Goal: Answer question/provide support: Share knowledge or assist other users

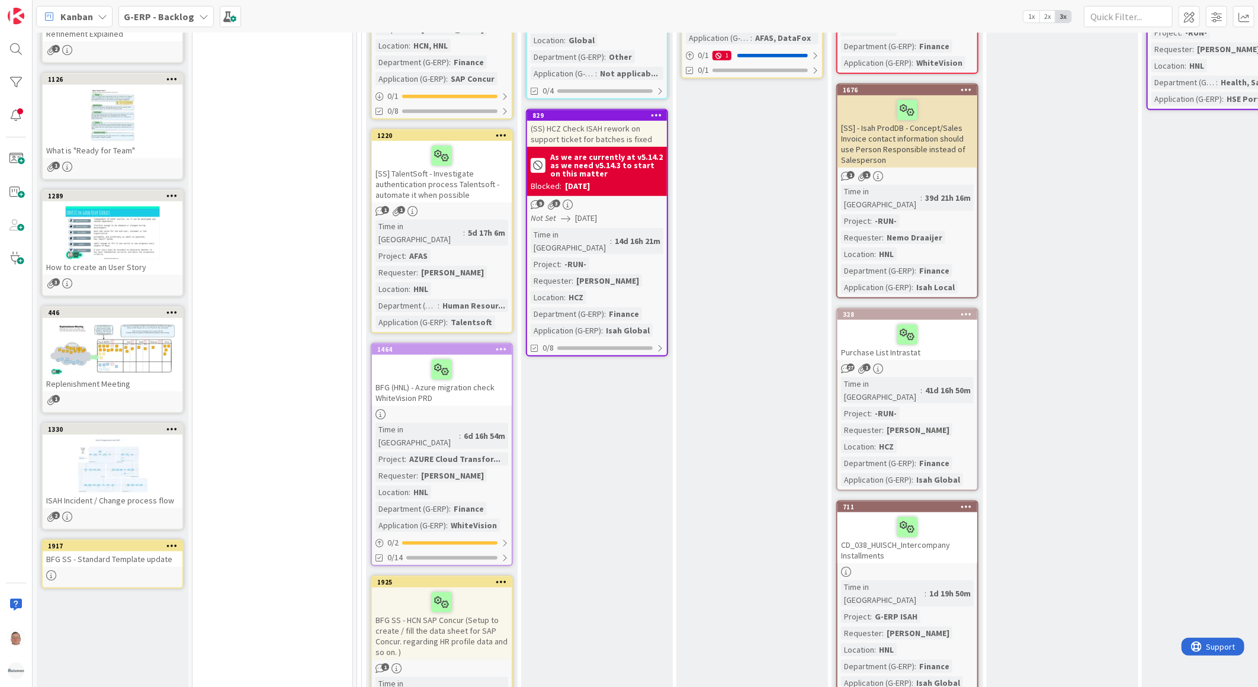
scroll to position [394, 0]
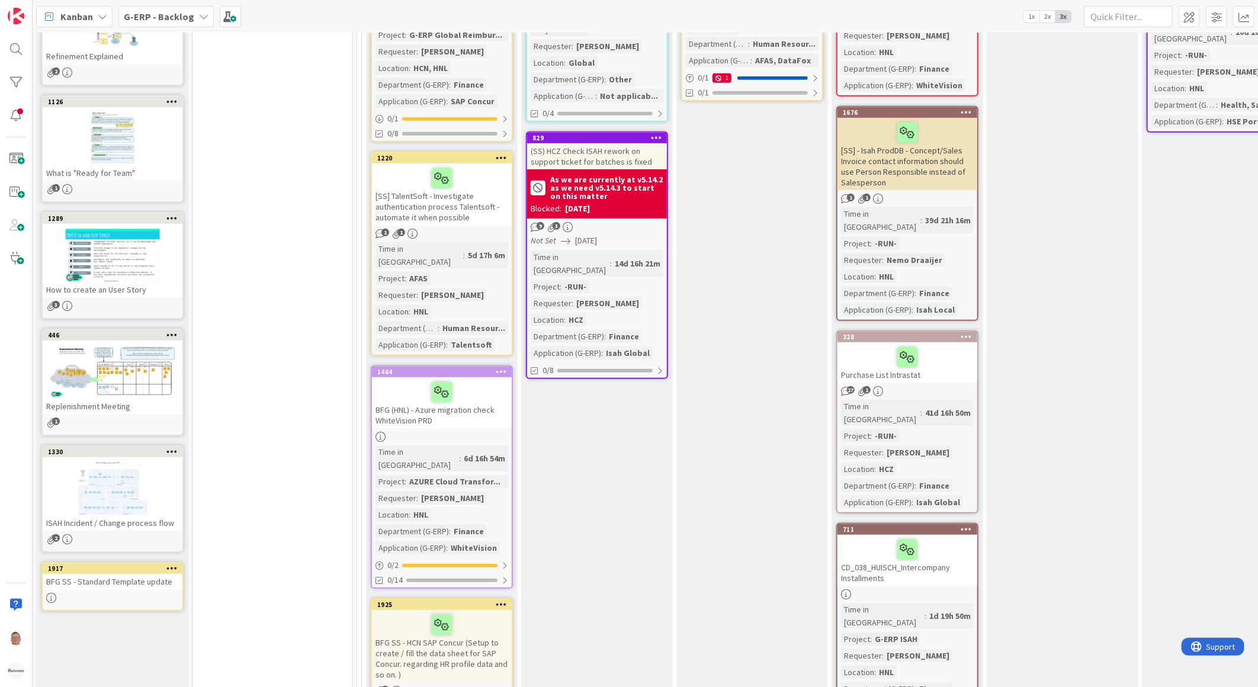
click at [451, 198] on div "[SS] TalentSoft - Investigate authentication process Talentsoft - automate it w…" at bounding box center [442, 194] width 140 height 62
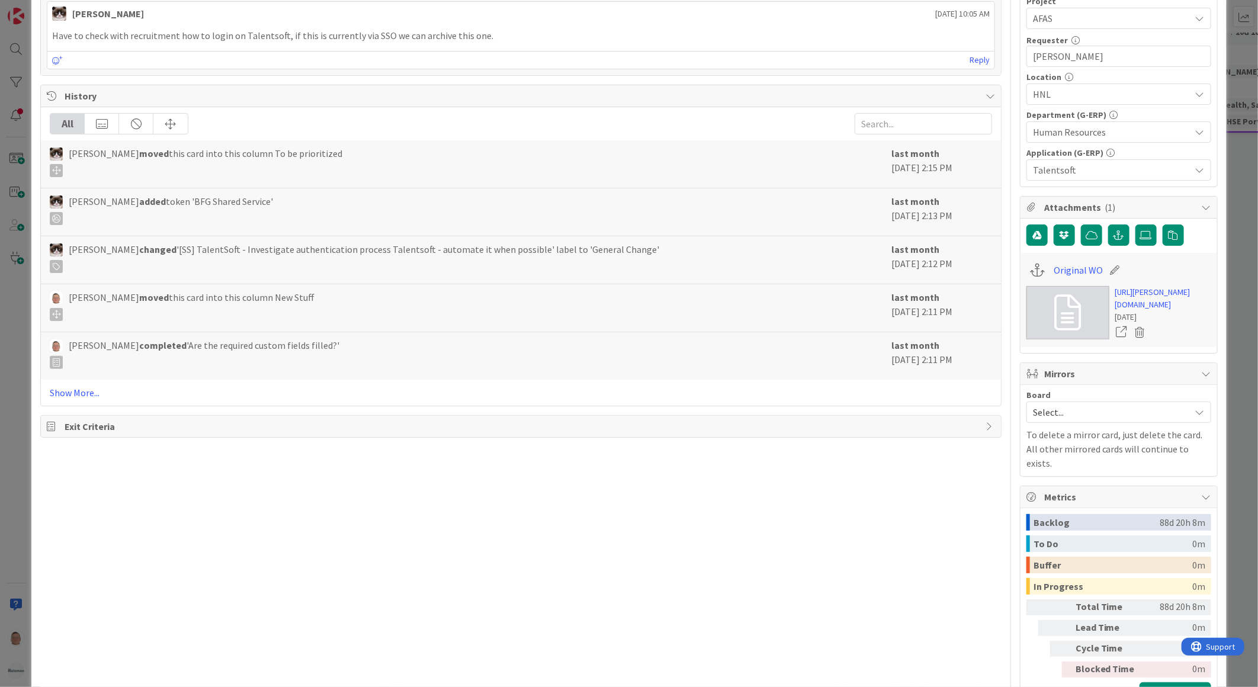
scroll to position [394, 0]
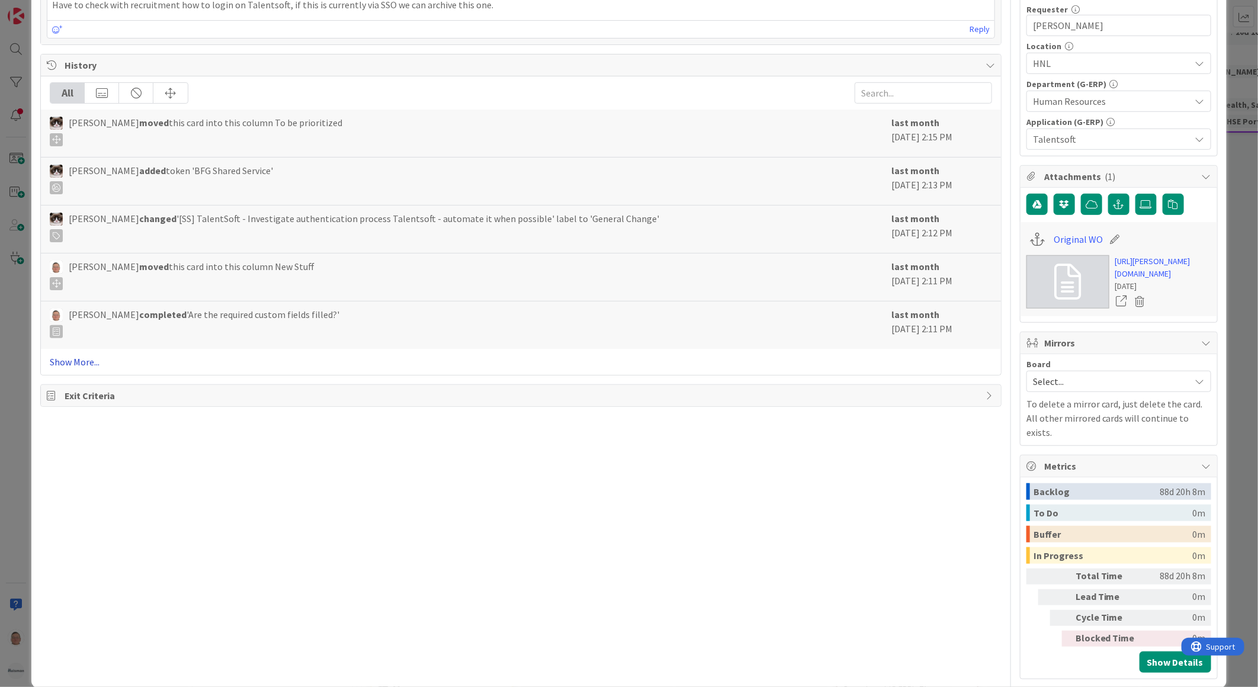
click at [74, 358] on link "Show More..." at bounding box center [521, 362] width 942 height 14
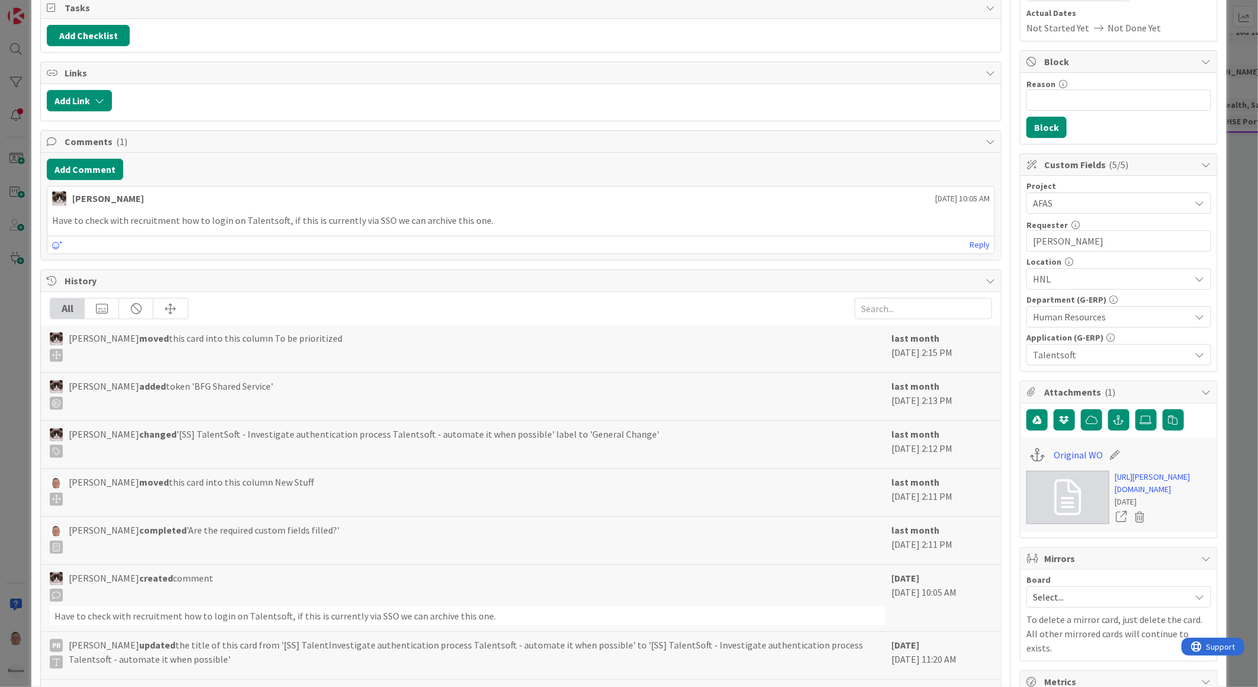
scroll to position [263, 0]
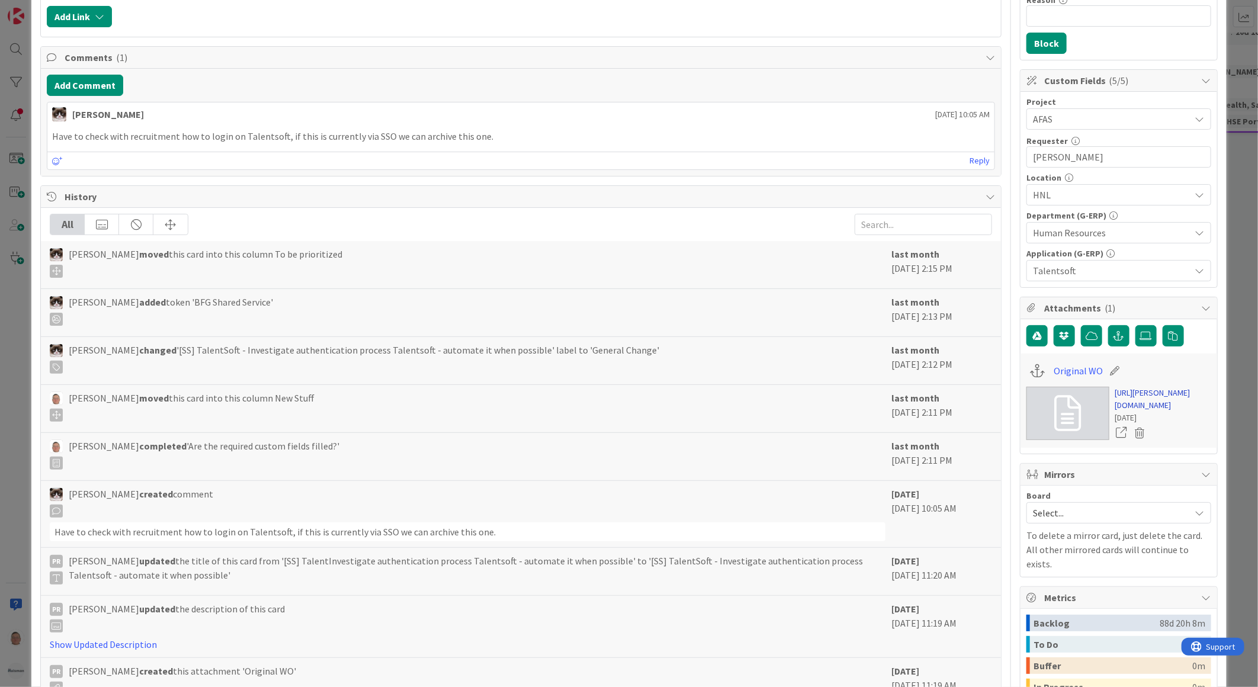
click at [1143, 412] on link "https://huisman-smartit.onbmc.com/smartit/app/#/workorder/IDGBNO3CJYN4KAS53SQZS…" at bounding box center [1163, 399] width 96 height 25
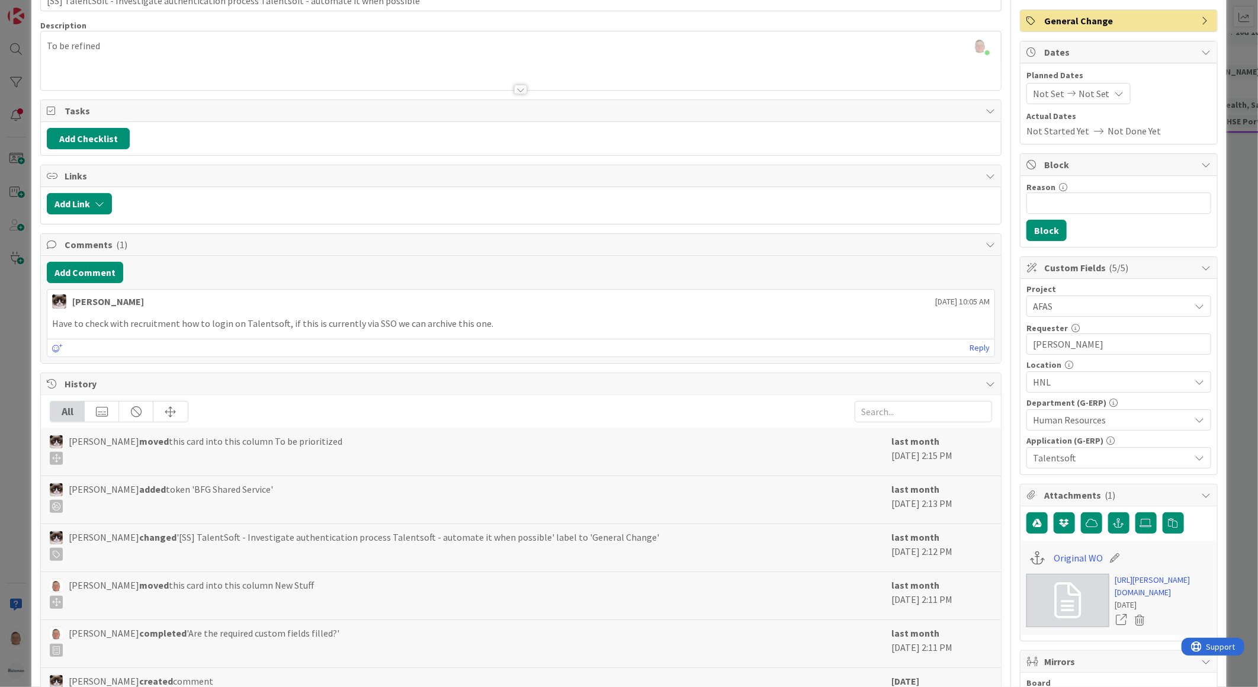
scroll to position [66, 0]
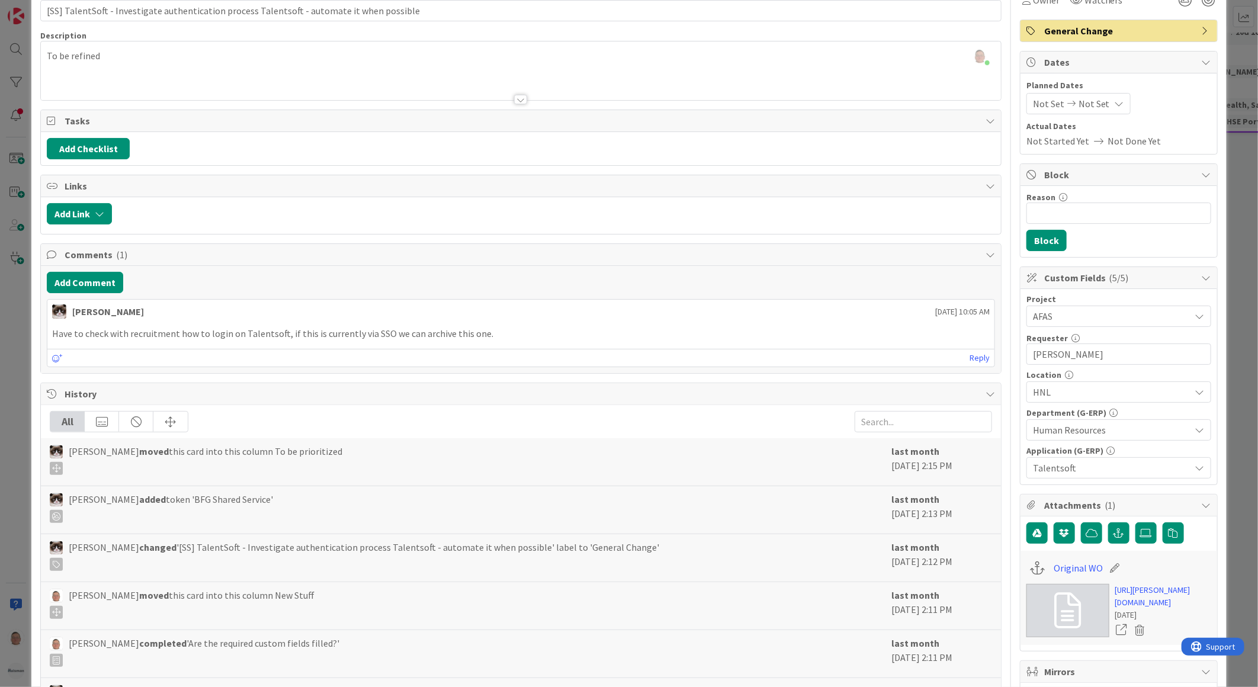
click at [118, 56] on div "leon Dolje joined 1 m ago To be refined" at bounding box center [521, 70] width 960 height 59
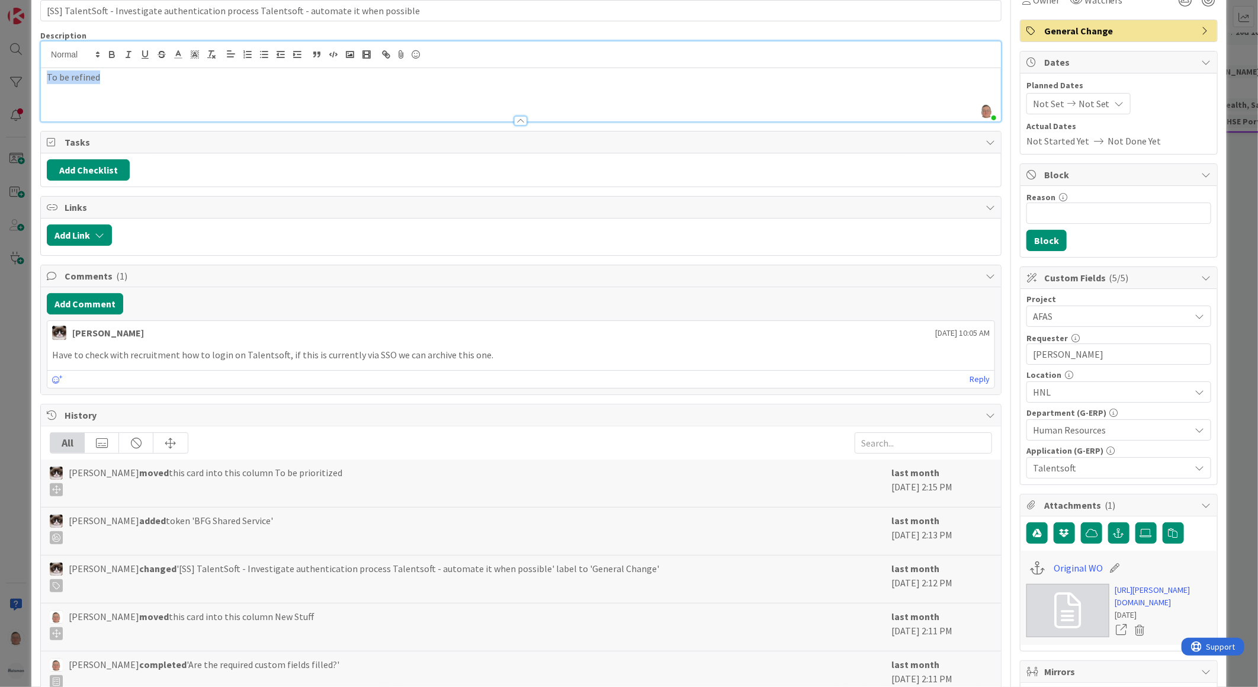
drag, startPoint x: 147, startPoint y: 78, endPoint x: -29, endPoint y: 80, distance: 175.9
click at [0, 80] on html "Kanban G-ERP - Backlog 1x 2x 3x 8 INFO This column contains information cards t…" at bounding box center [629, 343] width 1258 height 687
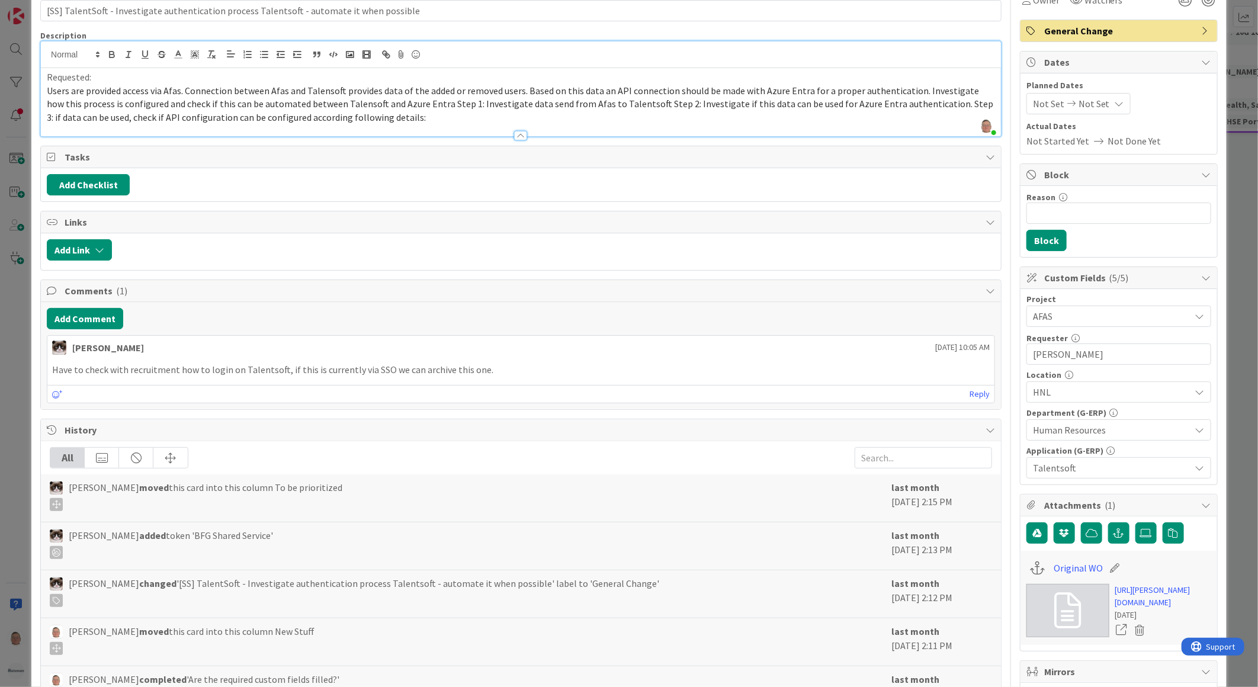
click at [185, 90] on span "Users are provided access via Afas. Connection between Afas and Talensoft provi…" at bounding box center [521, 104] width 948 height 38
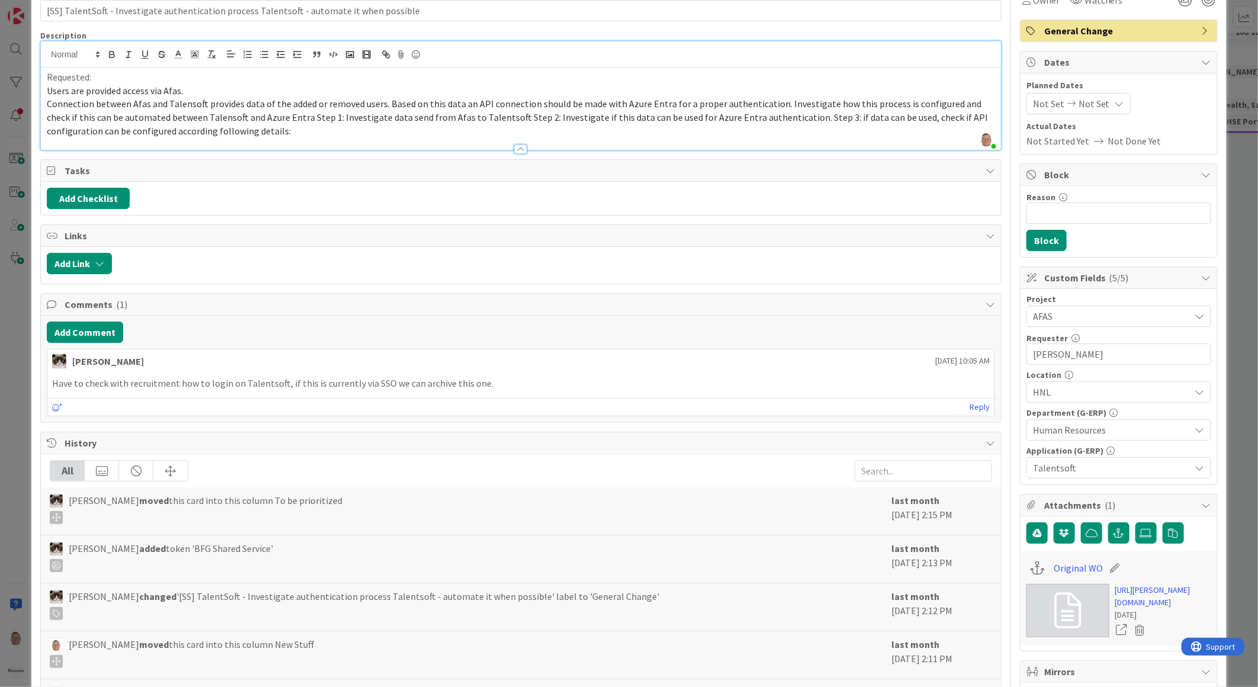
click at [384, 99] on span "Connection between Afas and Talensoft provides data of the added or removed use…" at bounding box center [518, 117] width 943 height 38
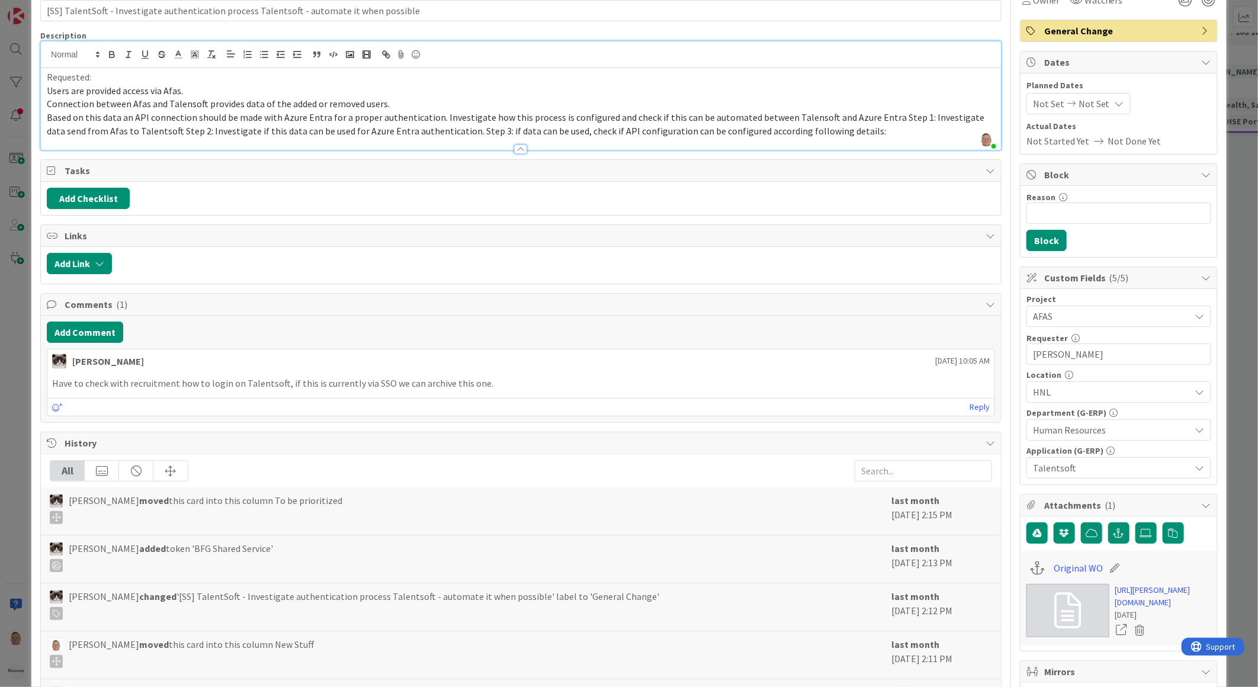
click at [439, 117] on span "Based on this data an API connection should be made with Azure Entra for a prop…" at bounding box center [516, 123] width 939 height 25
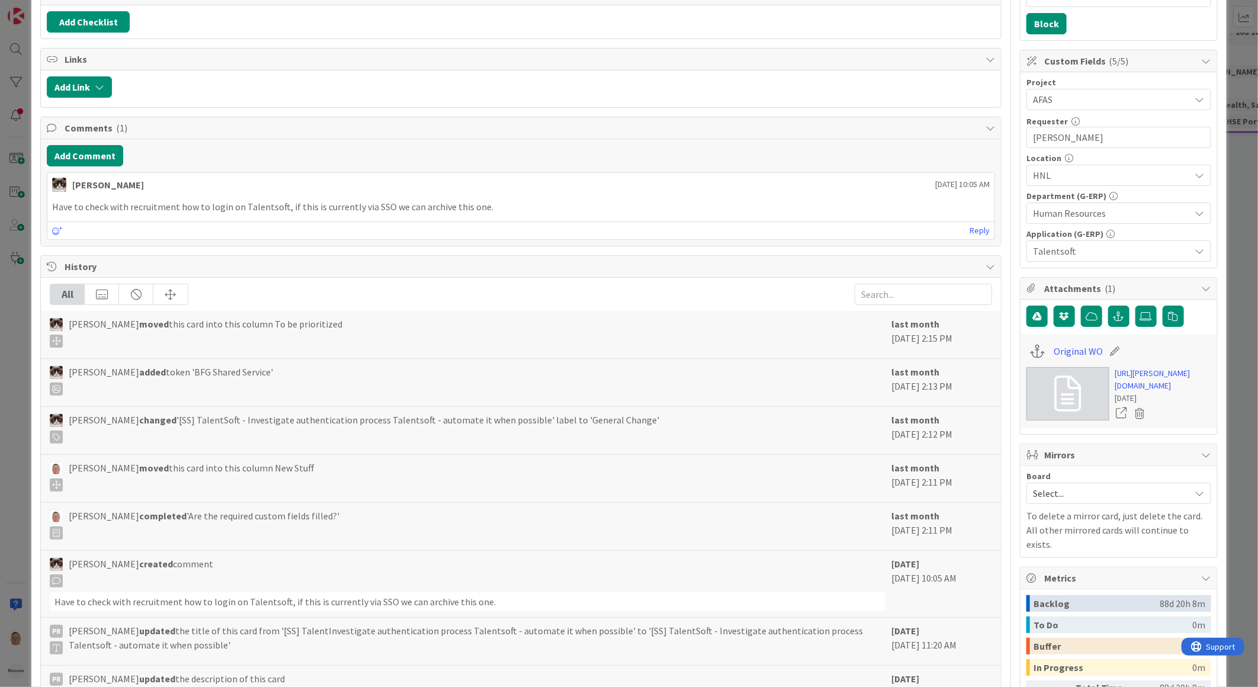
scroll to position [394, 0]
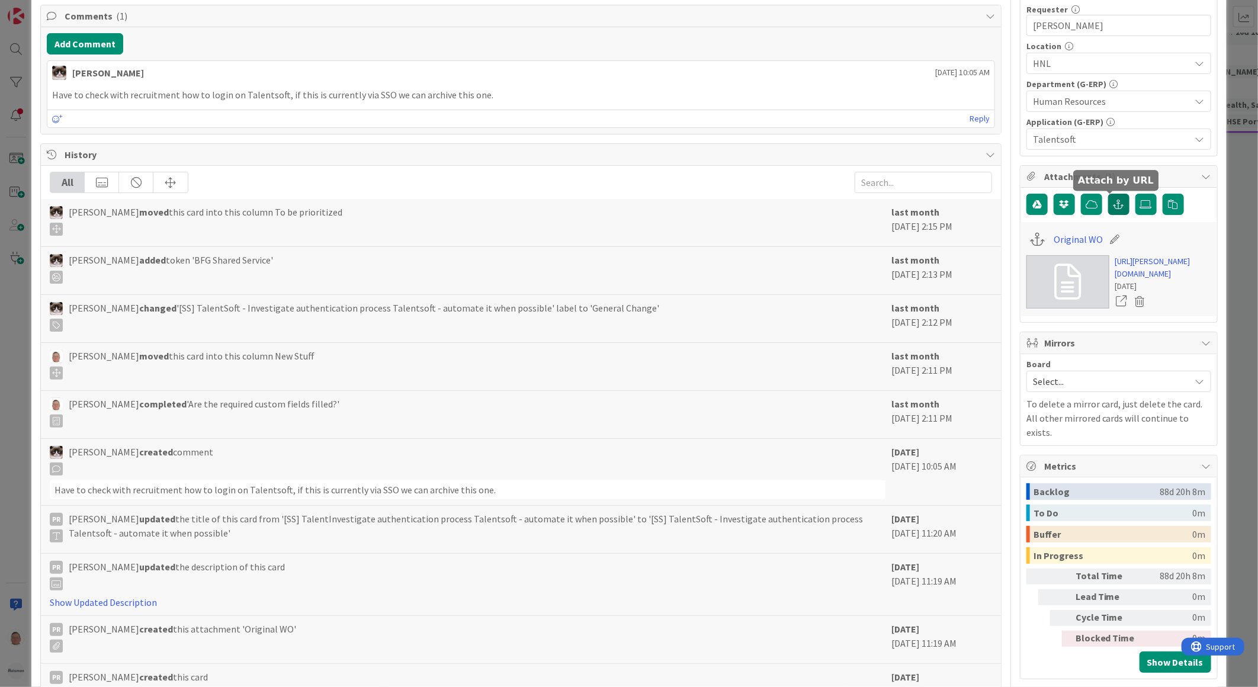
click at [1113, 206] on icon "button" at bounding box center [1118, 204] width 11 height 9
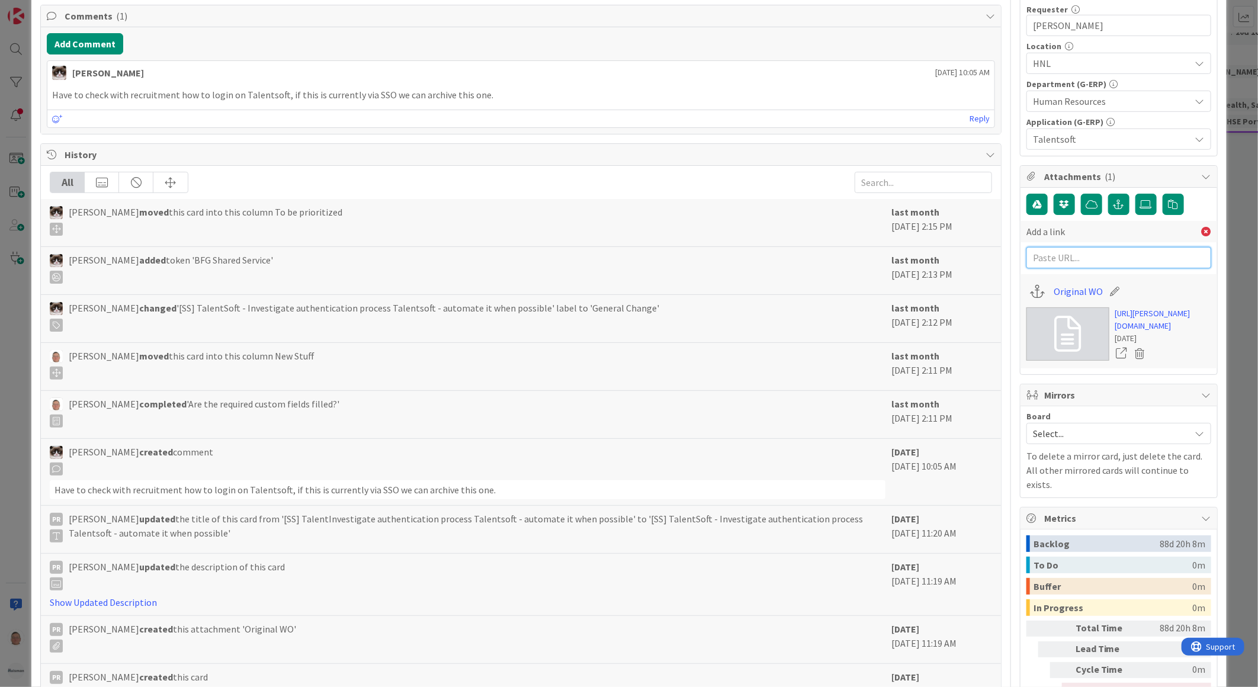
click at [1068, 253] on input "text" at bounding box center [1118, 257] width 185 height 21
paste input "https://developers.cegid.com/api-details#api=cegid-talentsoft-hub&operation=Emp…"
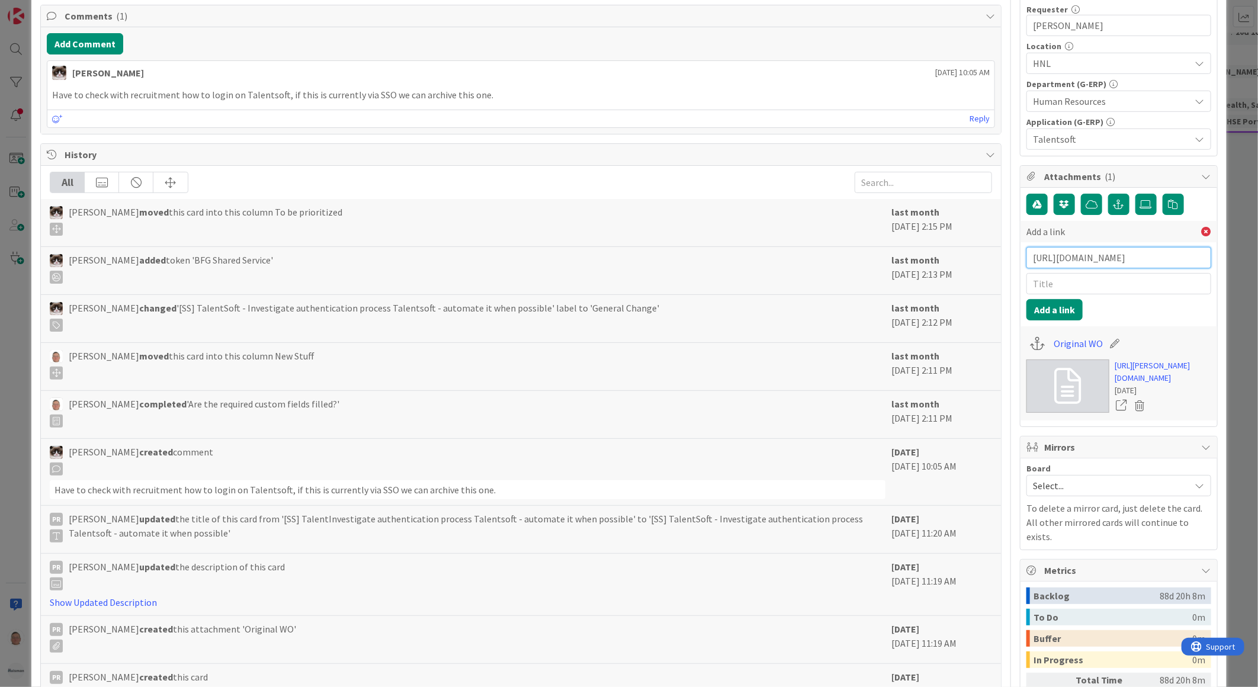
scroll to position [0, 252]
type input "https://developers.cegid.com/api-details#api=cegid-talentsoft-hub&operation=Emp…"
click at [1039, 279] on input "text" at bounding box center [1118, 283] width 185 height 21
paste input "Cegid HR - Core HR"
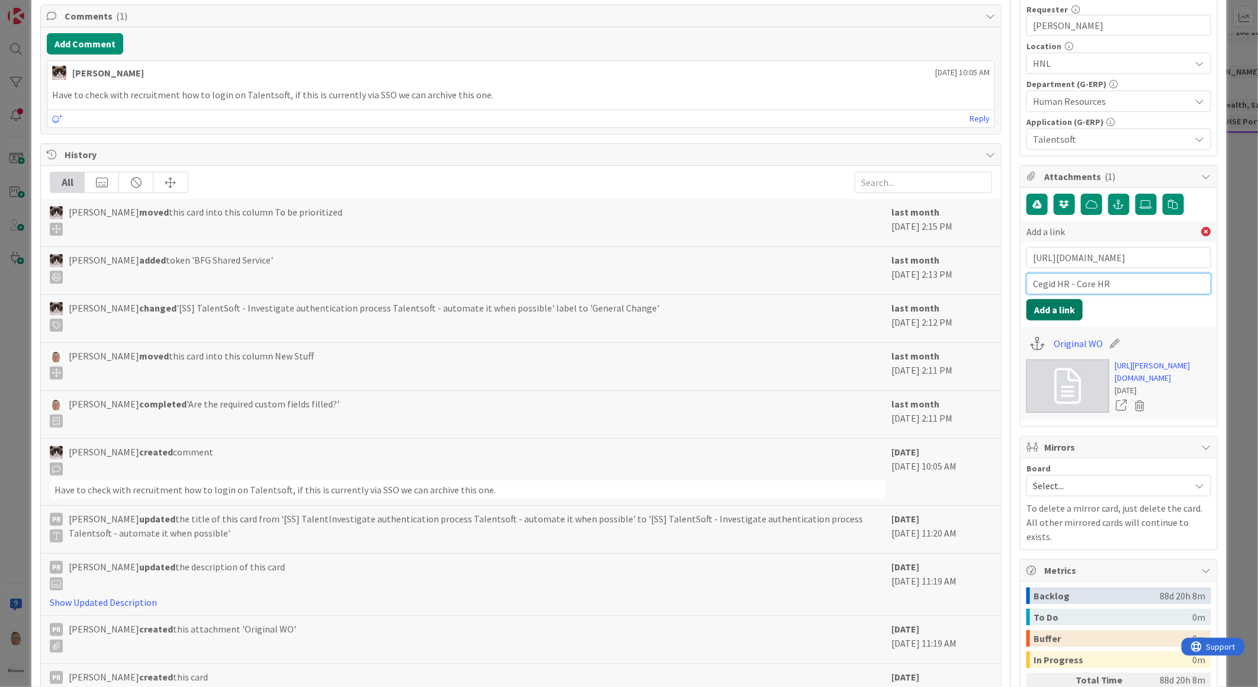
type input "Cegid HR - Core HR"
click at [1048, 310] on button "Add a link" at bounding box center [1054, 309] width 56 height 21
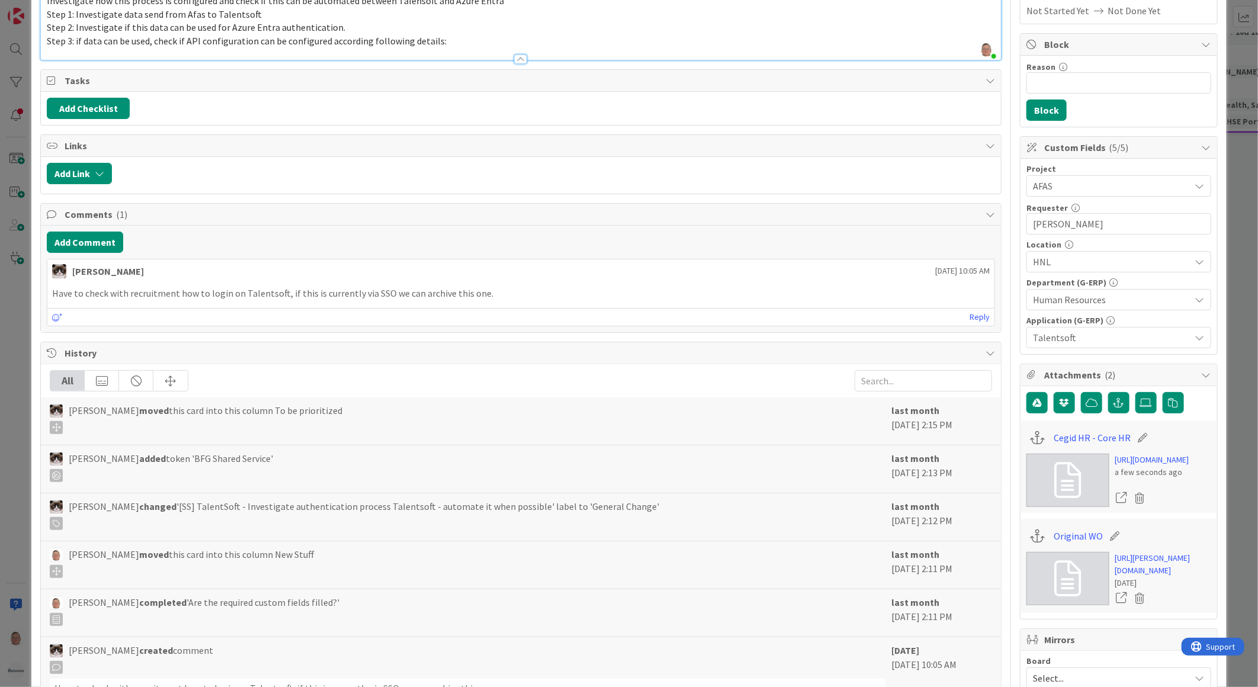
scroll to position [197, 0]
click at [1134, 436] on icon at bounding box center [1142, 437] width 17 height 12
drag, startPoint x: 1129, startPoint y: 436, endPoint x: 908, endPoint y: 428, distance: 221.0
click at [908, 428] on div "Title 91 / 128 [SS] TalentSoft - Investigate authentication process Talentsoft …" at bounding box center [628, 412] width 1177 height 1126
paste input "cegid-talentsoft-hub"
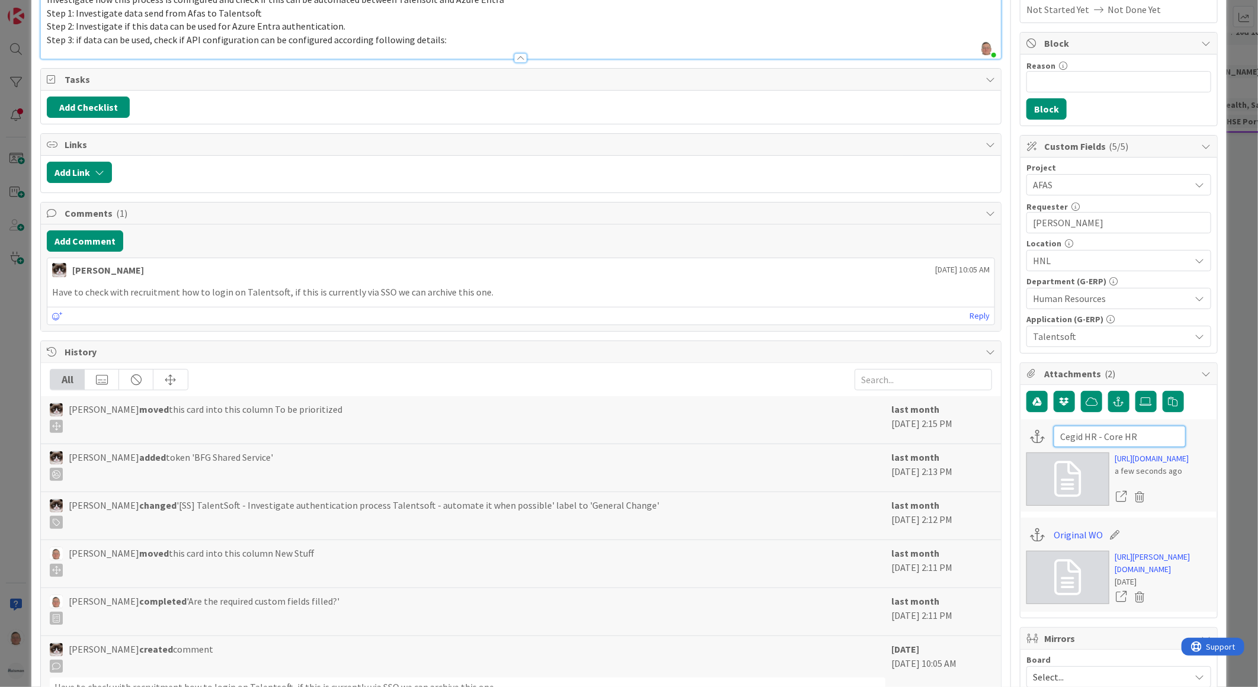
type input "cegid-talentsoft-hub"
click at [1188, 431] on div "cegid-talentsoft-hub" at bounding box center [1118, 436] width 185 height 23
click at [447, 40] on p "Step 3: if data can be used, check if API configuration can be configured accor…" at bounding box center [521, 40] width 948 height 14
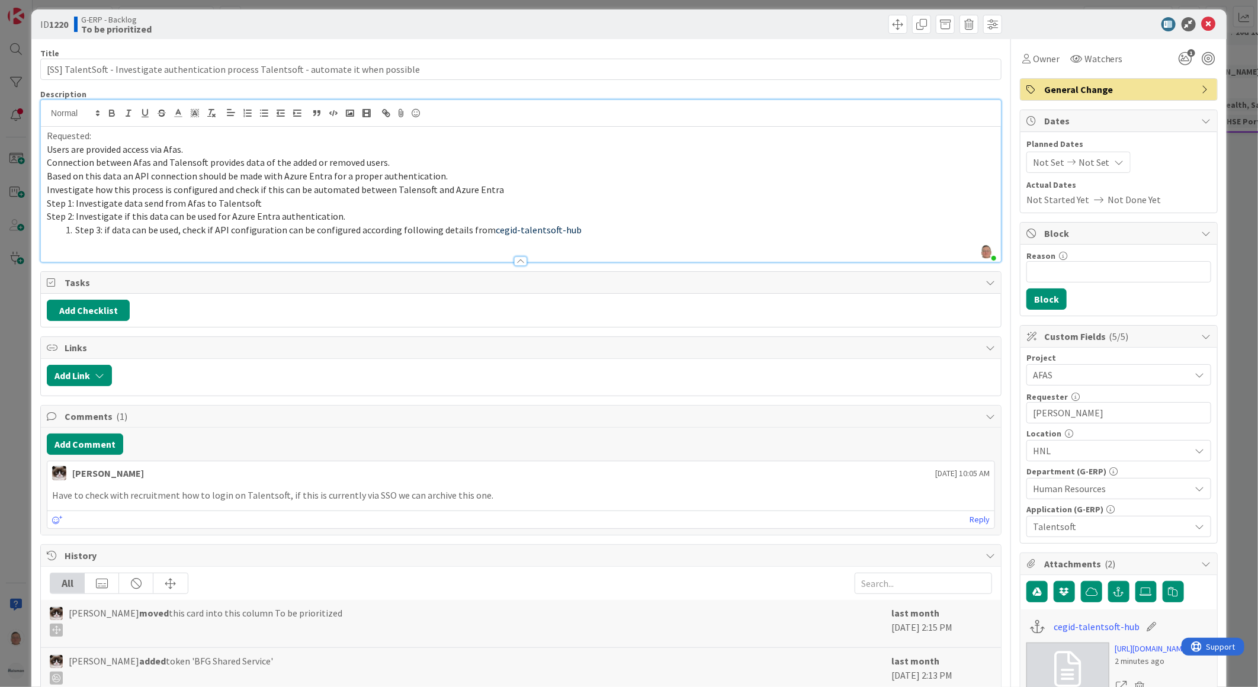
scroll to position [0, 0]
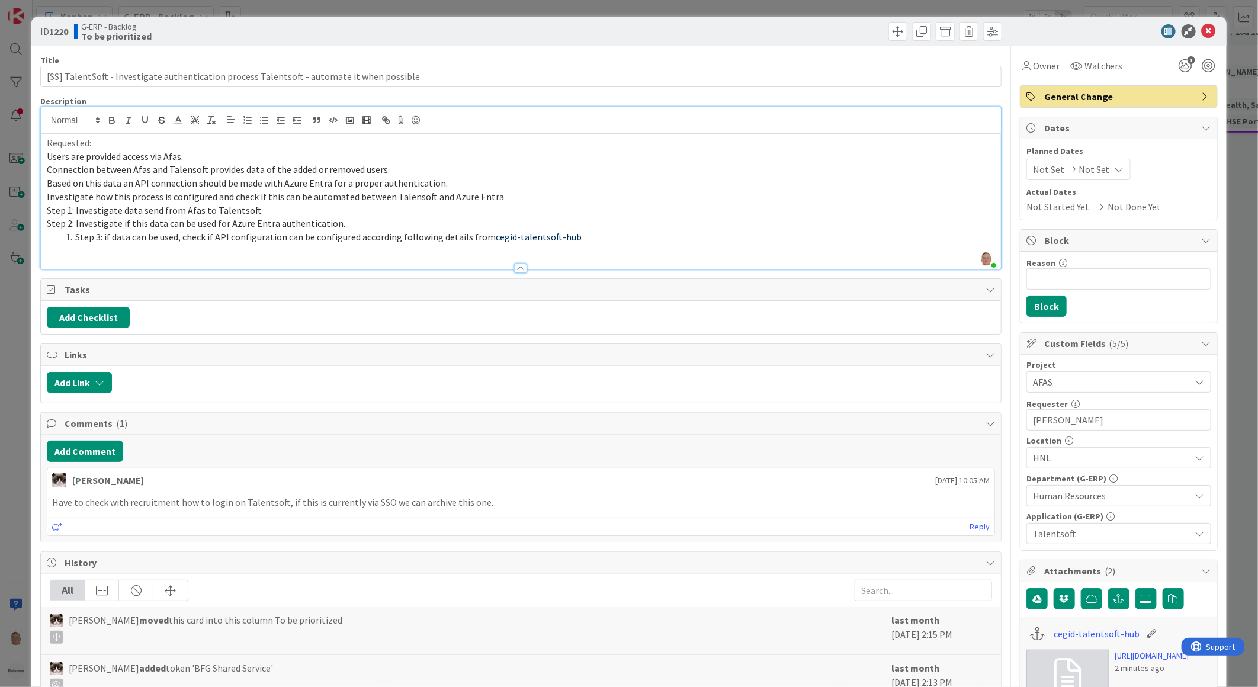
click at [75, 237] on span "Step 3: if data can be used, check if API configuration can be configured accor…" at bounding box center [285, 237] width 420 height 12
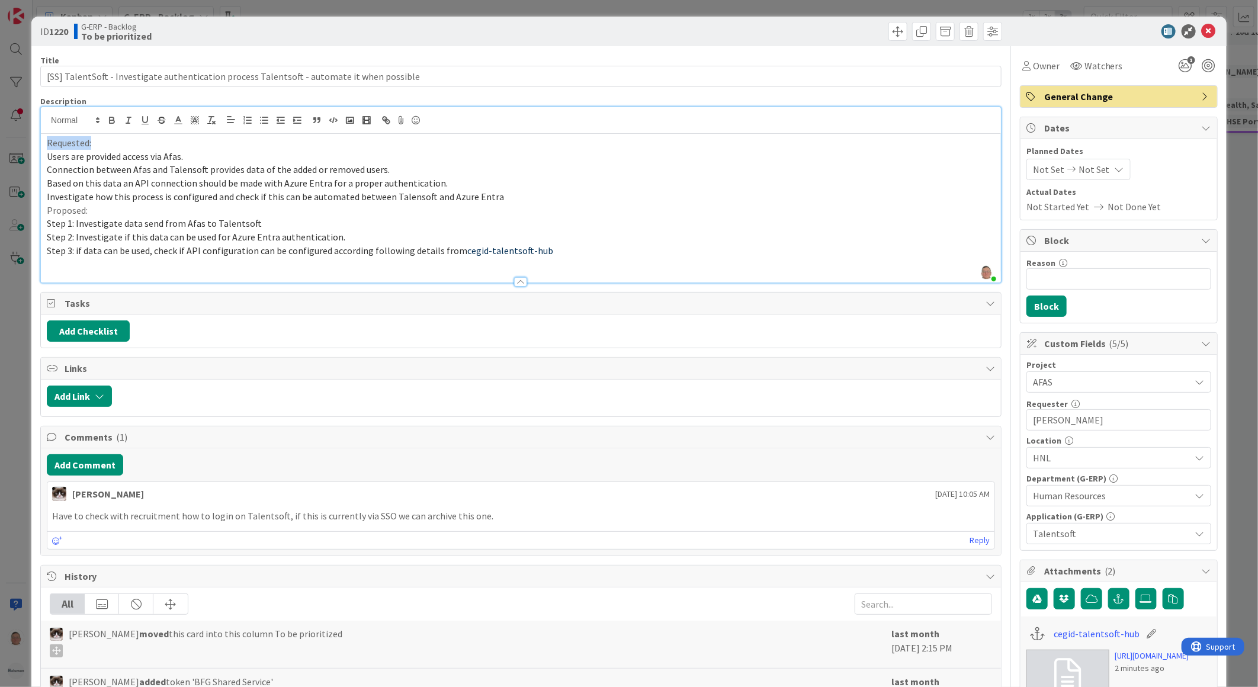
drag, startPoint x: 99, startPoint y: 140, endPoint x: 40, endPoint y: 144, distance: 58.7
click at [41, 144] on div "Requested: Users are provided access via Afas. Connection between Afas and Tale…" at bounding box center [521, 208] width 960 height 149
click at [111, 115] on icon "button" at bounding box center [112, 120] width 11 height 11
click at [146, 120] on icon "button" at bounding box center [145, 120] width 11 height 11
drag, startPoint x: 92, startPoint y: 210, endPoint x: 48, endPoint y: 211, distance: 44.5
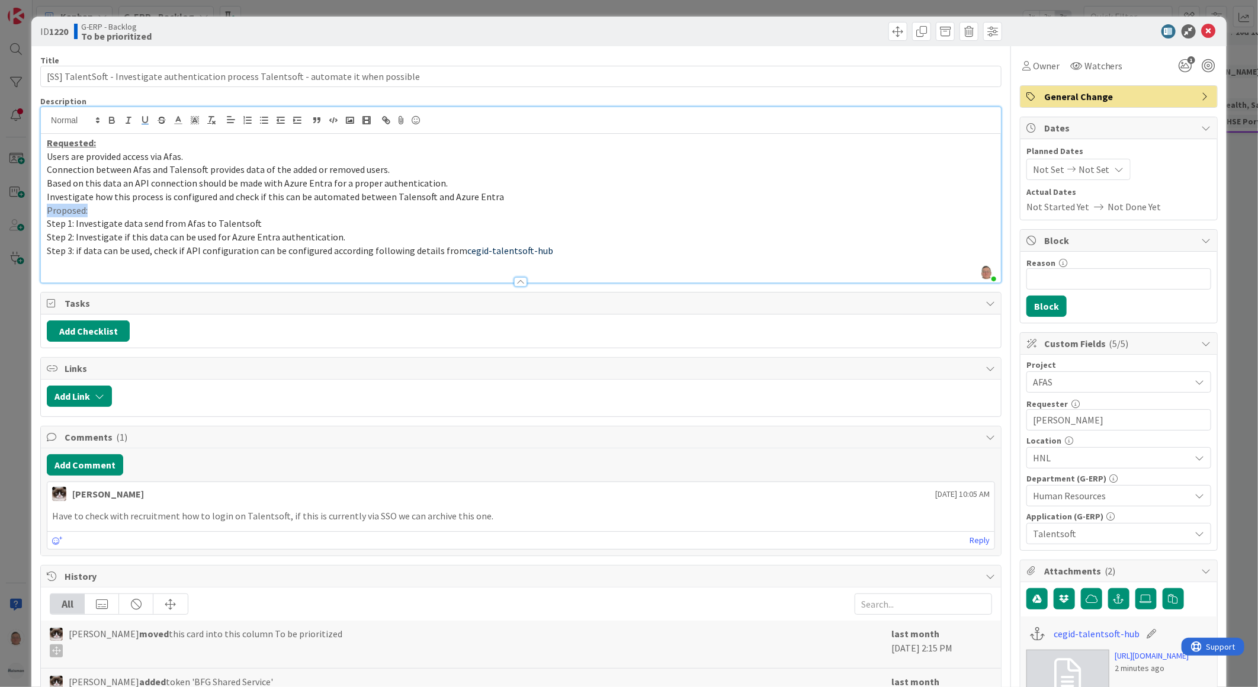
click at [48, 211] on p "Proposed:" at bounding box center [521, 211] width 948 height 14
click at [113, 120] on icon "button" at bounding box center [112, 118] width 4 height 3
click at [145, 121] on icon "button" at bounding box center [145, 120] width 11 height 11
click at [50, 211] on u "Proposed:" at bounding box center [69, 210] width 44 height 12
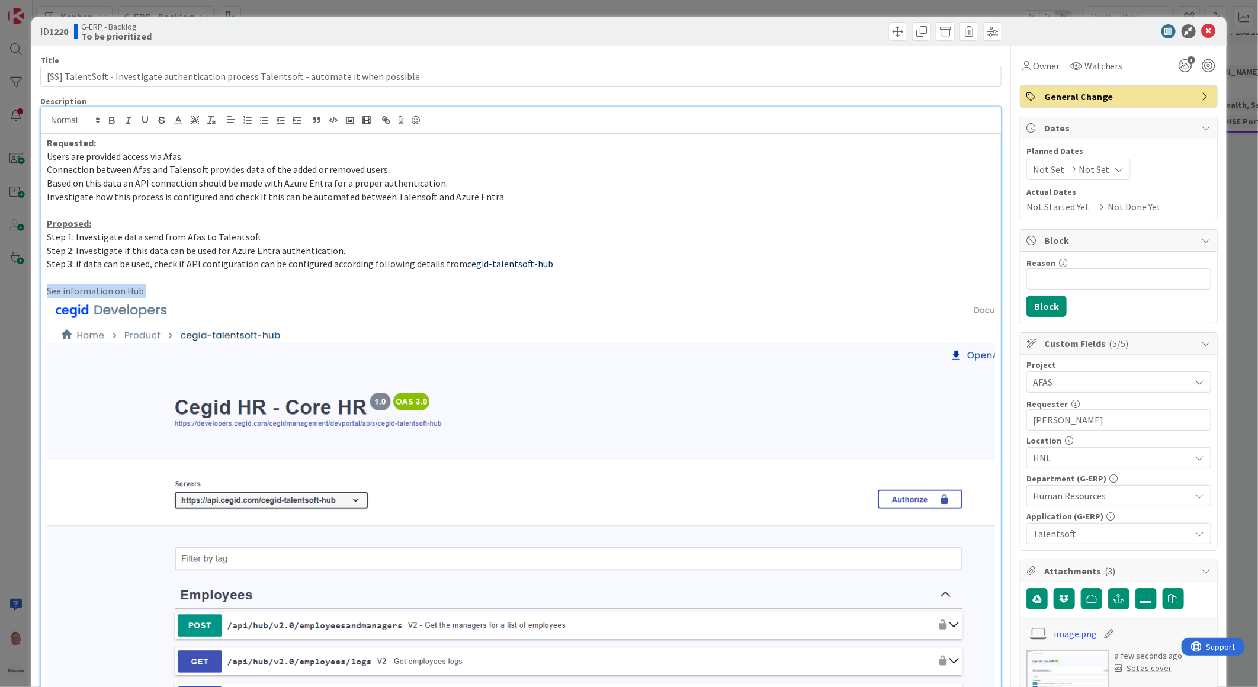
drag, startPoint x: 166, startPoint y: 290, endPoint x: 31, endPoint y: 283, distance: 135.2
click at [30, 287] on div "ID 1220 G-ERP - Backlog To be prioritized Title 91 / 128 [SS] TalentSoft - Inve…" at bounding box center [629, 343] width 1258 height 687
click at [109, 120] on icon "button" at bounding box center [112, 120] width 11 height 11
click at [144, 120] on icon "button" at bounding box center [145, 120] width 11 height 11
click at [221, 297] on p "See information on Hub:" at bounding box center [521, 291] width 948 height 14
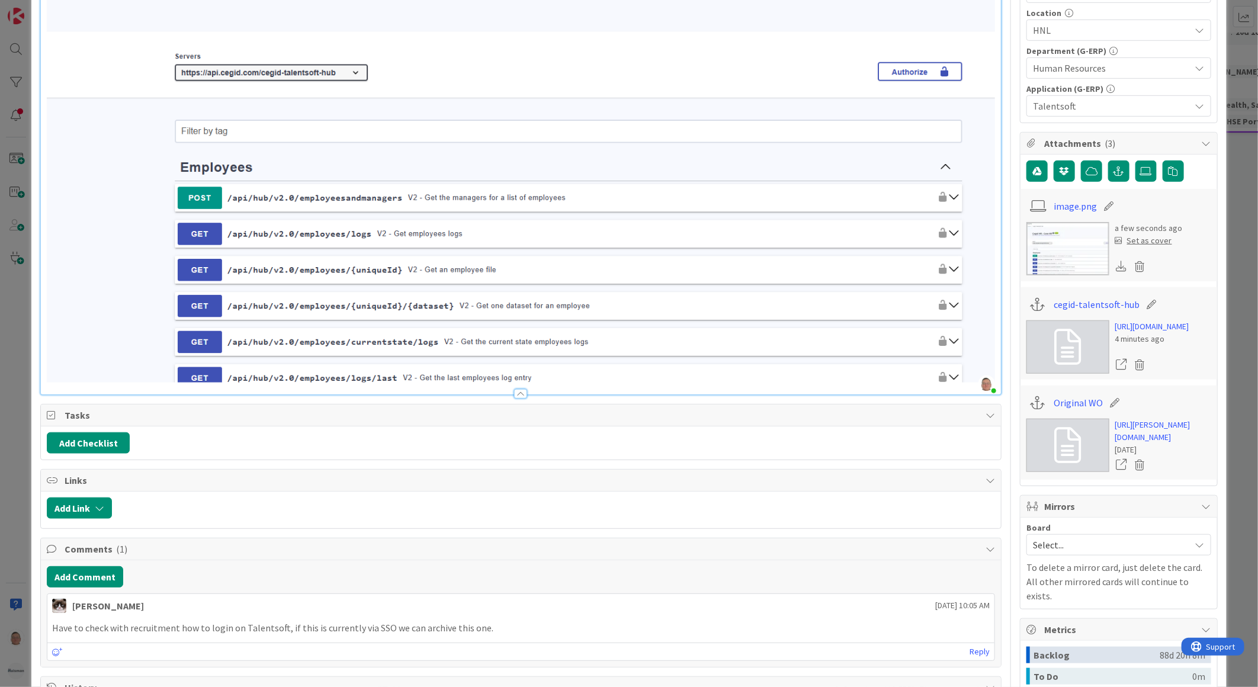
scroll to position [460, 0]
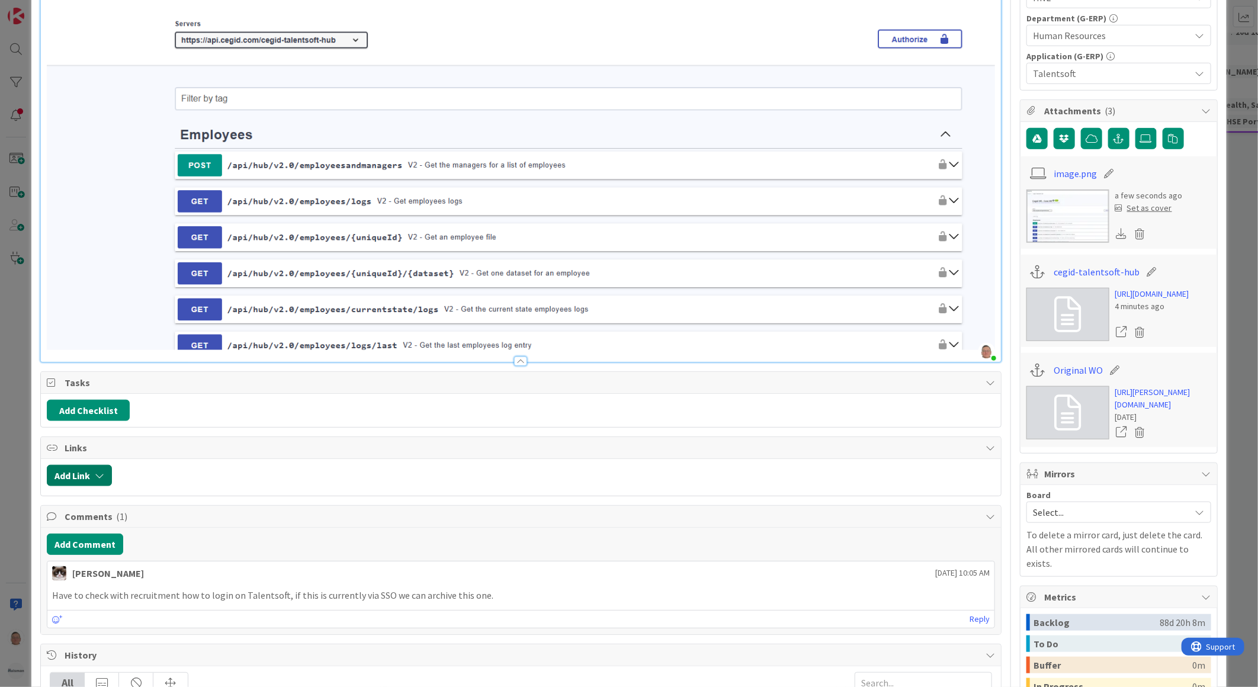
click at [98, 472] on icon "button" at bounding box center [99, 475] width 9 height 9
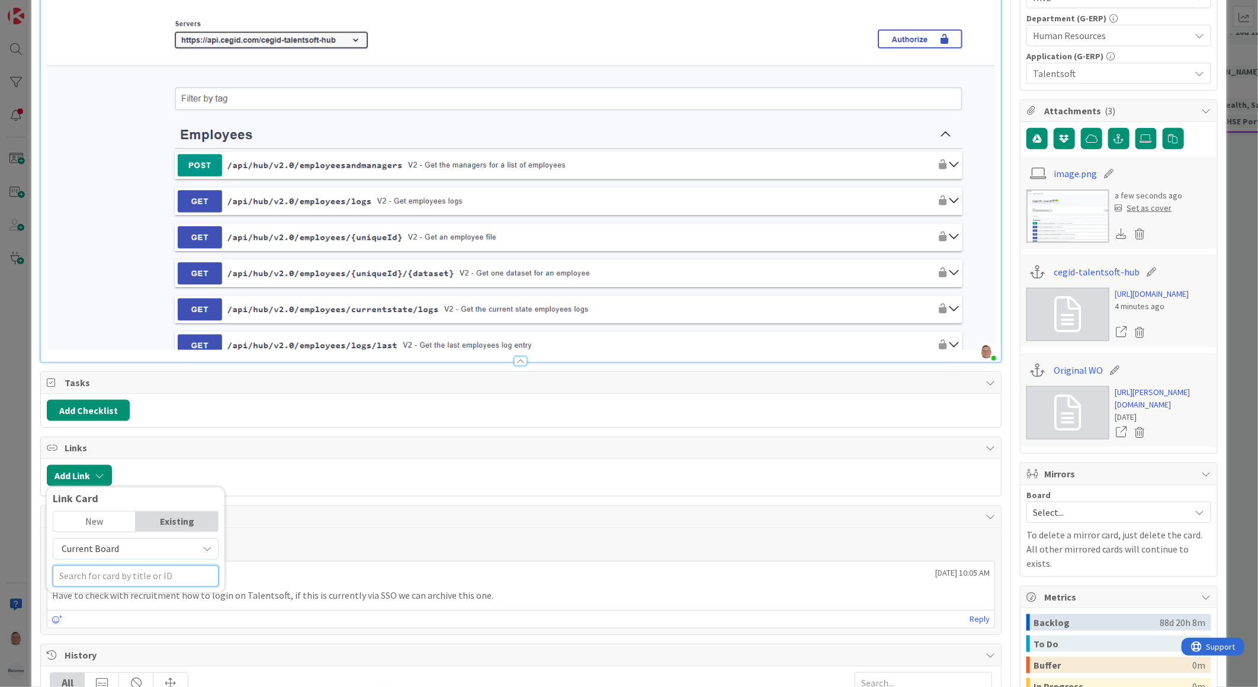
click at [78, 572] on input "text" at bounding box center [136, 575] width 166 height 21
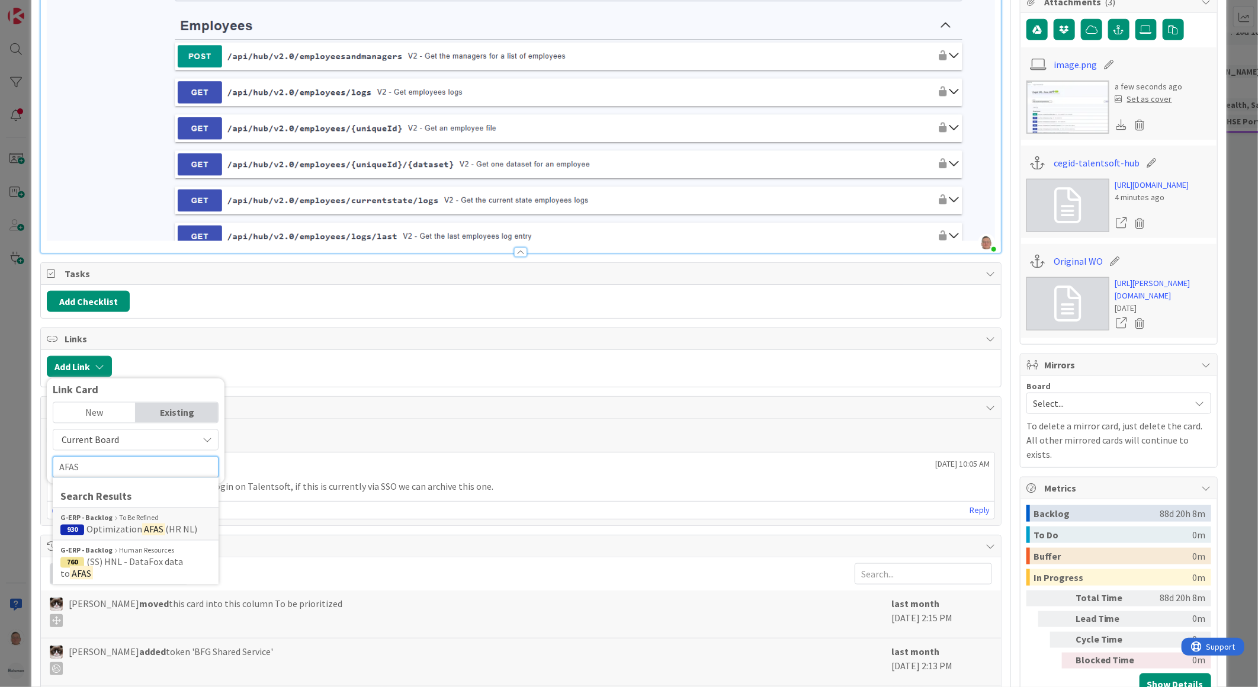
scroll to position [592, 0]
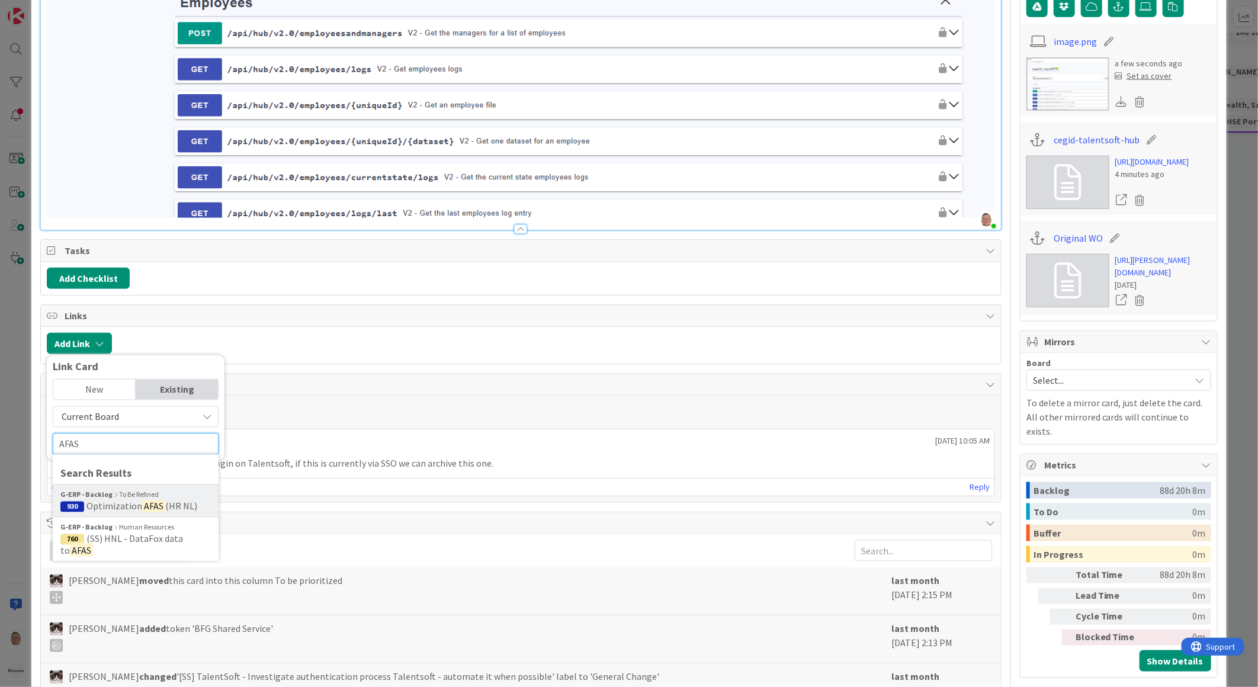
type input "AFAS"
click at [117, 500] on span "Optimization" at bounding box center [114, 506] width 56 height 12
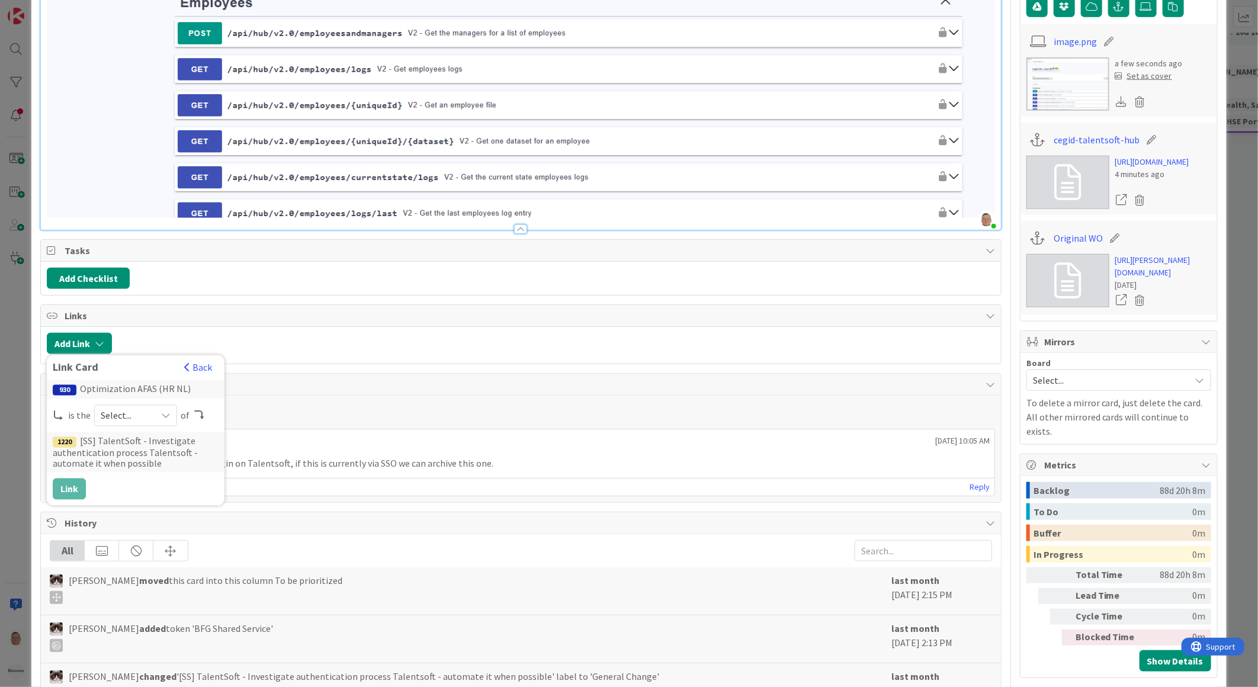
click at [166, 410] on icon at bounding box center [165, 414] width 9 height 9
click at [136, 434] on span "parent" at bounding box center [198, 443] width 134 height 18
click at [69, 487] on button "Link" at bounding box center [69, 488] width 33 height 21
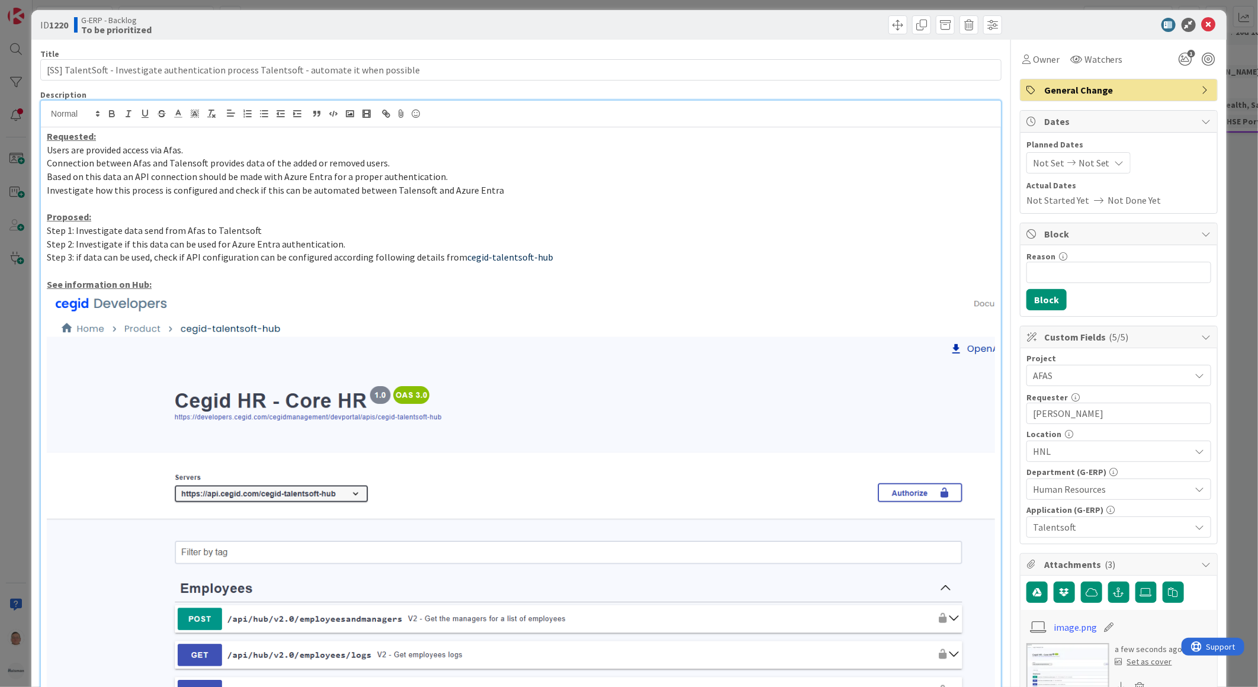
scroll to position [0, 0]
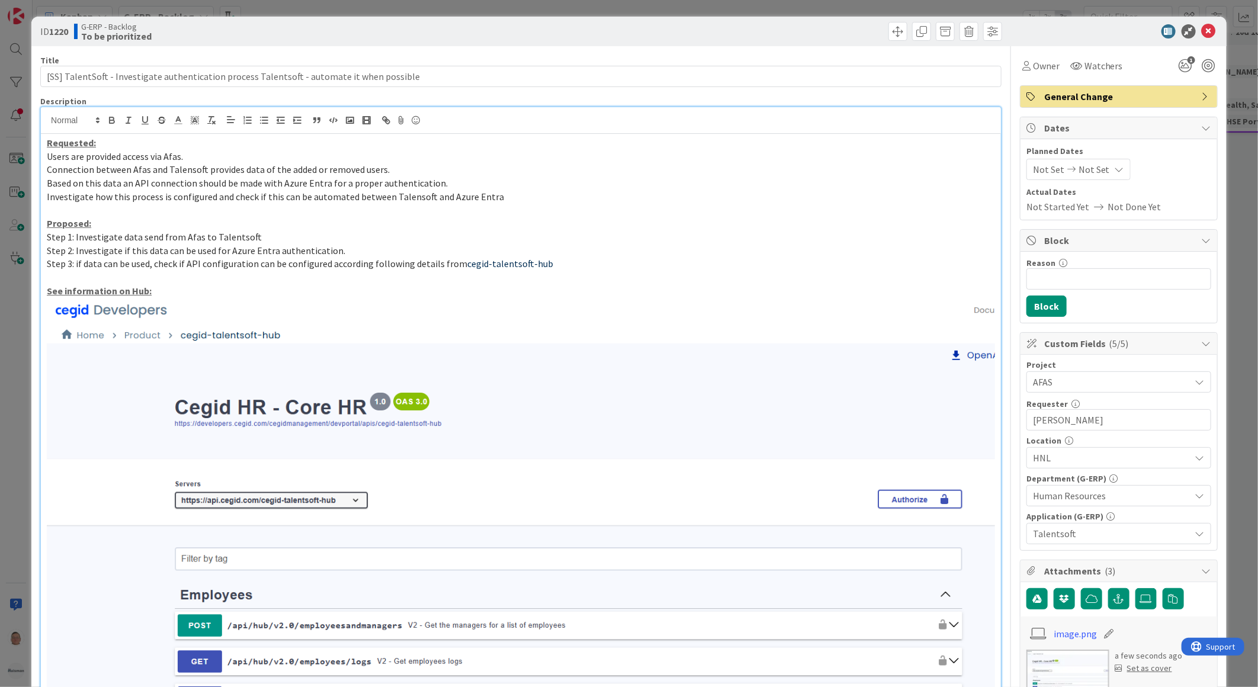
click at [548, 263] on p "Step 3: if data can be used, check if API configuration can be configured accor…" at bounding box center [521, 264] width 948 height 14
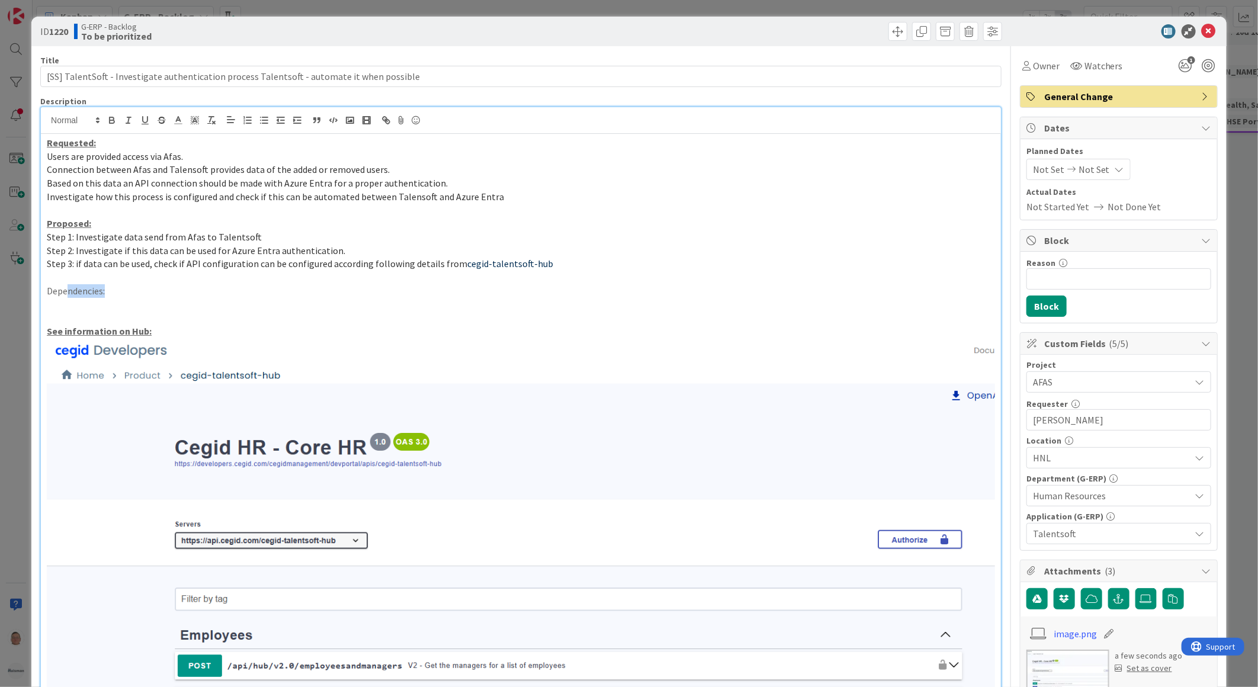
drag, startPoint x: 111, startPoint y: 292, endPoint x: 68, endPoint y: 288, distance: 42.8
click at [68, 288] on p "Dependencies:" at bounding box center [521, 291] width 948 height 14
click at [54, 304] on p at bounding box center [521, 305] width 948 height 14
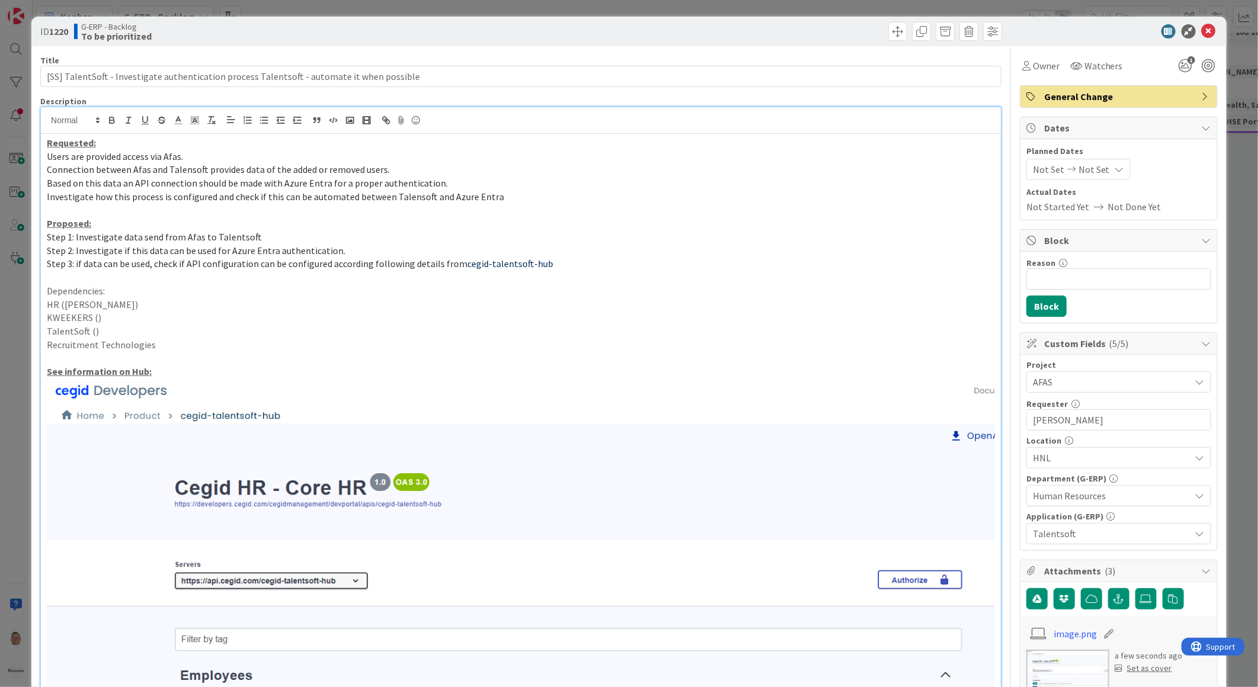
click at [175, 345] on p "Recruitment Technologies" at bounding box center [521, 345] width 948 height 14
drag, startPoint x: 93, startPoint y: 289, endPoint x: 46, endPoint y: 288, distance: 47.4
click at [47, 288] on p "Dependencies:" at bounding box center [521, 291] width 948 height 14
click at [110, 117] on icon "button" at bounding box center [112, 118] width 4 height 3
click at [144, 120] on icon "button" at bounding box center [145, 120] width 11 height 11
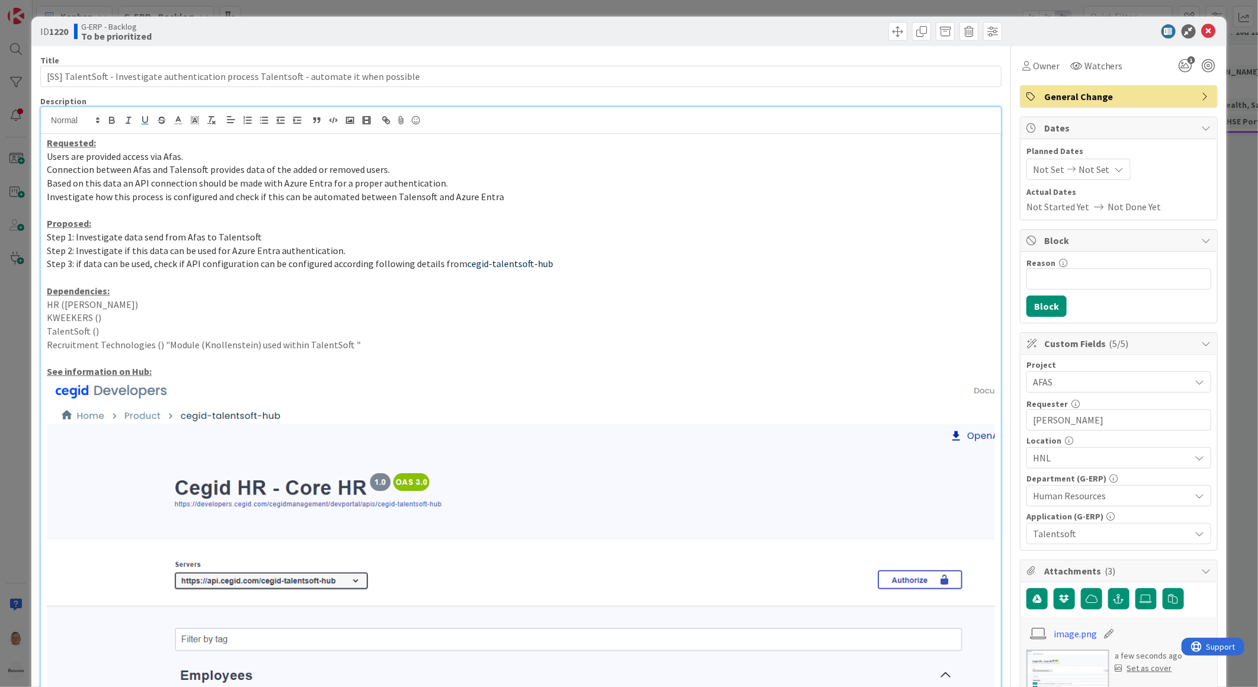
click at [202, 300] on p "HR (Chantal)" at bounding box center [521, 305] width 948 height 14
click at [1202, 28] on icon at bounding box center [1209, 31] width 14 height 14
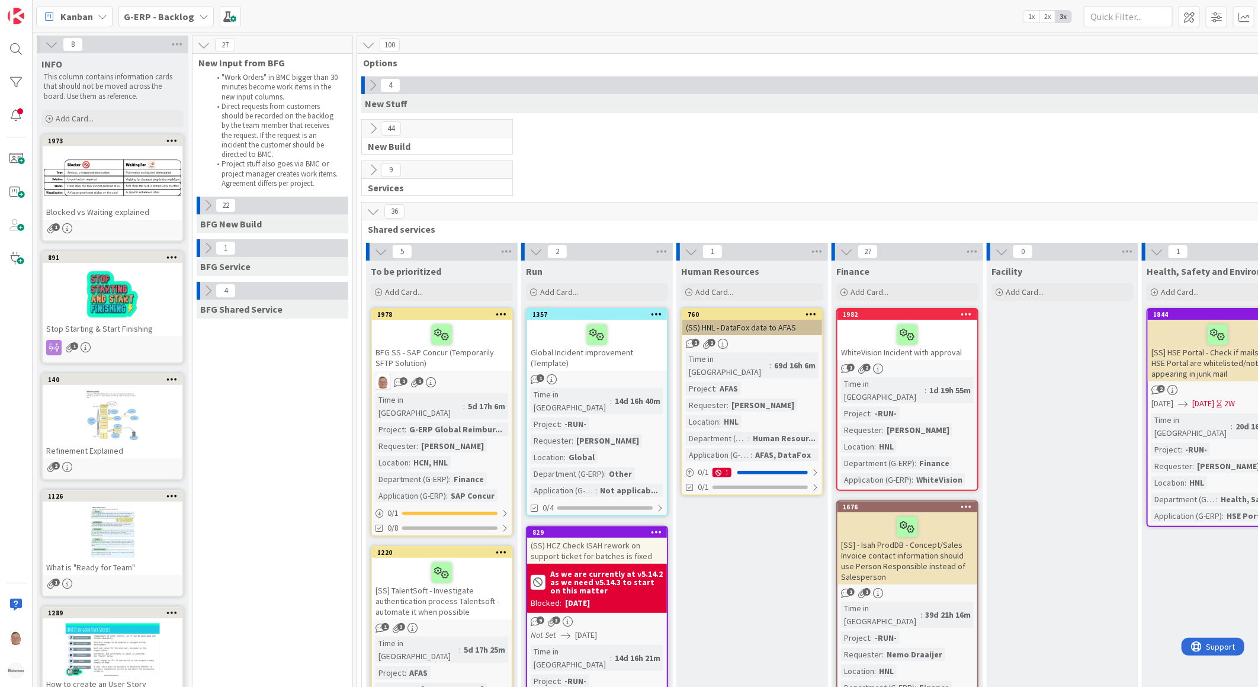
click at [207, 290] on icon at bounding box center [207, 290] width 13 height 13
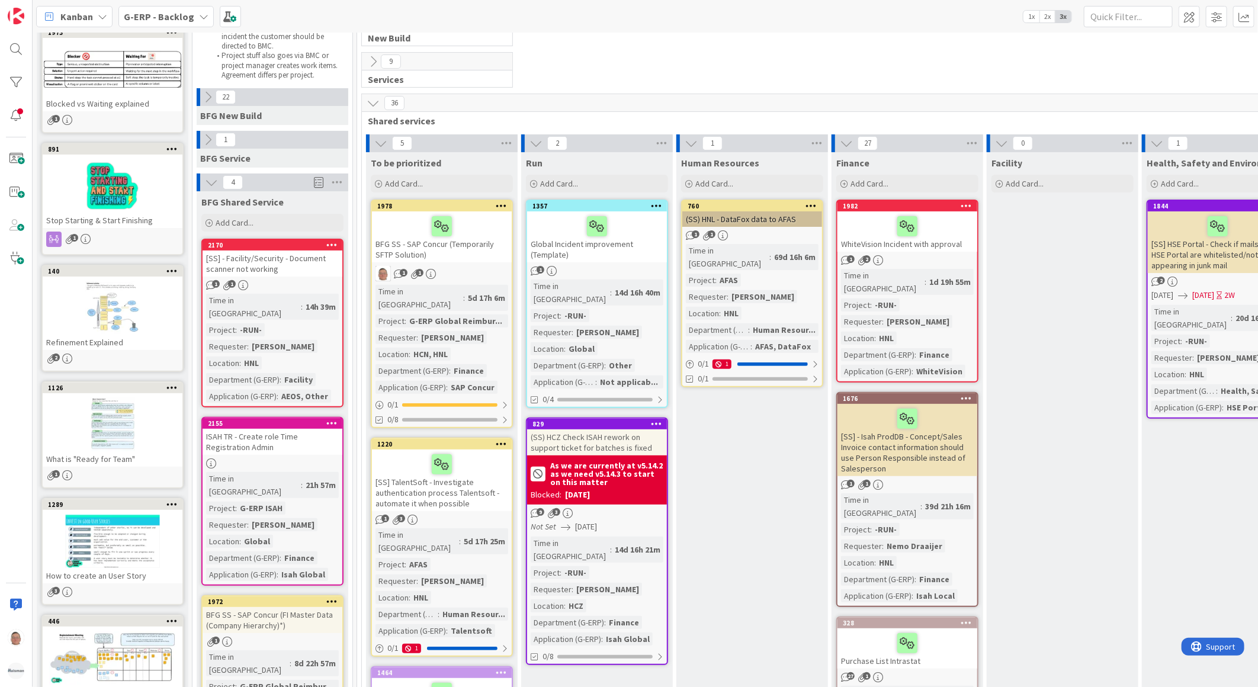
scroll to position [131, 0]
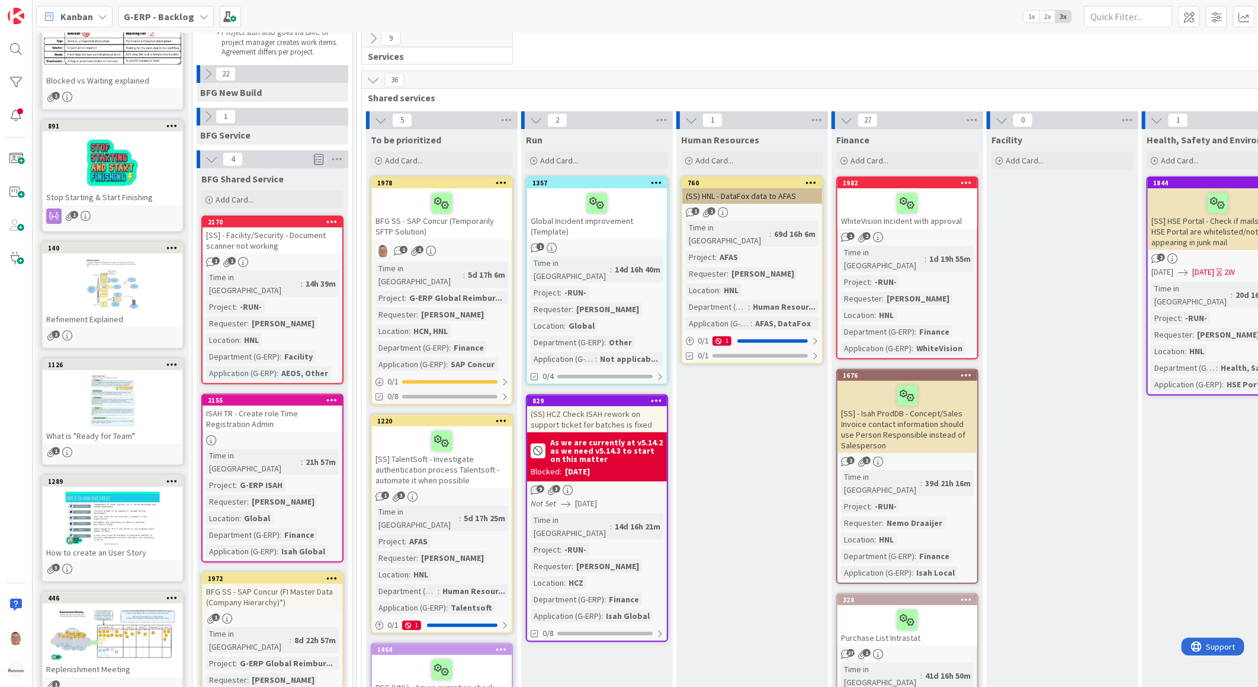
click at [297, 239] on div "[SS] - Facility/Security - Document scanner not working" at bounding box center [273, 240] width 140 height 26
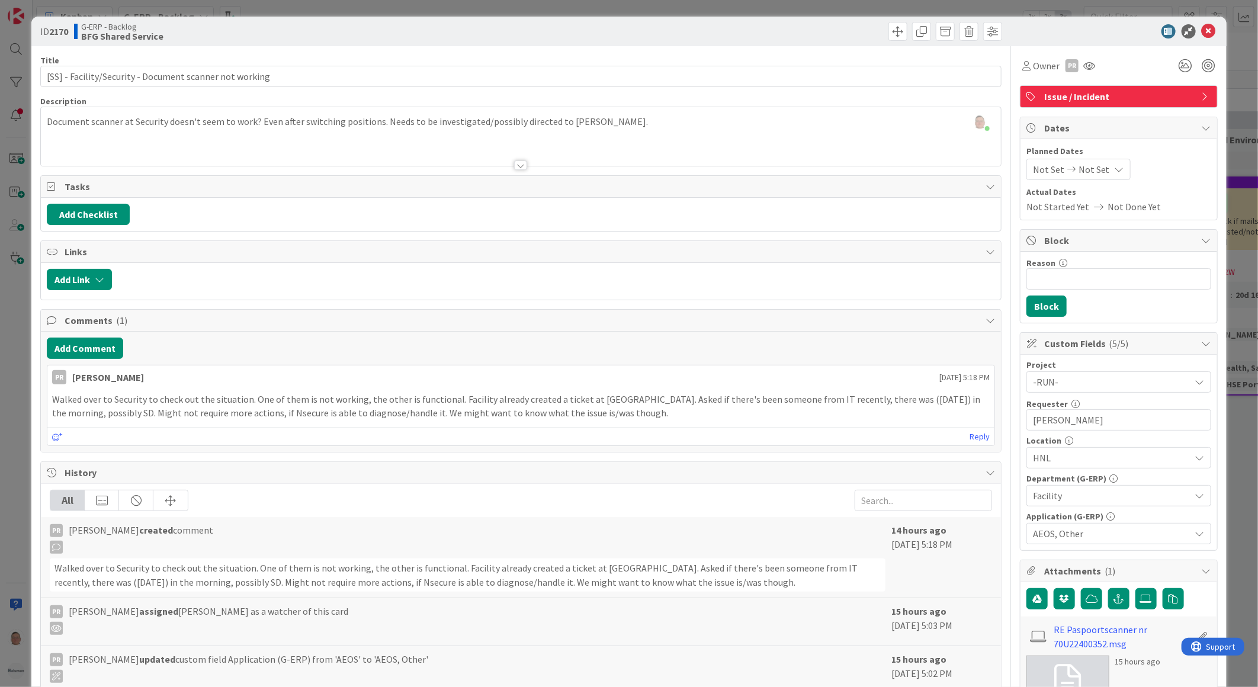
click at [259, 121] on div "leon Dolje just joined Document scanner at Security doesn't seem to work? Even …" at bounding box center [521, 136] width 960 height 59
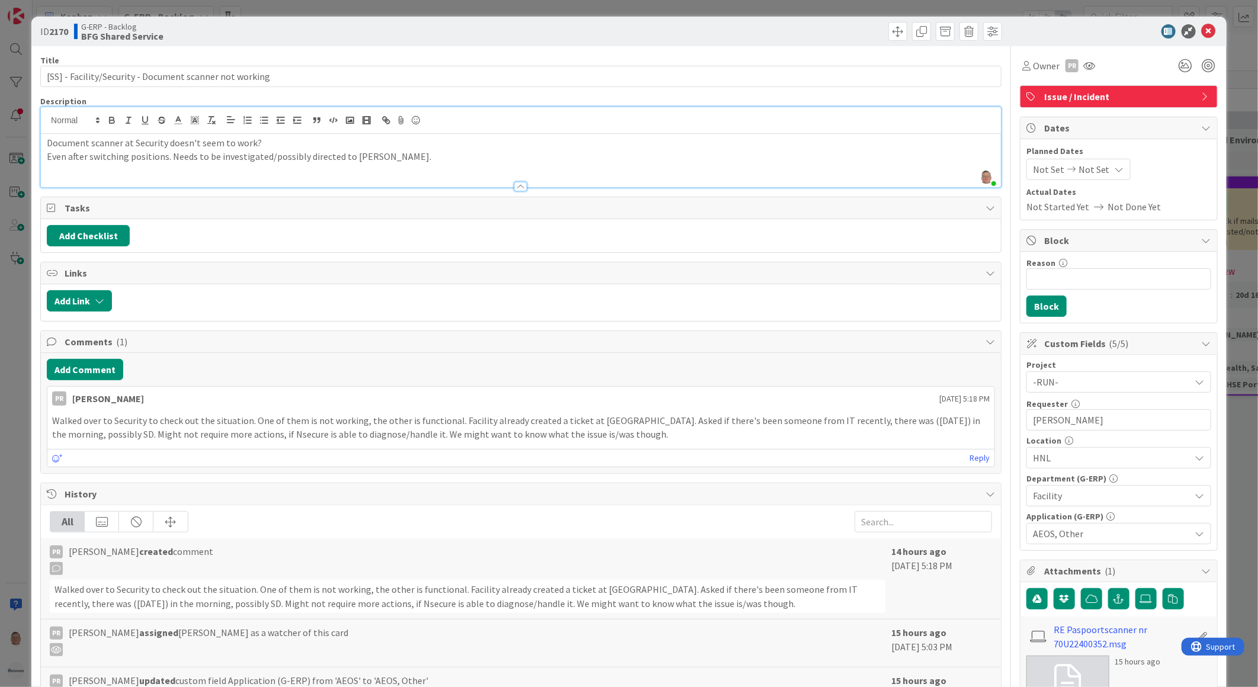
click at [169, 154] on p "Even after switching positions. Needs to be investigated/possibly directed to N…" at bounding box center [521, 157] width 948 height 14
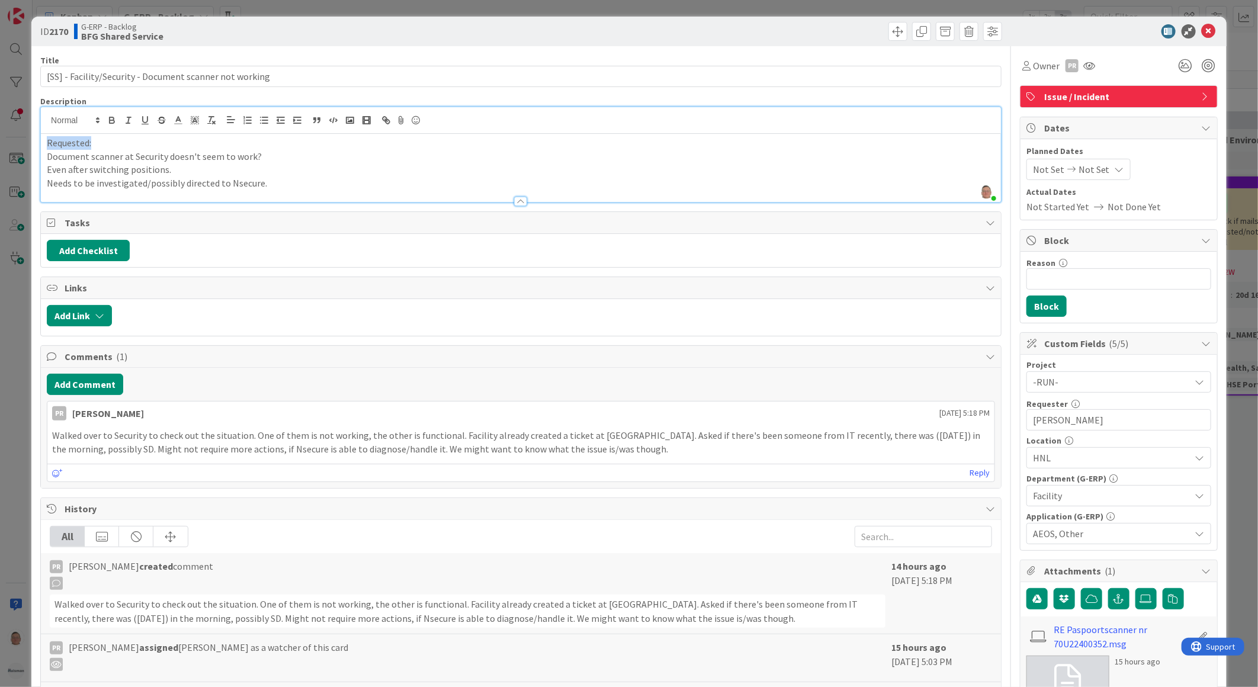
drag, startPoint x: 81, startPoint y: 139, endPoint x: 22, endPoint y: 137, distance: 59.2
click at [22, 137] on div "ID 2170 G-ERP - Backlog BFG Shared Service Title 55 / 128 [SS] - Facility/Secur…" at bounding box center [629, 343] width 1258 height 687
click at [114, 115] on icon "button" at bounding box center [112, 120] width 11 height 11
drag, startPoint x: 103, startPoint y: 143, endPoint x: 44, endPoint y: 146, distance: 59.3
click at [44, 146] on div "Requested: Document scanner at Security doesn't seem to work? Even after switch…" at bounding box center [521, 168] width 960 height 68
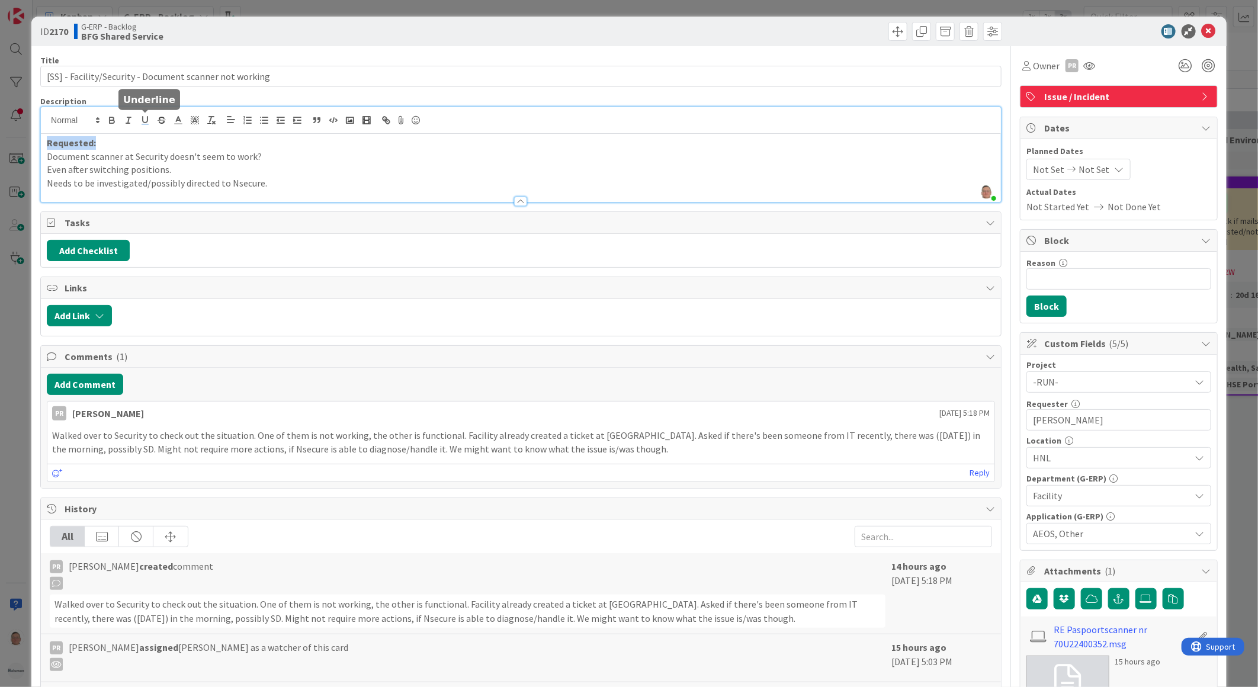
click at [143, 119] on icon "button" at bounding box center [145, 120] width 11 height 11
click at [312, 191] on div at bounding box center [521, 196] width 960 height 12
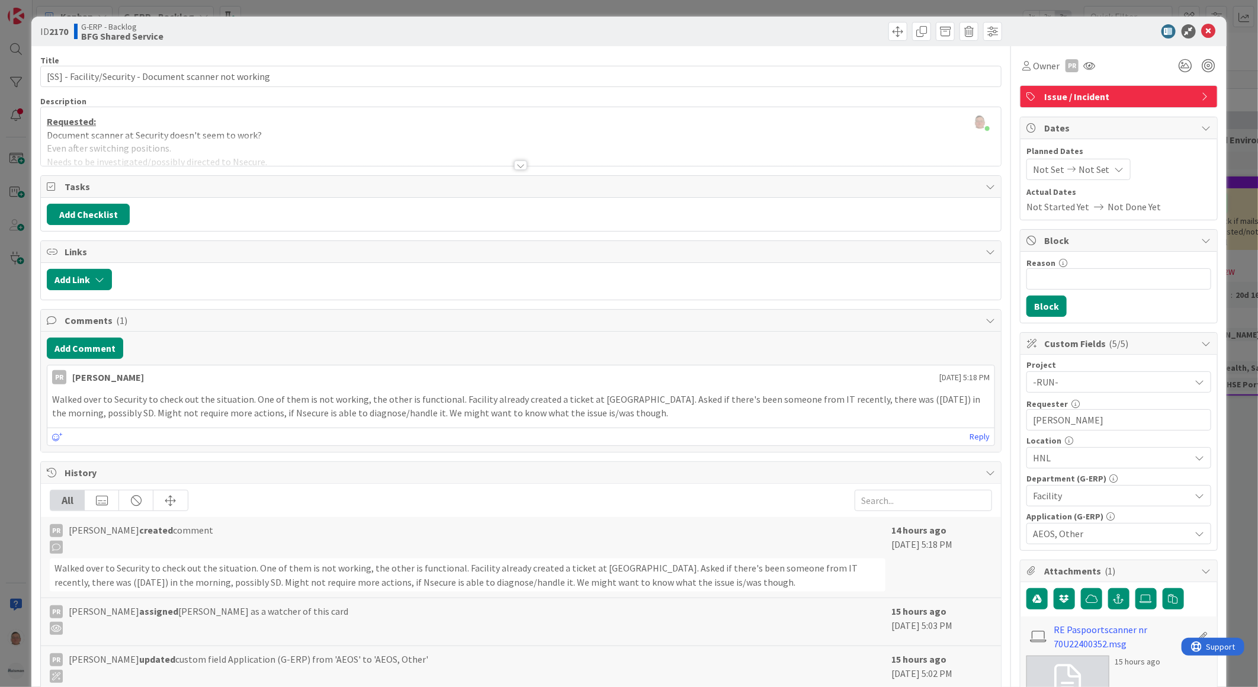
click at [516, 163] on div at bounding box center [520, 164] width 13 height 9
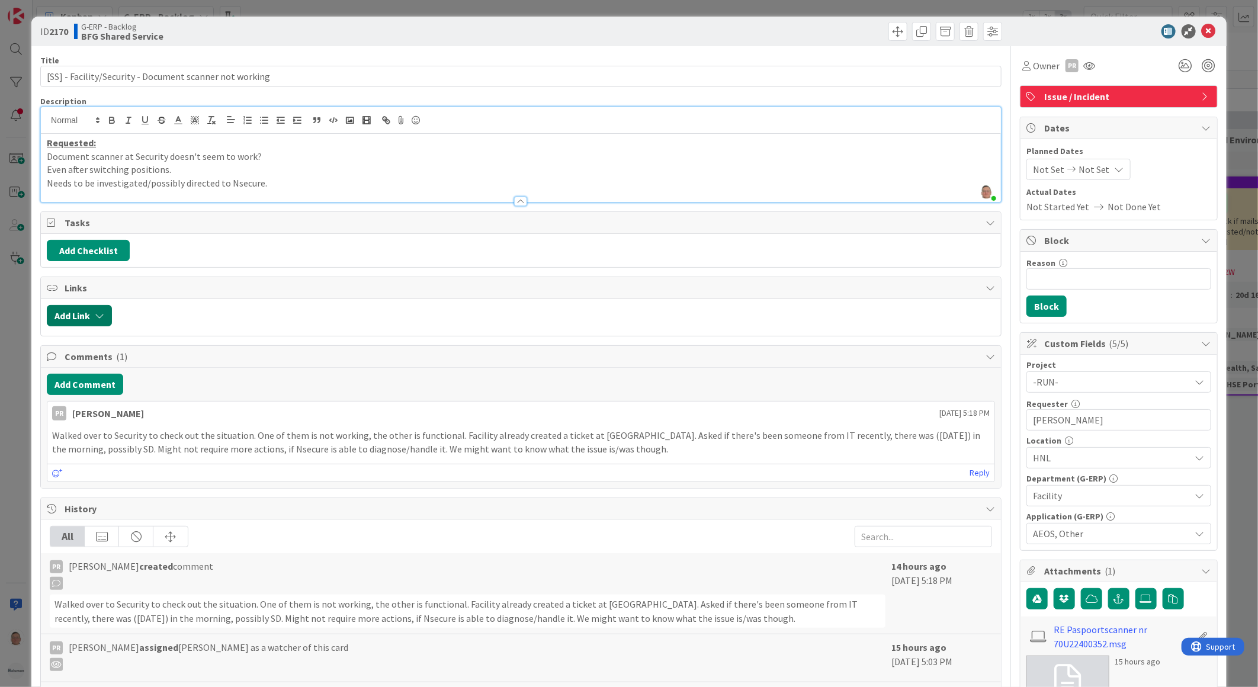
click at [92, 317] on button "Add Link" at bounding box center [79, 315] width 65 height 21
drag, startPoint x: 363, startPoint y: 316, endPoint x: 338, endPoint y: 314, distance: 24.9
click at [359, 316] on div at bounding box center [556, 315] width 877 height 21
click at [92, 248] on button "Add Checklist" at bounding box center [88, 250] width 83 height 21
type input "Actions"
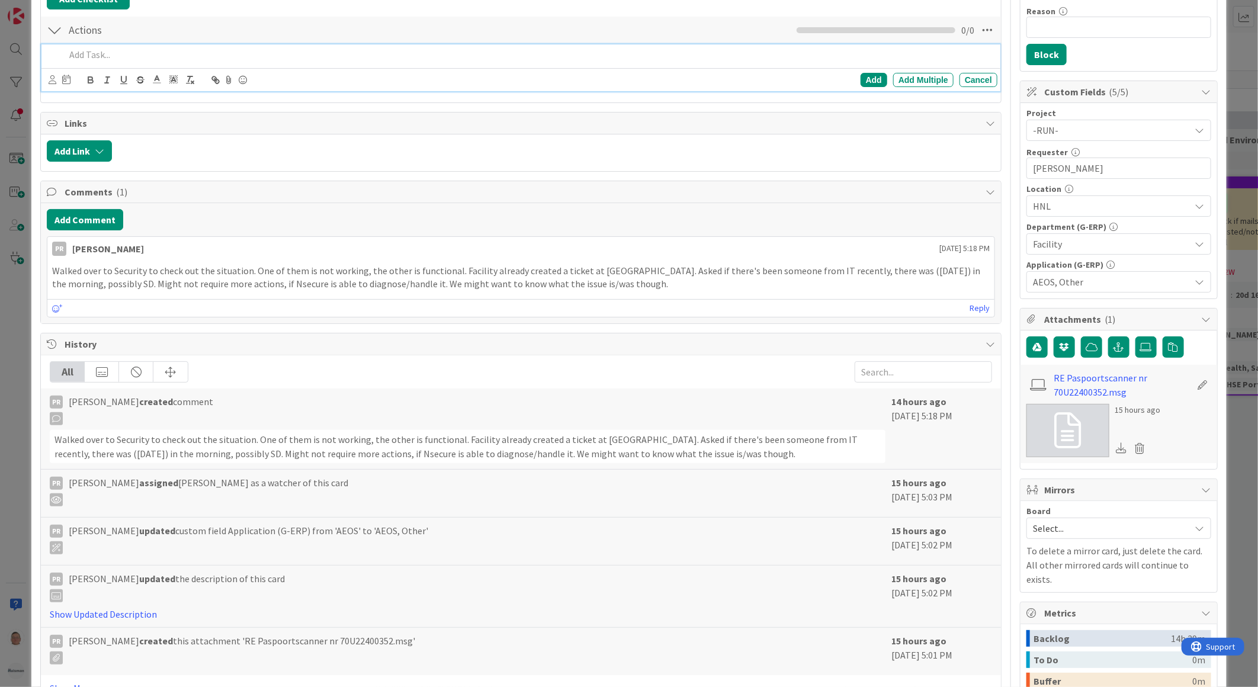
scroll to position [197, 0]
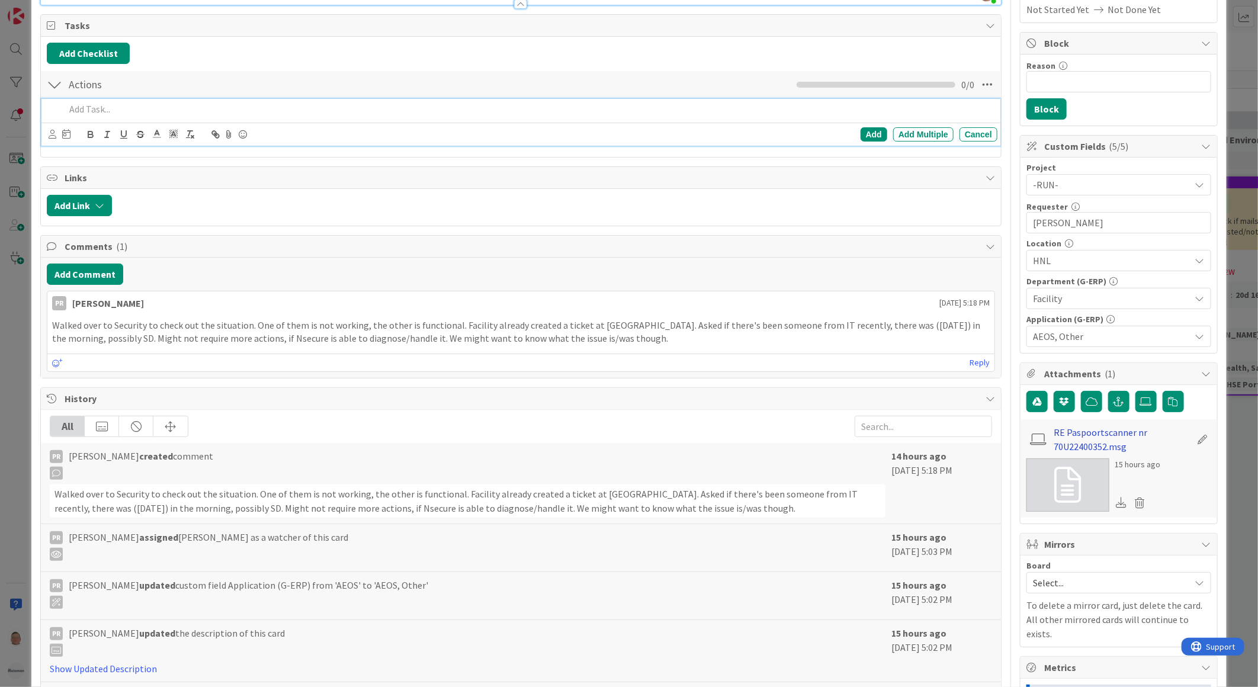
click at [1083, 443] on link "RE Paspoortscanner nr 70U22400352.msg" at bounding box center [1122, 439] width 137 height 28
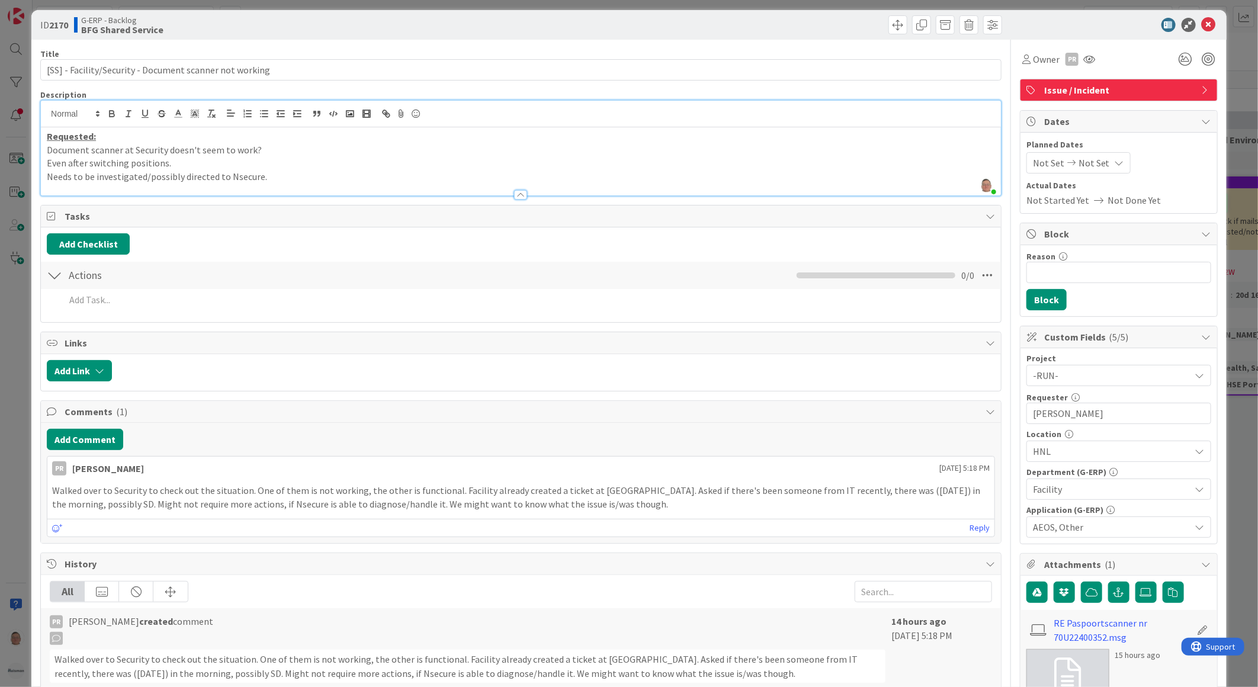
scroll to position [0, 0]
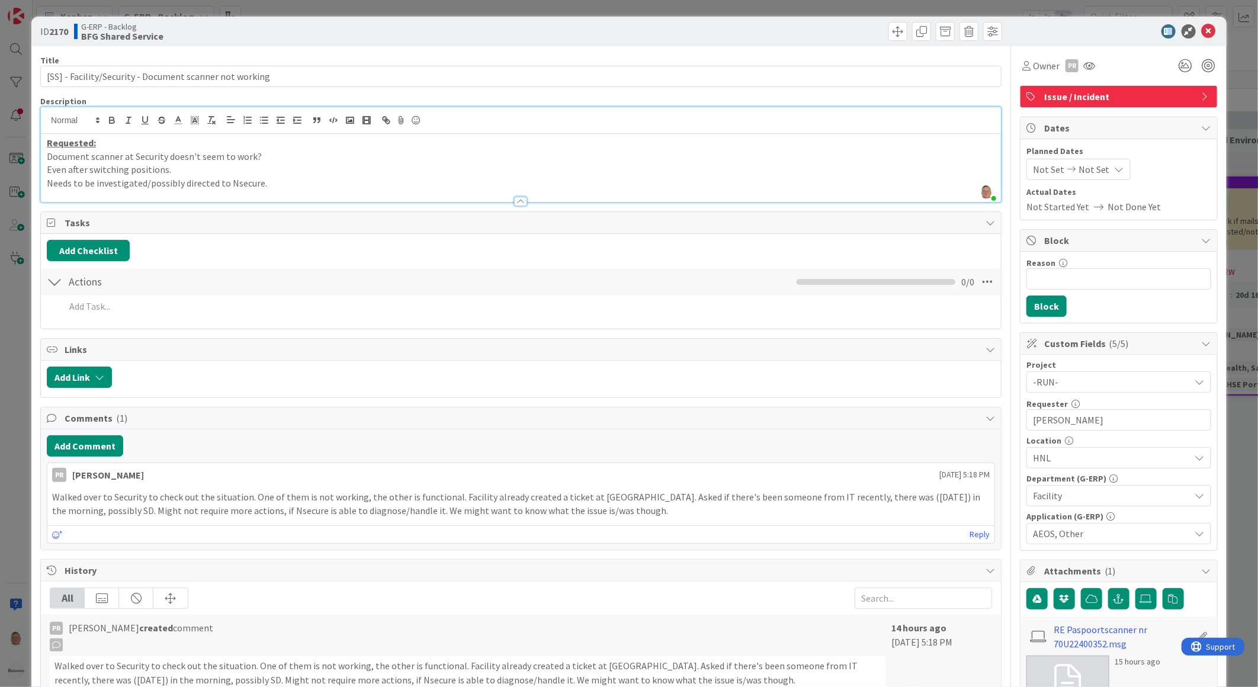
drag, startPoint x: 261, startPoint y: 156, endPoint x: 452, endPoint y: 233, distance: 206.4
click at [261, 156] on p "Document scanner at Security doesn't seem to work?" at bounding box center [521, 157] width 948 height 14
click at [288, 158] on span "paspoortscanner nr 70U22400352." at bounding box center [333, 156] width 137 height 12
drag, startPoint x: 294, startPoint y: 155, endPoint x: 275, endPoint y: 167, distance: 22.3
click at [275, 167] on p "Even after switching positions." at bounding box center [521, 170] width 948 height 14
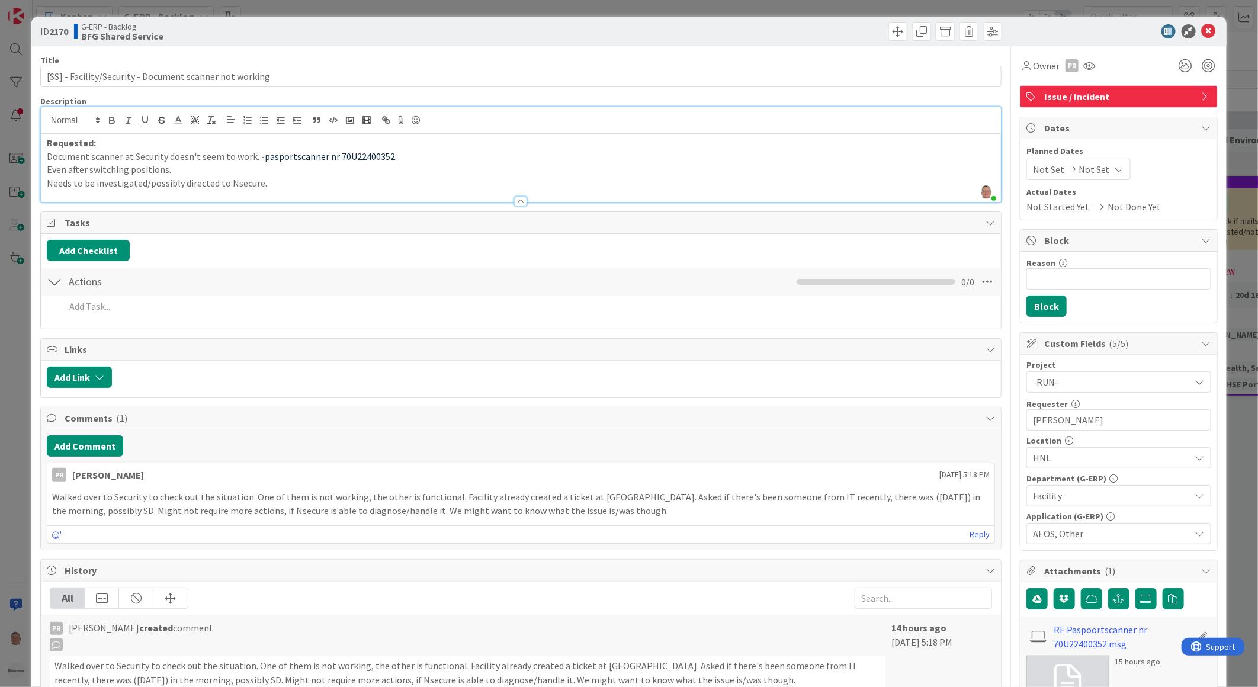
click at [294, 158] on span "pasportscanner nr 70U22400352." at bounding box center [331, 156] width 132 height 12
click at [279, 185] on p "Needs to be investigated/possibly directed to Nsecure." at bounding box center [521, 183] width 948 height 14
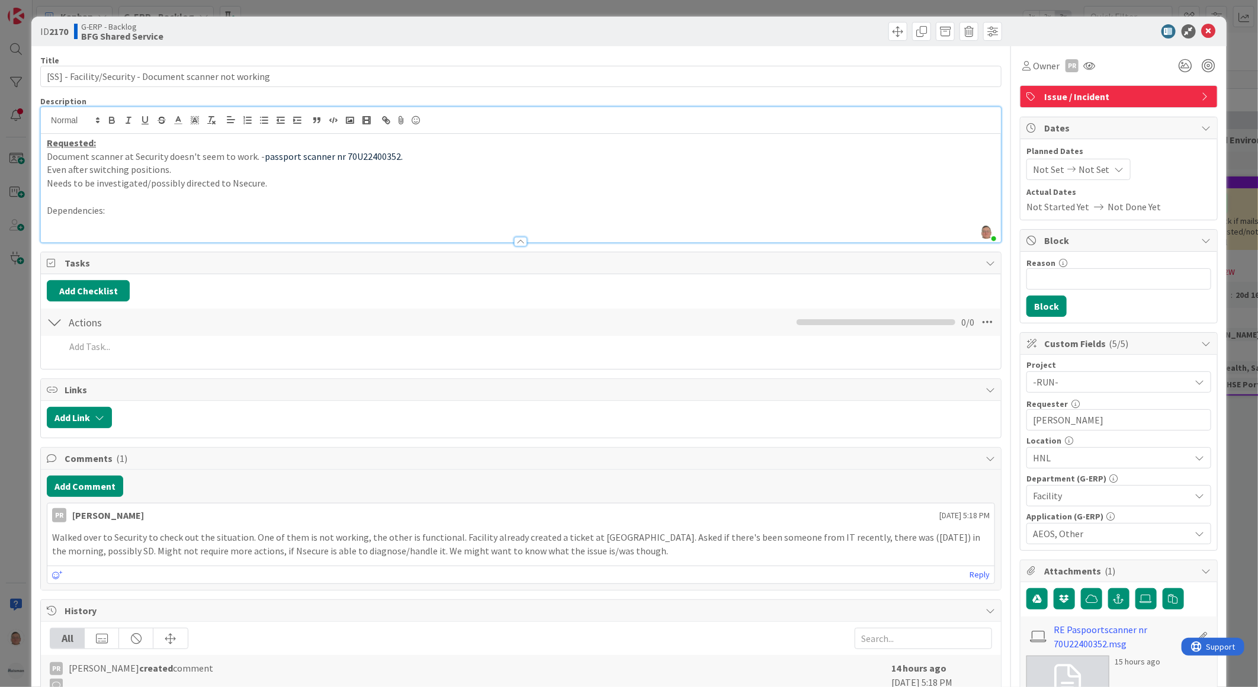
click at [133, 210] on p "Dependencies:" at bounding box center [521, 211] width 948 height 14
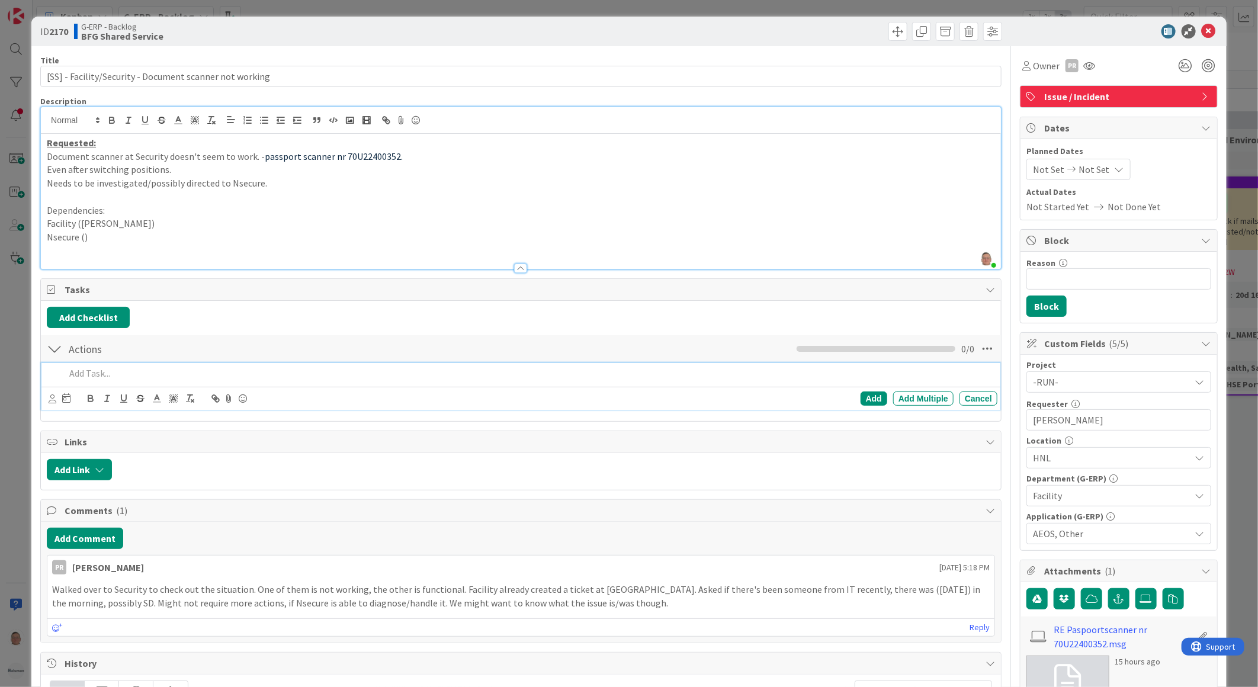
click at [101, 371] on p at bounding box center [528, 374] width 927 height 14
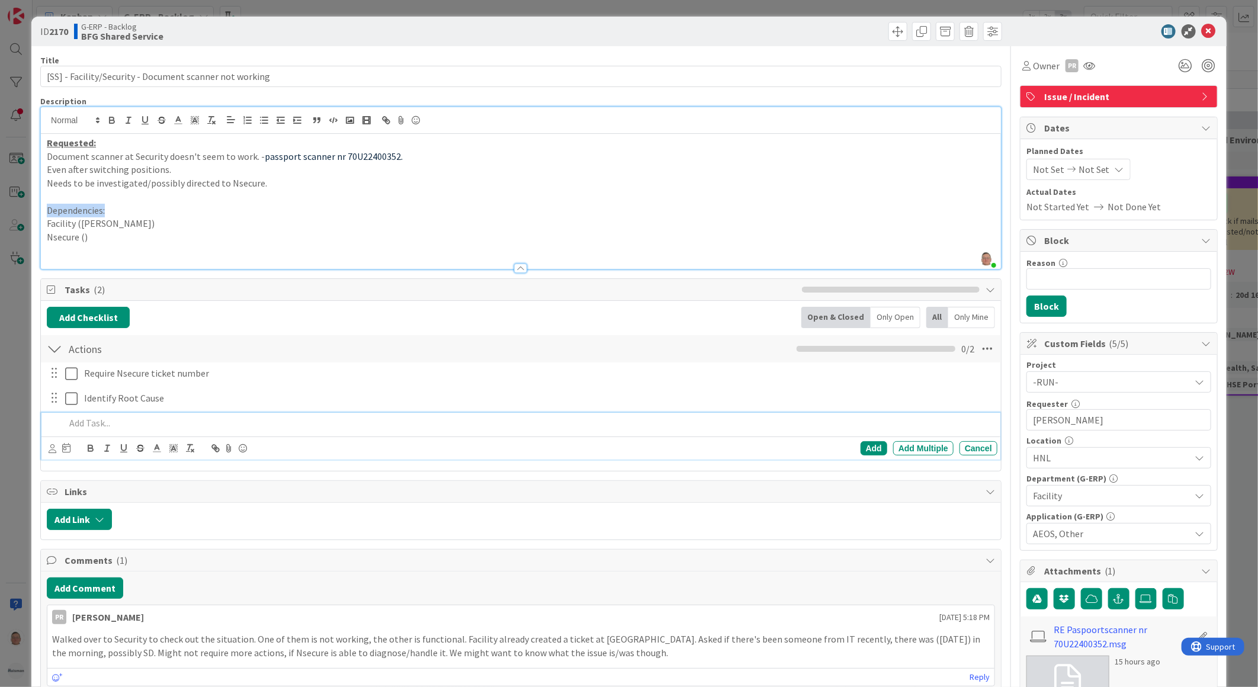
drag, startPoint x: 108, startPoint y: 211, endPoint x: 22, endPoint y: 212, distance: 85.9
click at [22, 212] on div "ID 2170 G-ERP - Backlog BFG Shared Service Title 55 / 128 [SS] - Facility/Secur…" at bounding box center [629, 343] width 1258 height 687
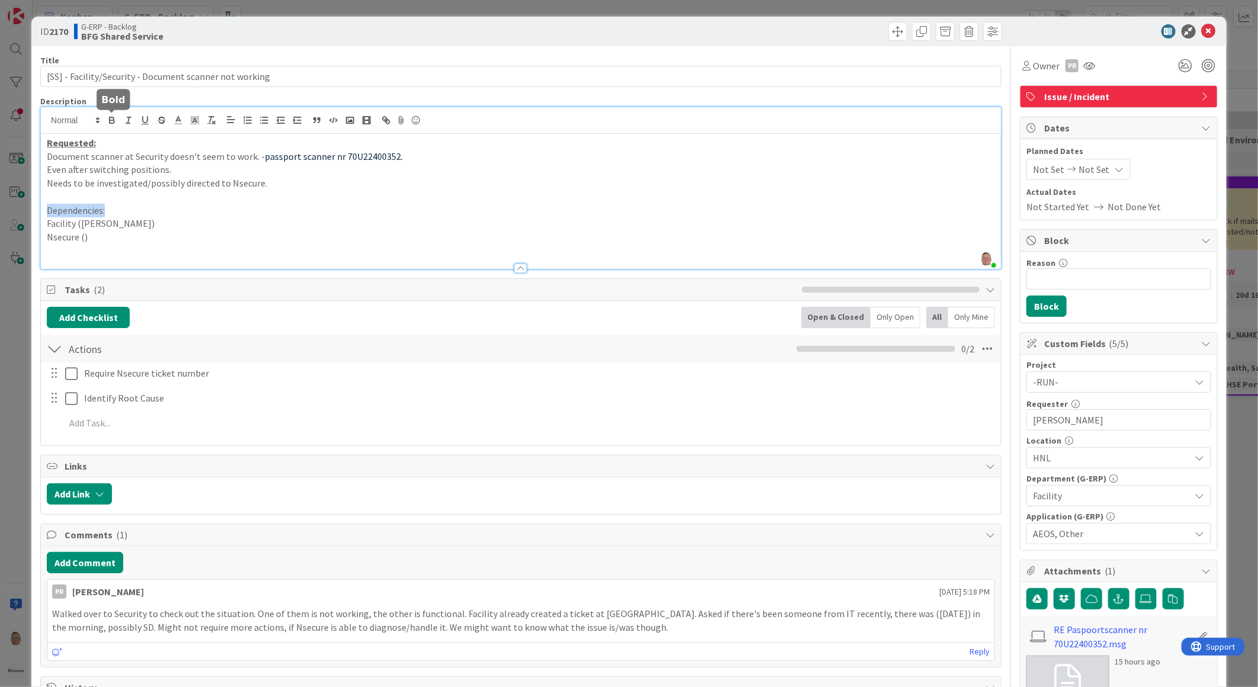
click at [107, 119] on icon "button" at bounding box center [112, 120] width 11 height 11
click at [143, 120] on icon "button" at bounding box center [145, 120] width 5 height 6
click at [85, 250] on p at bounding box center [521, 251] width 948 height 14
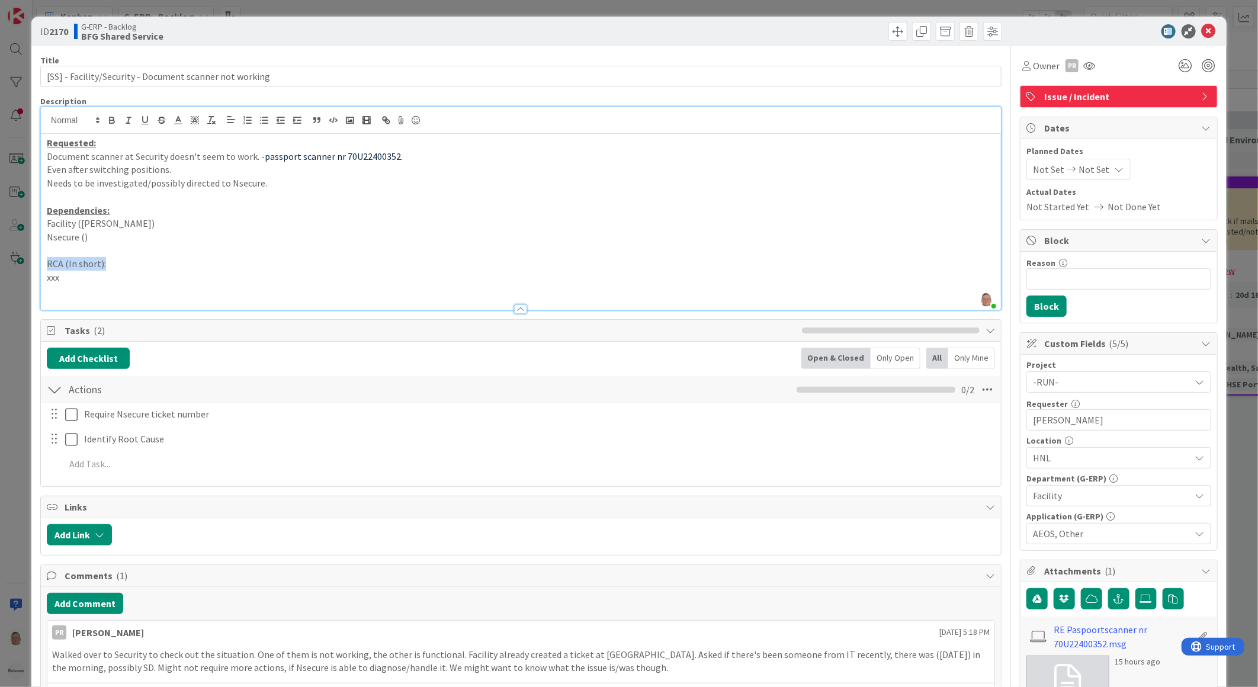
drag, startPoint x: 107, startPoint y: 264, endPoint x: 42, endPoint y: 262, distance: 65.2
click at [42, 262] on div "Requested: Document scanner at Security doesn't seem to work. - passport scanne…" at bounding box center [521, 222] width 960 height 176
click at [110, 117] on icon "button" at bounding box center [112, 118] width 4 height 3
click at [144, 120] on icon "button" at bounding box center [145, 120] width 11 height 11
click at [201, 246] on p at bounding box center [521, 251] width 948 height 14
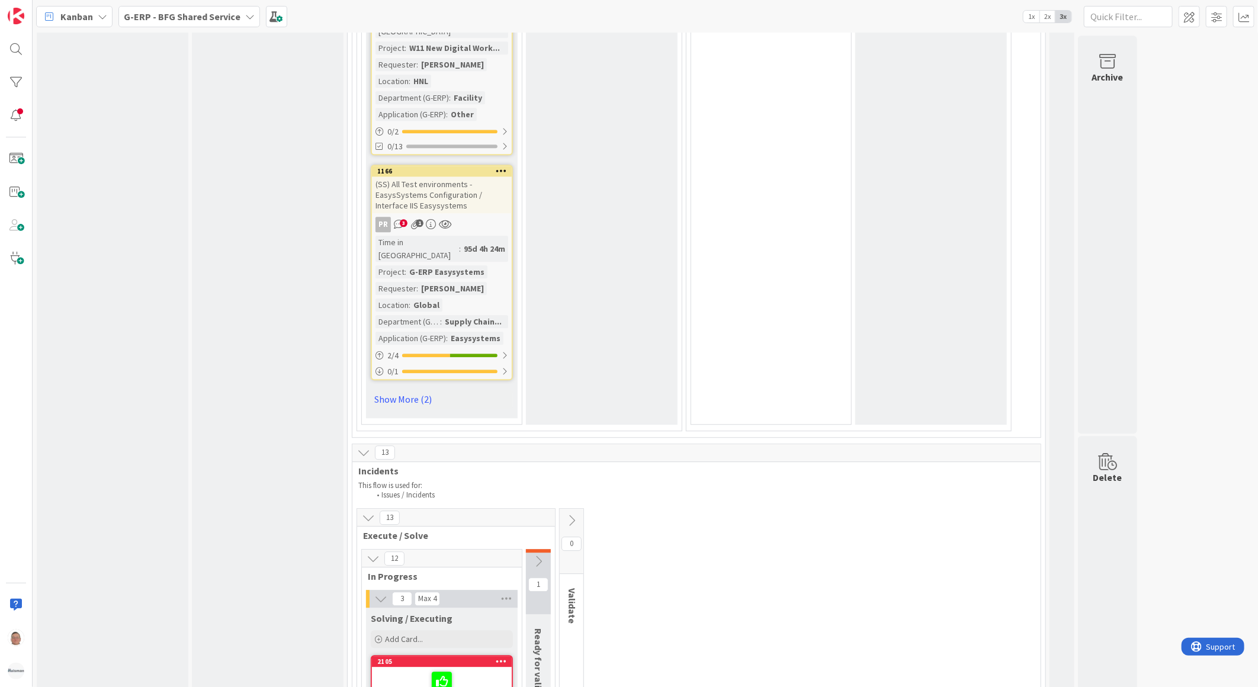
scroll to position [4671, 0]
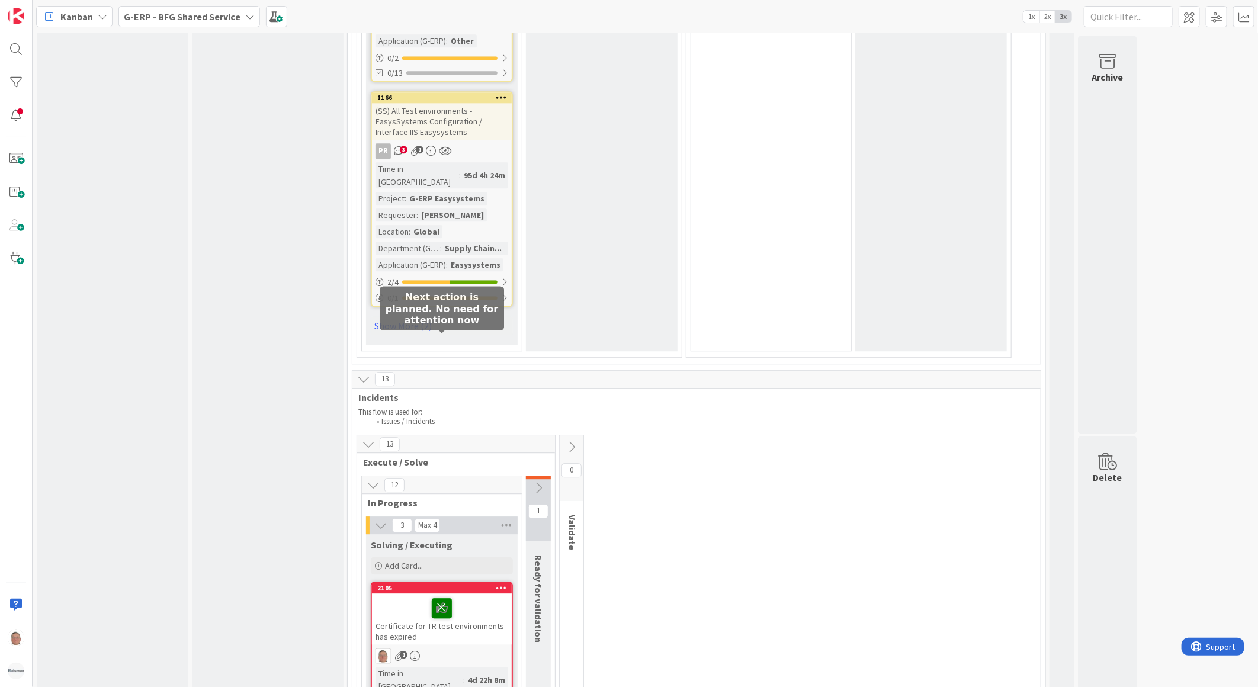
click at [441, 598] on icon at bounding box center [442, 607] width 20 height 19
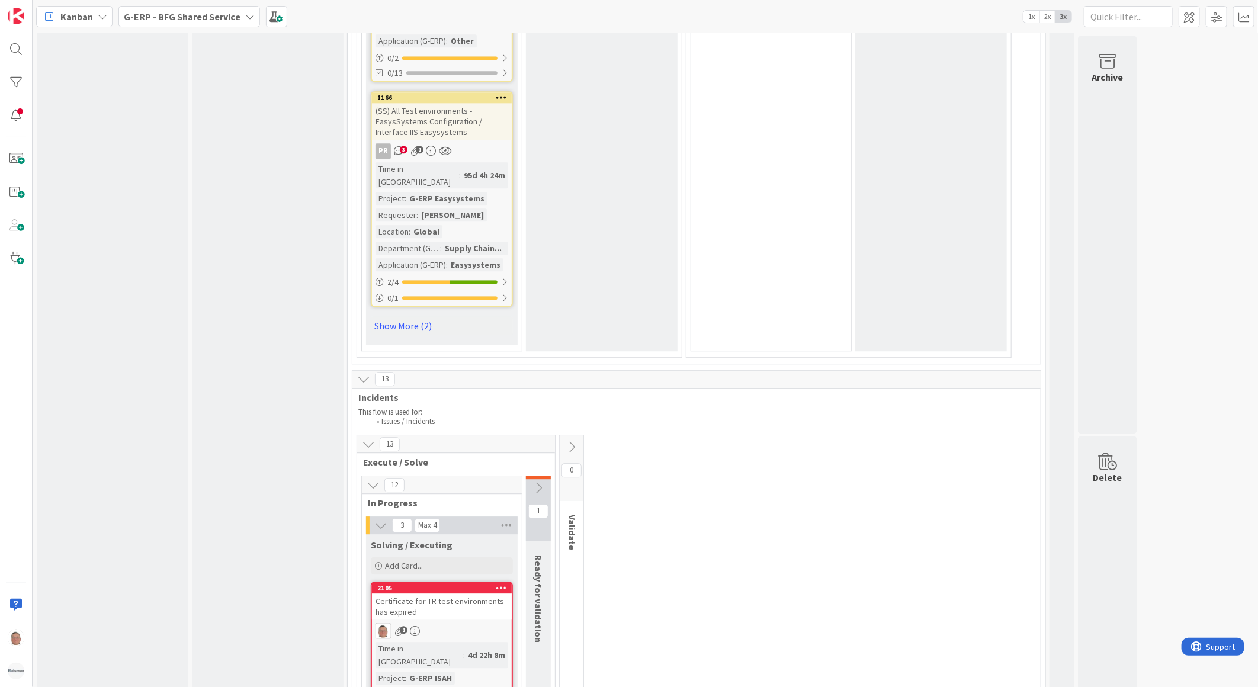
click at [540, 481] on icon at bounding box center [538, 487] width 13 height 13
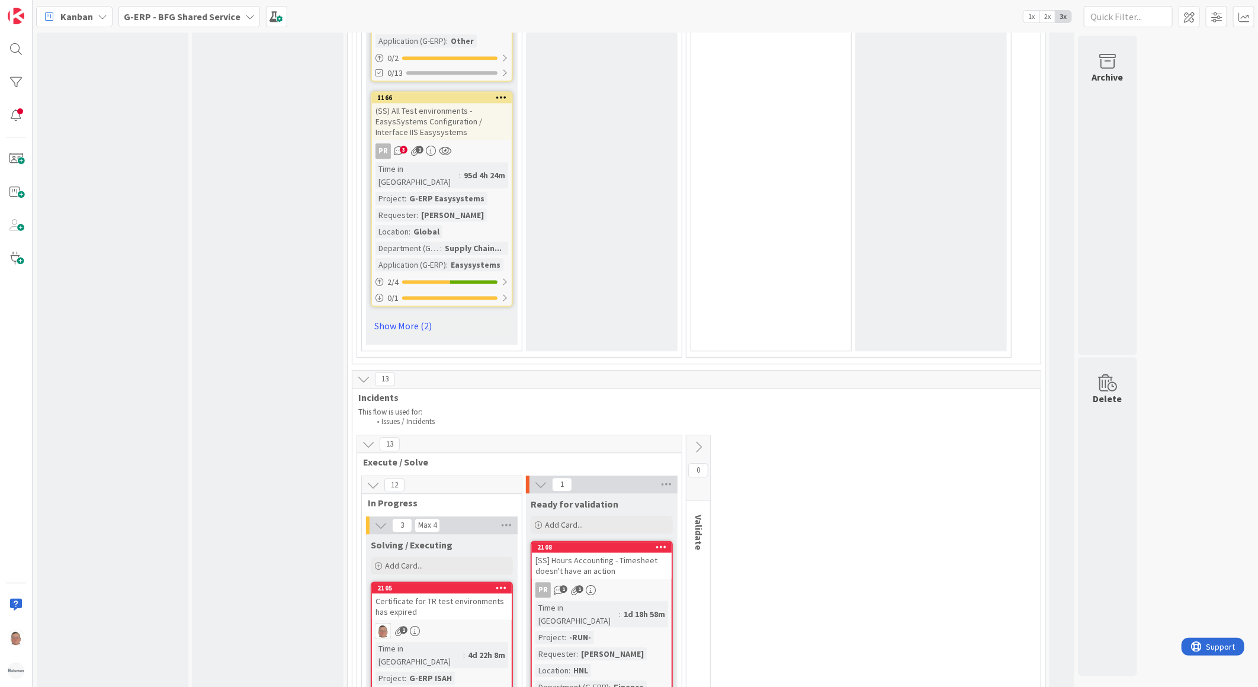
click at [701, 441] on icon at bounding box center [698, 447] width 13 height 13
click at [736, 479] on button at bounding box center [731, 488] width 25 height 18
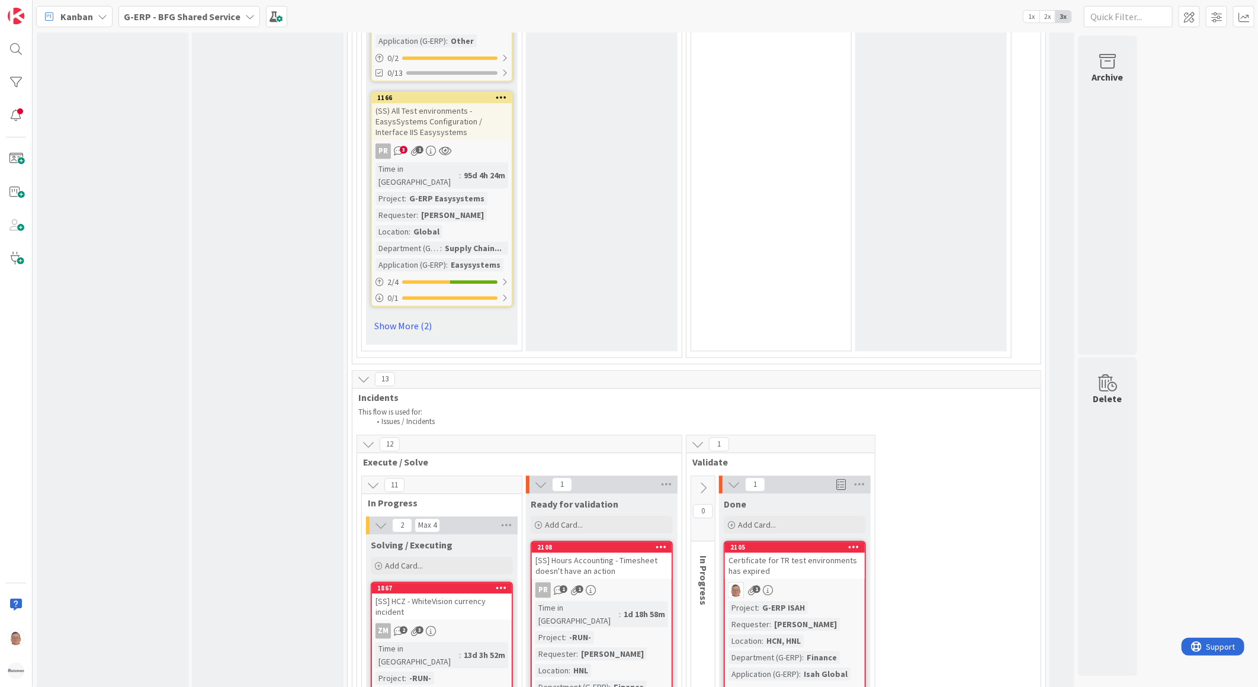
click at [809, 542] on div "2105" at bounding box center [795, 547] width 140 height 11
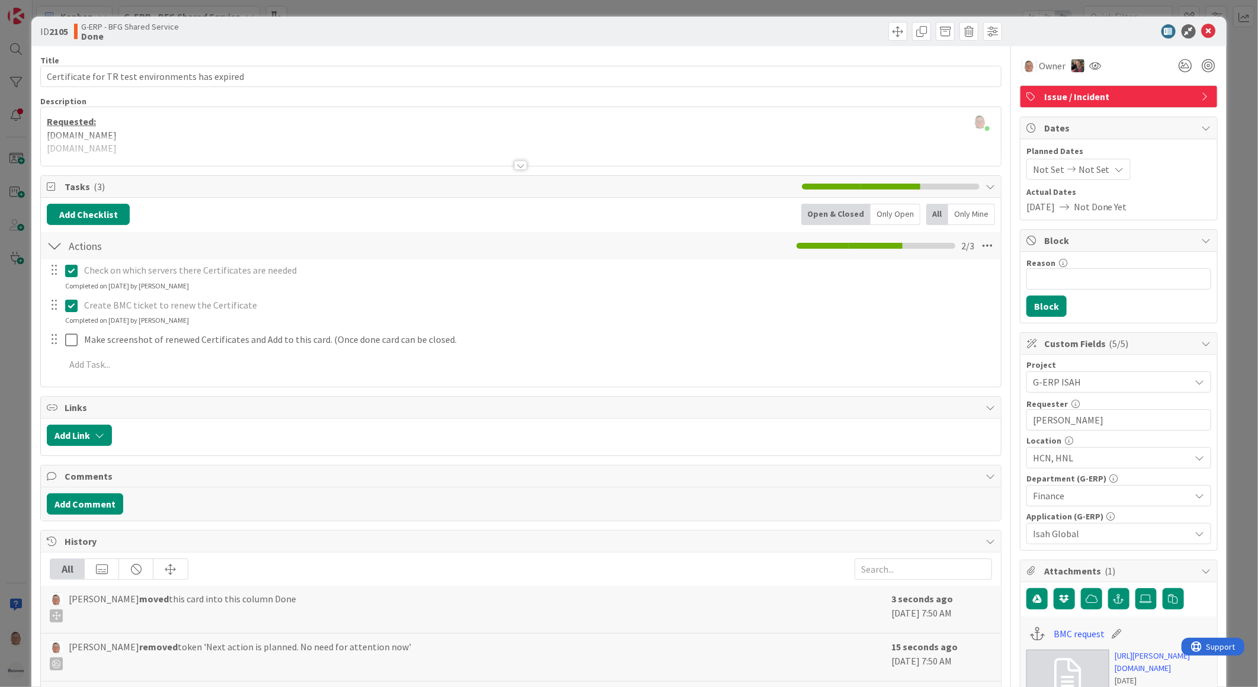
click at [518, 164] on div at bounding box center [520, 164] width 13 height 9
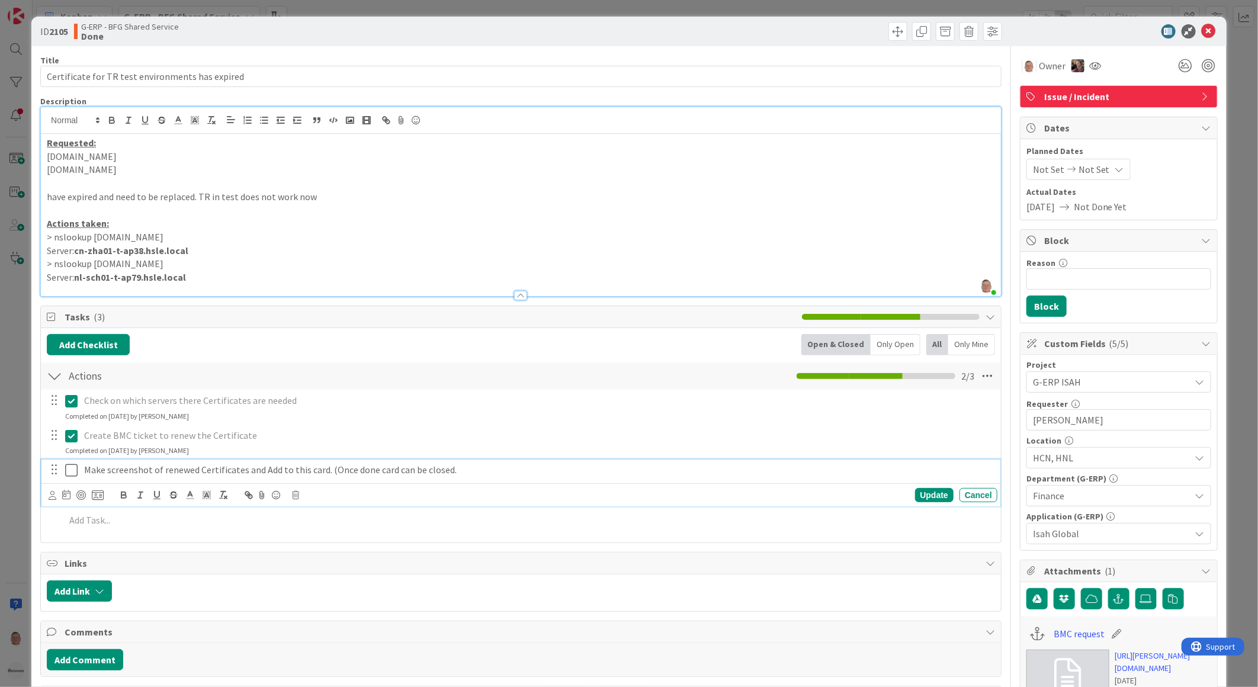
click at [316, 470] on p "Make screenshot of renewed Certificates and Add to this card. (Once done card c…" at bounding box center [538, 470] width 908 height 14
click at [297, 494] on icon at bounding box center [295, 495] width 7 height 8
click at [324, 546] on div "Delete" at bounding box center [326, 545] width 44 height 21
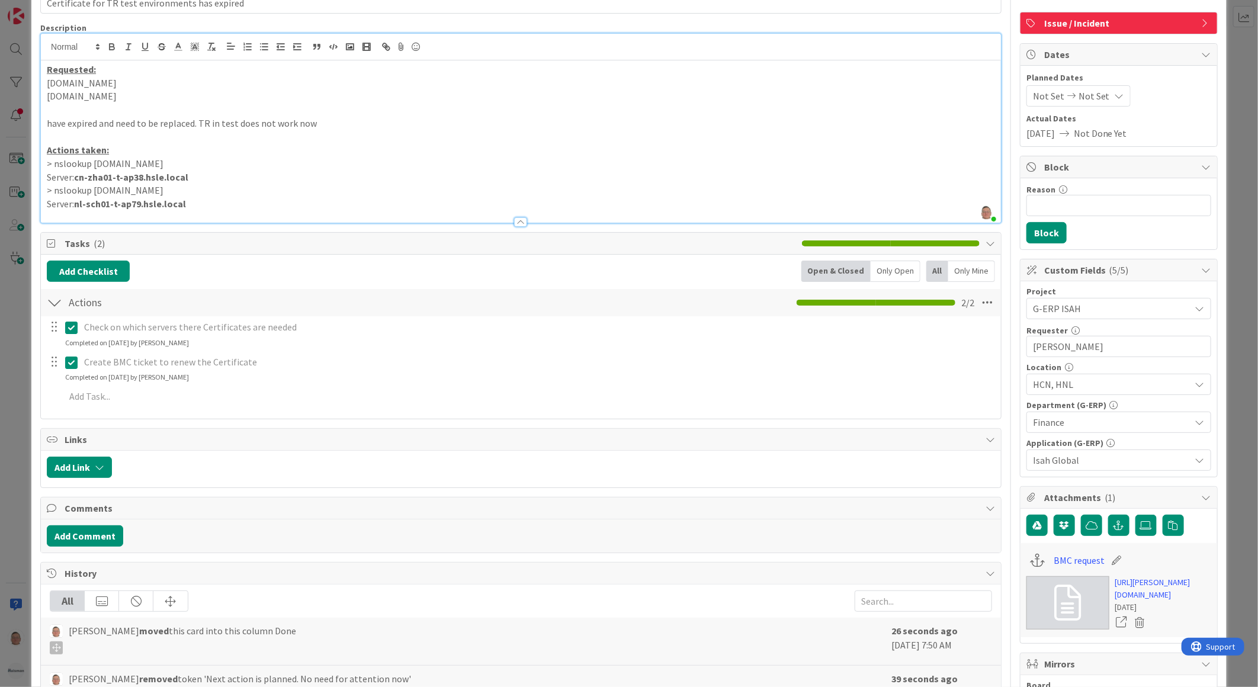
scroll to position [197, 0]
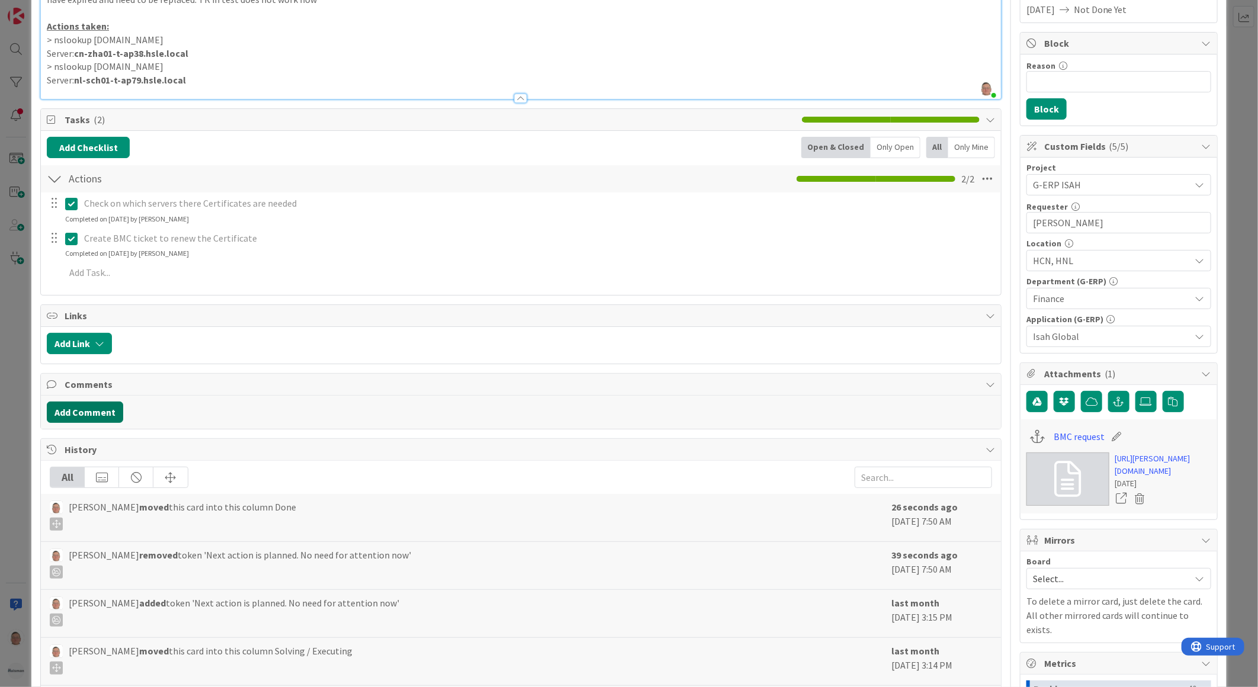
click at [101, 412] on button "Add Comment" at bounding box center [85, 412] width 76 height 21
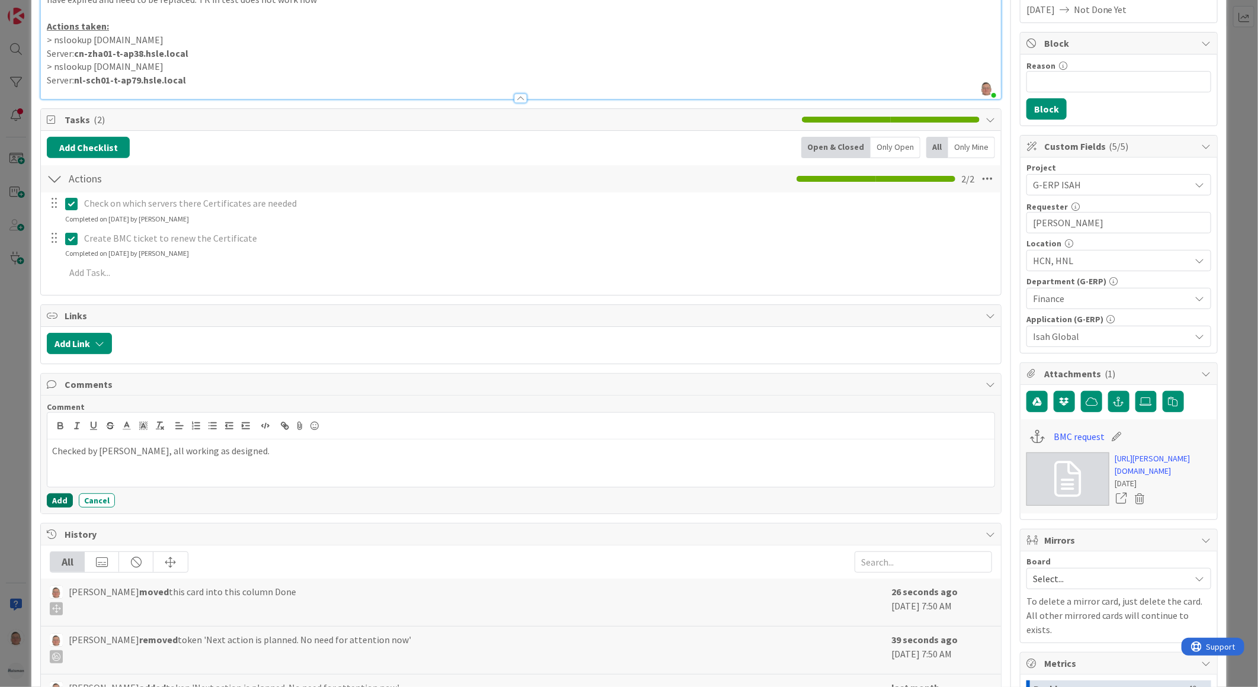
click at [56, 500] on button "Add" at bounding box center [60, 500] width 26 height 14
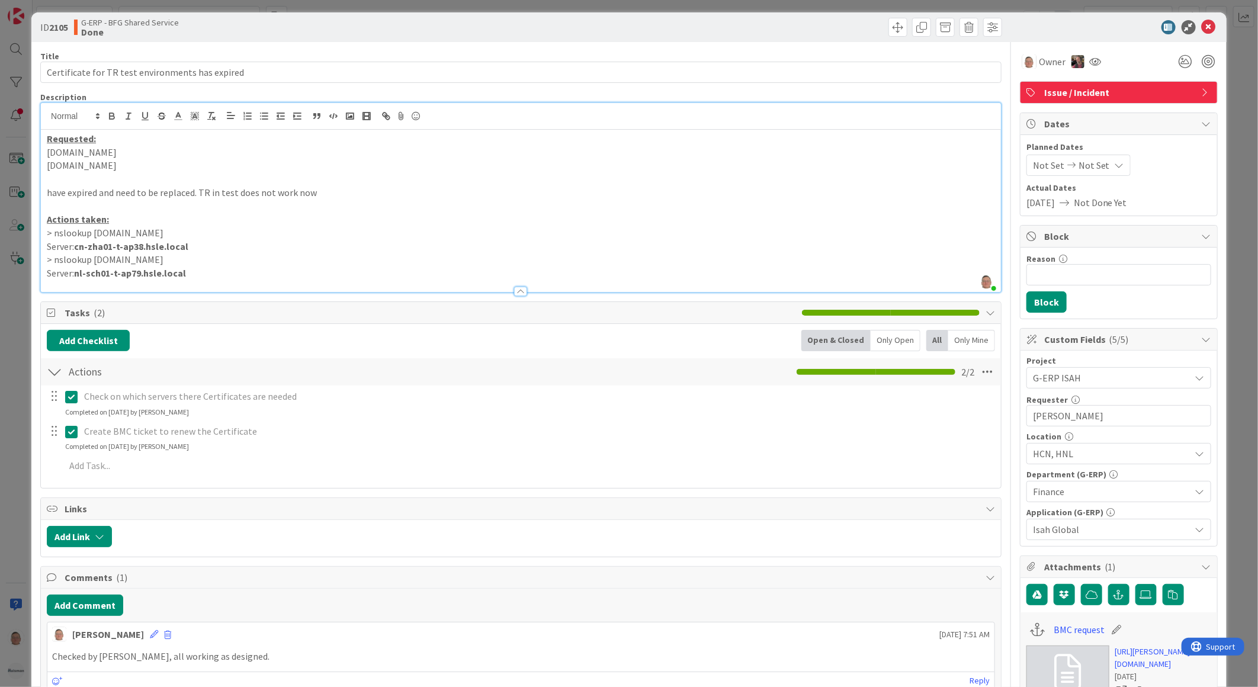
scroll to position [0, 0]
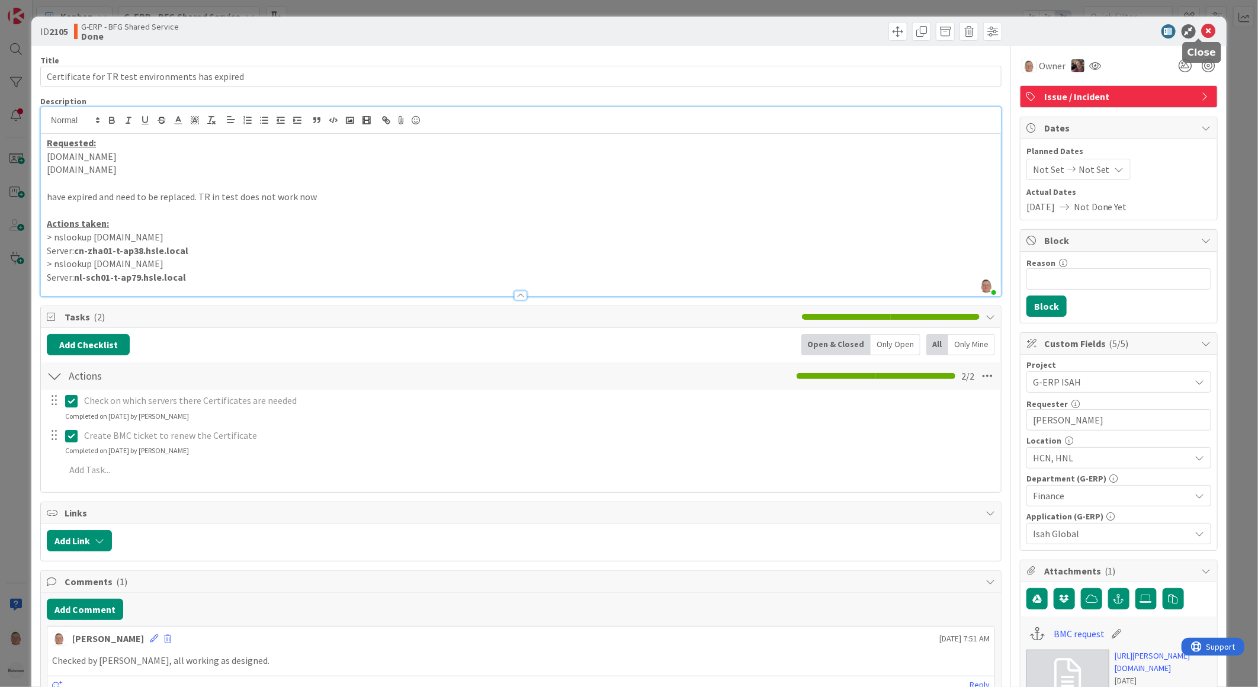
click at [1202, 27] on icon at bounding box center [1209, 31] width 14 height 14
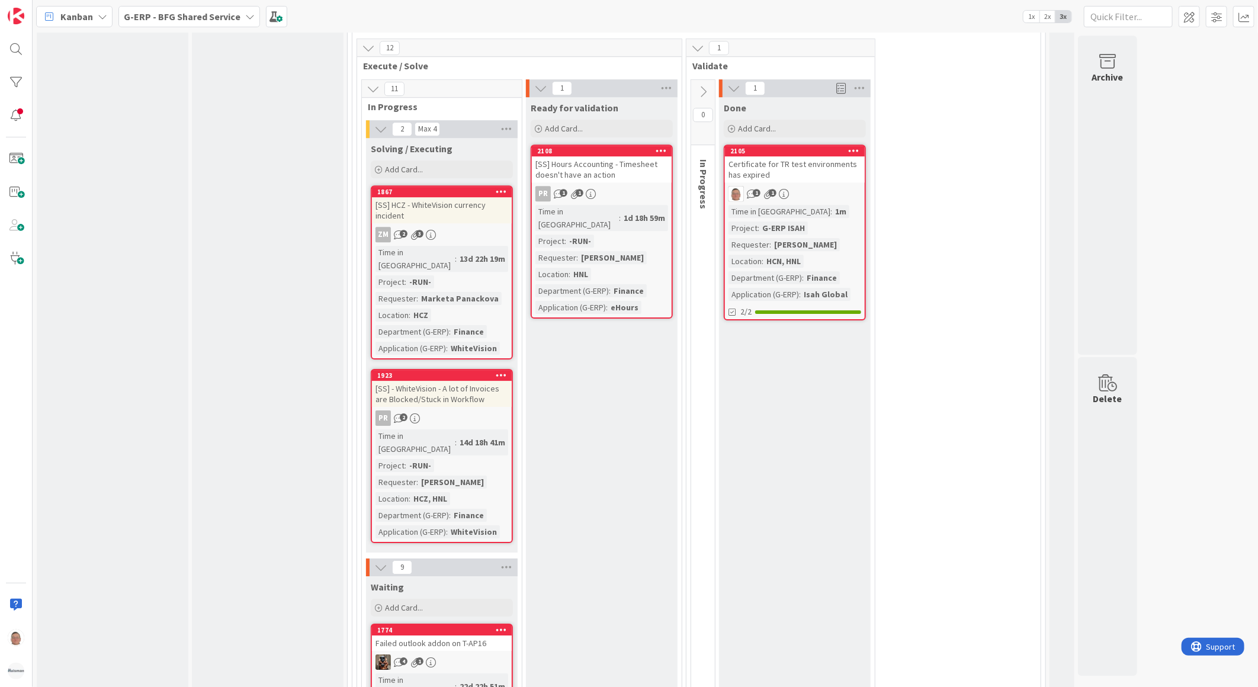
scroll to position [5132, 0]
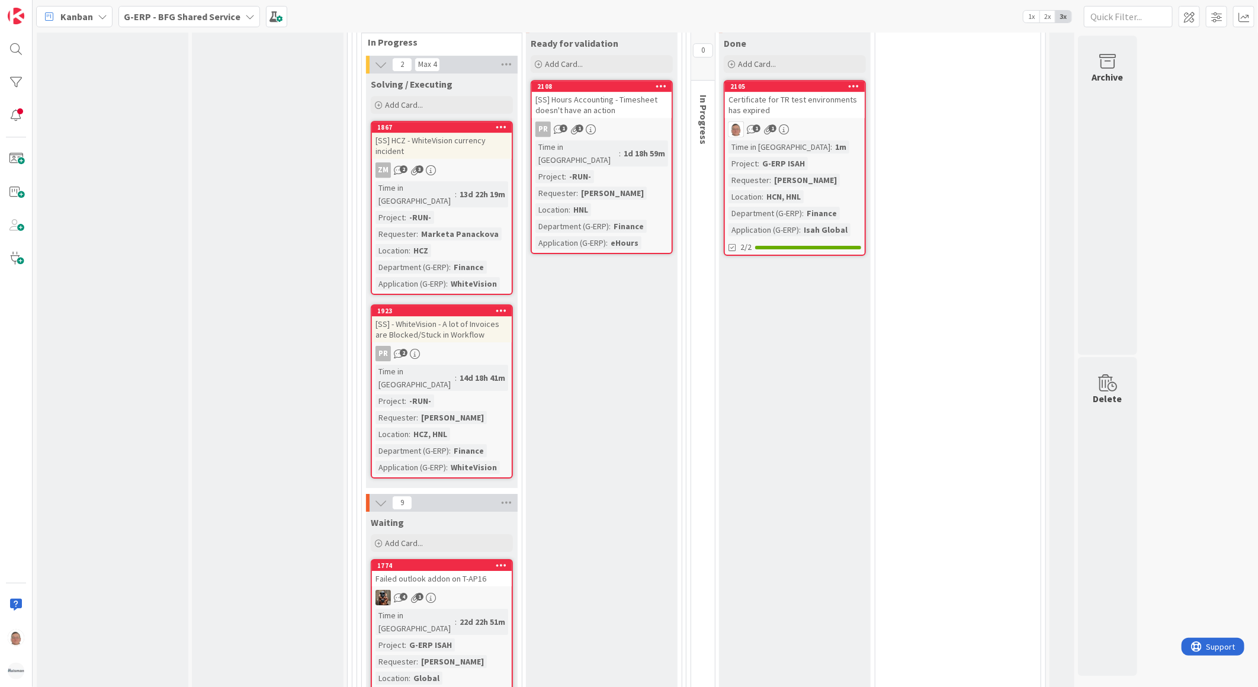
click at [468, 571] on div "Failed outlook addon on T-AP16" at bounding box center [442, 578] width 140 height 15
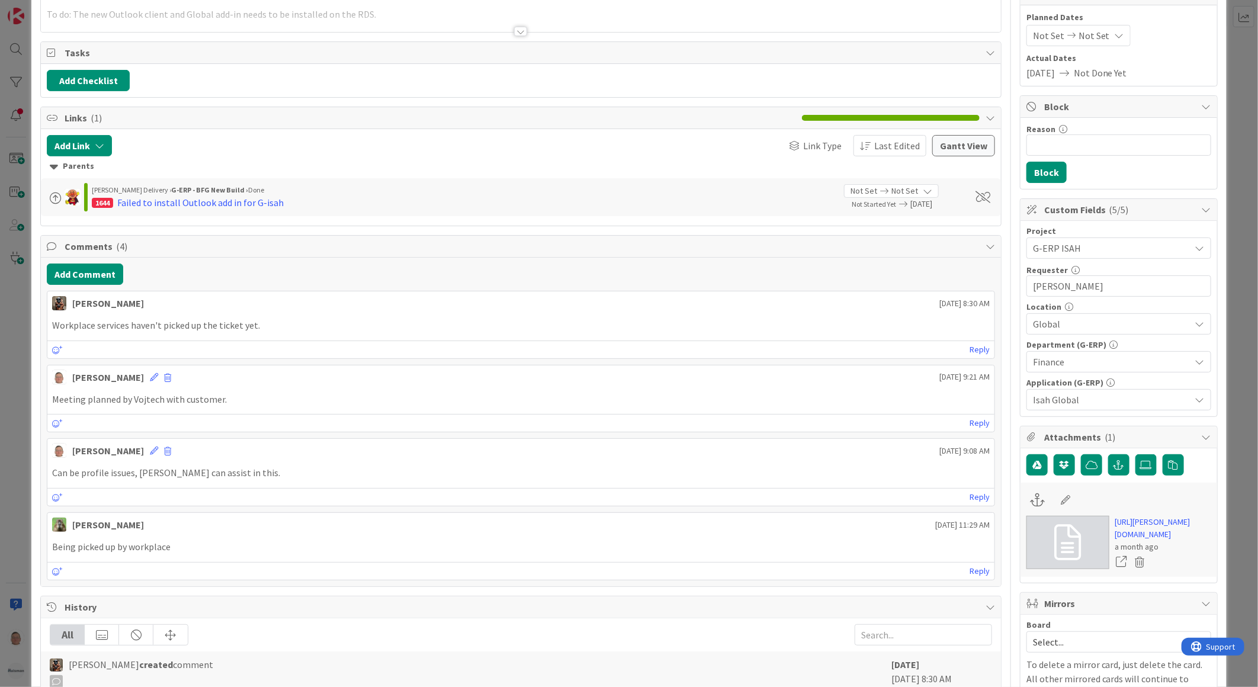
scroll to position [263, 0]
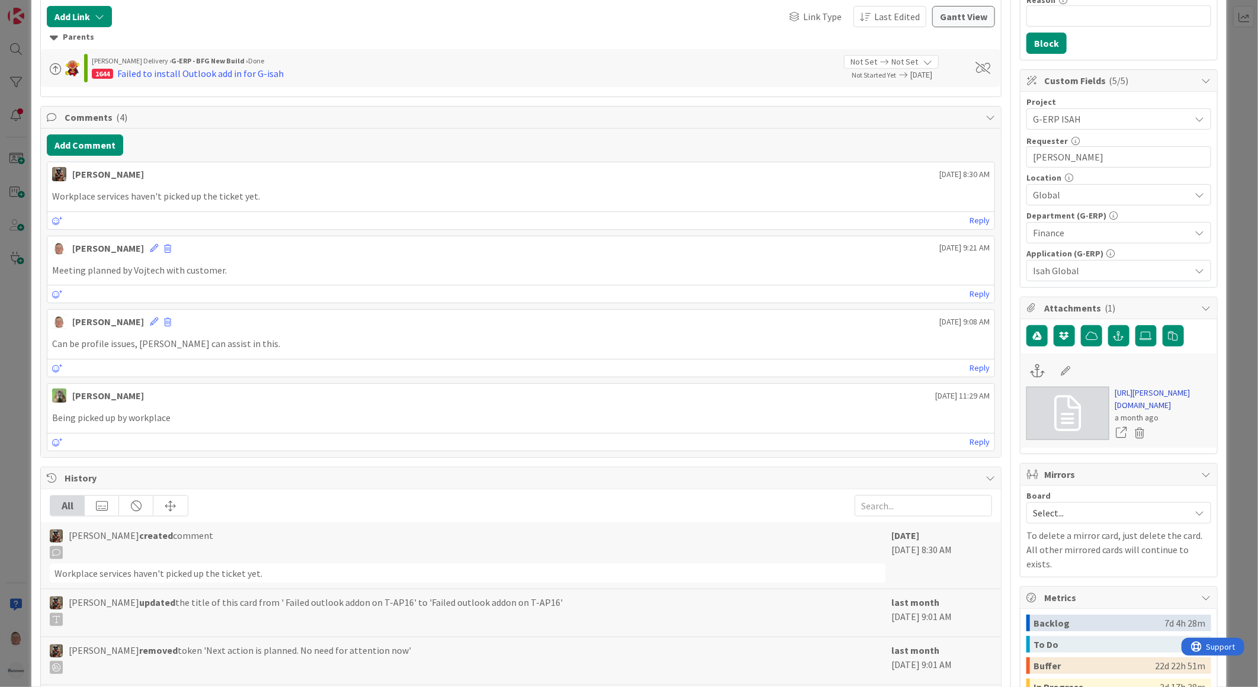
click at [1144, 403] on link "https://huisman-smartit.onbmc.com/smartit/app/#/incident/AGGF4KX6HRENQATB2ADNTB…" at bounding box center [1163, 399] width 96 height 25
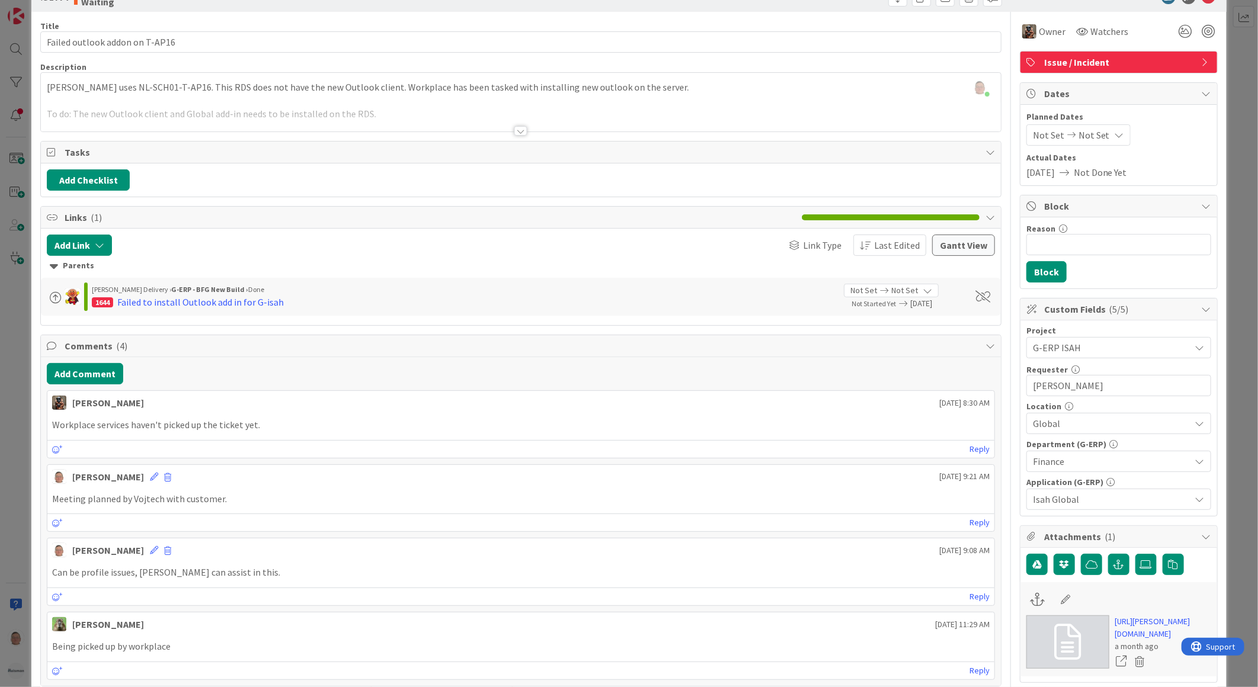
scroll to position [0, 0]
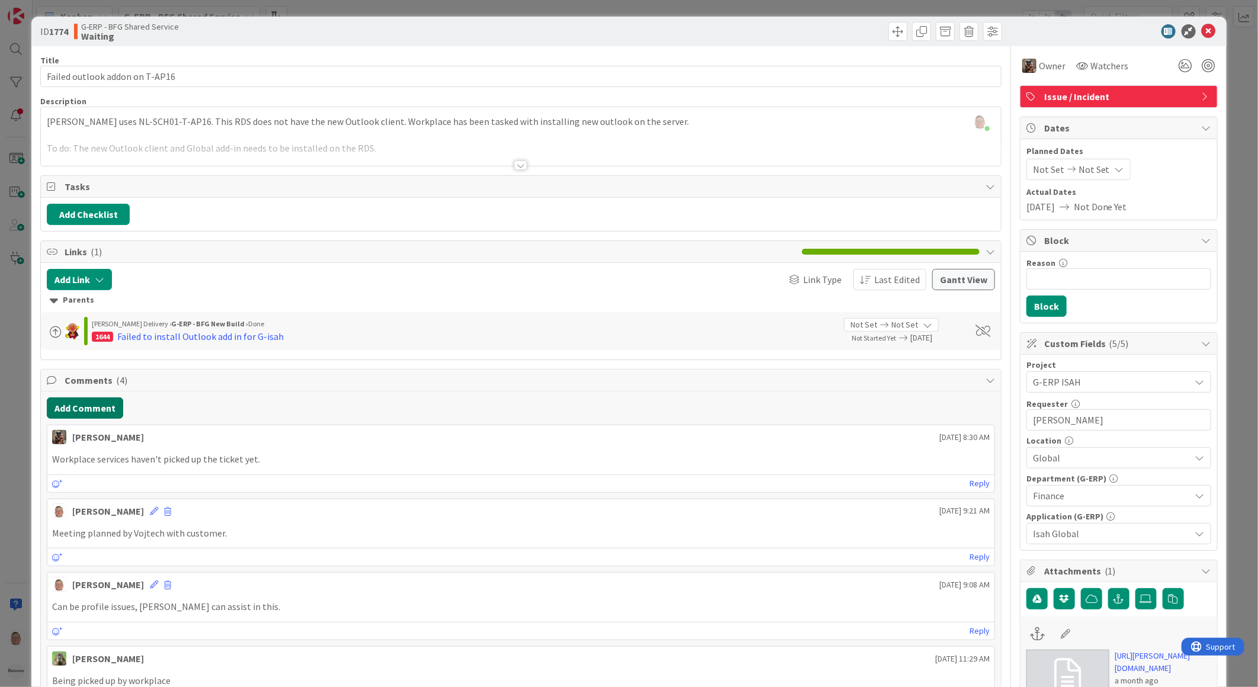
click at [81, 409] on button "Add Comment" at bounding box center [85, 407] width 76 height 21
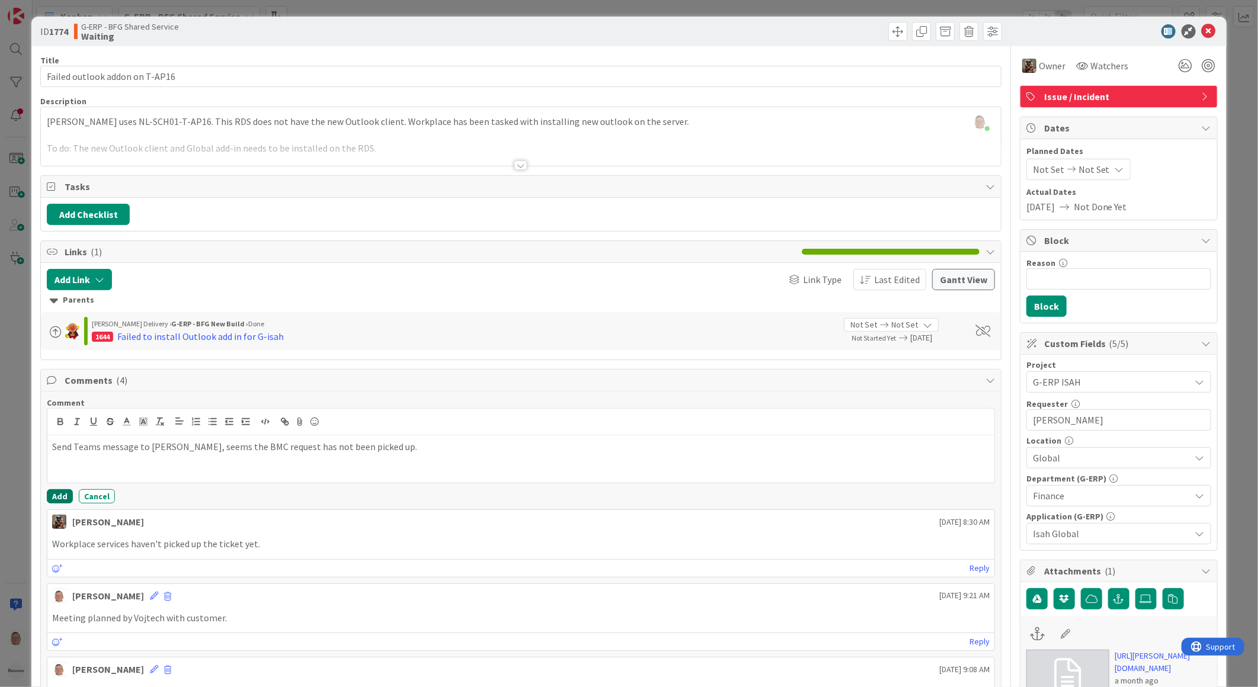
click at [49, 496] on button "Add" at bounding box center [60, 496] width 26 height 14
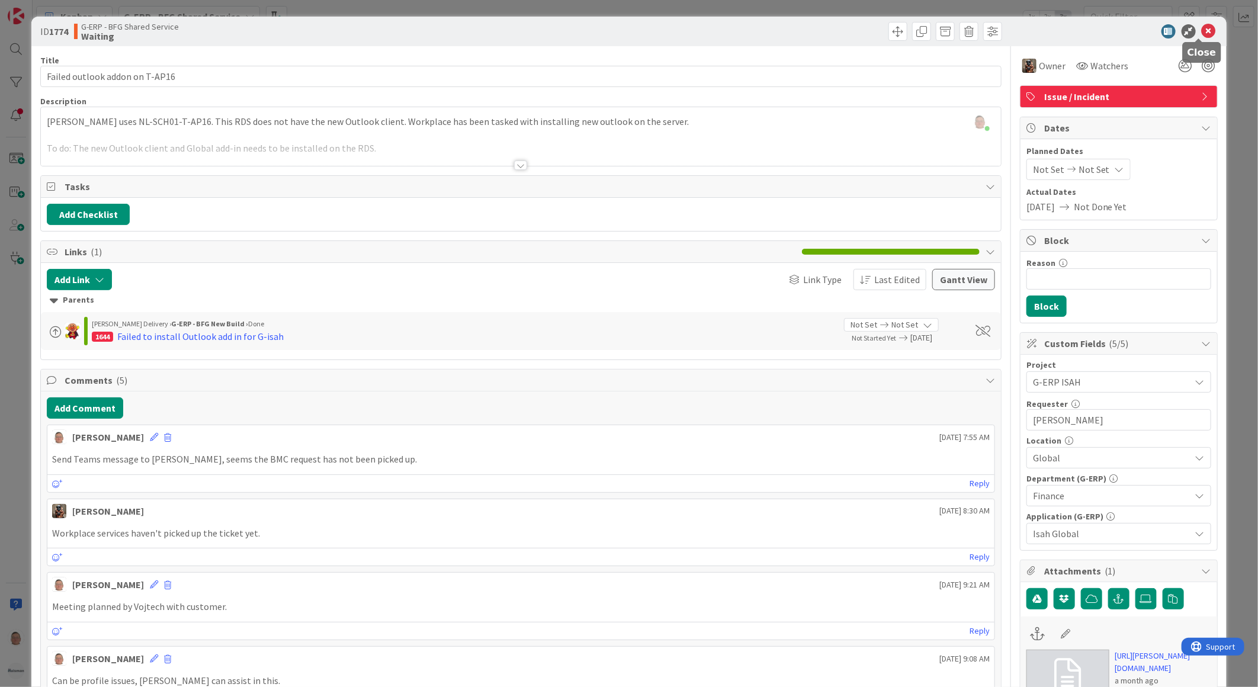
click at [1202, 28] on icon at bounding box center [1209, 31] width 14 height 14
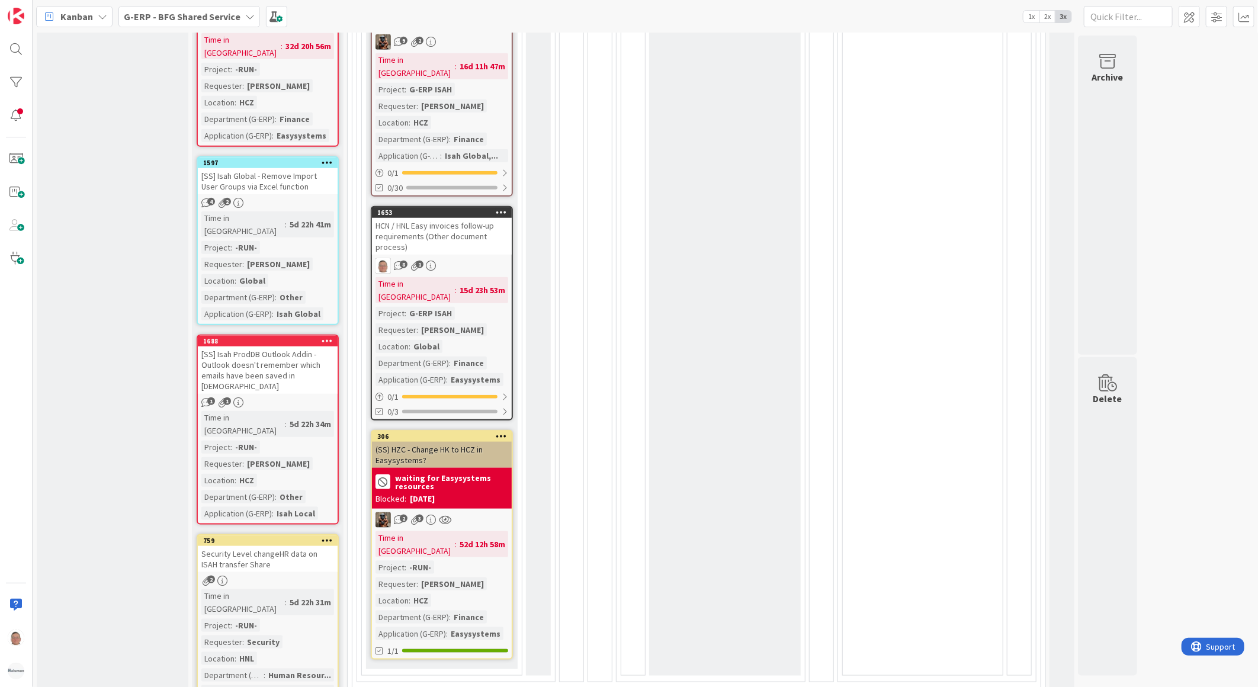
scroll to position [724, 0]
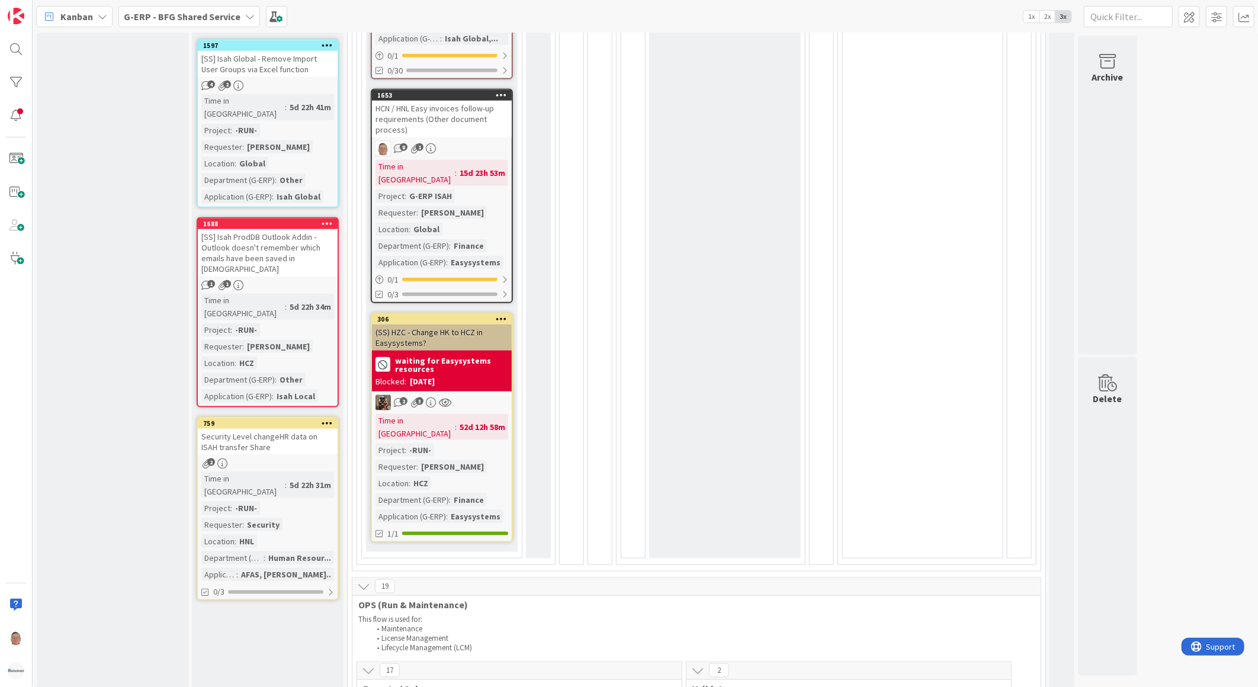
click at [465, 325] on div "(SS) HZC - Change HK to HCZ in Easysystems?" at bounding box center [442, 338] width 140 height 26
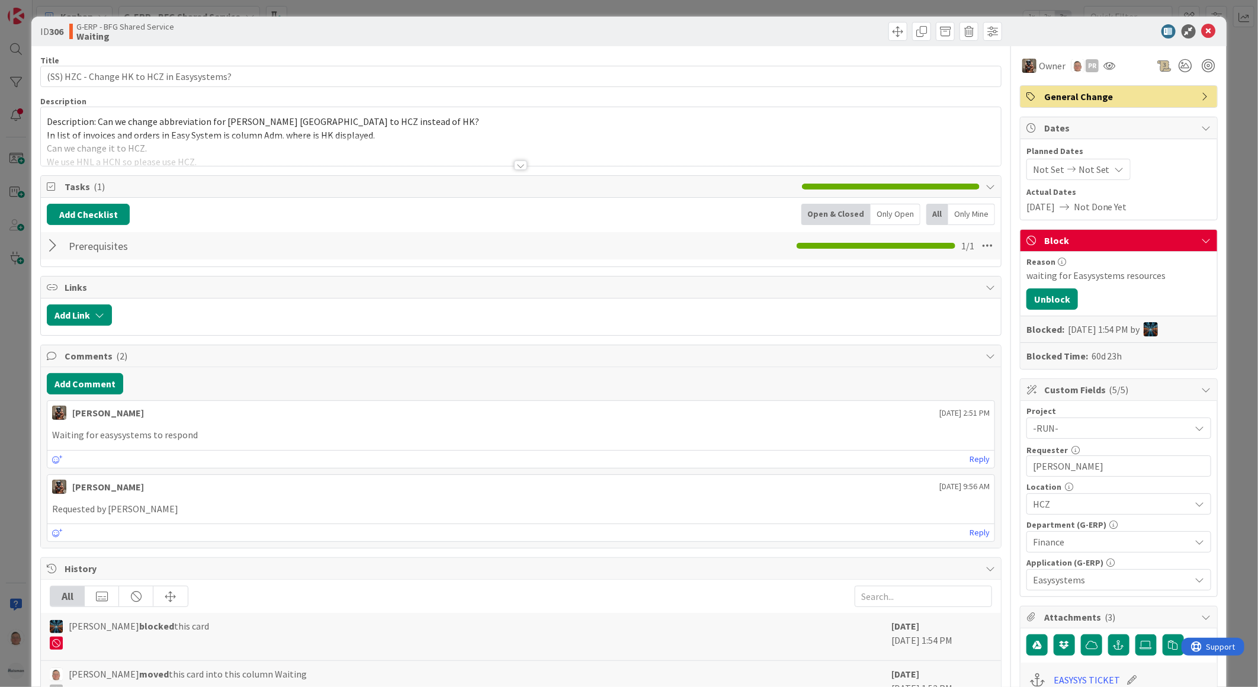
click at [516, 166] on div at bounding box center [520, 164] width 13 height 9
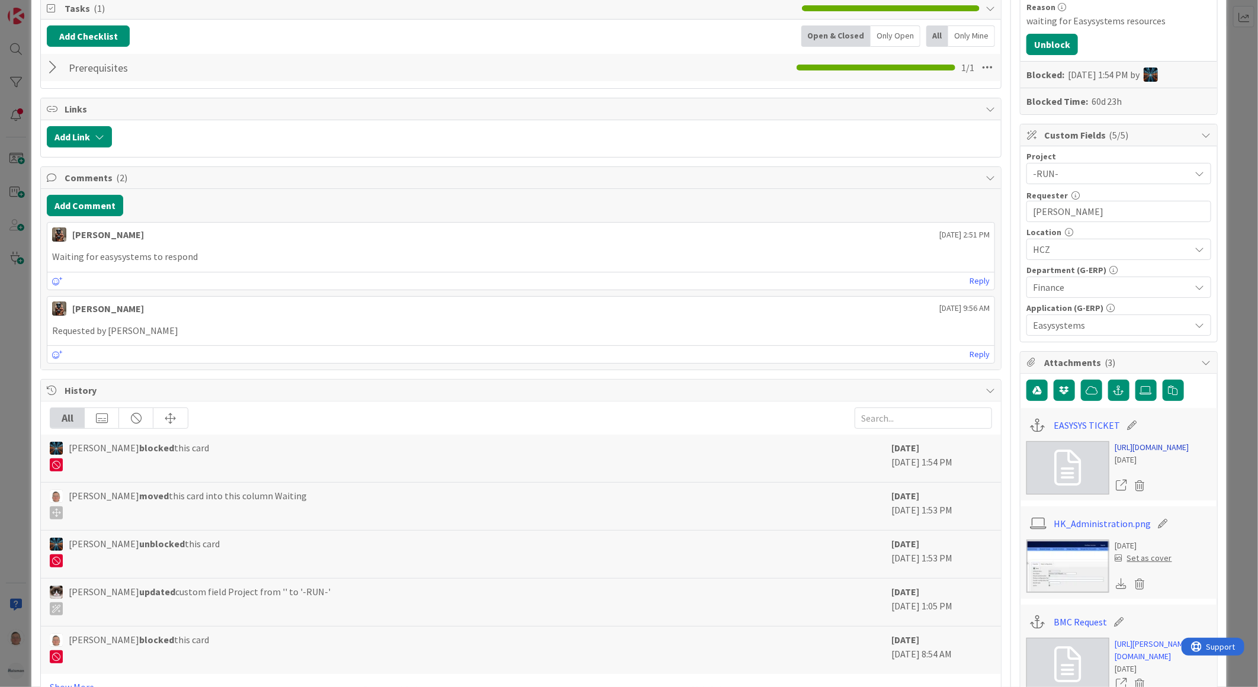
scroll to position [263, 0]
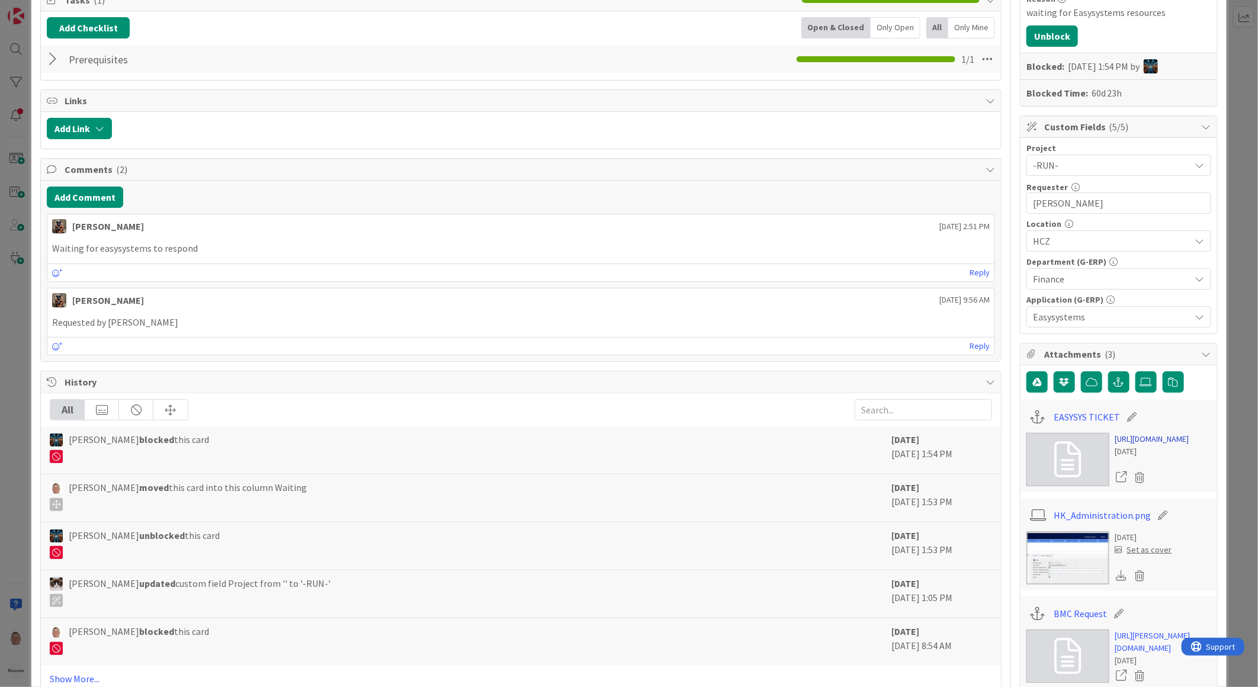
click at [1156, 437] on link "https://support.easysystems.nl/workspace/0/item/95851" at bounding box center [1152, 439] width 74 height 12
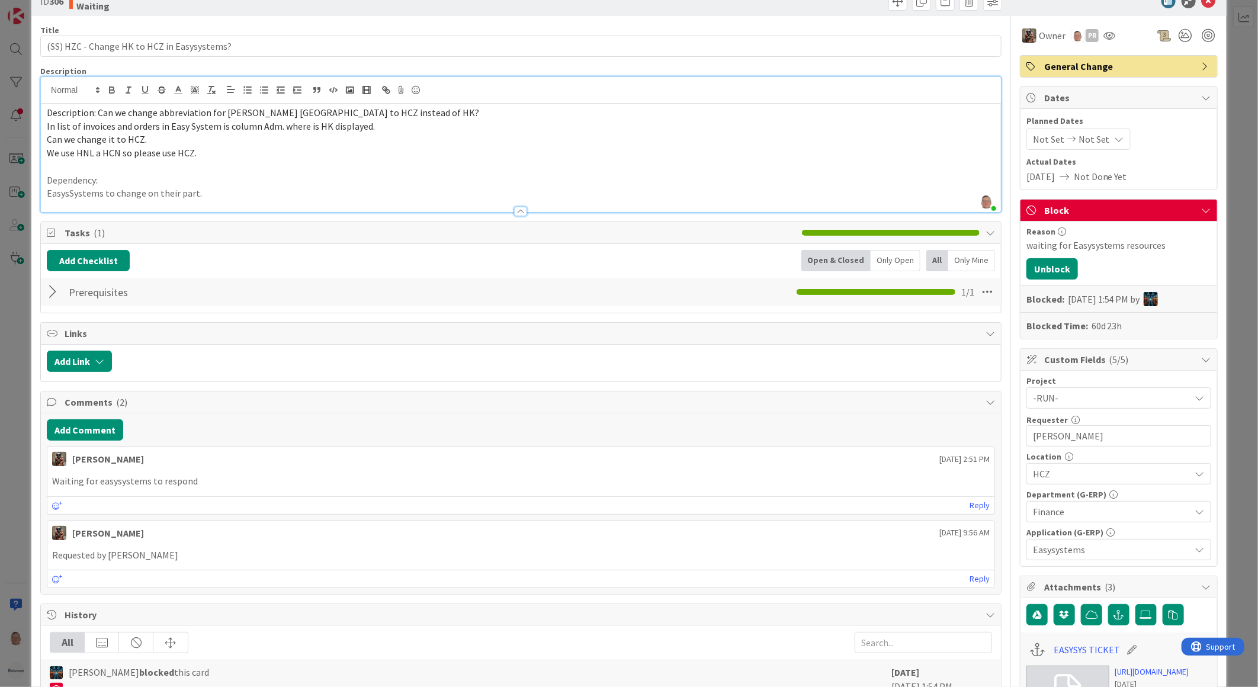
scroll to position [0, 0]
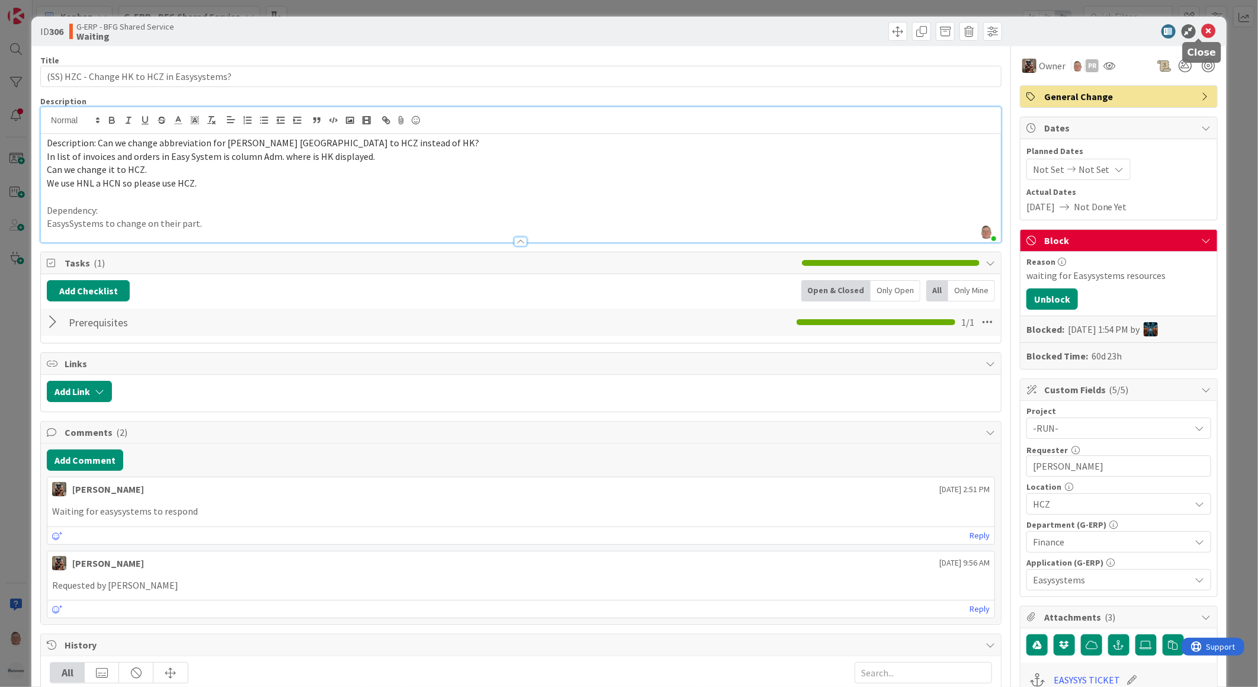
click at [1202, 31] on icon at bounding box center [1209, 31] width 14 height 14
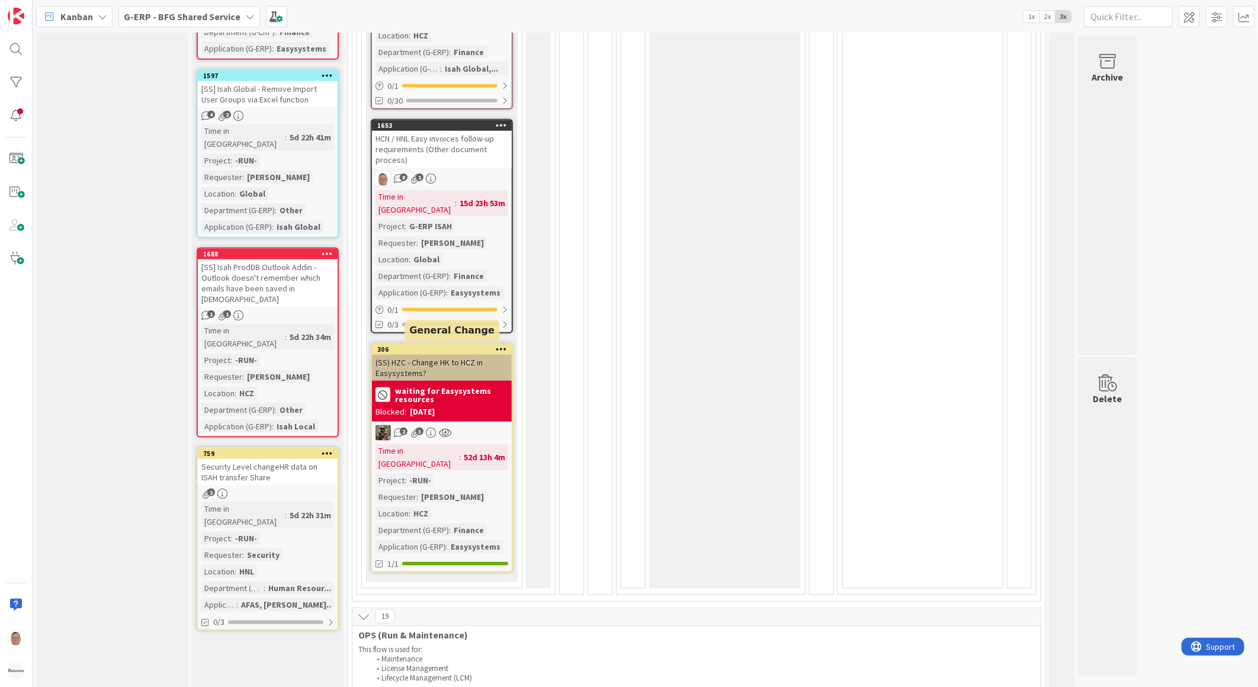
scroll to position [724, 0]
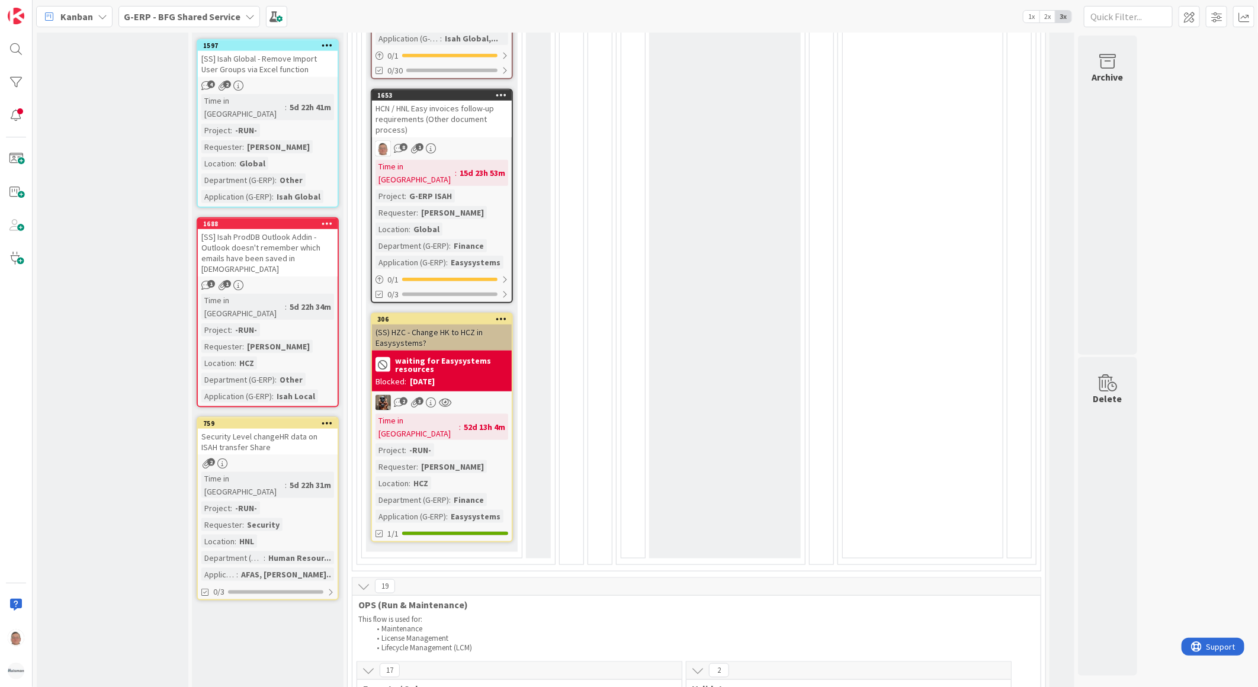
click at [462, 325] on div "(SS) HZC - Change HK to HCZ in Easysystems?" at bounding box center [442, 338] width 140 height 26
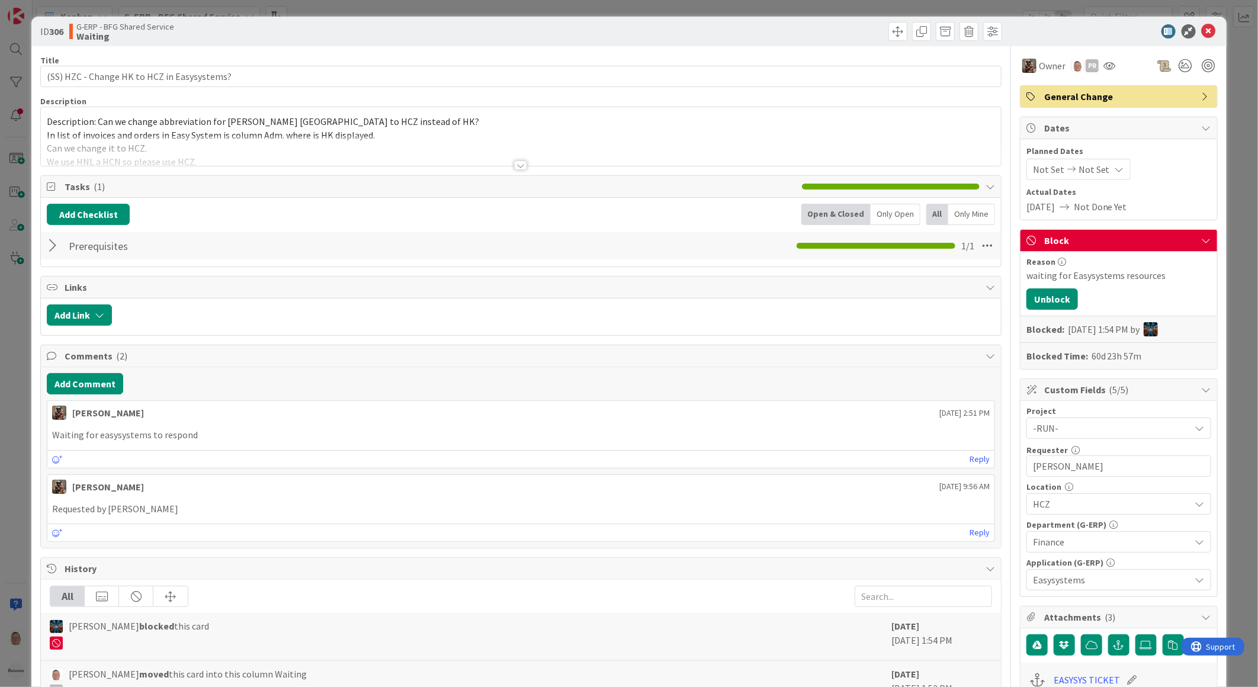
click at [514, 164] on div at bounding box center [520, 164] width 13 height 9
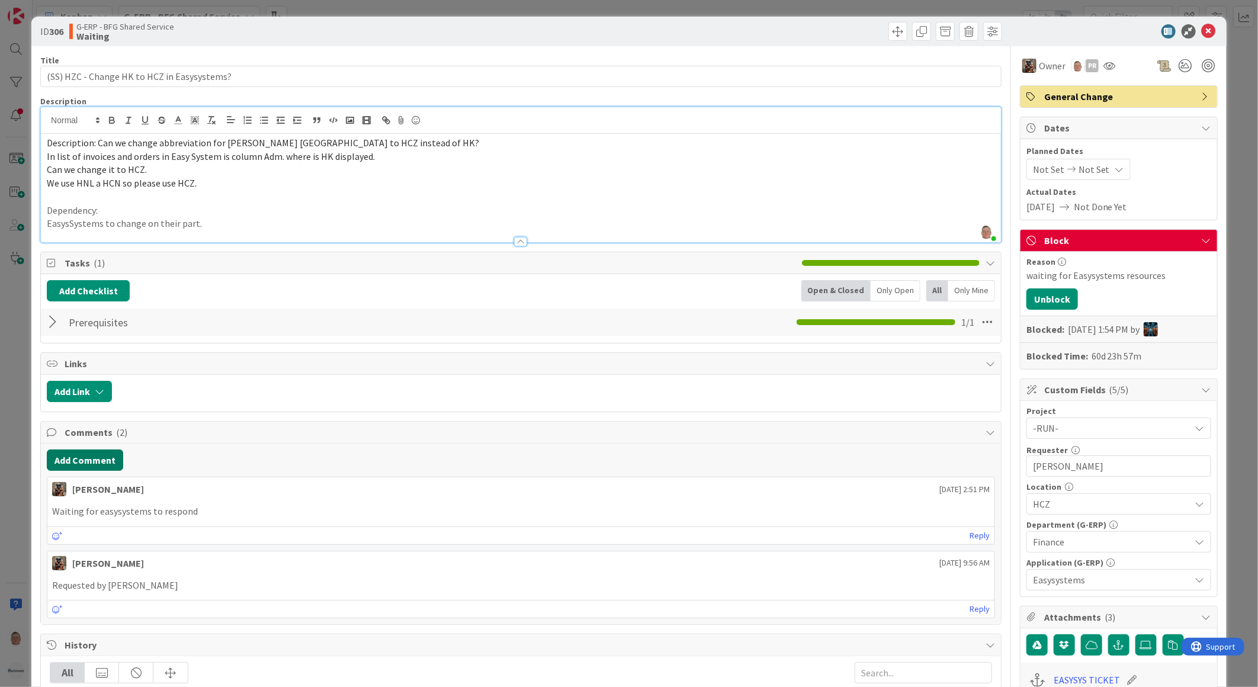
click at [80, 455] on button "Add Comment" at bounding box center [85, 459] width 76 height 21
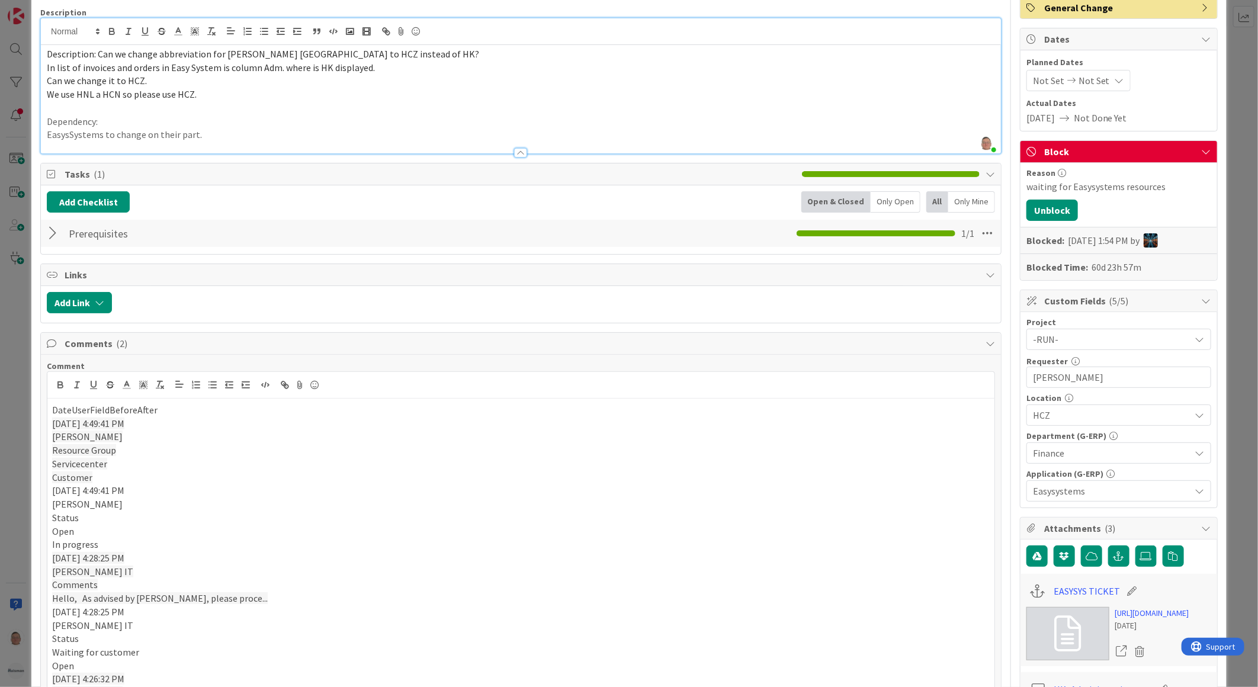
scroll to position [88, 0]
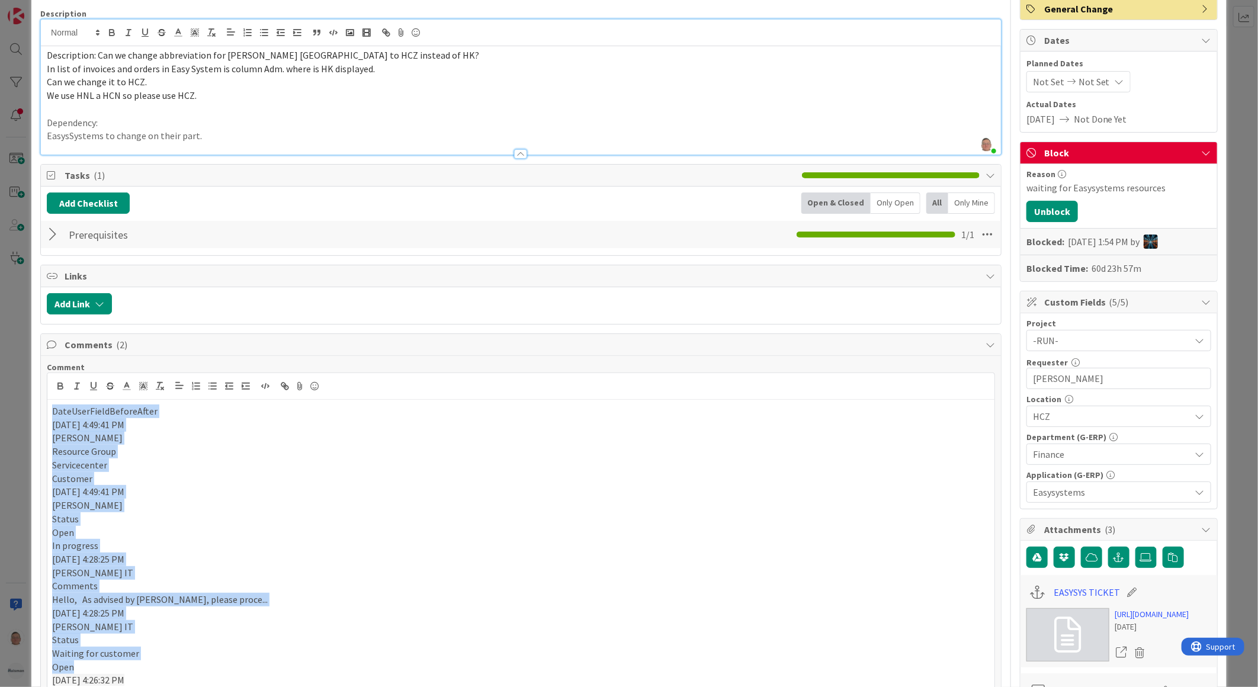
drag, startPoint x: 51, startPoint y: 412, endPoint x: 242, endPoint y: 661, distance: 314.4
click at [60, 384] on icon "button" at bounding box center [60, 384] width 4 height 3
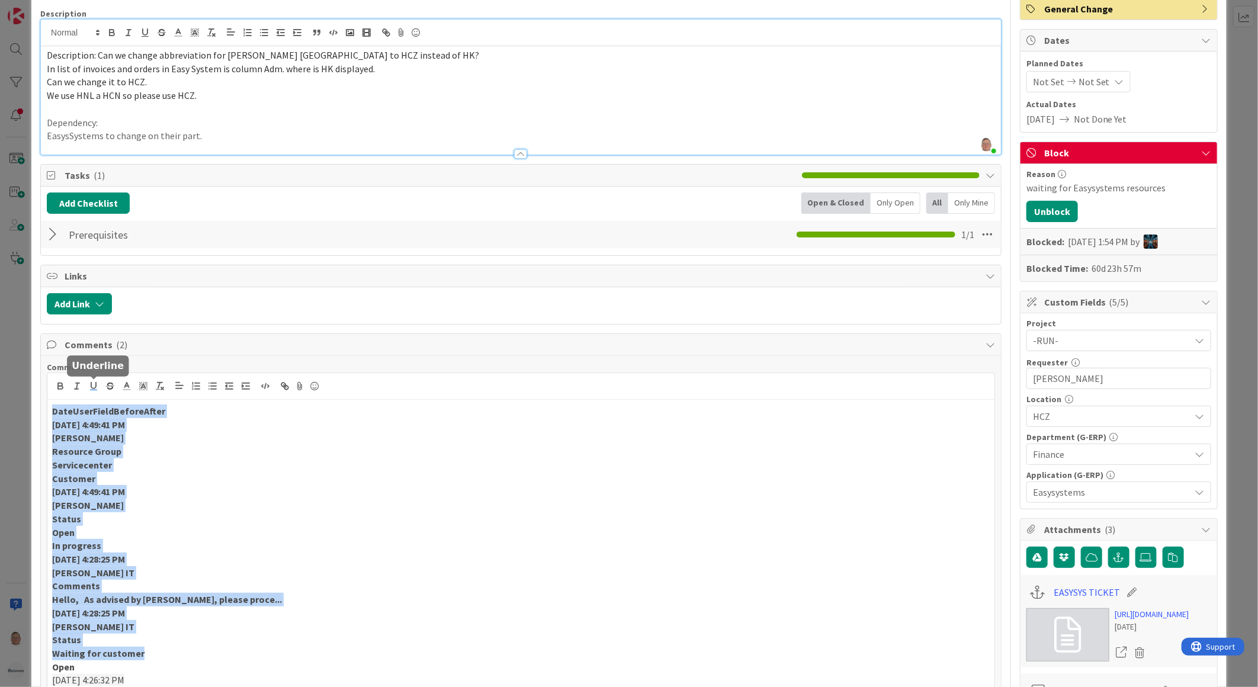
click at [92, 386] on icon "button" at bounding box center [93, 386] width 11 height 11
click at [394, 538] on p "Open" at bounding box center [520, 533] width 937 height 14
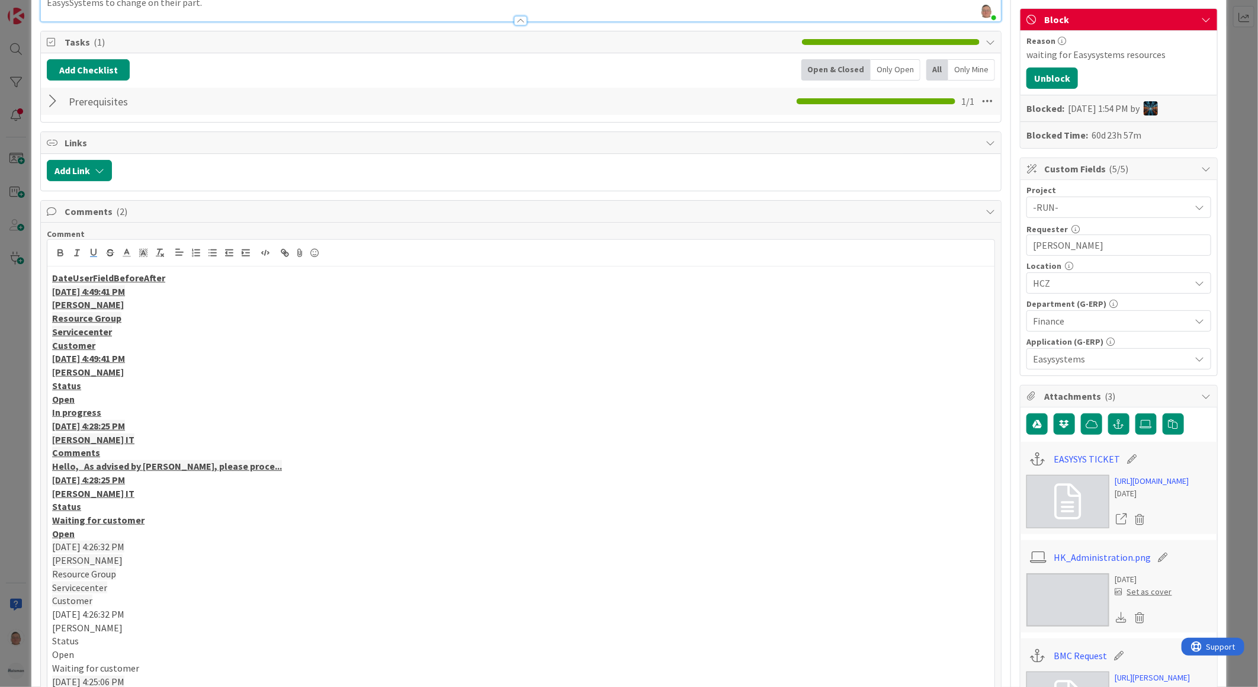
scroll to position [263, 0]
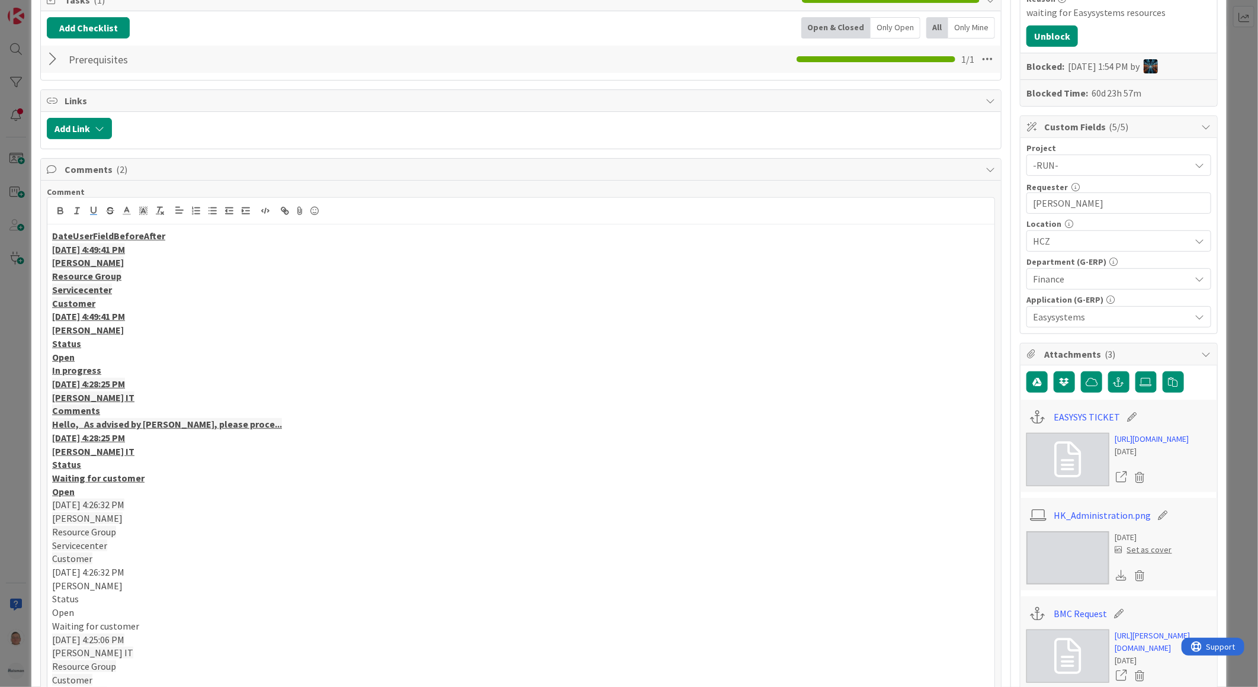
click at [52, 235] on u "DateUserFieldBeforeAfter" at bounding box center [108, 236] width 113 height 12
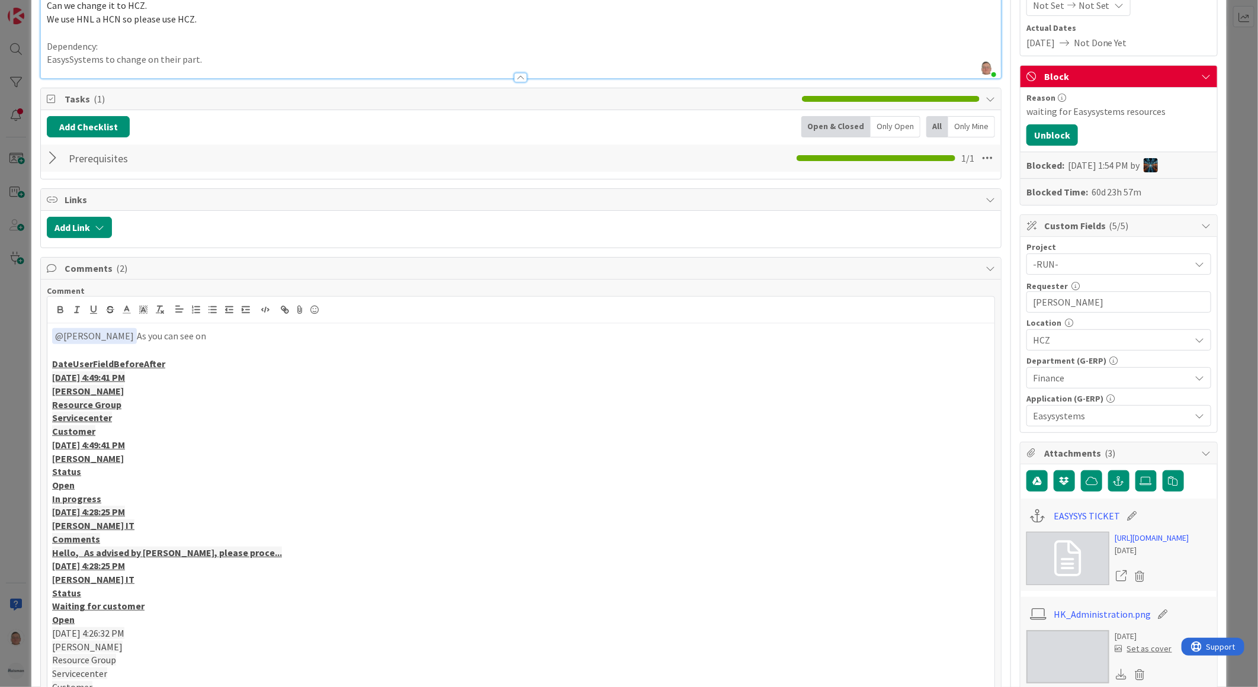
scroll to position [160, 0]
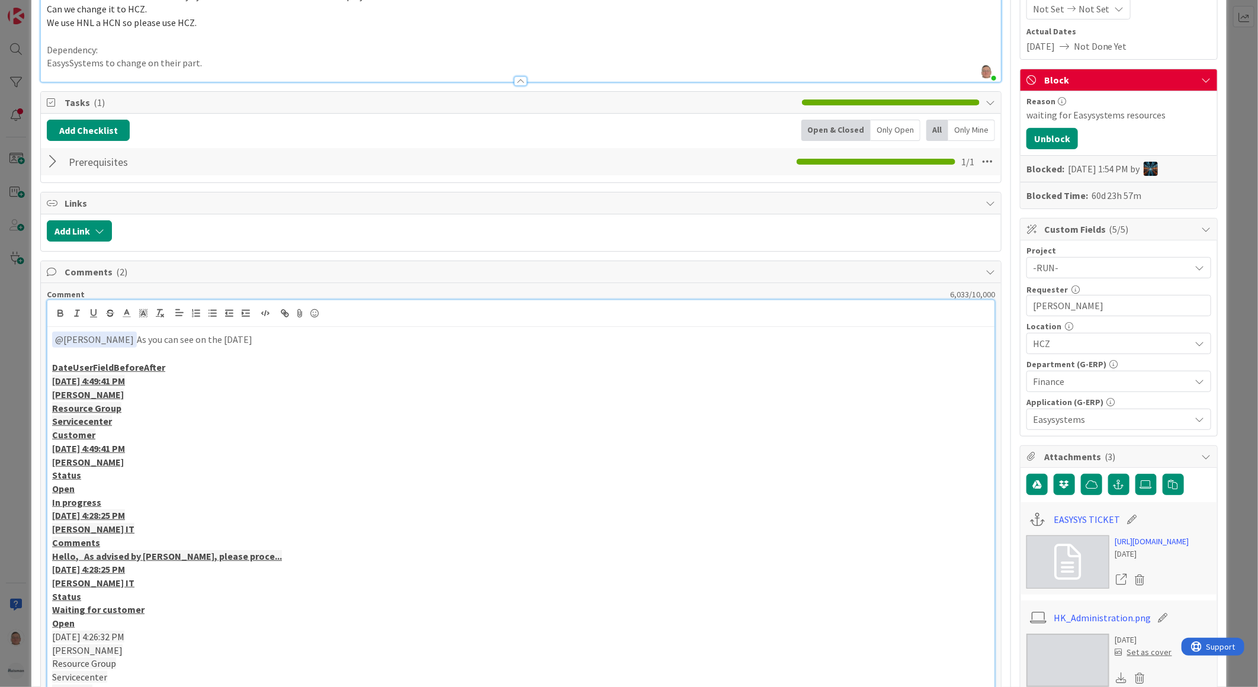
click at [293, 340] on p "﻿ @ Vojtech Kaloc ﻿ As you can see on the 11th of august" at bounding box center [520, 340] width 937 height 16
click at [513, 345] on p "﻿ @ Vojtech Kaloc ﻿ As you can see on the 11th of august. "The ticket was set w…" at bounding box center [520, 340] width 937 height 16
drag, startPoint x: 432, startPoint y: 340, endPoint x: 550, endPoint y: 342, distance: 117.3
click at [552, 342] on p "﻿ @ Vojtech Kaloc ﻿ As you can see on the 11th of august. "The ticket was set w…" at bounding box center [520, 340] width 937 height 16
click at [552, 343] on p "﻿ @ Vojtech Kaloc ﻿ As you can see on the 11th of august. "The ticket was set w…" at bounding box center [520, 340] width 937 height 16
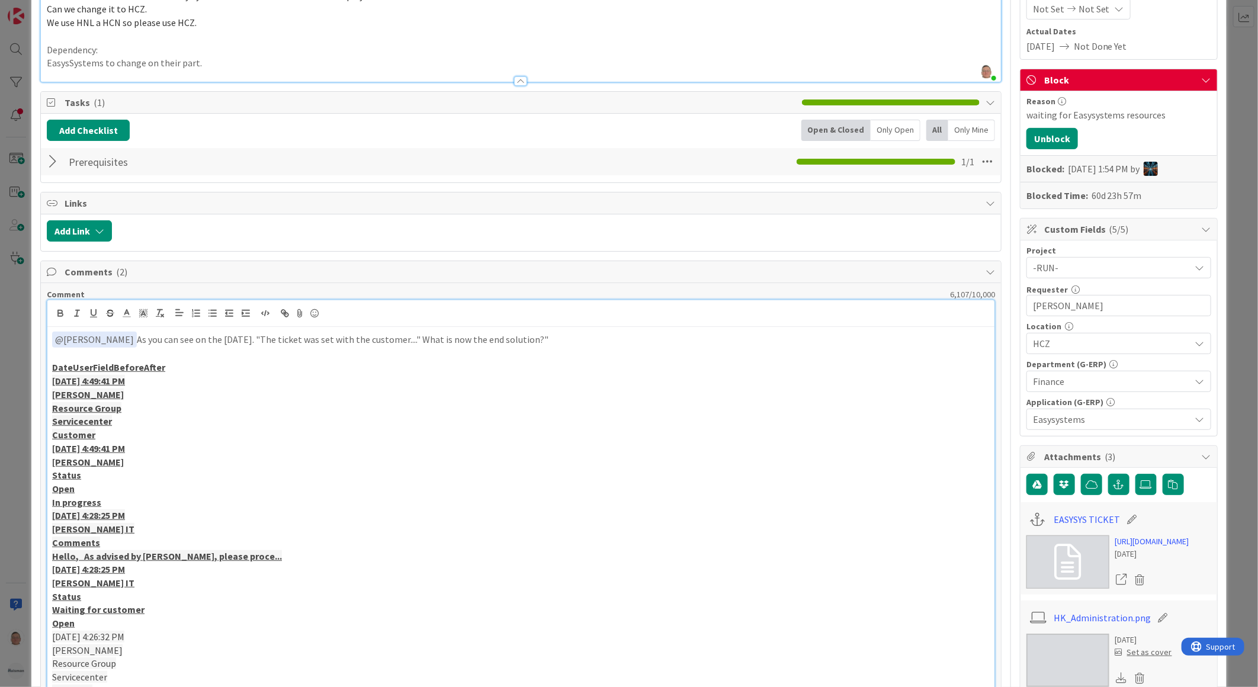
click at [433, 341] on p "﻿ @ Vojtech Kaloc ﻿ As you can see on the 11th of august. "The ticket was set w…" at bounding box center [520, 340] width 937 height 16
click at [58, 313] on icon "button" at bounding box center [60, 311] width 4 height 3
click at [573, 341] on p "﻿ @ Vojtech Kaloc ﻿ As you can see on the 11th of august. "The ticket was set w…" at bounding box center [520, 340] width 937 height 16
click at [57, 314] on icon "button" at bounding box center [60, 313] width 11 height 11
click at [756, 341] on p "﻿ @ Vojtech Kaloc ﻿ As you can see on the 11th of august. "The ticket was set w…" at bounding box center [520, 340] width 937 height 16
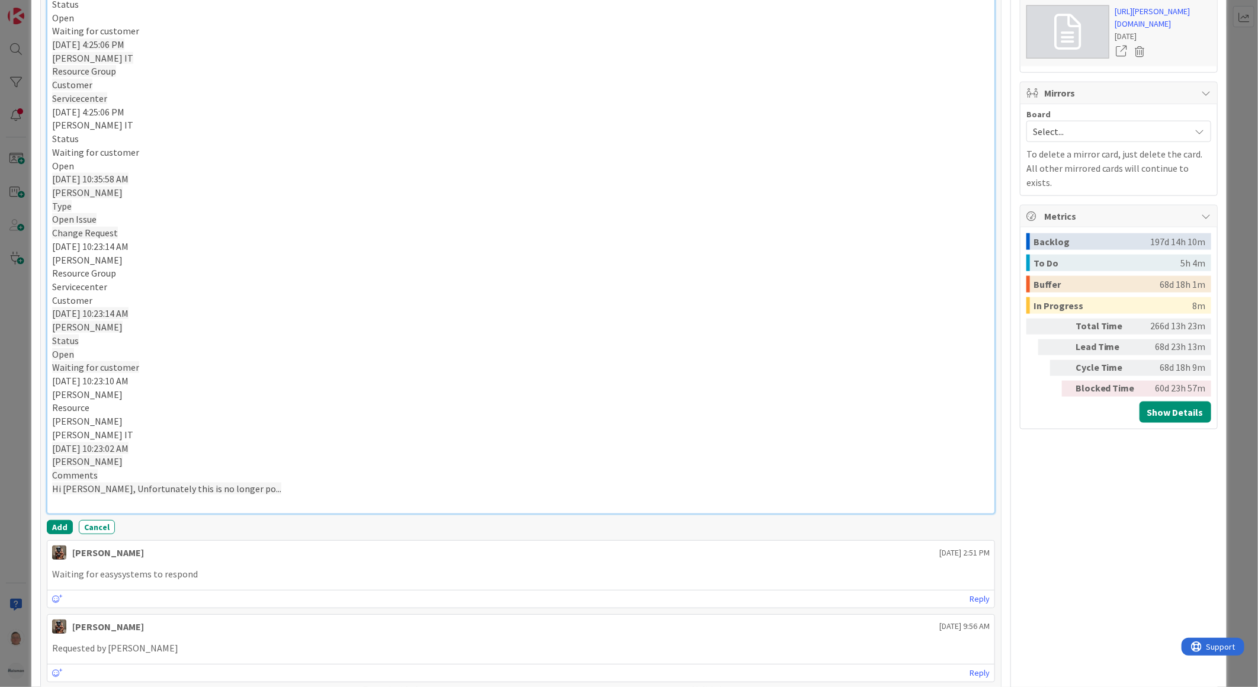
scroll to position [1081, 0]
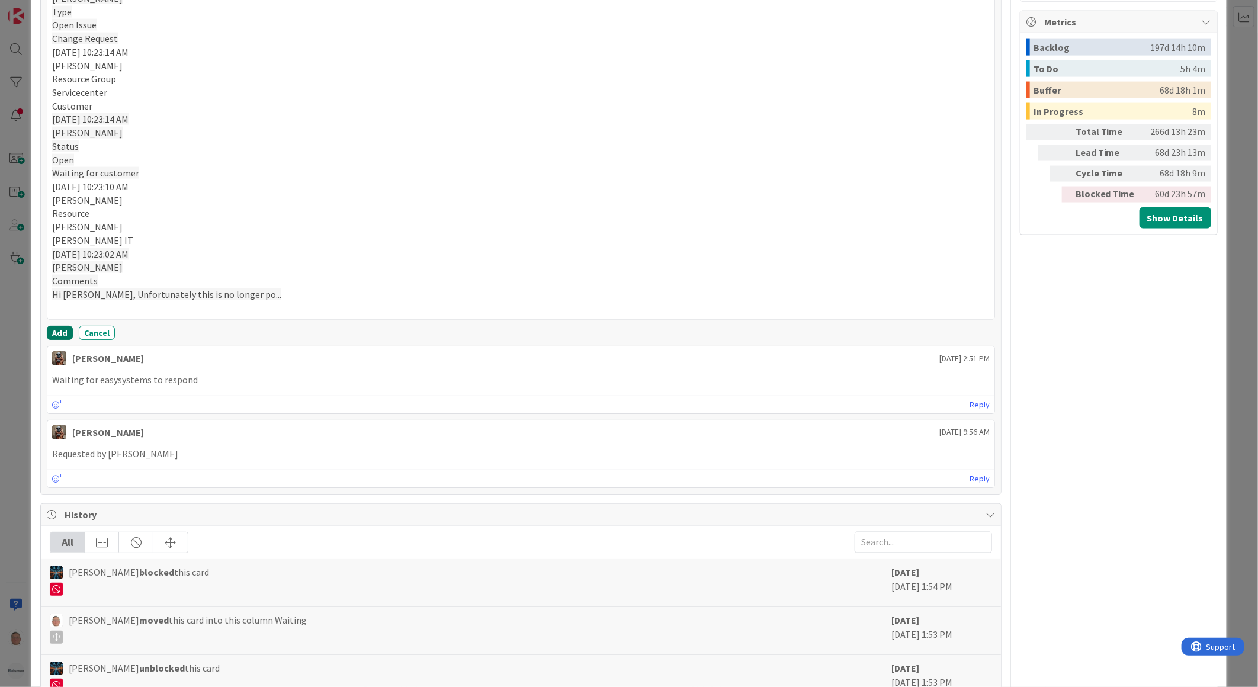
click at [62, 335] on button "Add" at bounding box center [60, 333] width 26 height 14
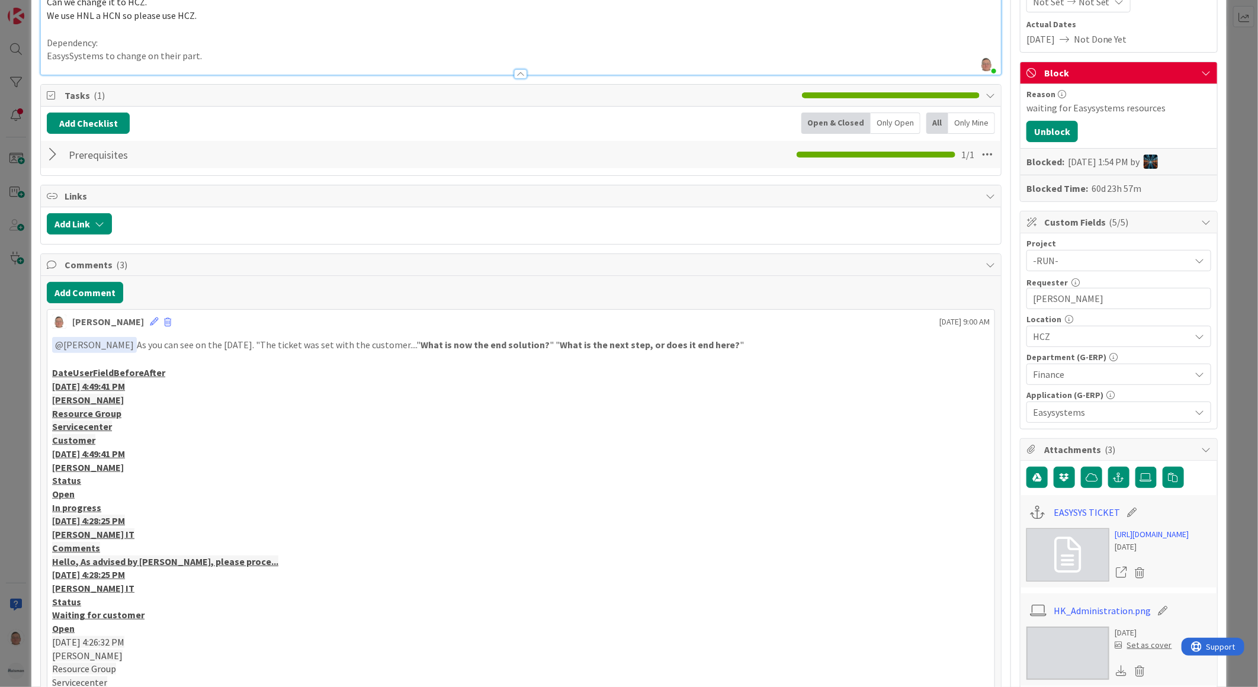
scroll to position [0, 0]
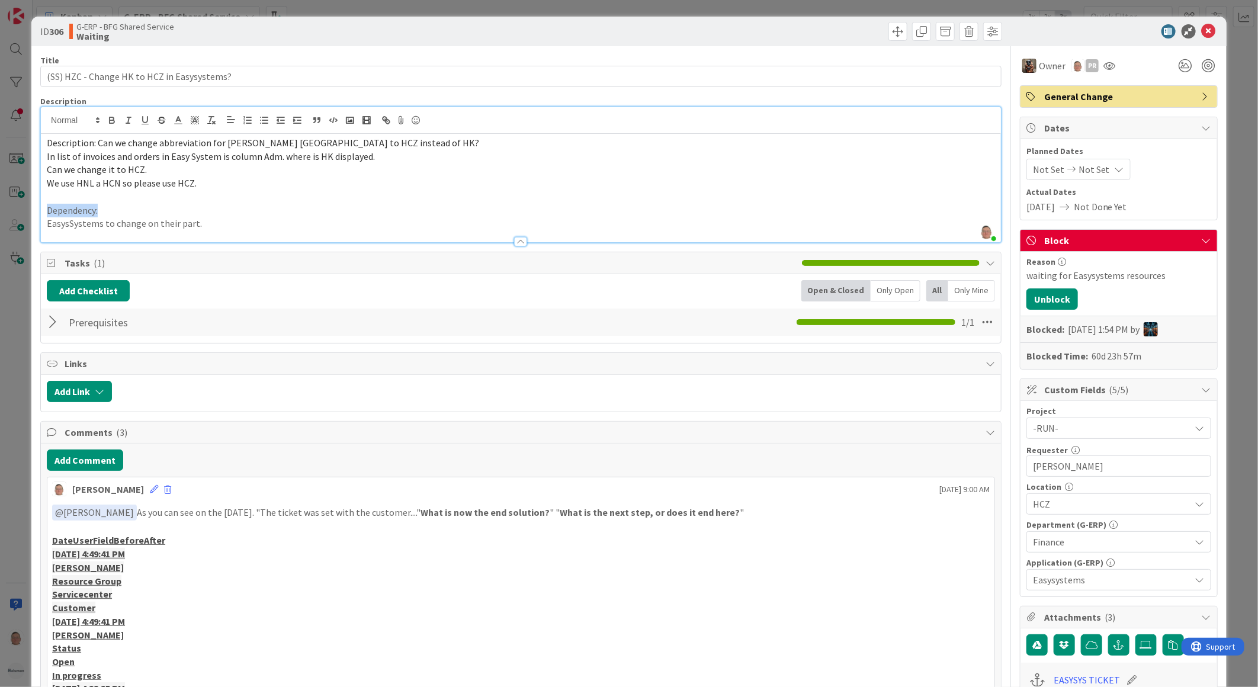
drag, startPoint x: 111, startPoint y: 208, endPoint x: 42, endPoint y: 211, distance: 68.7
click at [42, 211] on div "Description: Can we change abbreviation for Huisman Czech Republic to HCZ inste…" at bounding box center [521, 188] width 960 height 108
click at [114, 121] on icon "button" at bounding box center [112, 121] width 5 height 3
click at [149, 121] on icon "button" at bounding box center [145, 120] width 11 height 11
click at [97, 139] on span "Description: Can we change abbreviation for Huisman Czech Republic to HCZ inste…" at bounding box center [263, 143] width 432 height 12
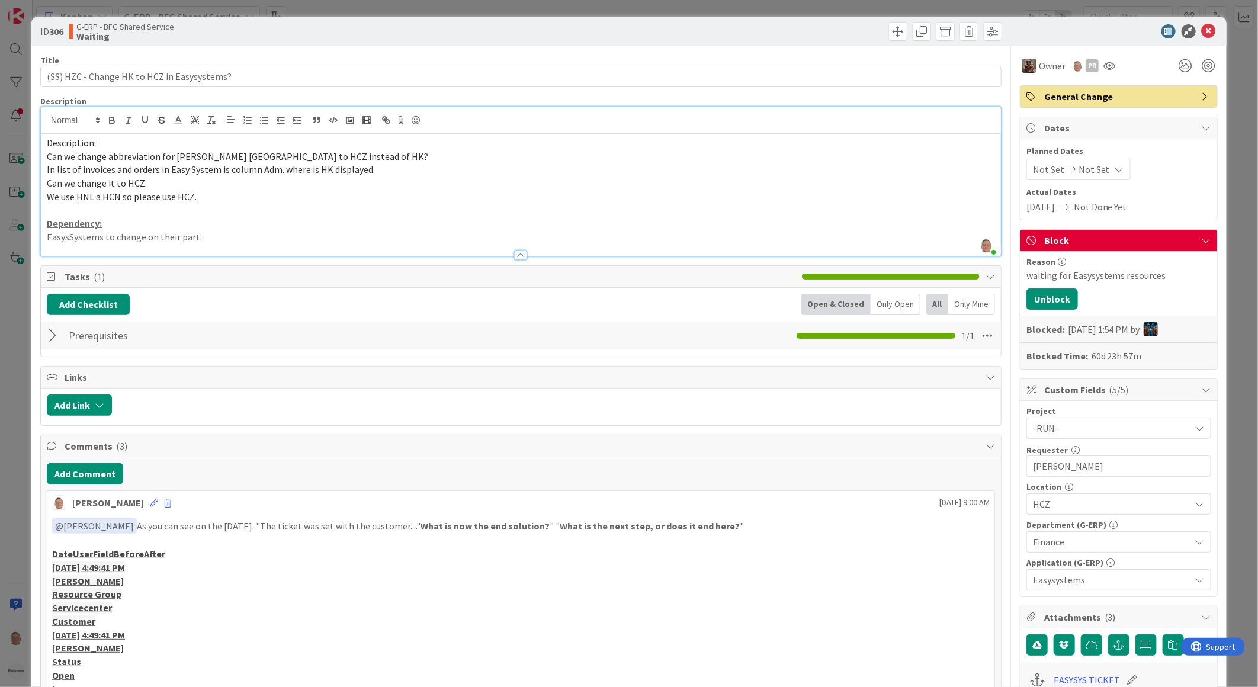
drag, startPoint x: 95, startPoint y: 142, endPoint x: 46, endPoint y: 139, distance: 49.2
click at [47, 139] on span "Description:" at bounding box center [71, 143] width 49 height 12
click at [108, 118] on icon "button" at bounding box center [112, 120] width 11 height 11
click at [140, 119] on icon "button" at bounding box center [145, 120] width 11 height 11
click at [398, 208] on p at bounding box center [521, 211] width 948 height 14
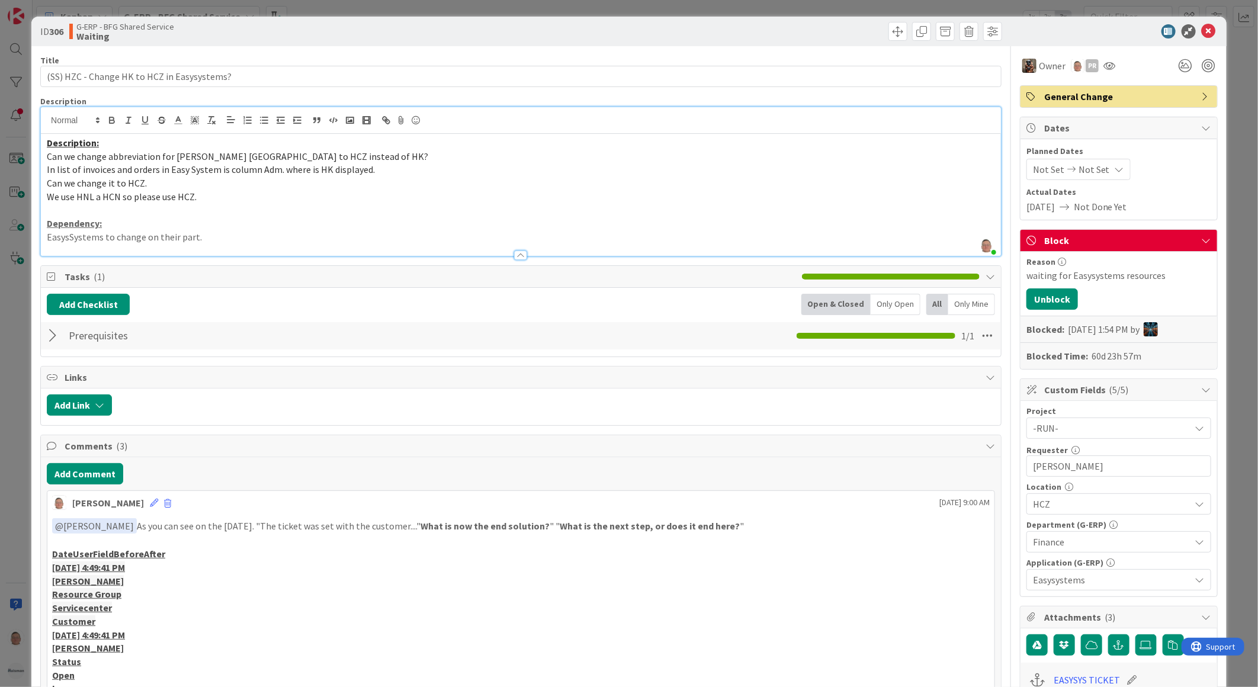
click at [1205, 19] on div "ID 306 G-ERP - BFG Shared Service Waiting" at bounding box center [628, 32] width 1195 height 30
click at [1202, 34] on icon at bounding box center [1209, 31] width 14 height 14
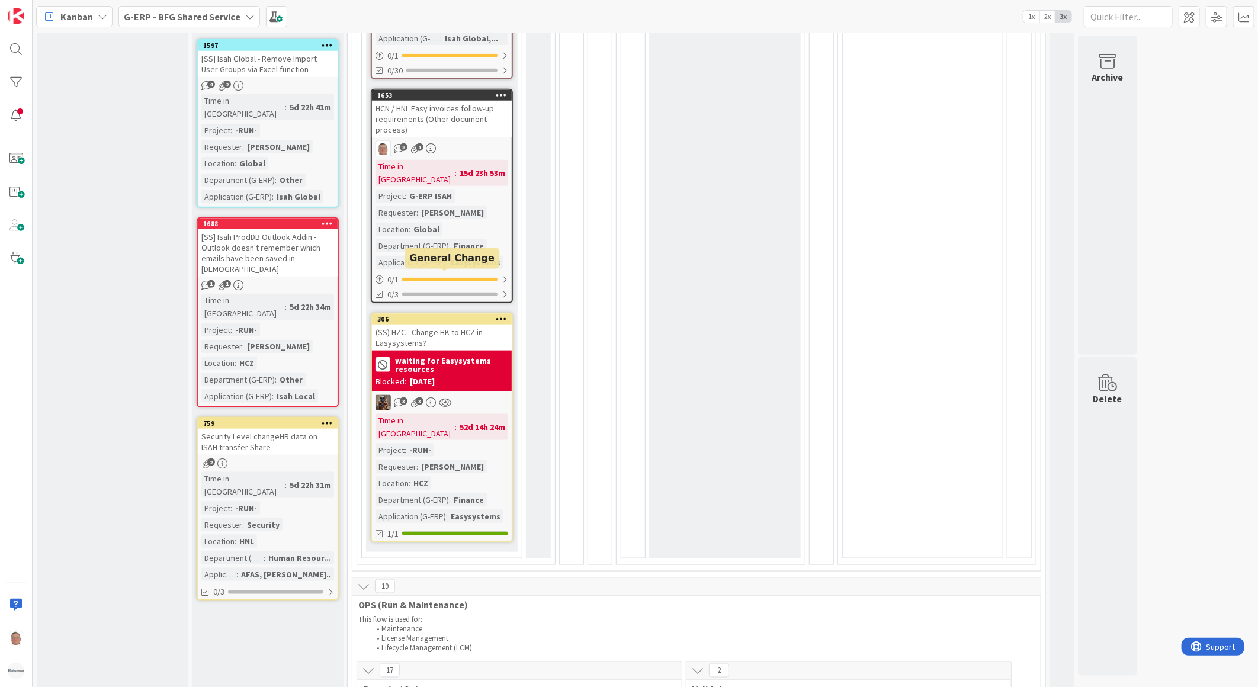
click at [456, 315] on div "306" at bounding box center [444, 319] width 134 height 8
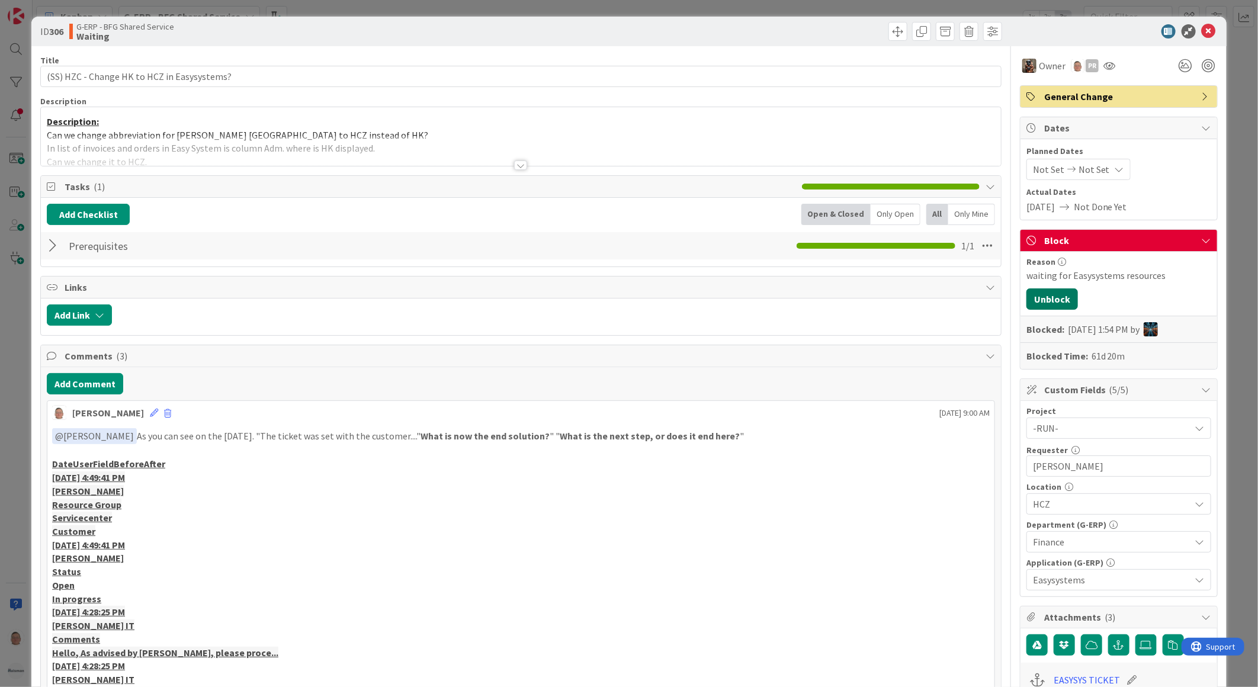
click at [1039, 300] on button "Unblock" at bounding box center [1052, 298] width 52 height 21
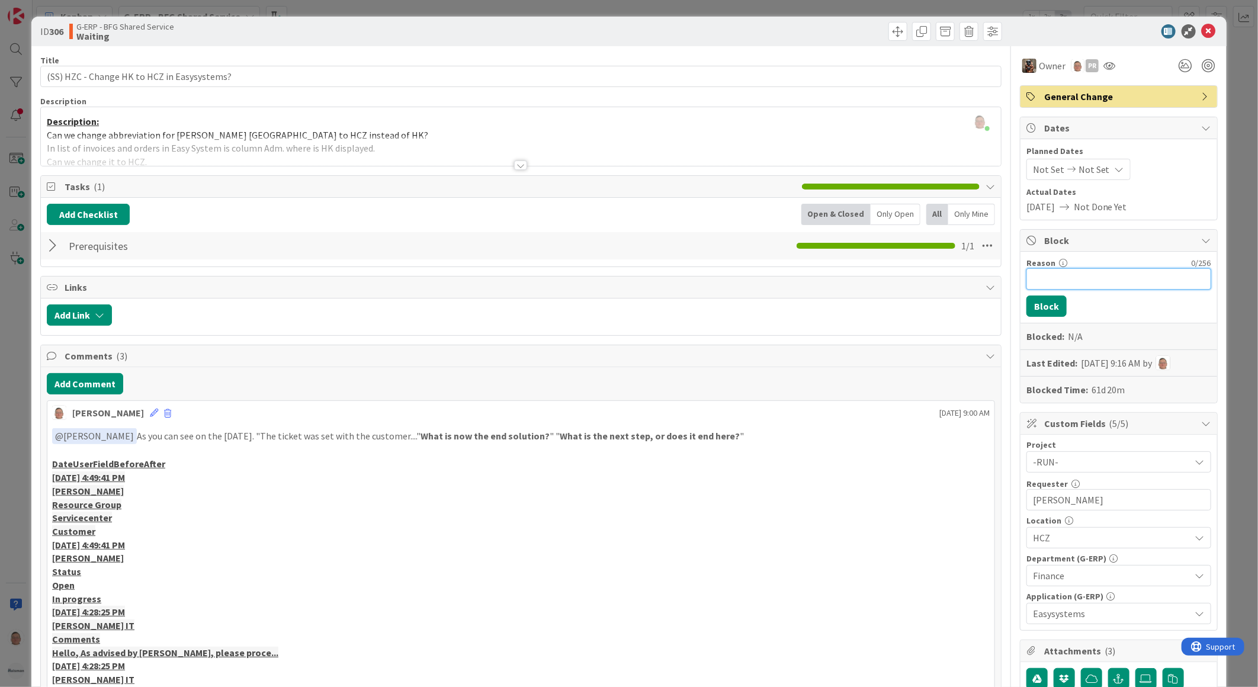
click at [1045, 278] on input "Reason" at bounding box center [1118, 278] width 185 height 21
type input "Seems not possible anymore???? See Comment"
click at [1026, 304] on button "Block" at bounding box center [1046, 306] width 40 height 21
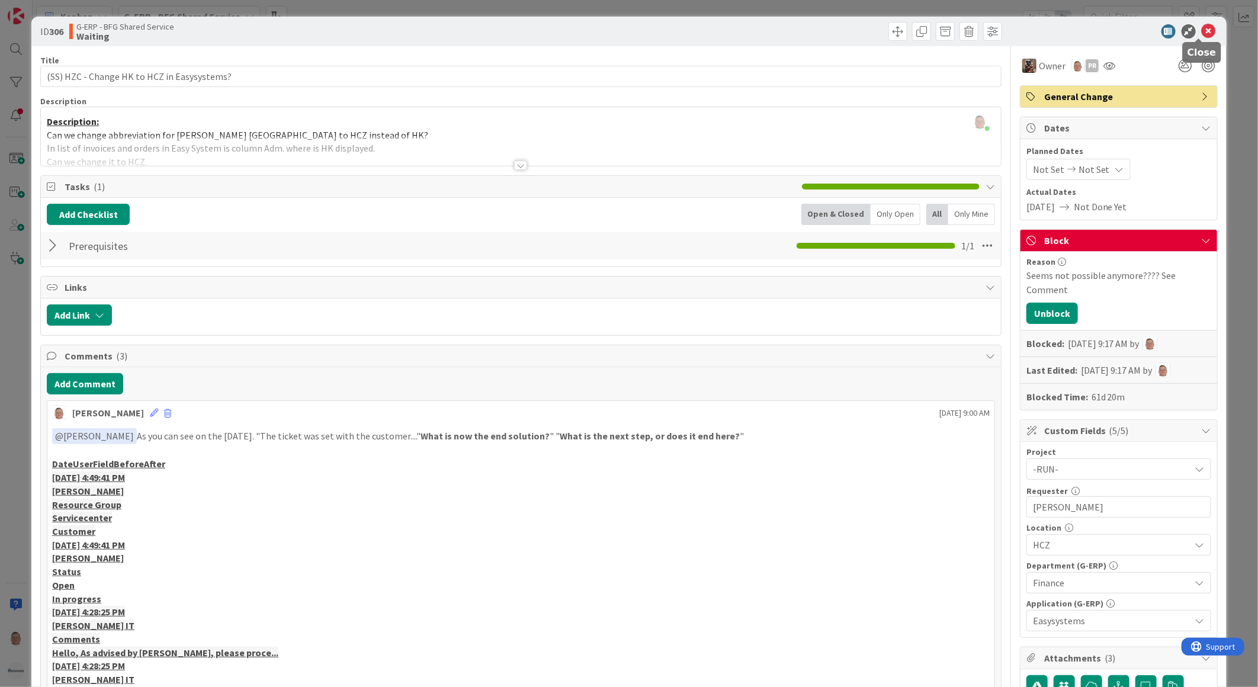
click at [1202, 30] on icon at bounding box center [1209, 31] width 14 height 14
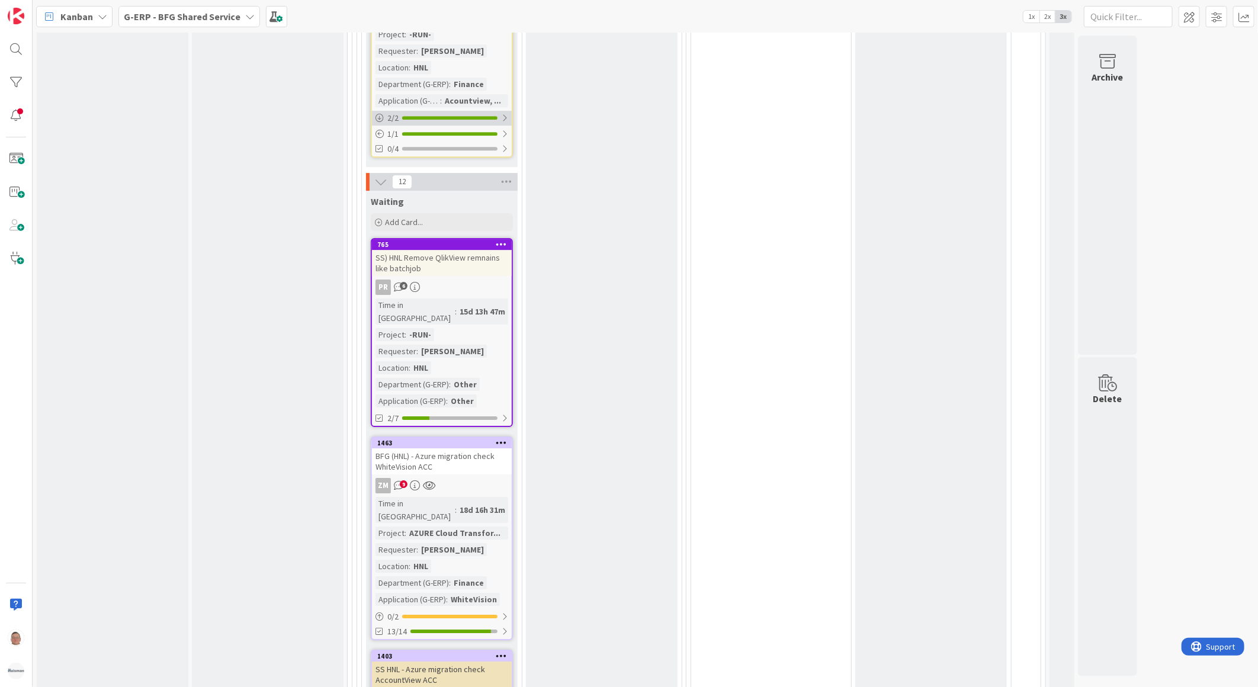
scroll to position [2369, 0]
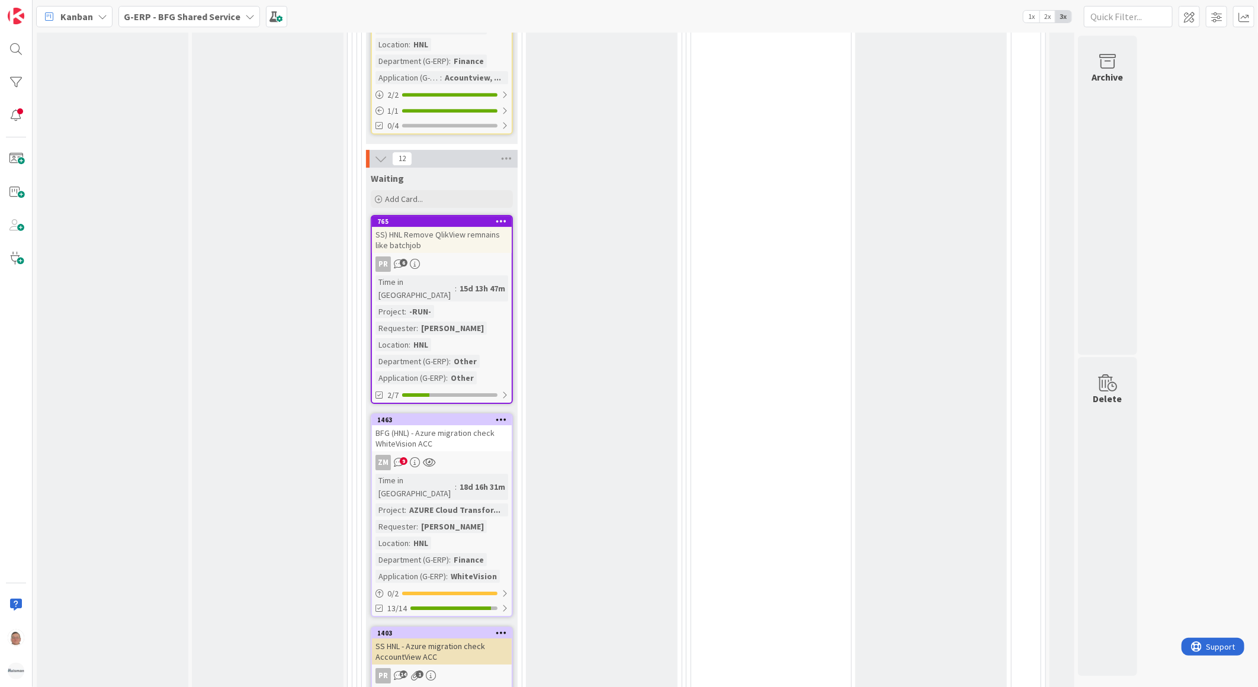
click at [458, 425] on div "BFG (HNL) - Azure migration check WhiteVision ACC" at bounding box center [442, 438] width 140 height 26
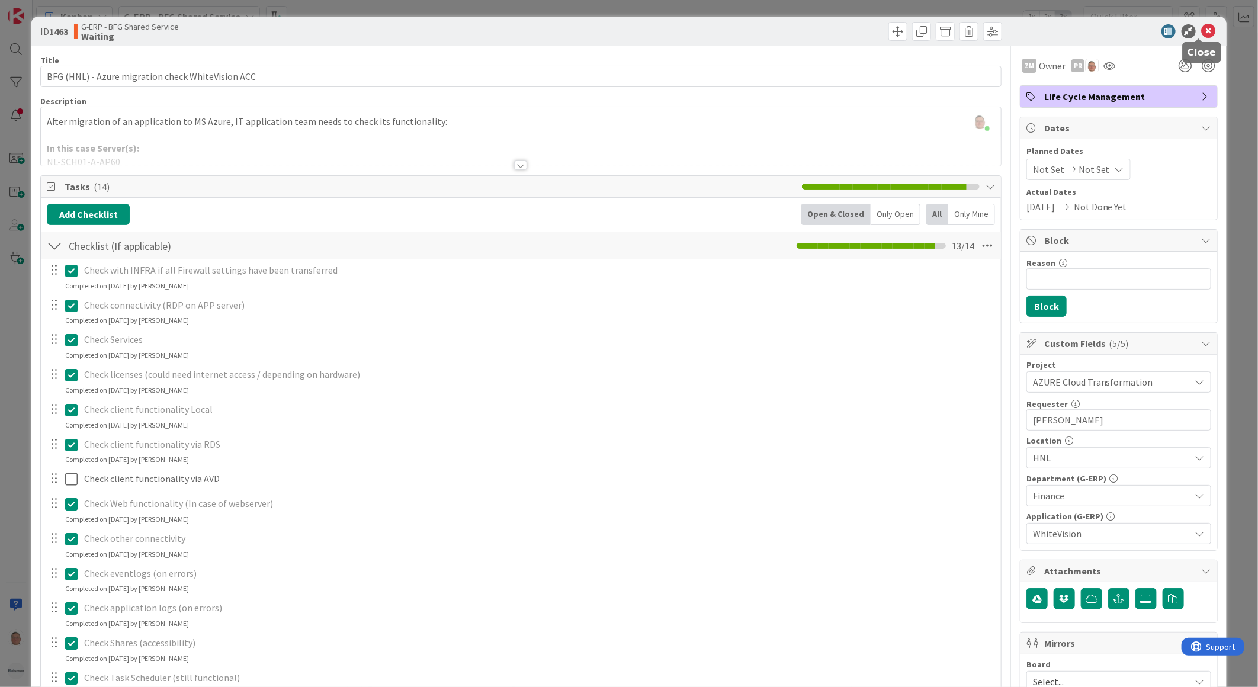
click at [1202, 26] on icon at bounding box center [1209, 31] width 14 height 14
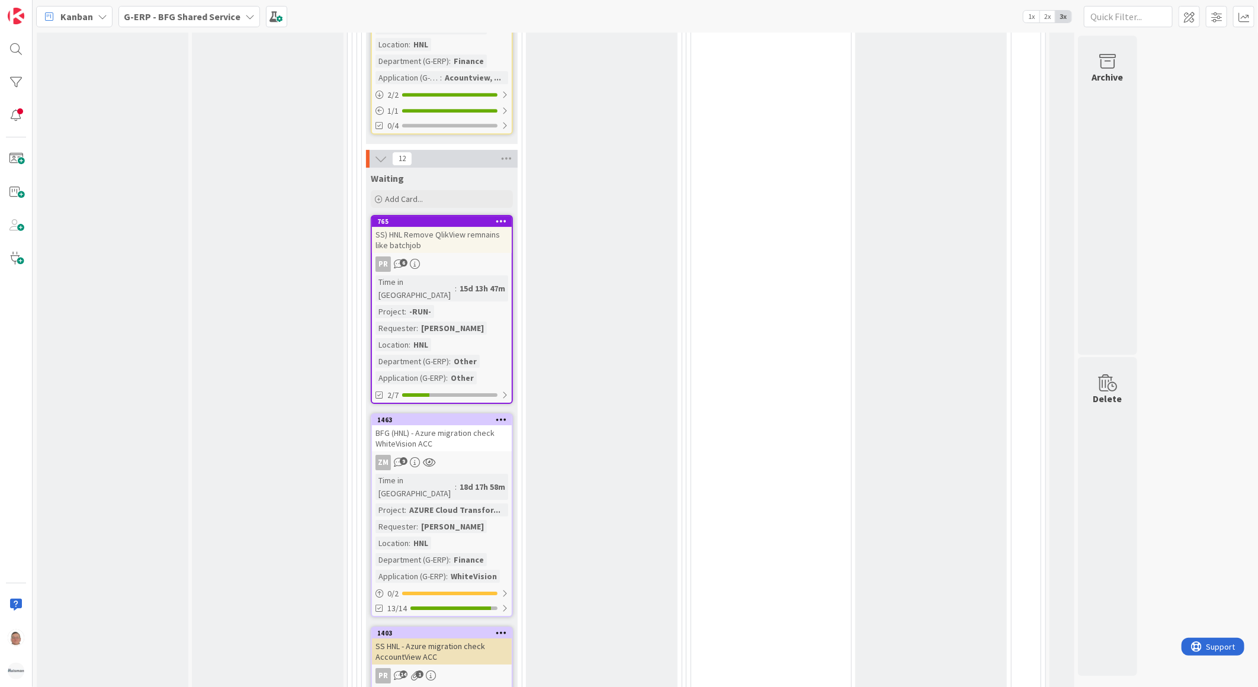
click at [465, 638] on div "SS HNL - Azure migration check AccountView ACC" at bounding box center [442, 651] width 140 height 26
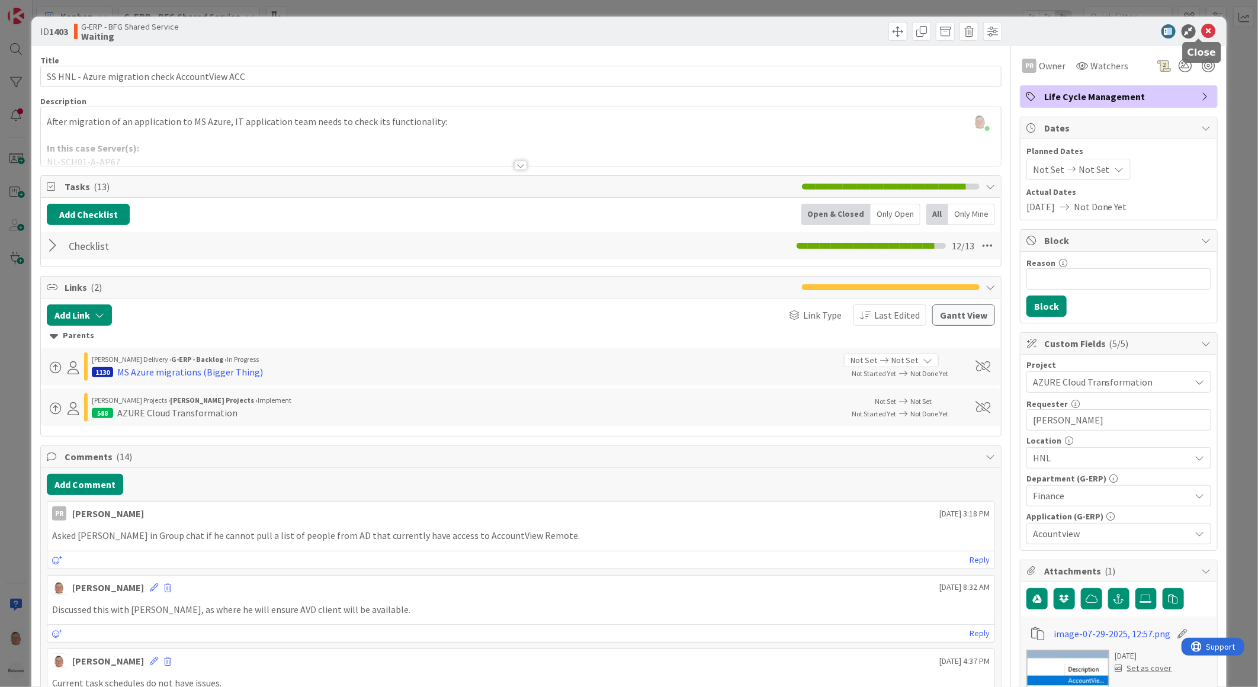
click at [1204, 28] on icon at bounding box center [1209, 31] width 14 height 14
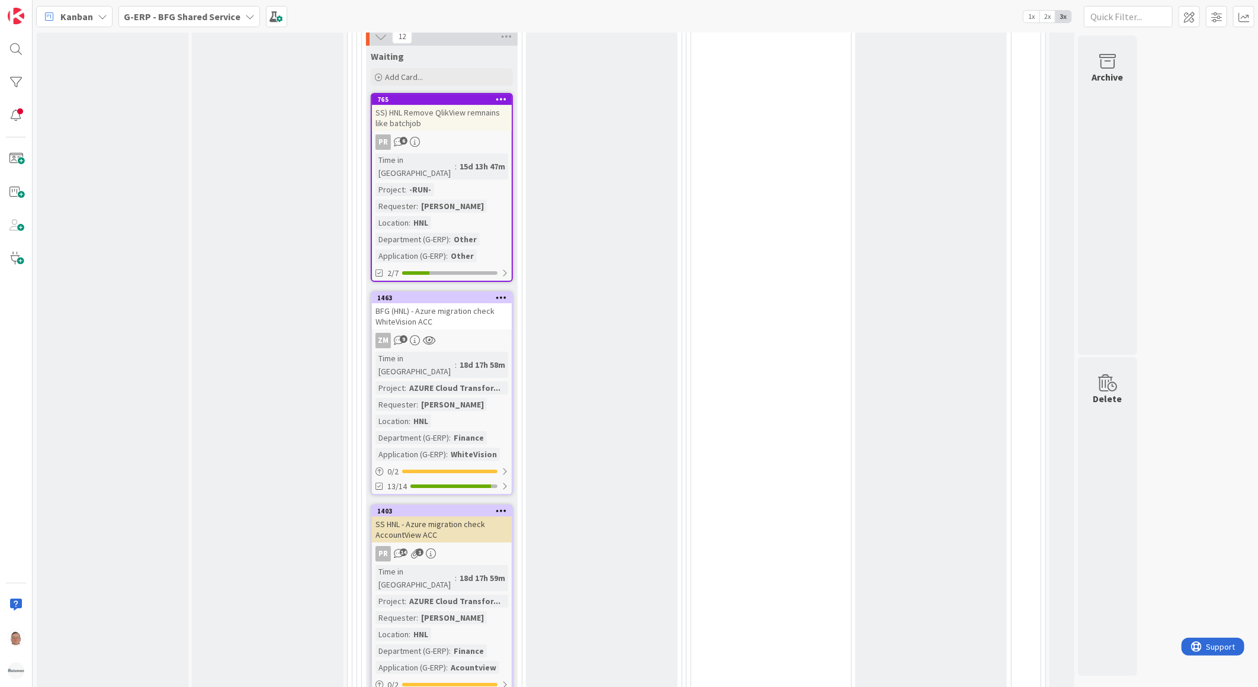
scroll to position [2500, 0]
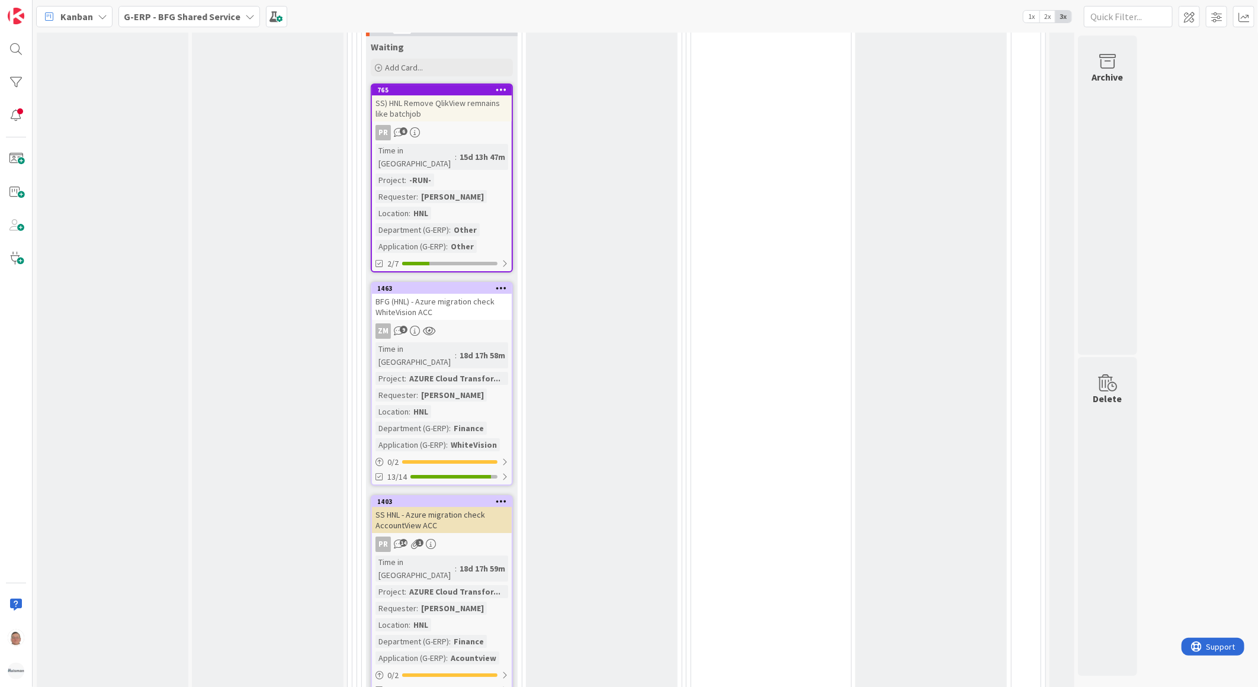
click at [459, 507] on div "SS HNL - Azure migration check AccountView ACC" at bounding box center [442, 520] width 140 height 26
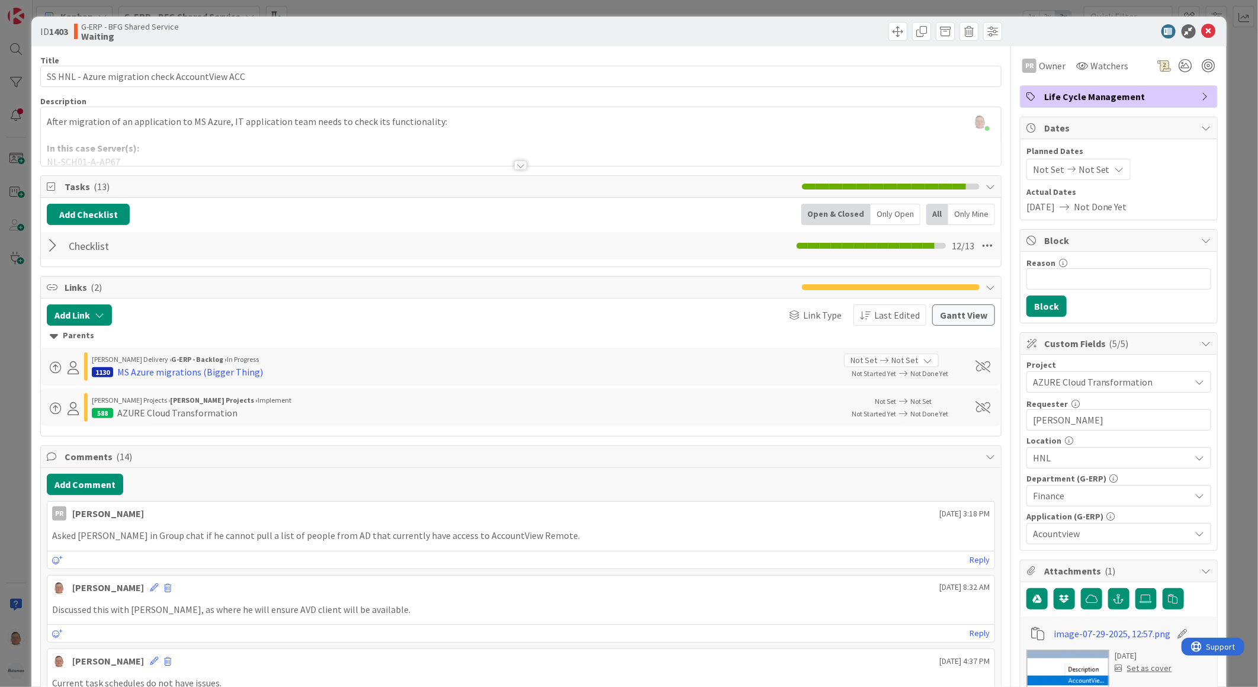
click at [511, 158] on div at bounding box center [521, 151] width 960 height 30
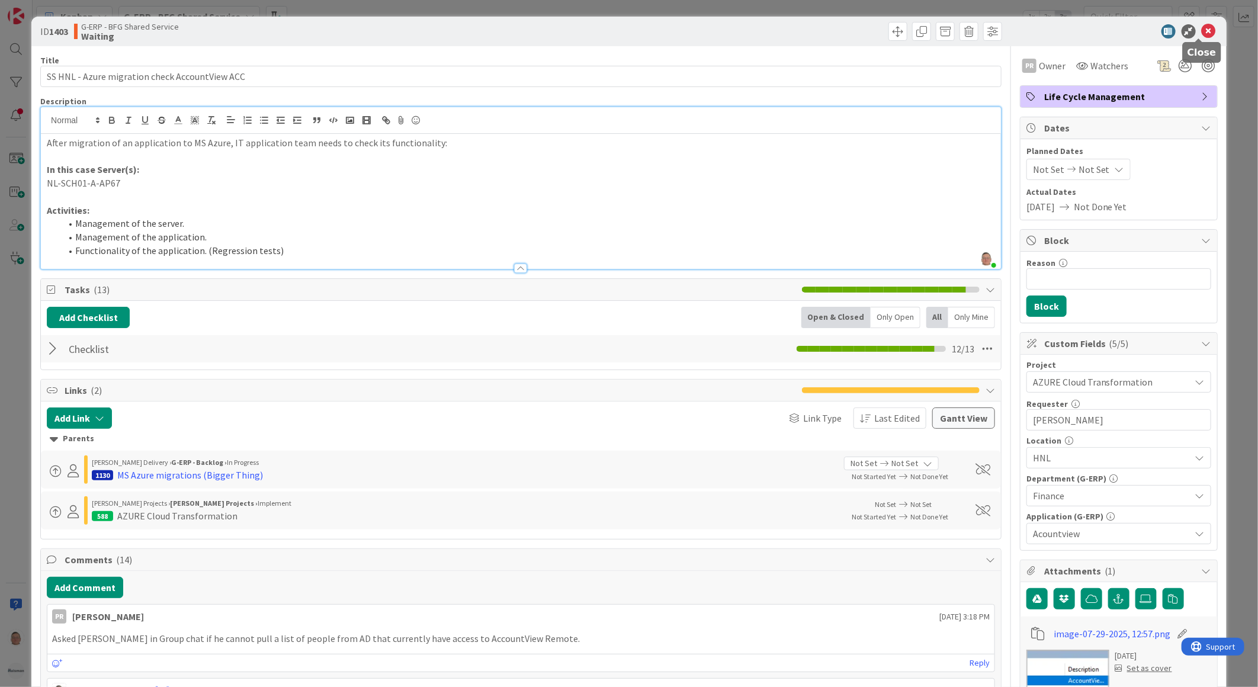
click at [1202, 30] on icon at bounding box center [1209, 31] width 14 height 14
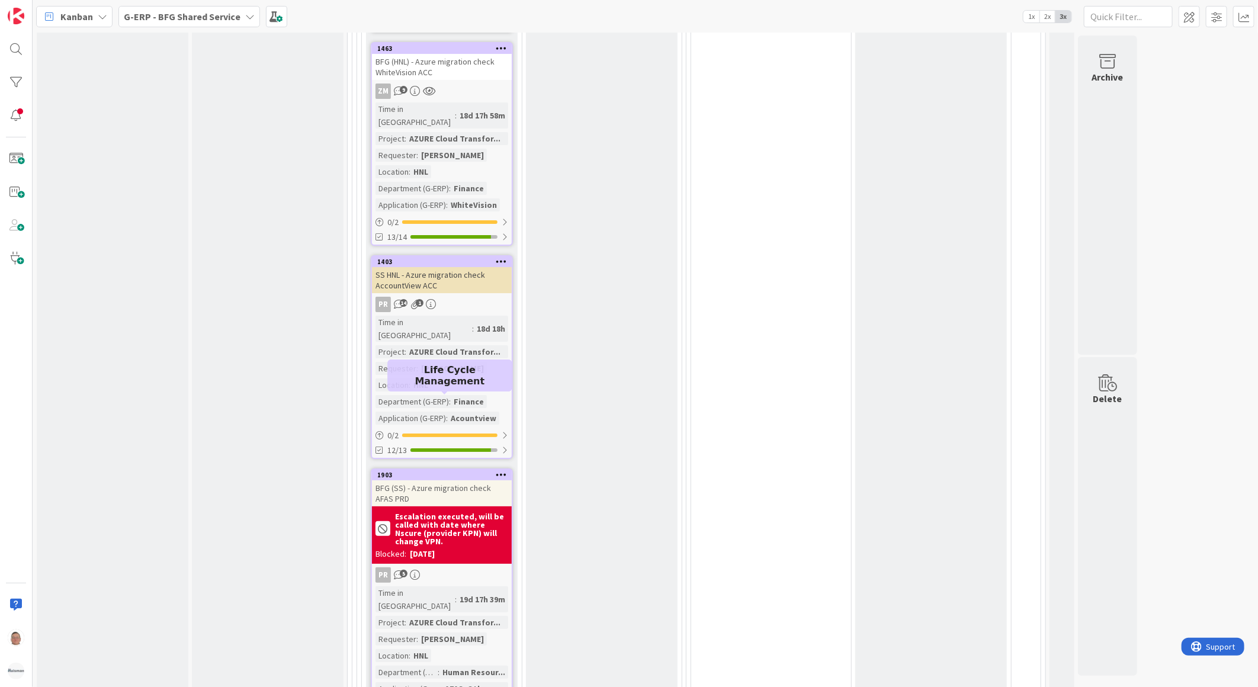
scroll to position [2763, 0]
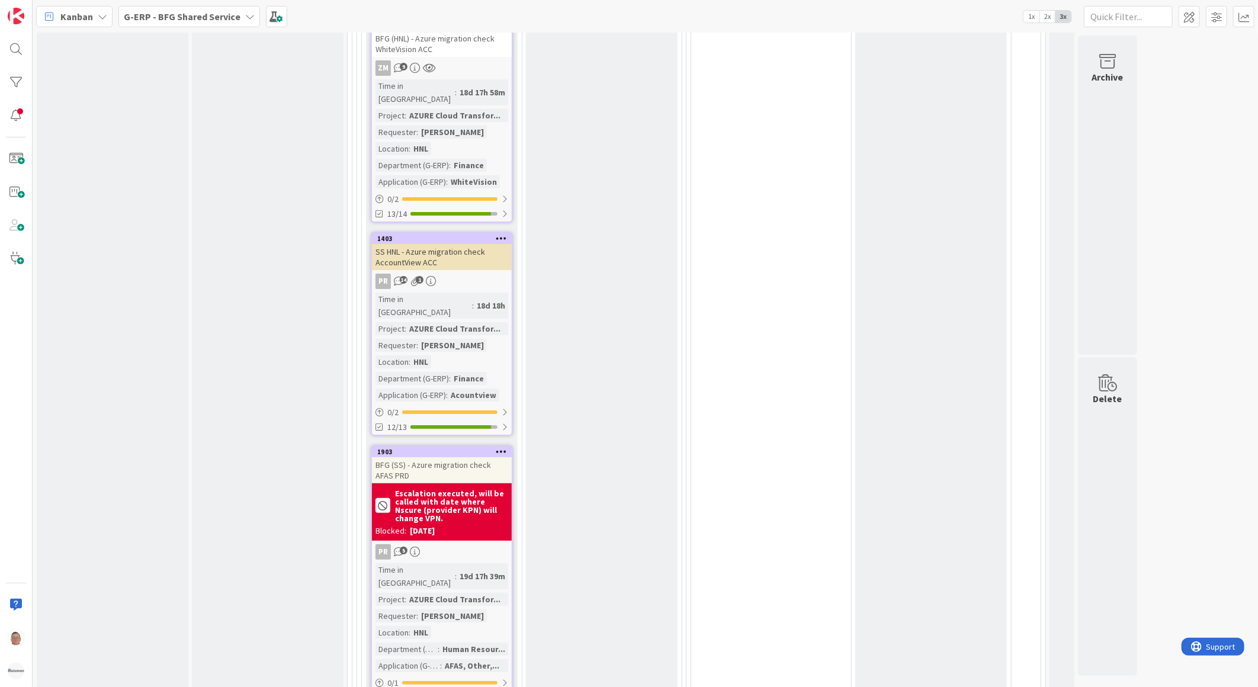
click at [460, 457] on div "BFG (SS) - Azure migration check AFAS PRD" at bounding box center [442, 470] width 140 height 26
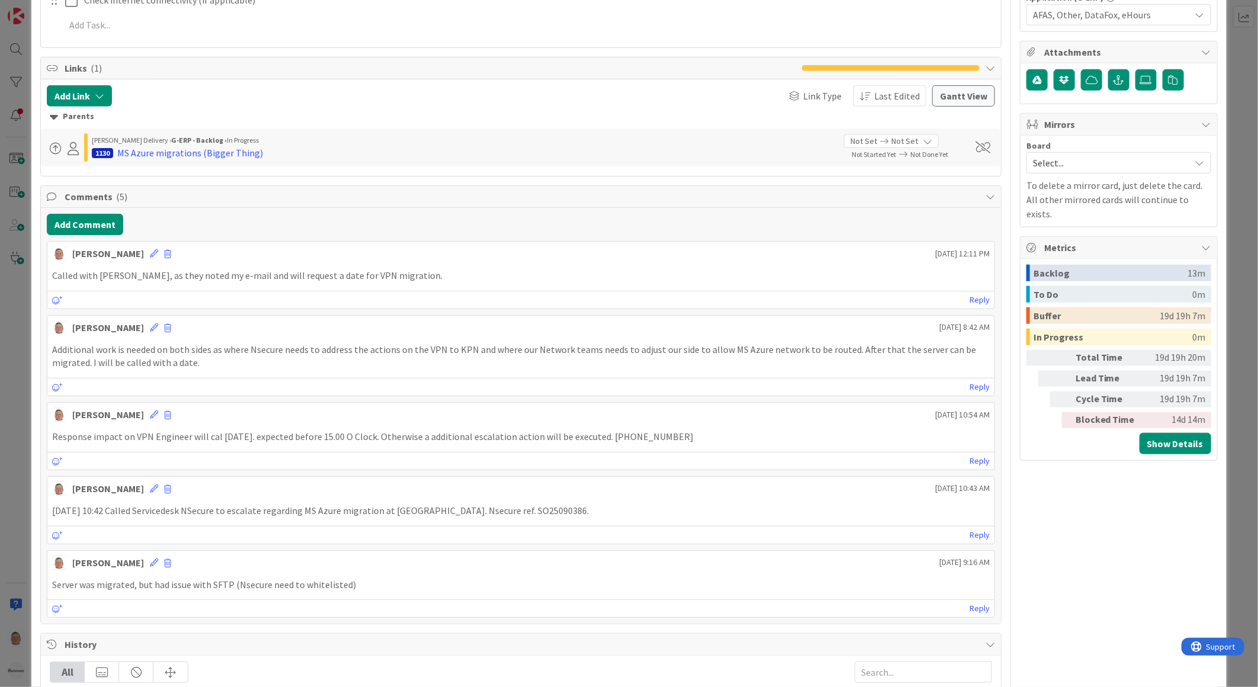
scroll to position [545, 0]
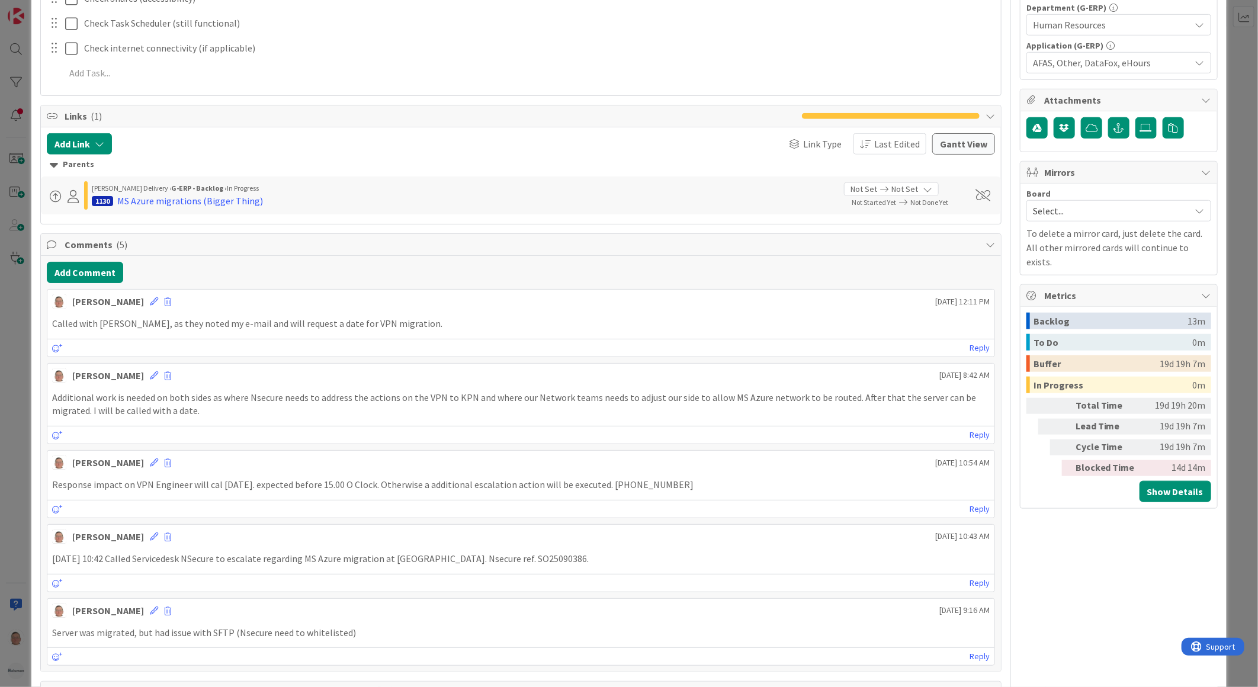
click at [447, 329] on p "Called with [PERSON_NAME], as they noted my e-mail and will request a date for …" at bounding box center [520, 324] width 937 height 14
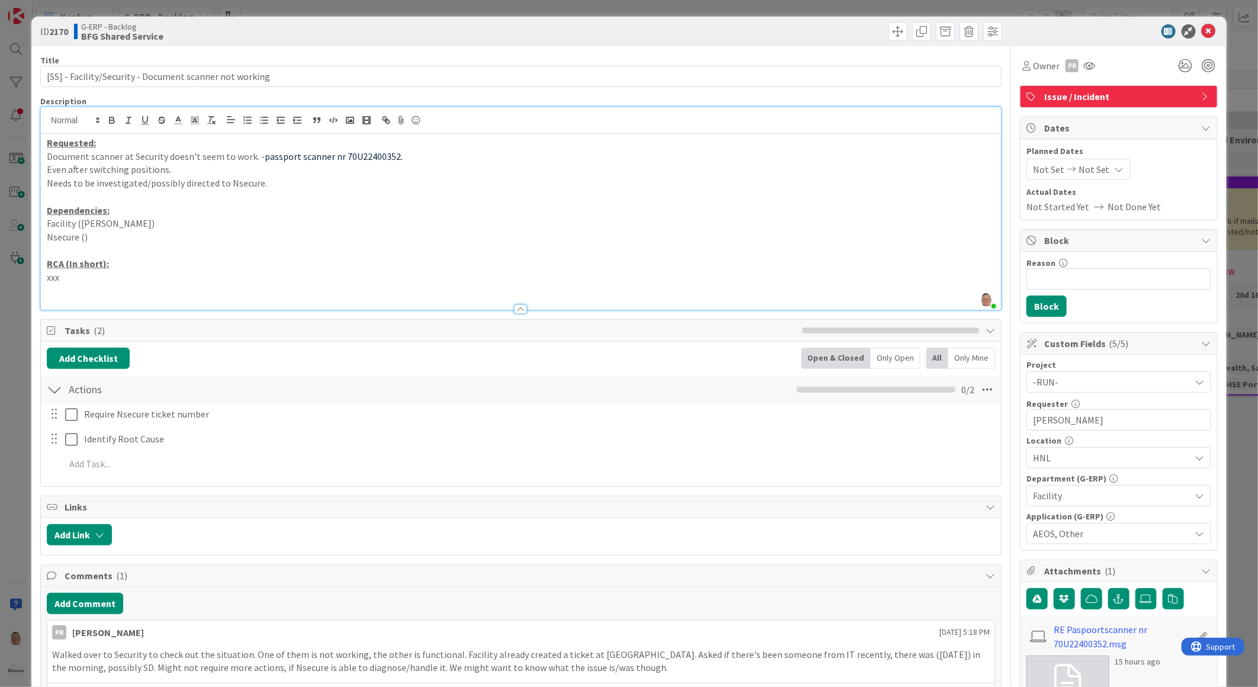
click at [371, 153] on span "passport scanner nr 70U22400352." at bounding box center [334, 156] width 138 height 12
click at [417, 158] on p "Document scanner at Security doesn't seem to work. - passport scanner nr 70U224…" at bounding box center [521, 157] width 948 height 14
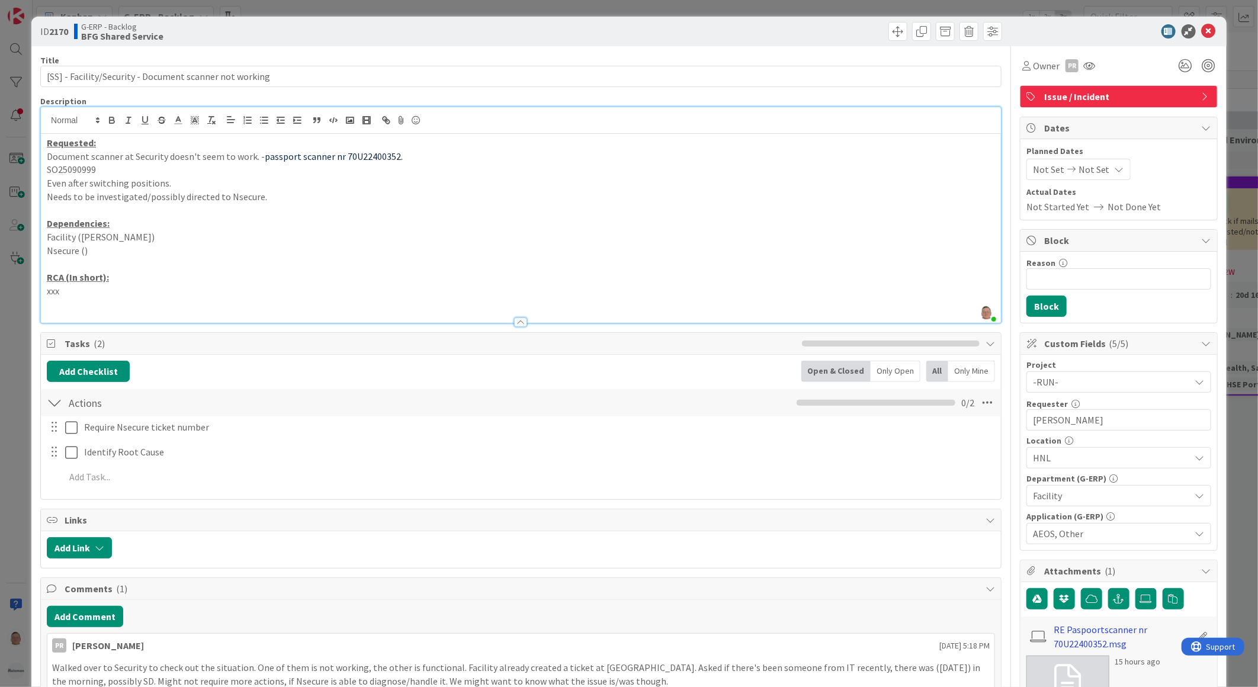
click at [1078, 643] on link "RE Paspoortscanner nr 70U22400352.msg" at bounding box center [1122, 636] width 137 height 28
click at [1097, 642] on link "RE Paspoortscanner nr 70U22400352.msg" at bounding box center [1122, 636] width 137 height 28
click at [45, 167] on div "Requested: Document scanner at Security doesn't seem to work. - passport scanne…" at bounding box center [521, 228] width 960 height 189
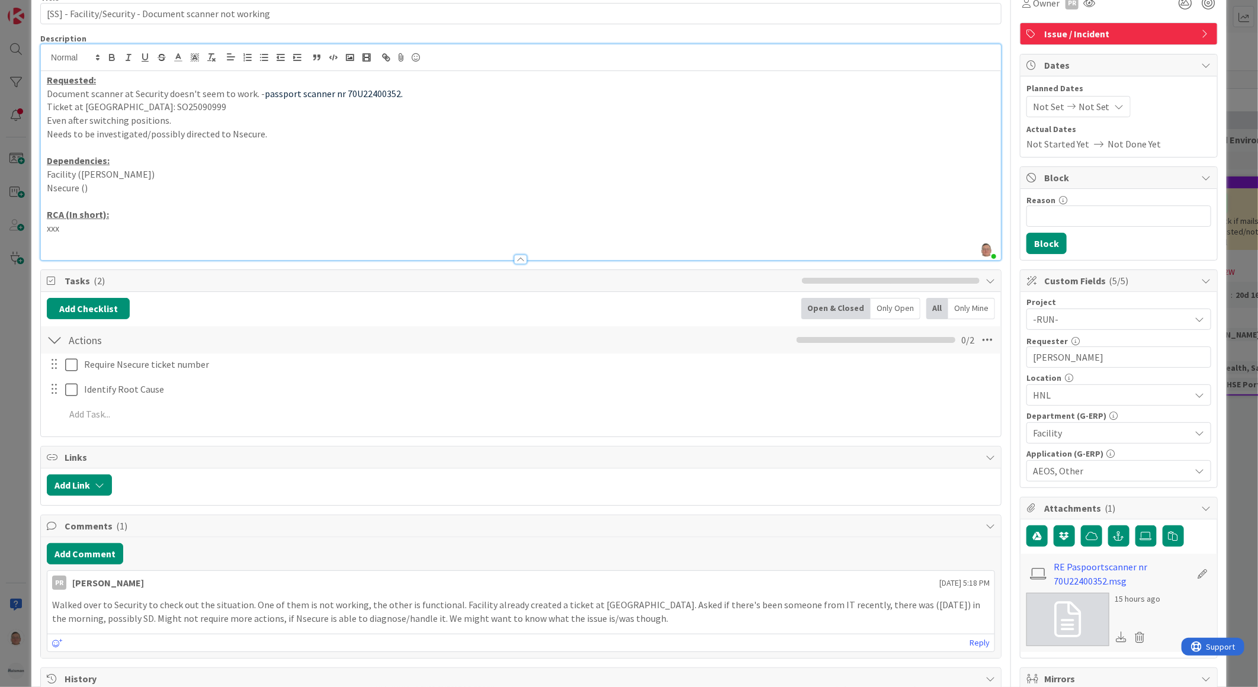
scroll to position [197, 0]
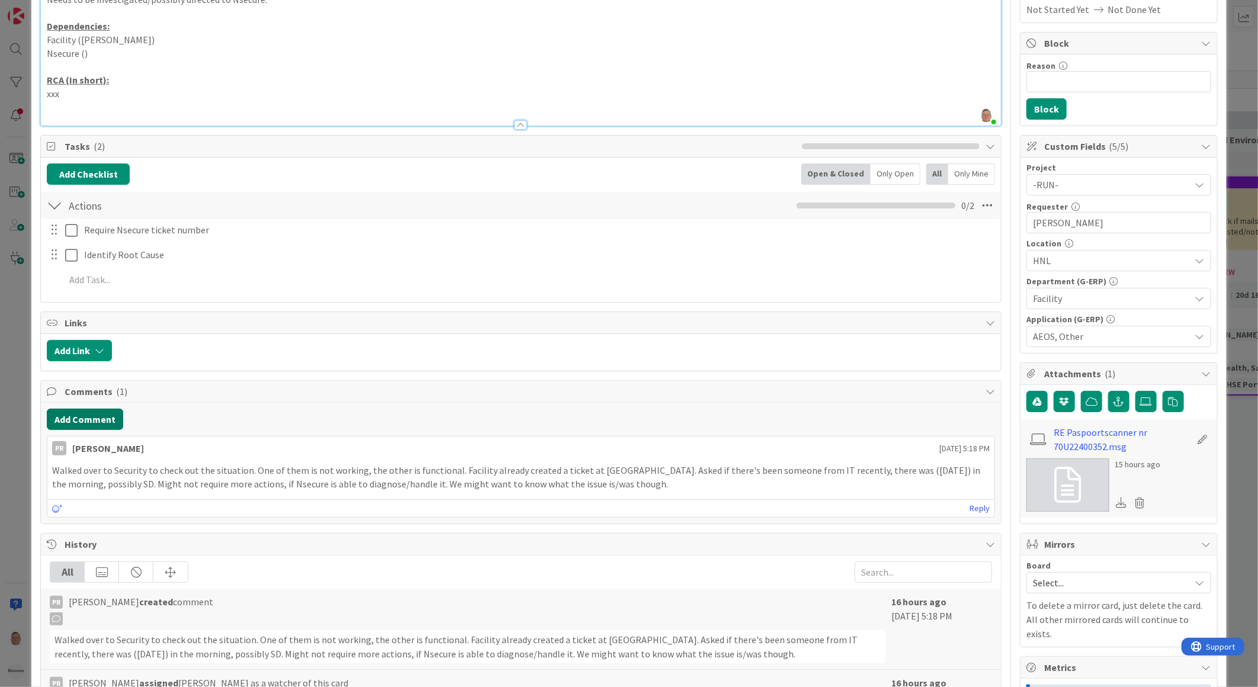
click at [78, 422] on button "Add Comment" at bounding box center [85, 419] width 76 height 21
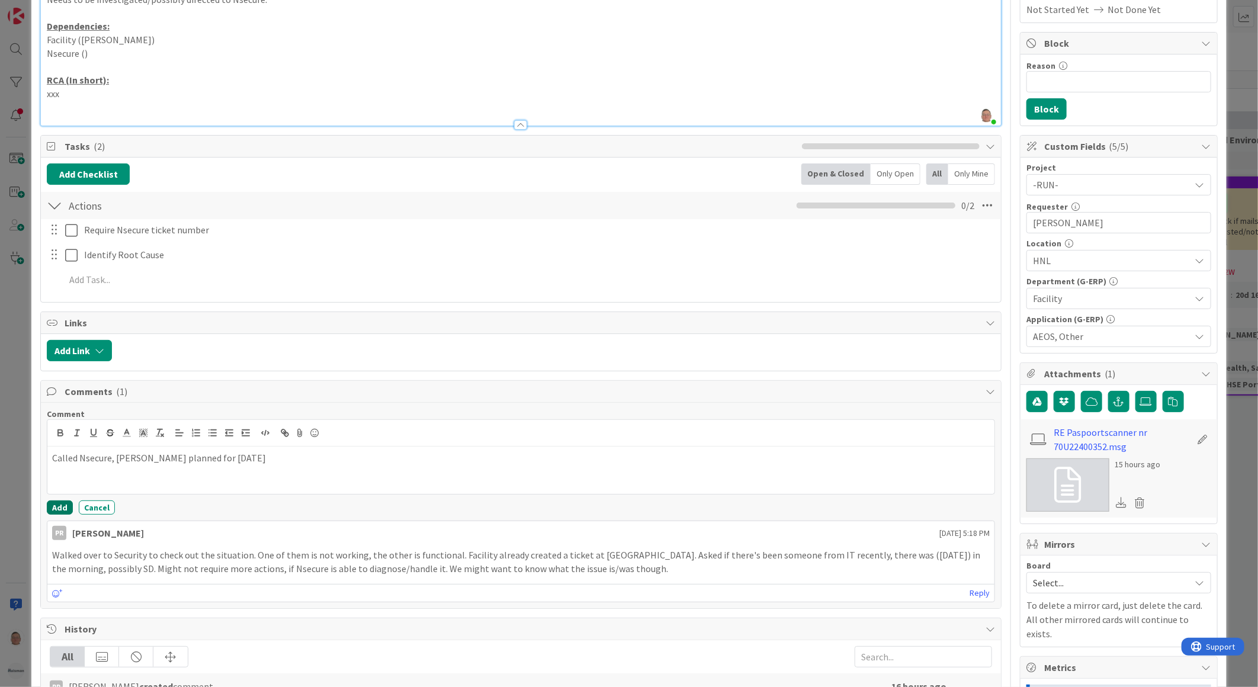
click at [54, 506] on button "Add" at bounding box center [60, 507] width 26 height 14
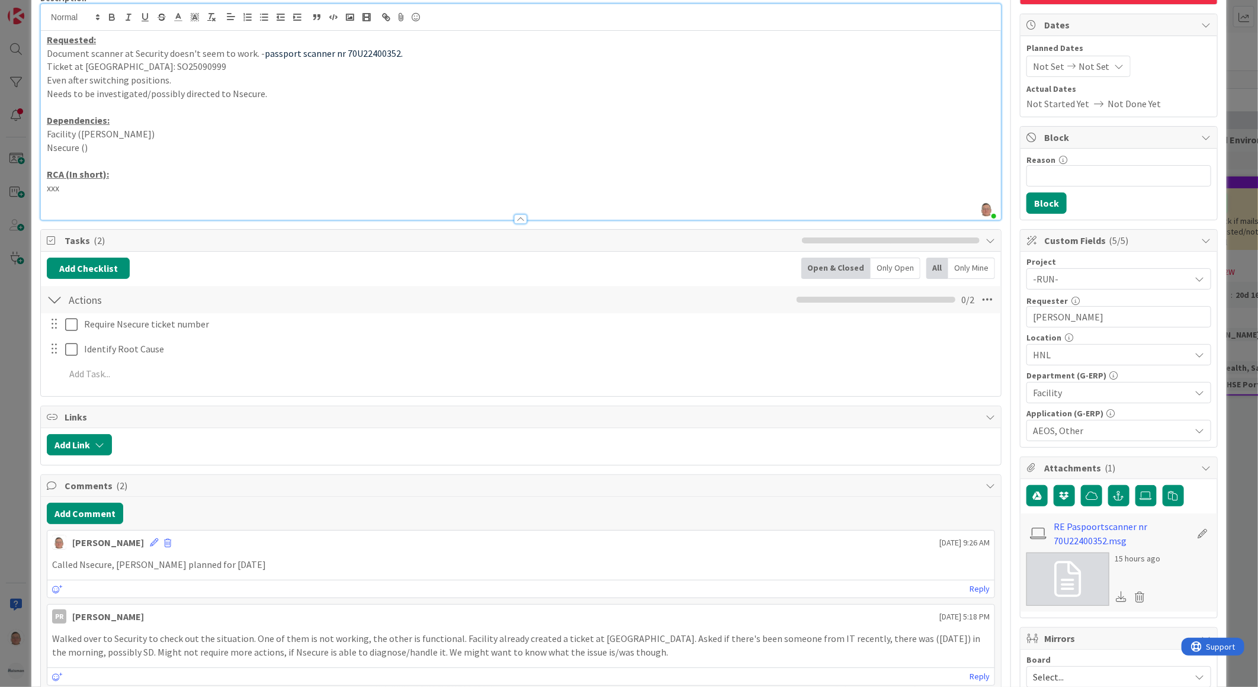
scroll to position [0, 0]
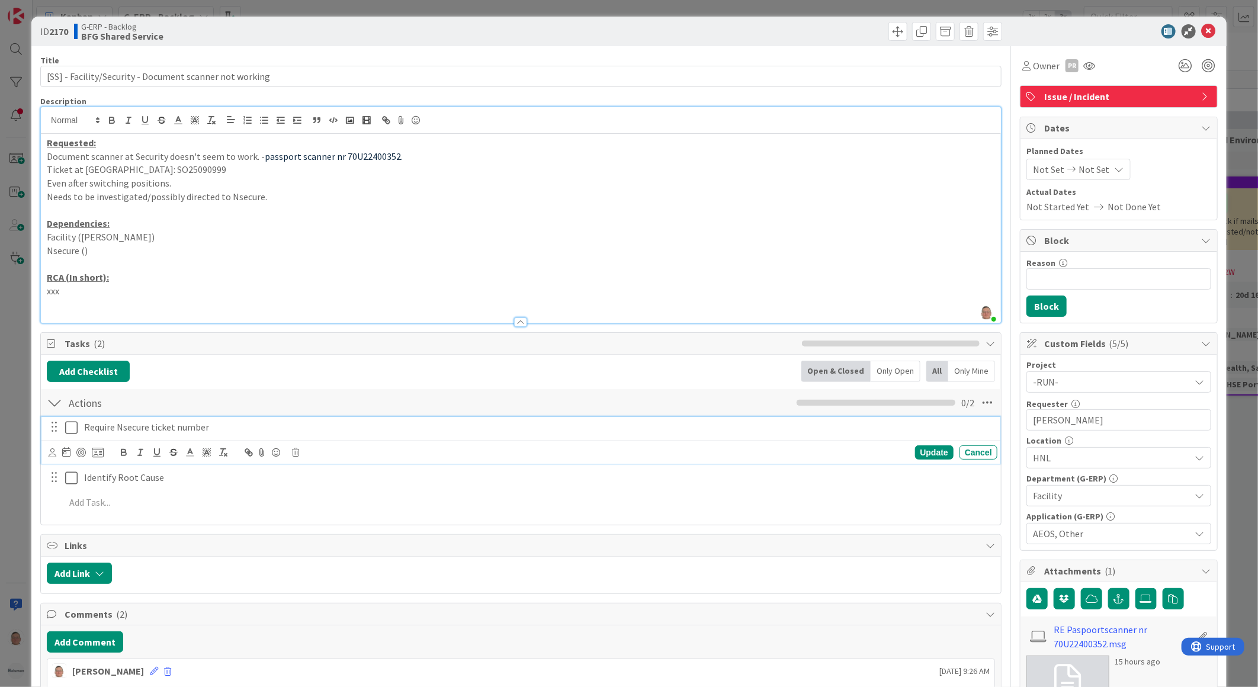
click at [68, 427] on icon at bounding box center [71, 427] width 12 height 14
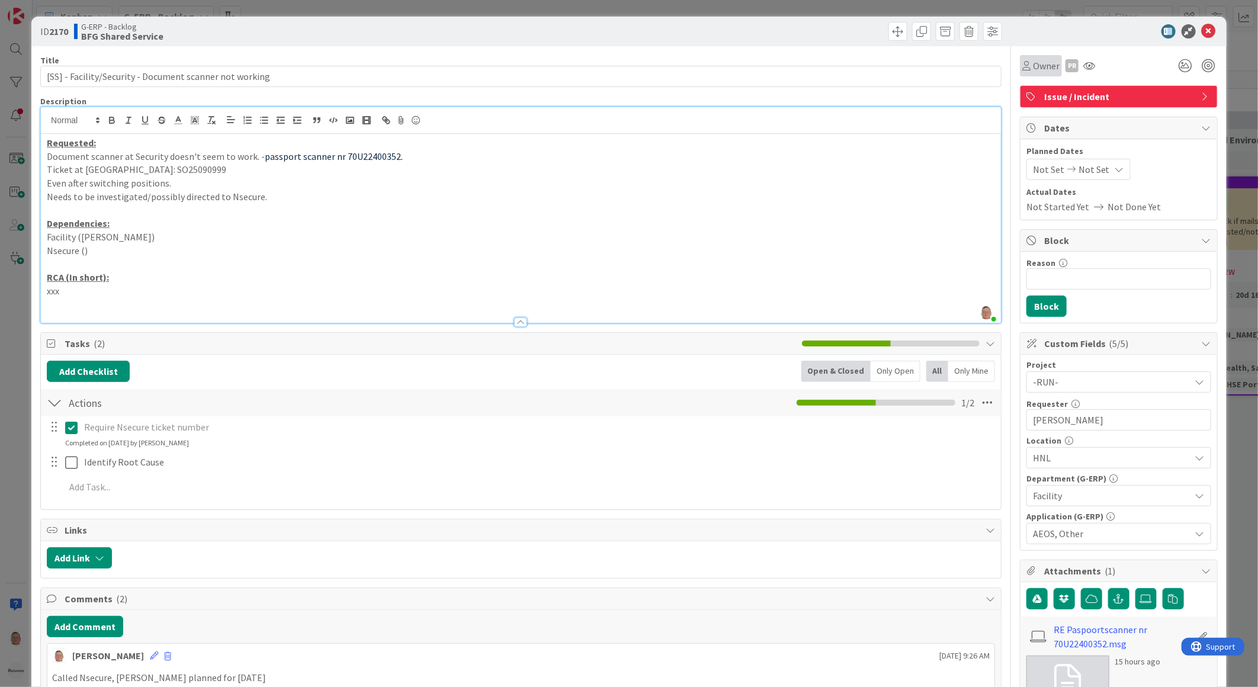
click at [1033, 62] on span "Owner" at bounding box center [1046, 66] width 27 height 14
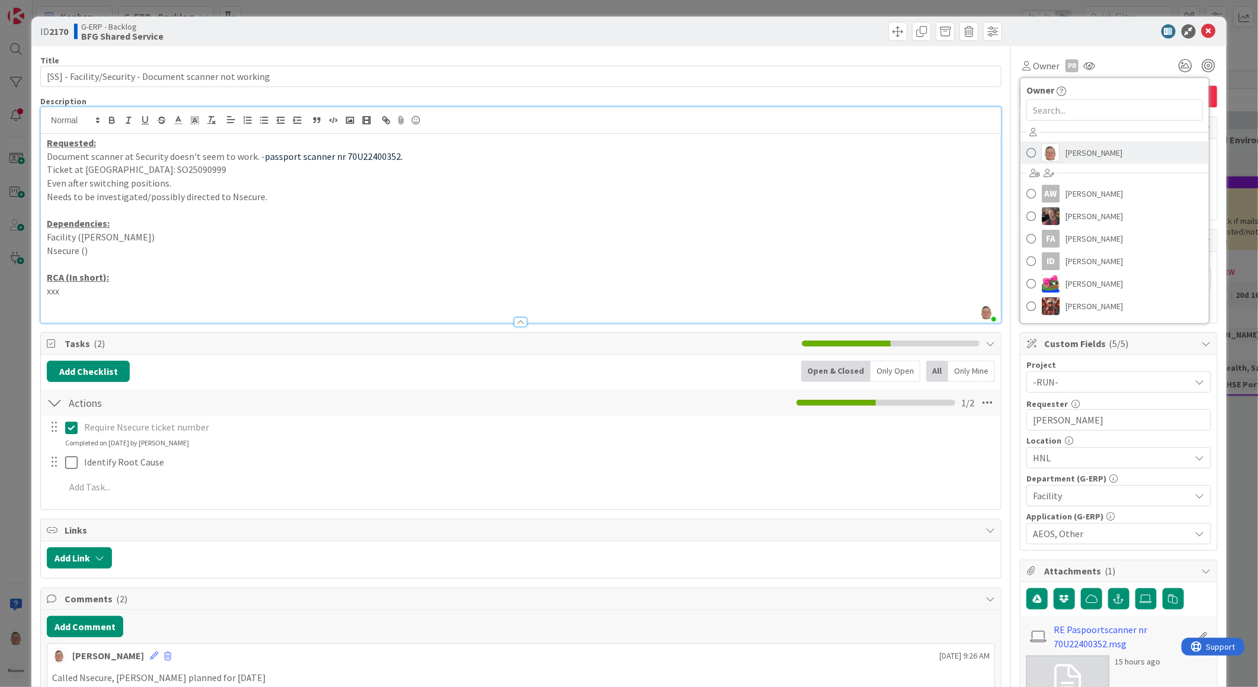
click at [1076, 153] on span "[PERSON_NAME]" at bounding box center [1093, 153] width 57 height 18
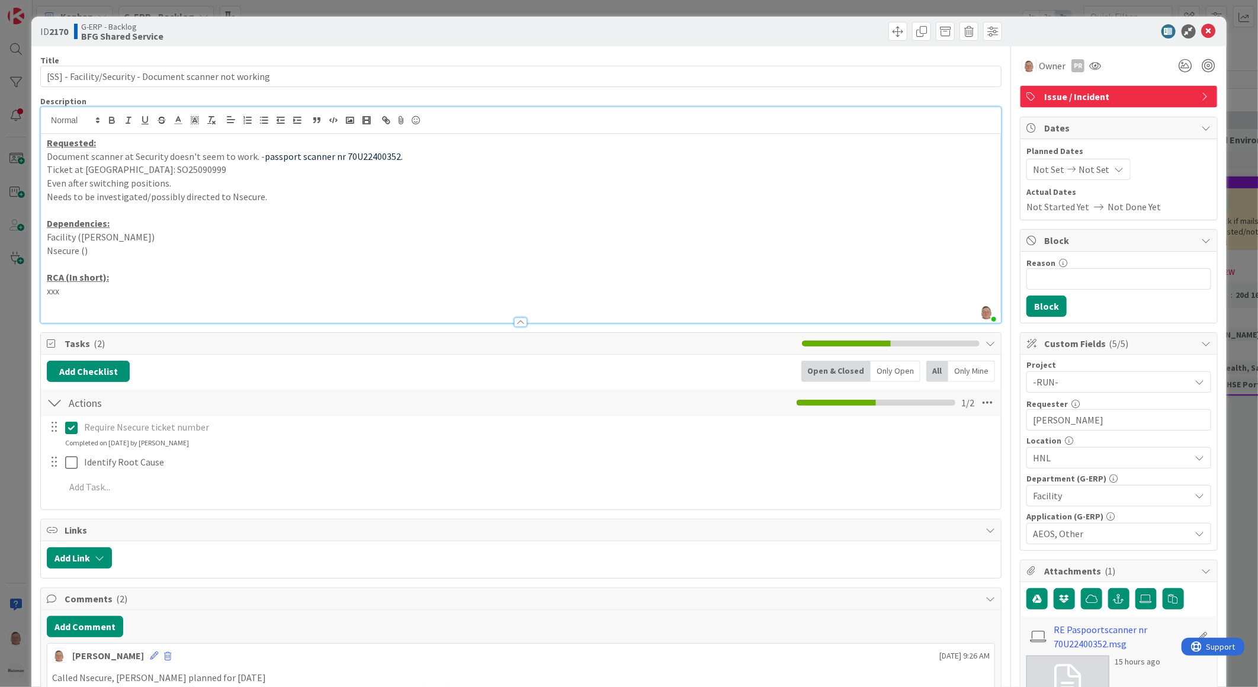
click at [144, 172] on p "Ticket at [GEOGRAPHIC_DATA]: SO25090999" at bounding box center [521, 170] width 948 height 14
copy p "SO25090999"
click at [477, 247] on p "Nsecure ()" at bounding box center [521, 251] width 948 height 14
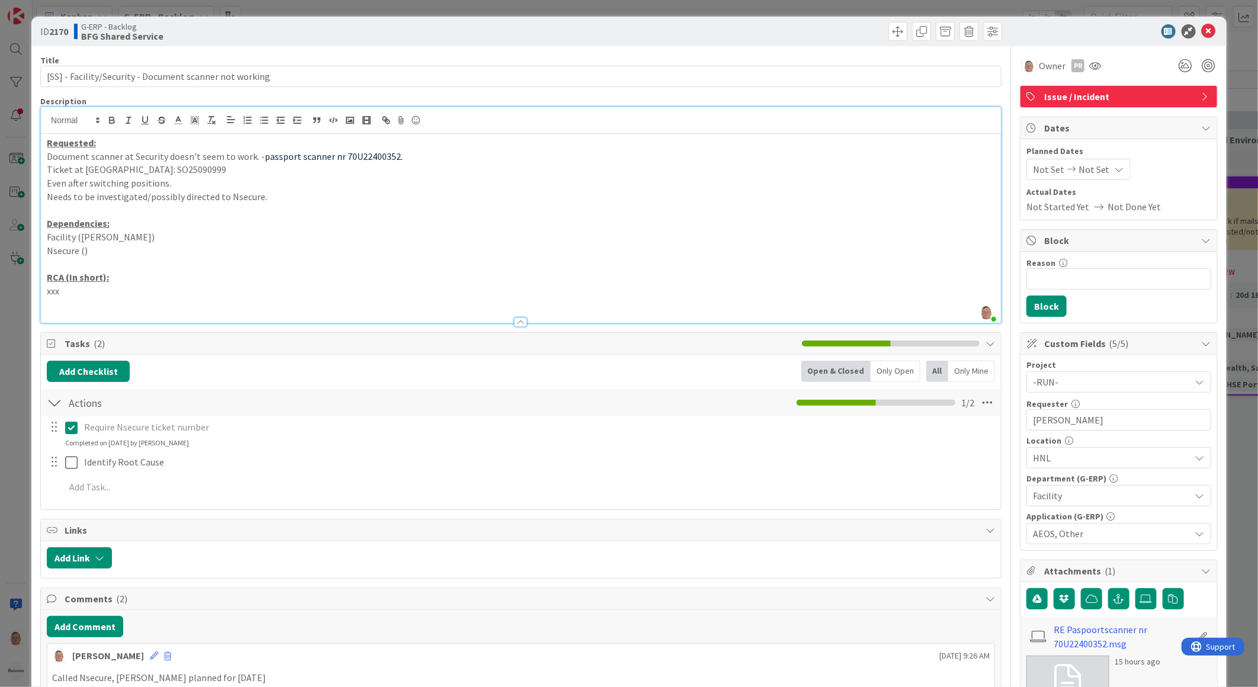
drag, startPoint x: 82, startPoint y: 250, endPoint x: 89, endPoint y: 252, distance: 7.5
click at [82, 250] on p "Nsecure ()" at bounding box center [521, 251] width 948 height 14
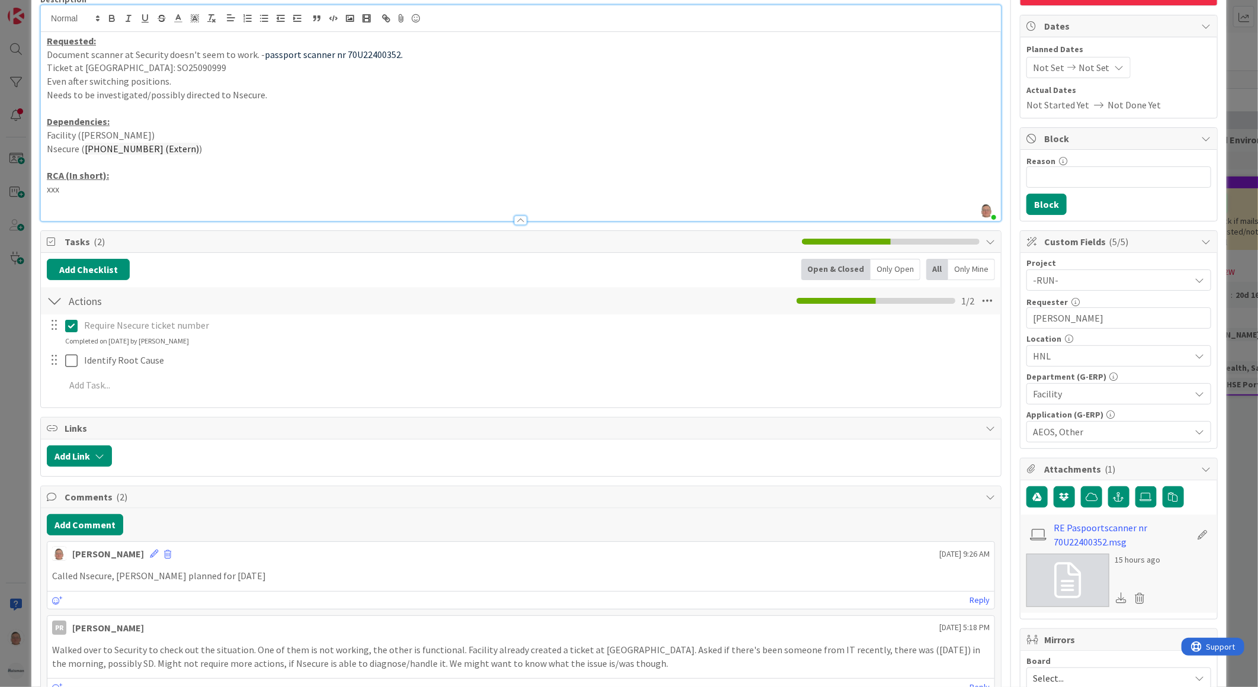
scroll to position [0, 0]
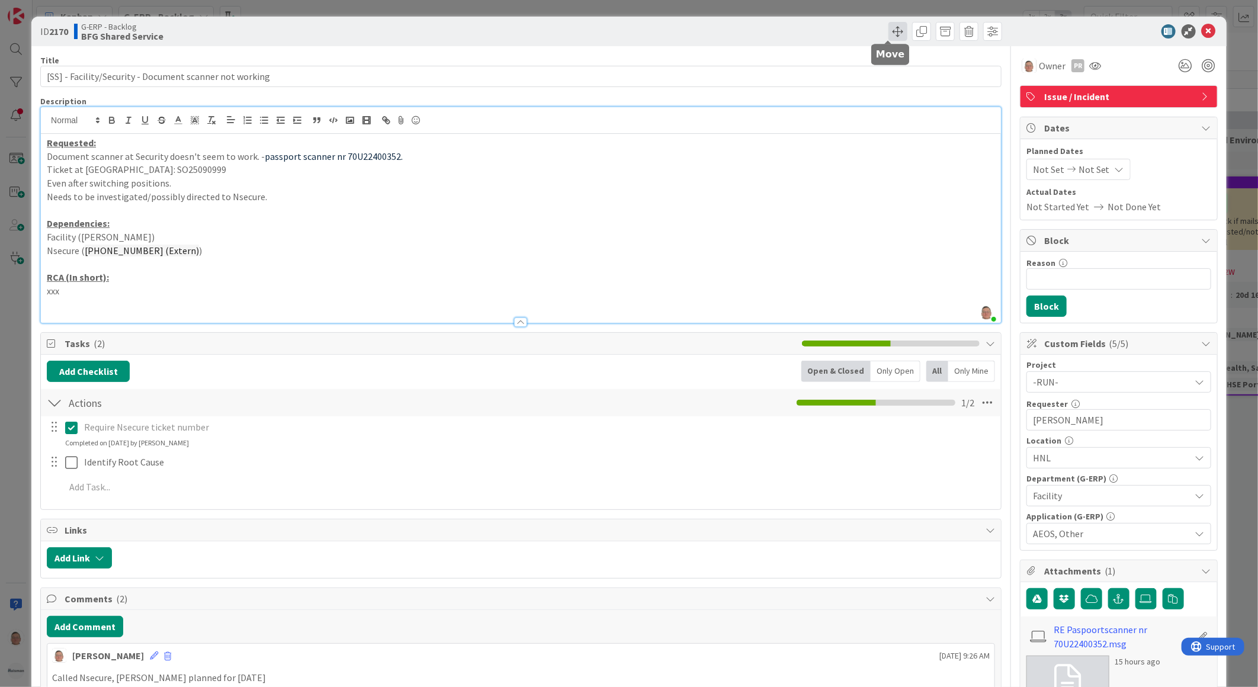
click at [888, 24] on span at bounding box center [897, 31] width 19 height 19
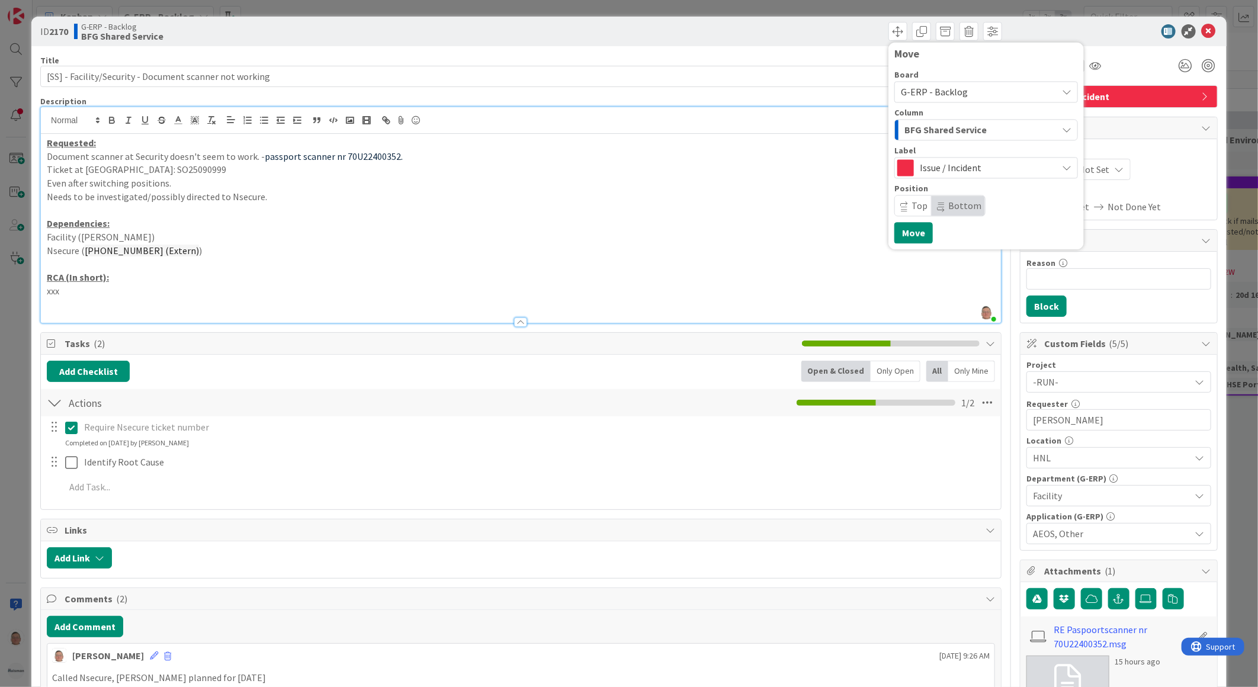
click at [936, 94] on span "G-ERP - Backlog" at bounding box center [934, 92] width 67 height 12
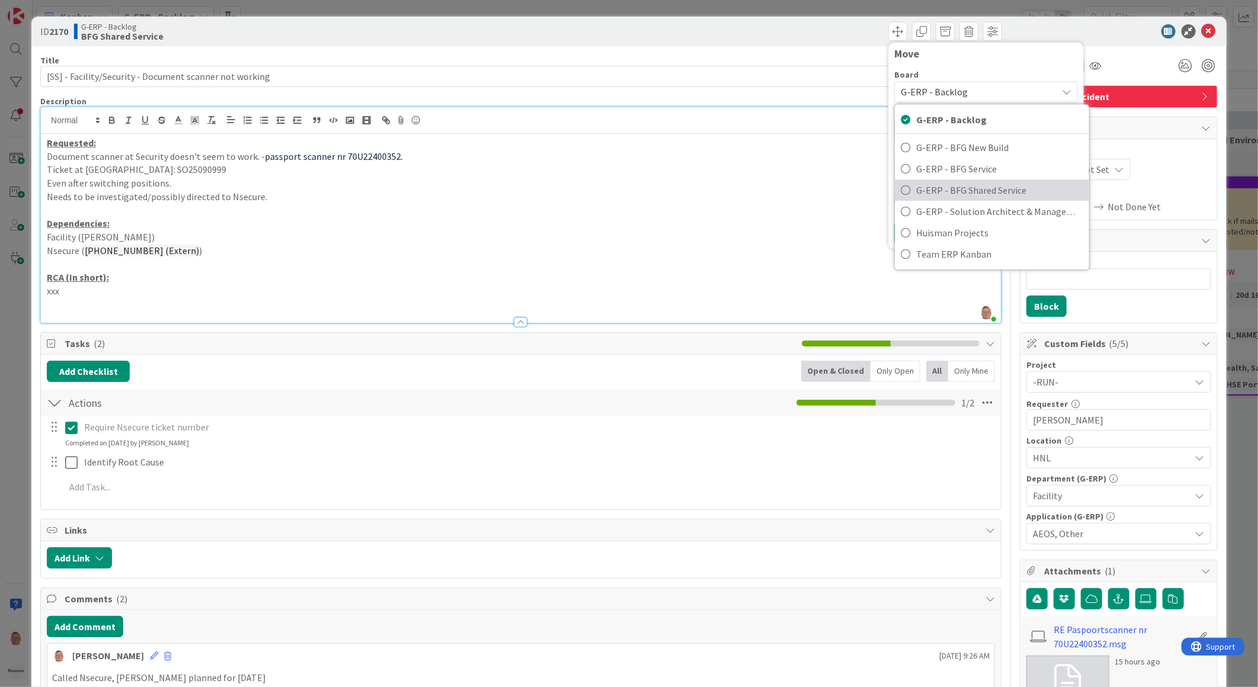
click at [940, 182] on span "G-ERP - BFG Shared Service" at bounding box center [999, 190] width 167 height 18
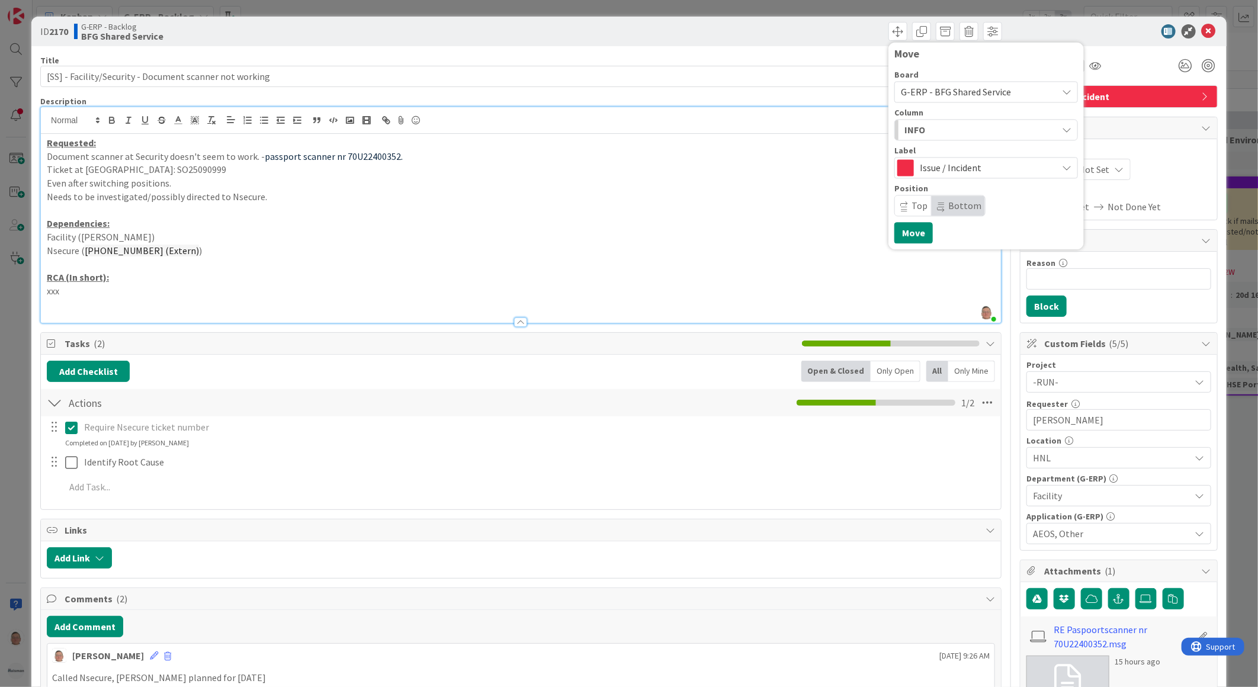
click at [926, 132] on div "INFO" at bounding box center [979, 129] width 156 height 19
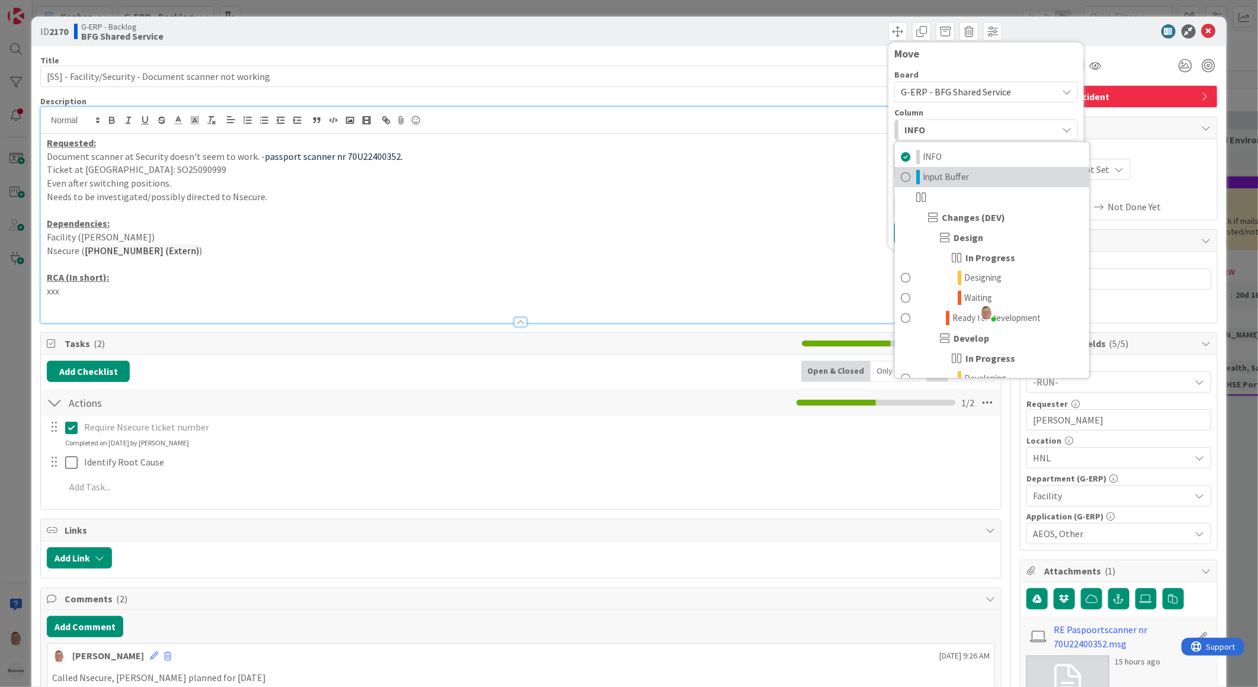
click at [924, 178] on span "Input Buffer" at bounding box center [946, 177] width 46 height 14
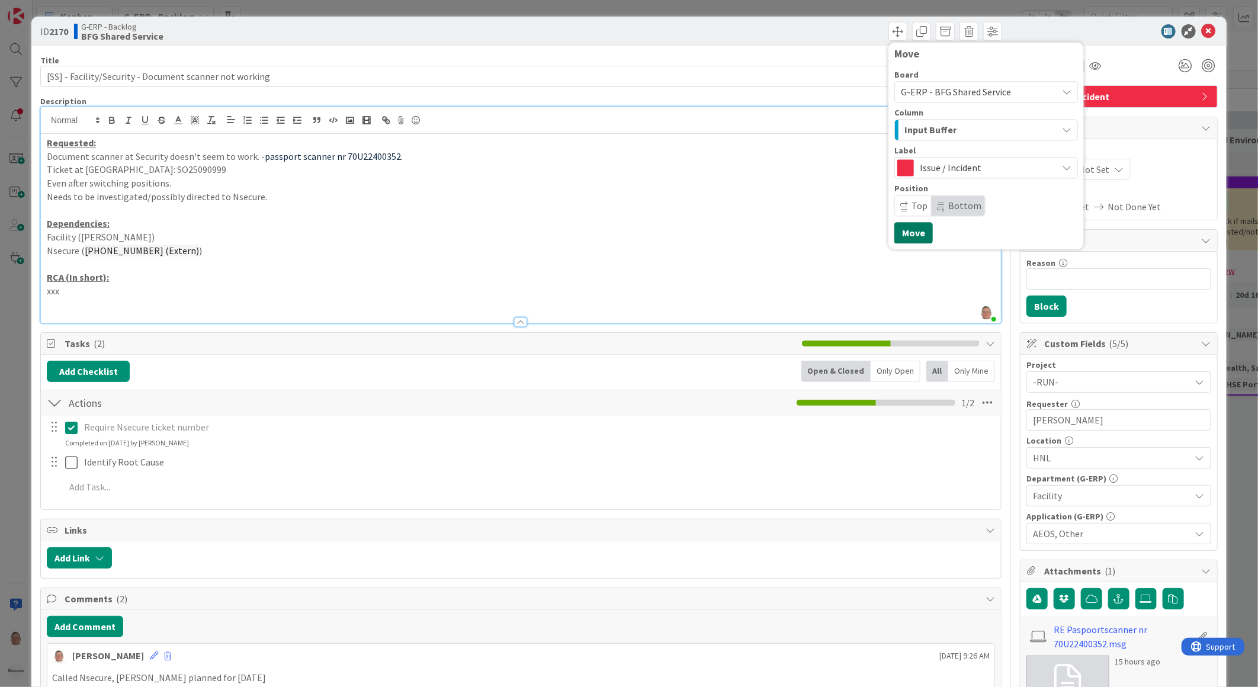
click at [906, 232] on button "Move" at bounding box center [913, 232] width 38 height 21
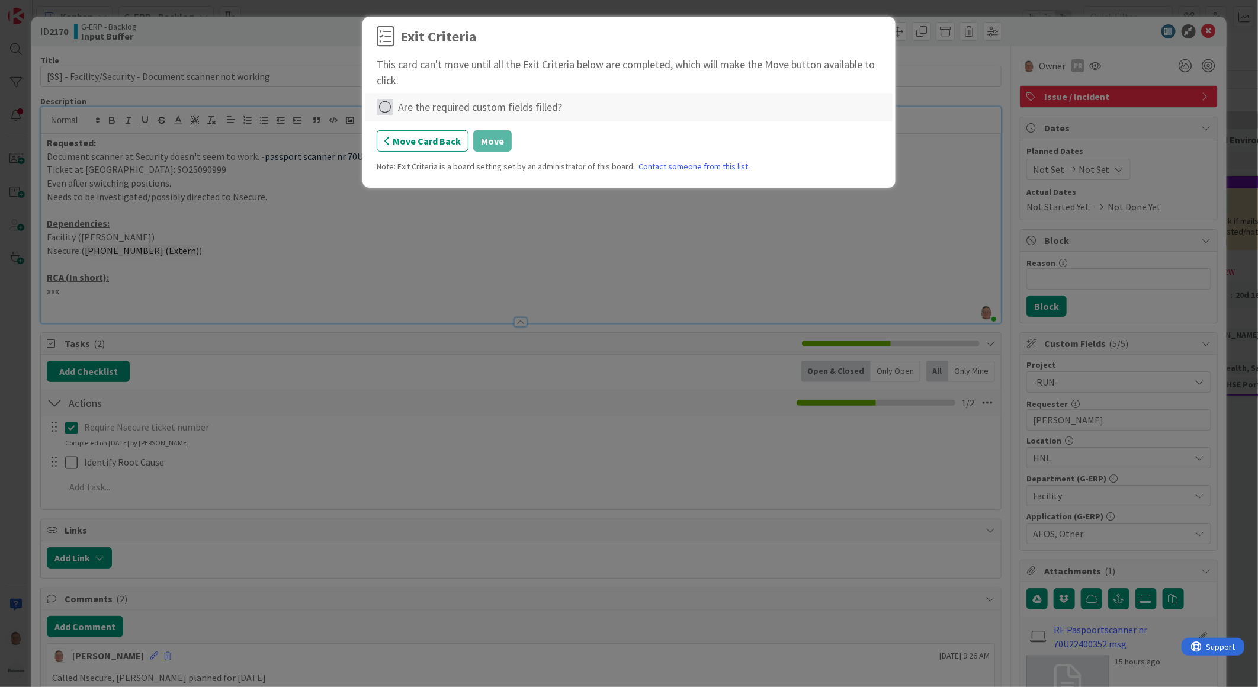
click at [387, 110] on icon at bounding box center [385, 107] width 17 height 17
click at [458, 137] on link "Complete" at bounding box center [451, 131] width 148 height 17
click at [499, 140] on button "Move" at bounding box center [492, 140] width 38 height 21
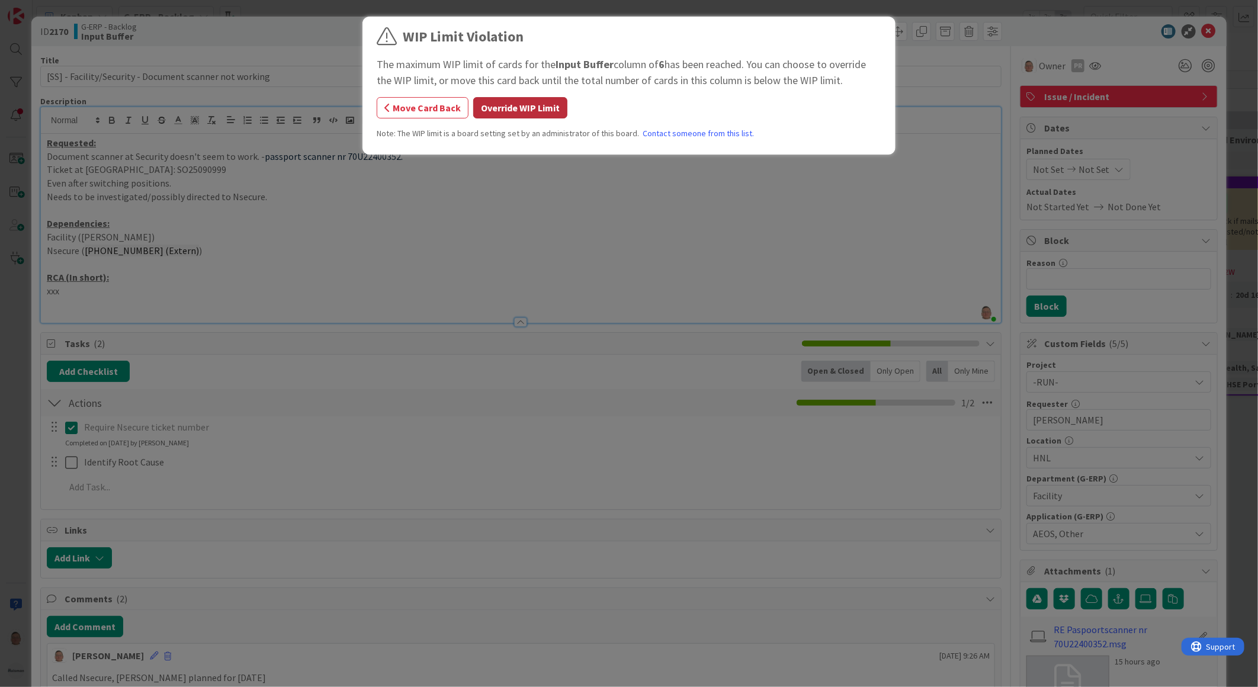
click at [513, 111] on button "Override WIP Limit" at bounding box center [520, 107] width 94 height 21
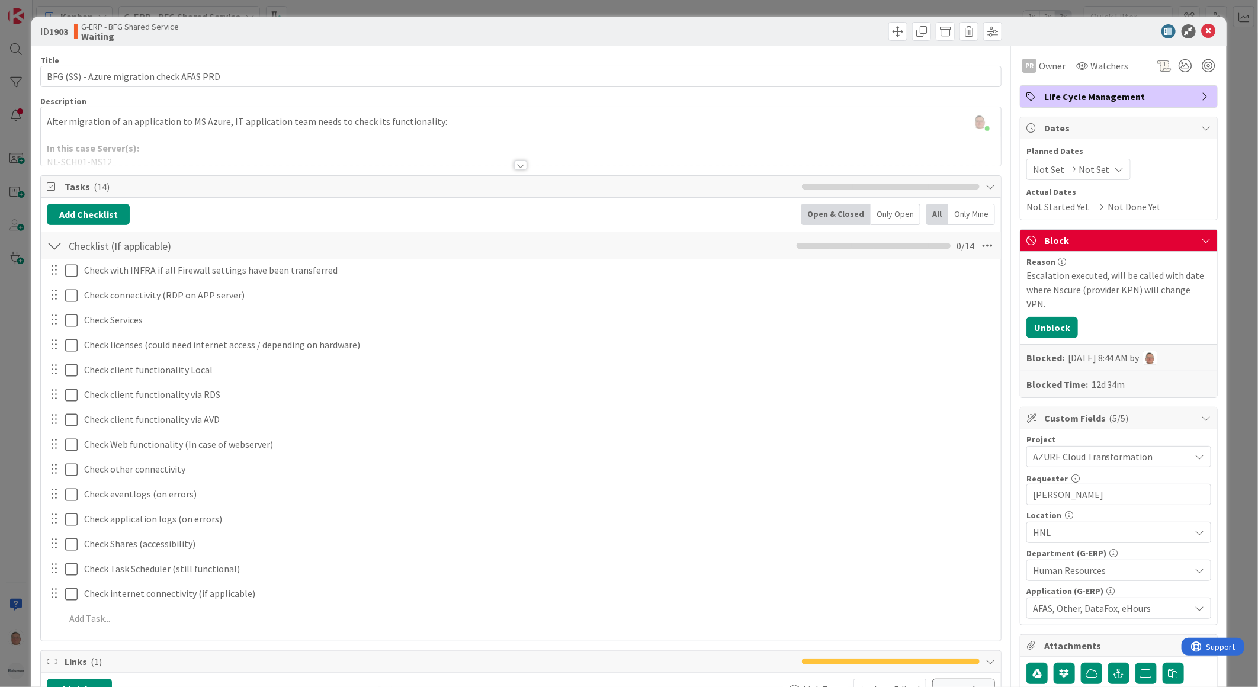
click at [516, 163] on div at bounding box center [520, 164] width 13 height 9
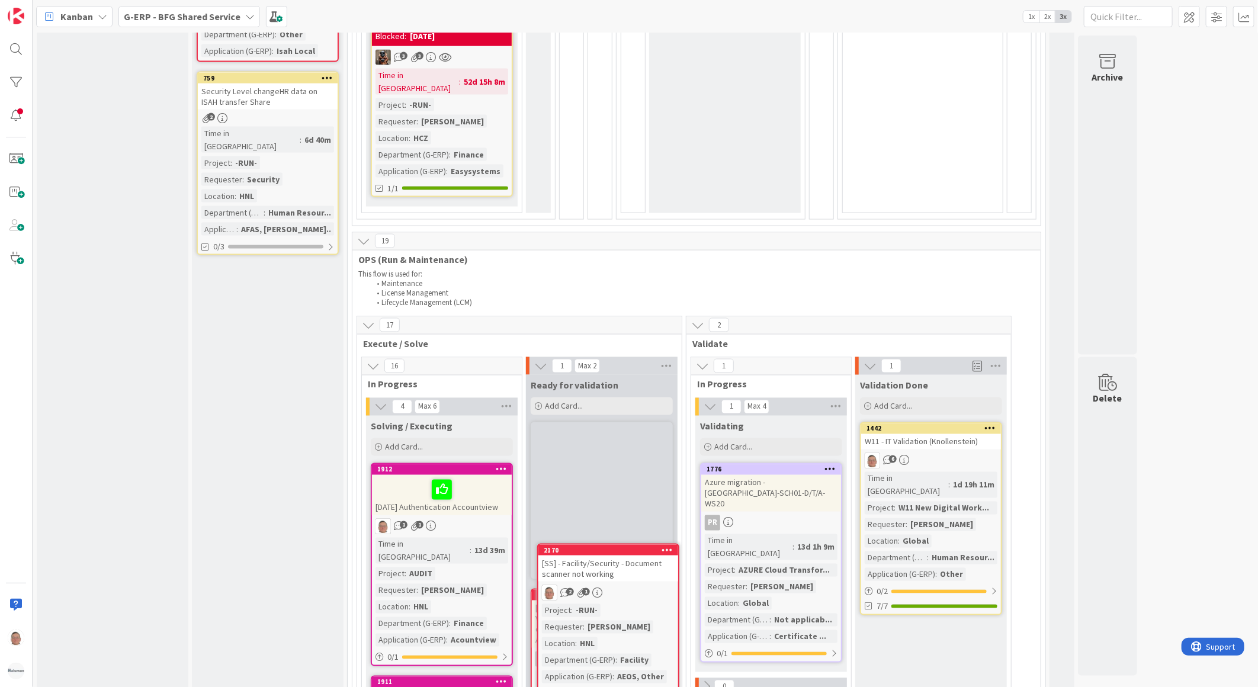
scroll to position [1074, 0]
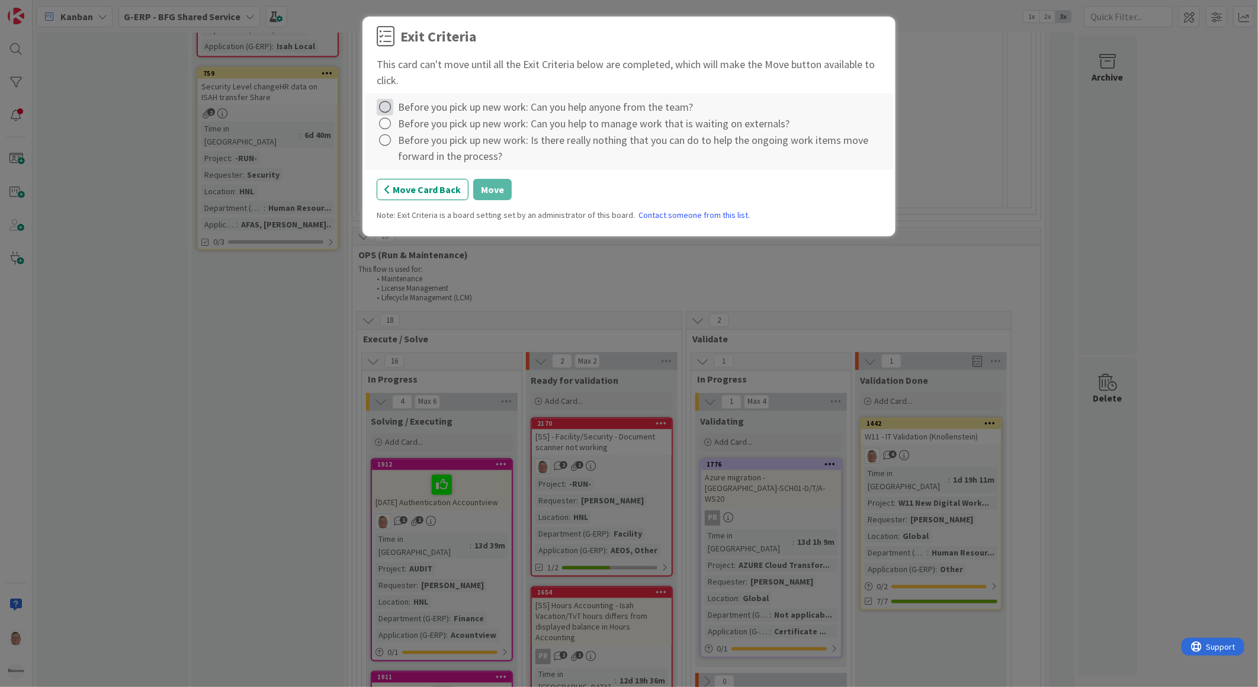
click at [386, 110] on icon at bounding box center [385, 107] width 17 height 17
click at [448, 129] on link "Complete" at bounding box center [451, 131] width 148 height 17
click at [418, 121] on div "Before you pick up new work: Can you help to manage work that is waiting on ext…" at bounding box center [593, 123] width 391 height 16
click at [388, 123] on icon at bounding box center [385, 123] width 17 height 17
click at [435, 153] on link "Complete" at bounding box center [451, 147] width 148 height 17
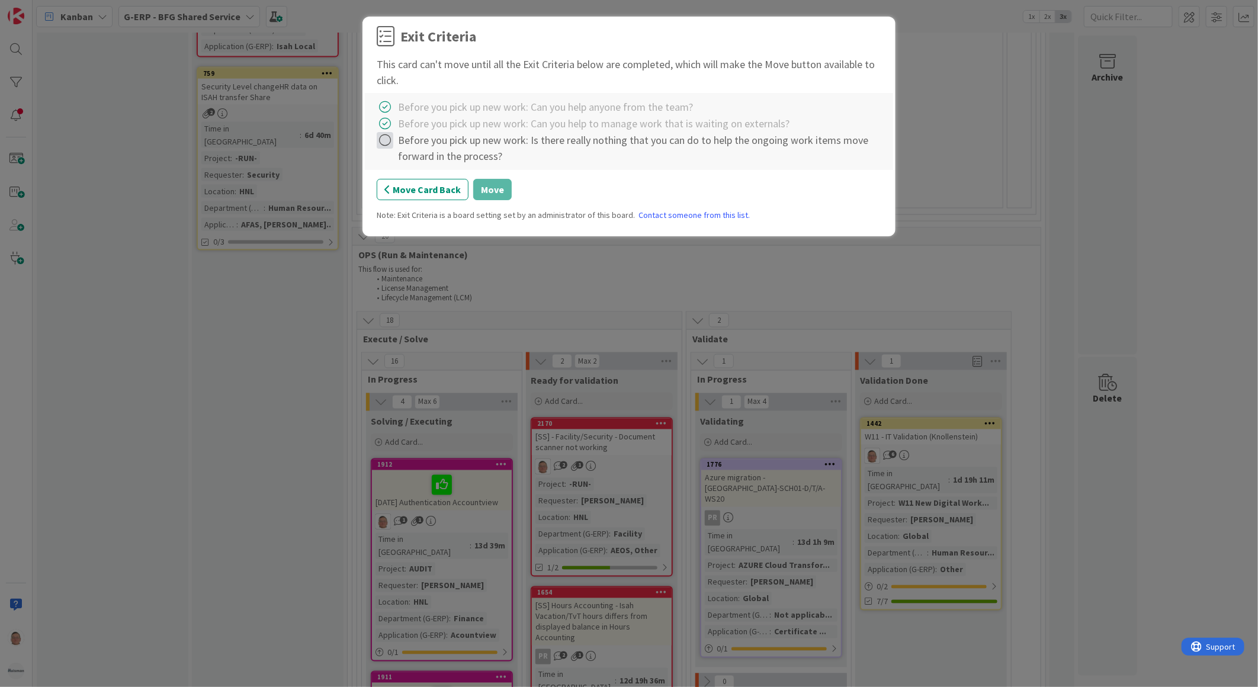
click at [387, 138] on icon at bounding box center [385, 140] width 17 height 17
click at [407, 160] on link "Complete" at bounding box center [451, 164] width 148 height 17
click at [493, 191] on button "Move" at bounding box center [492, 189] width 38 height 21
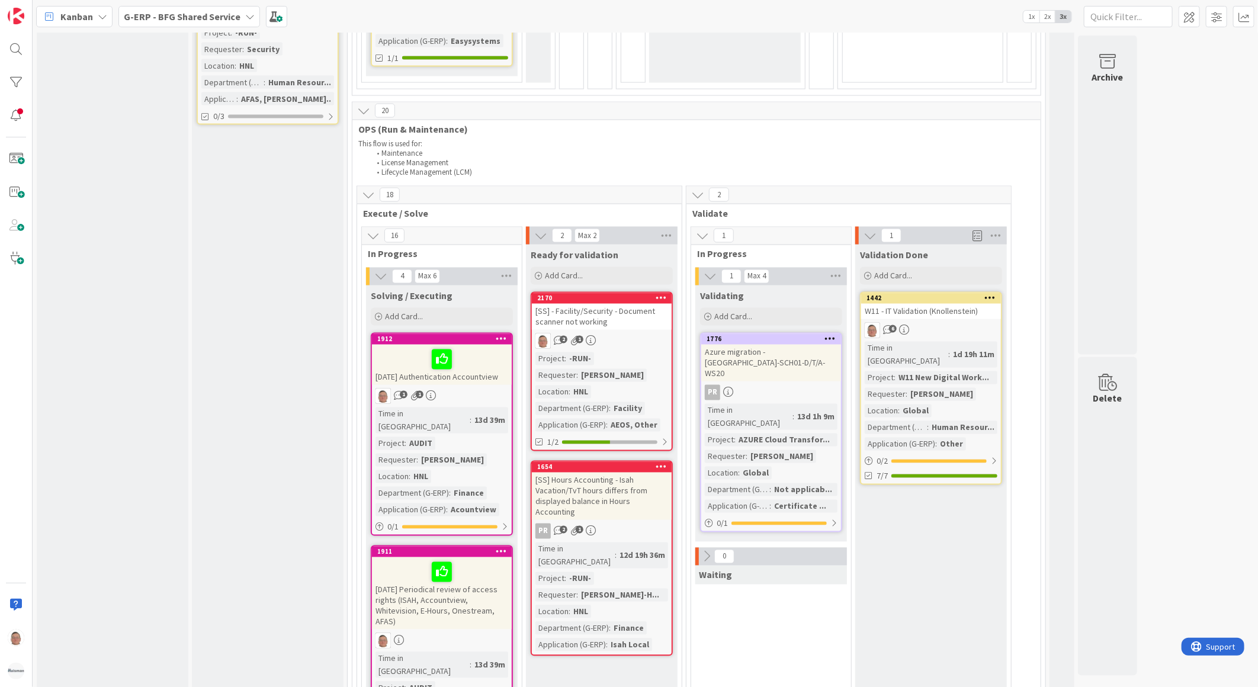
scroll to position [1205, 0]
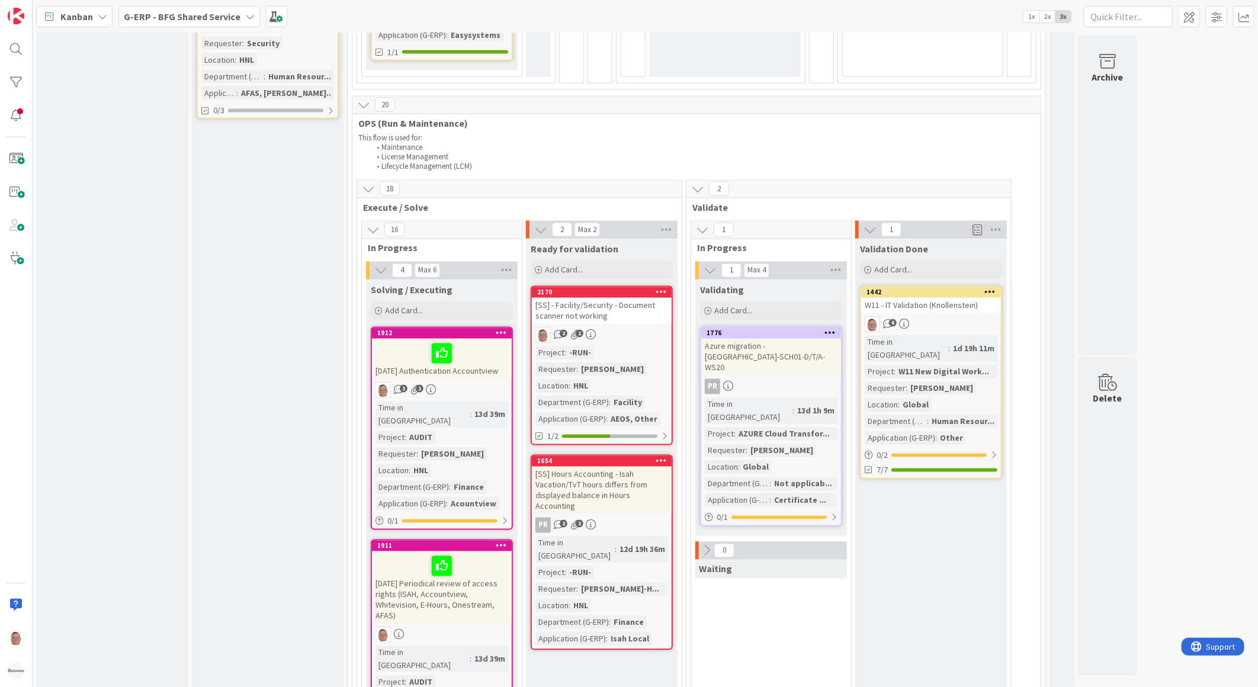
click at [707, 544] on icon at bounding box center [706, 550] width 13 height 13
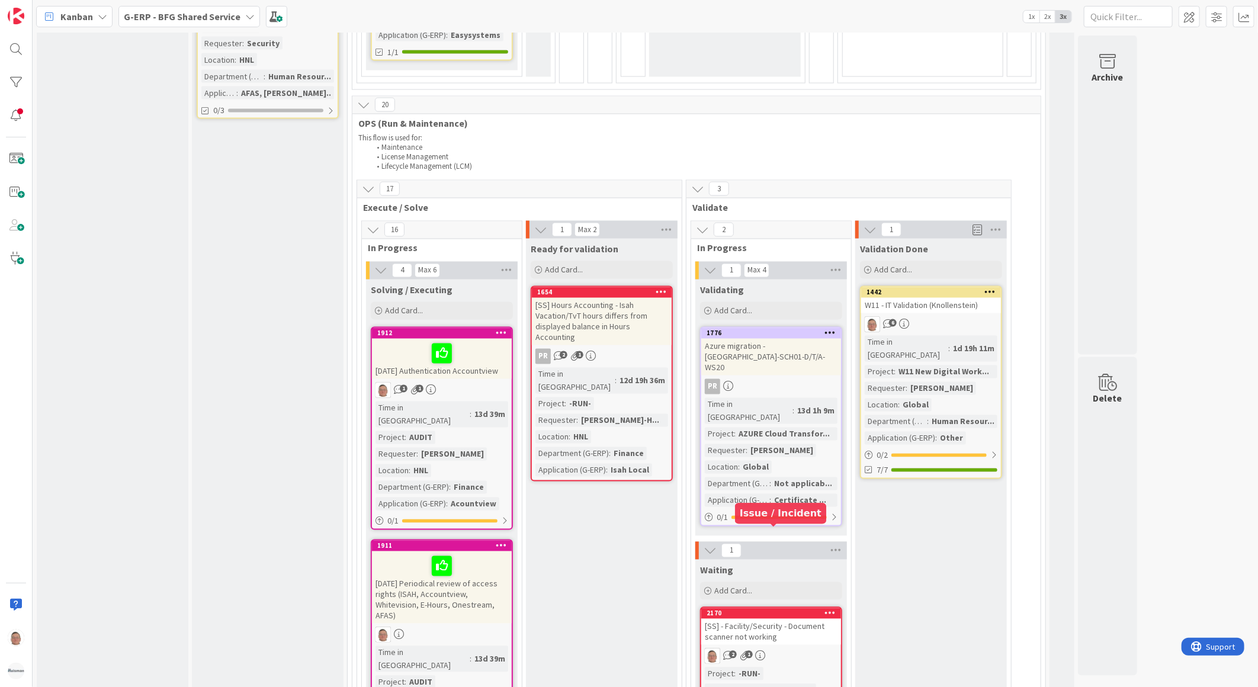
click at [770, 609] on div "2170" at bounding box center [774, 613] width 134 height 8
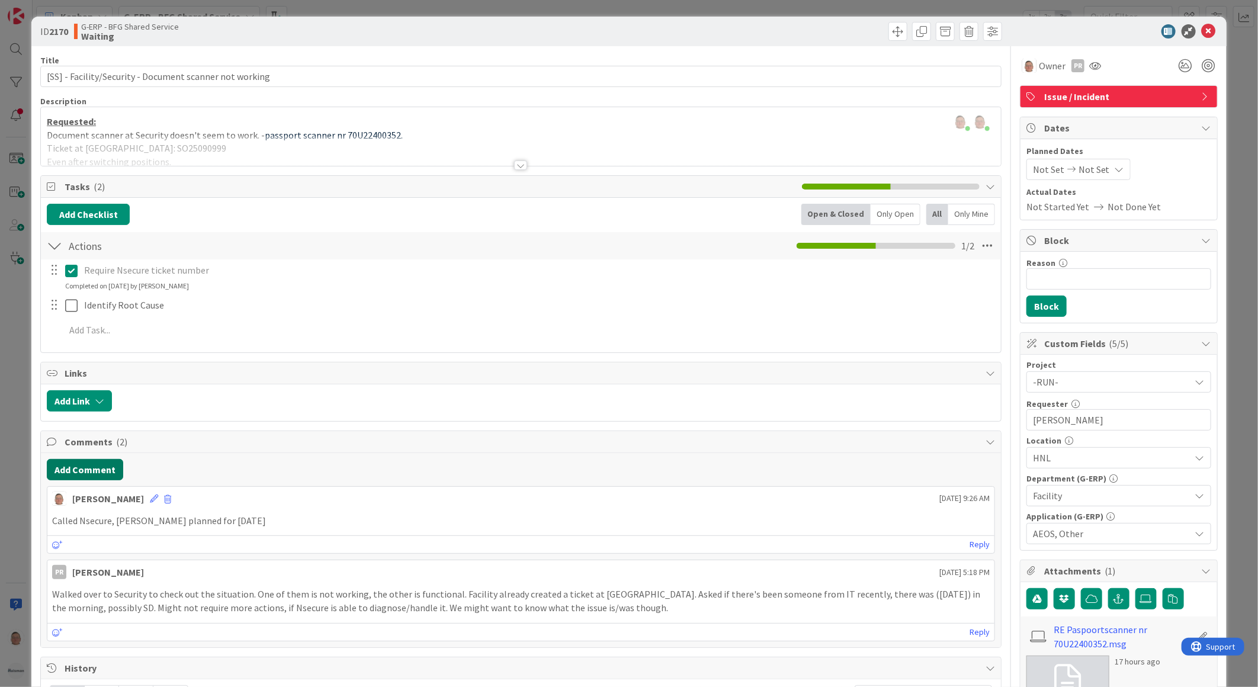
click at [71, 467] on button "Add Comment" at bounding box center [85, 469] width 76 height 21
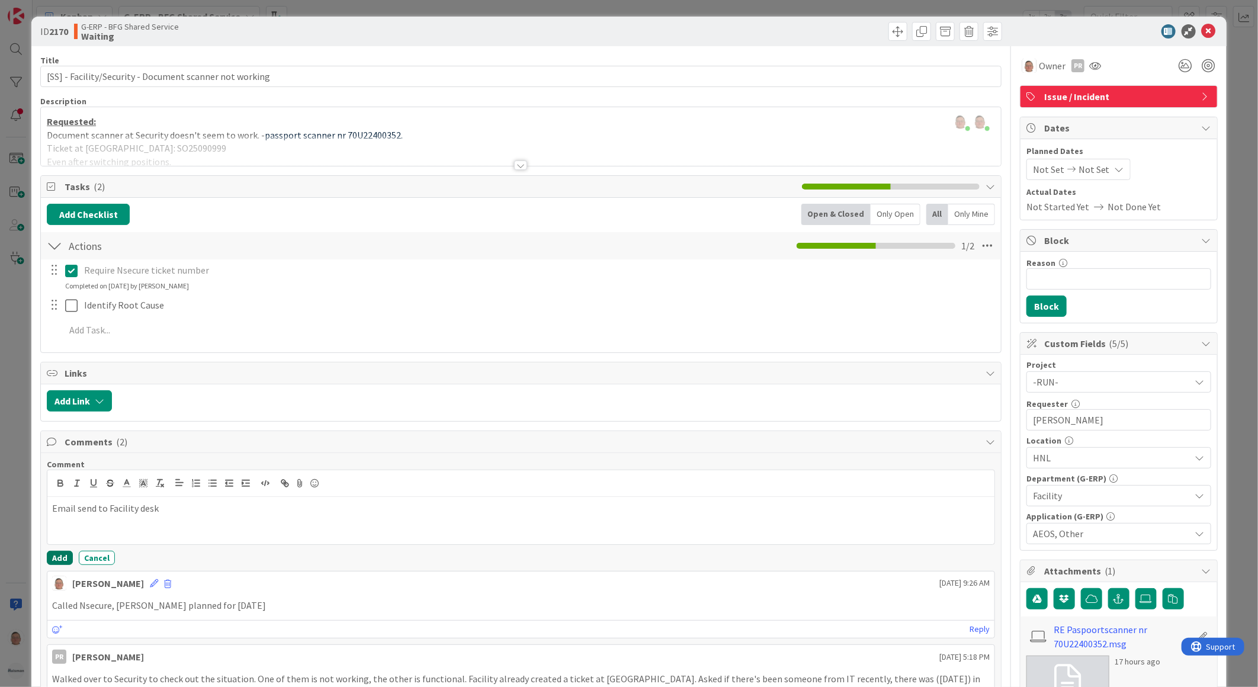
click at [60, 560] on button "Add" at bounding box center [60, 558] width 26 height 14
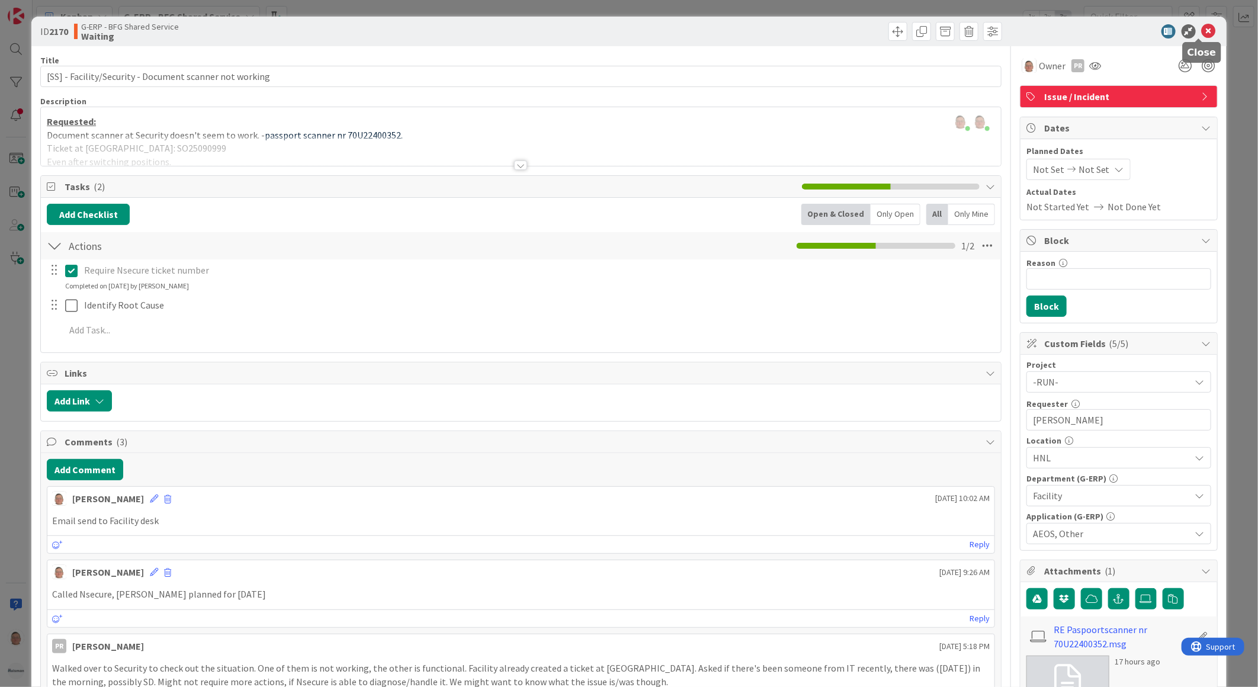
click at [1204, 32] on icon at bounding box center [1209, 31] width 14 height 14
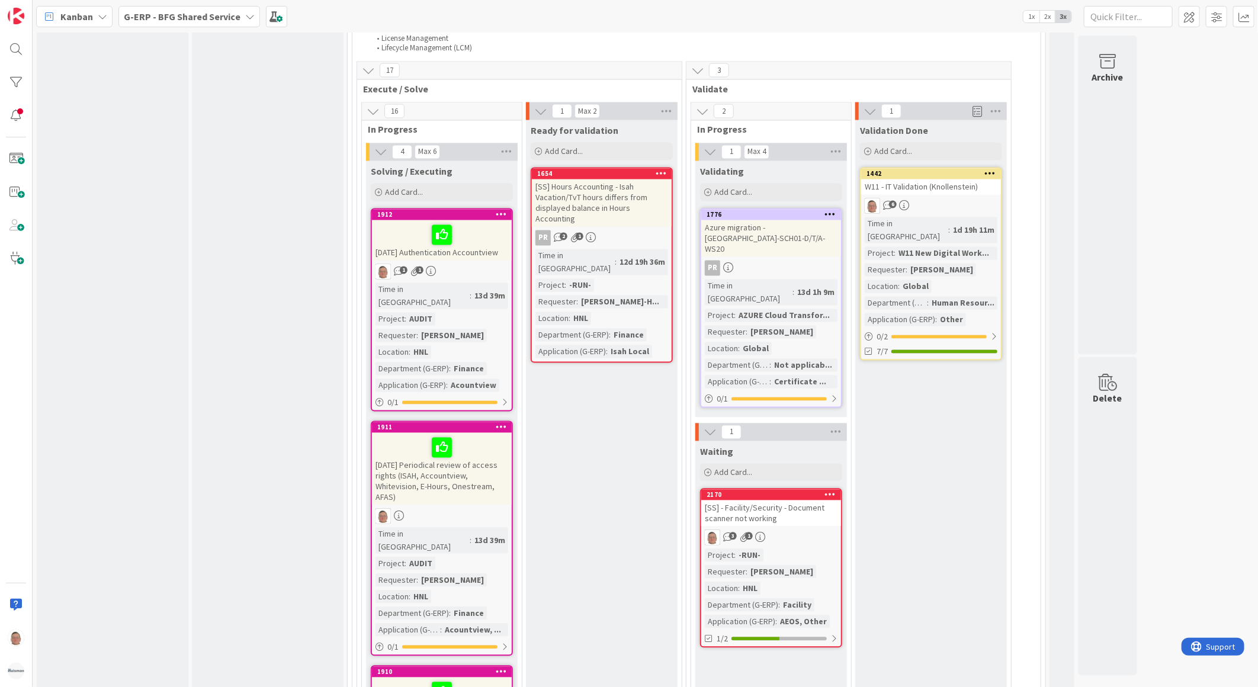
scroll to position [1402, 0]
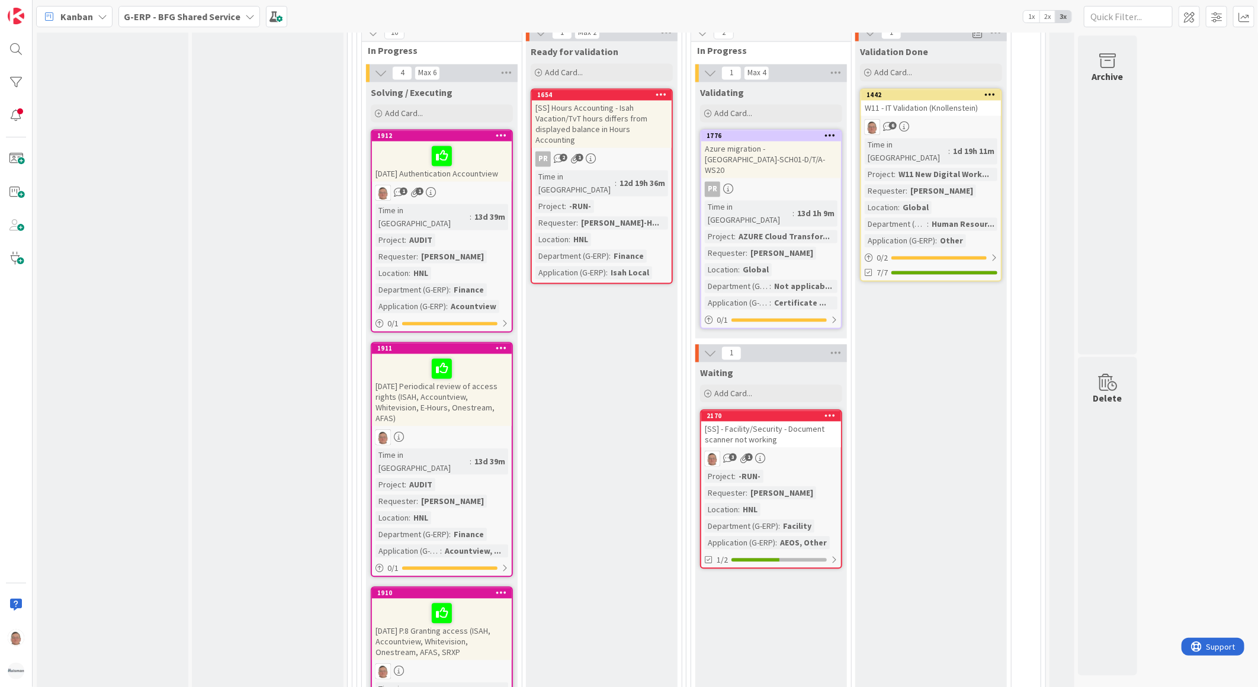
click at [452, 601] on div at bounding box center [441, 613] width 133 height 25
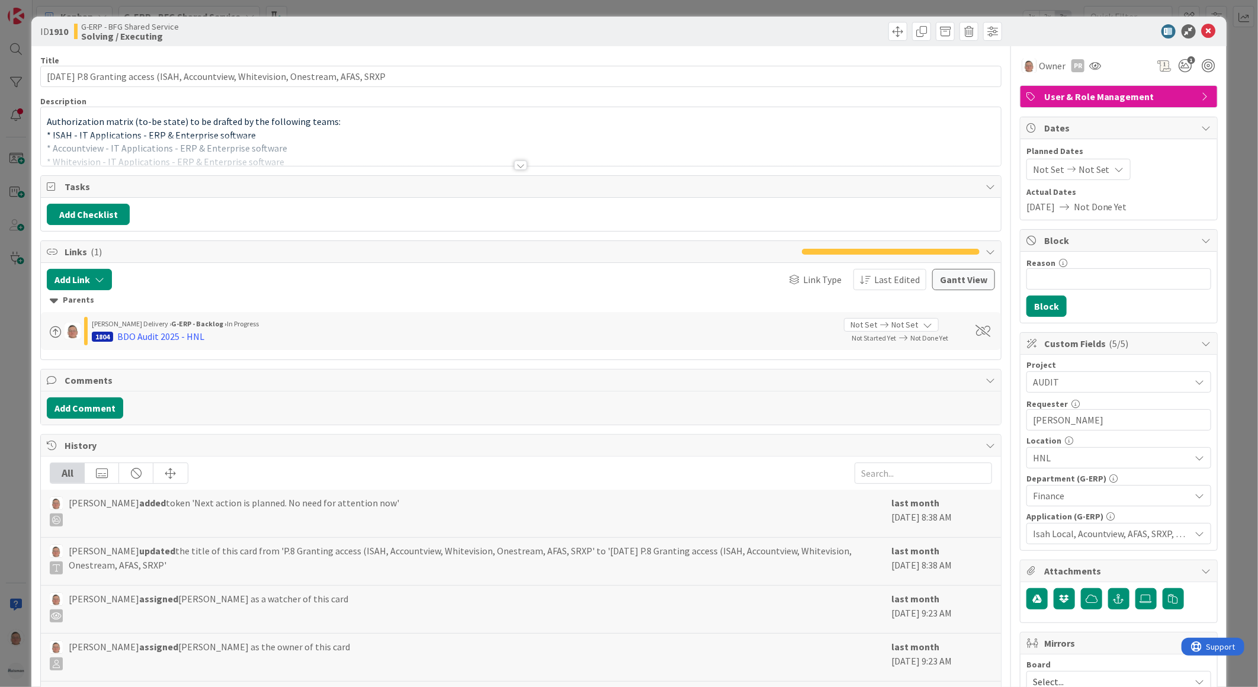
click at [516, 165] on div at bounding box center [520, 164] width 13 height 9
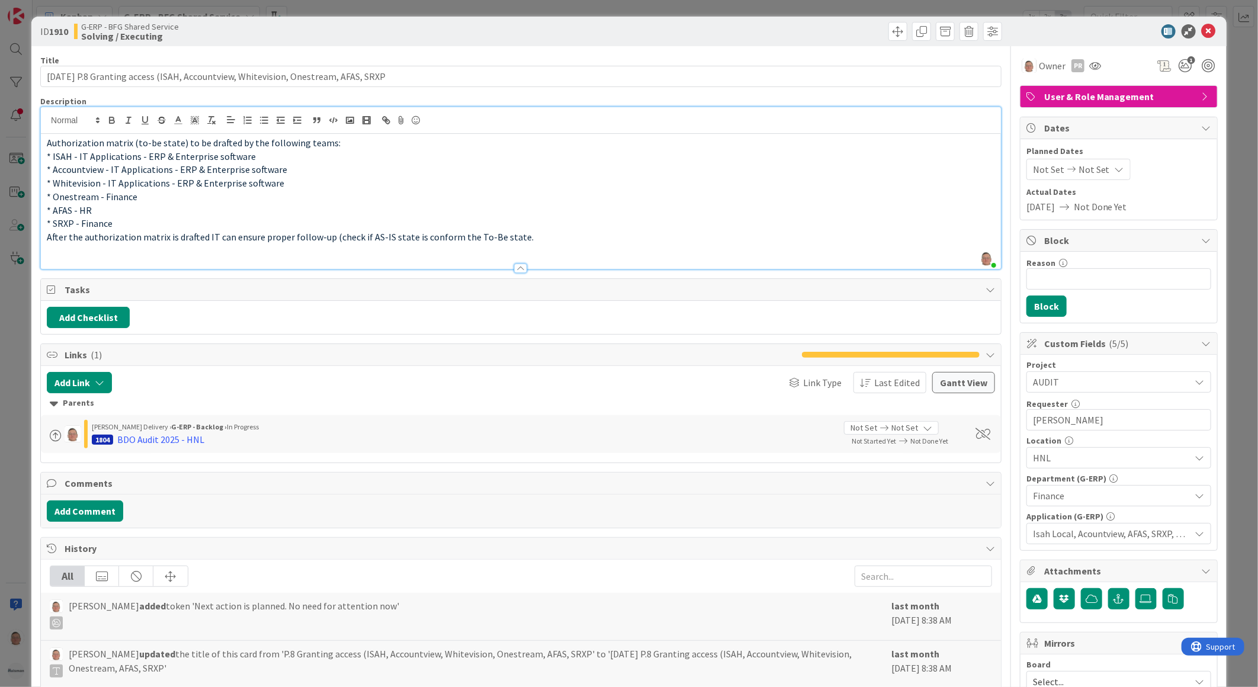
click at [551, 238] on p "After the authorization matrix is drafted IT can ensure proper follow-up (check…" at bounding box center [521, 237] width 948 height 14
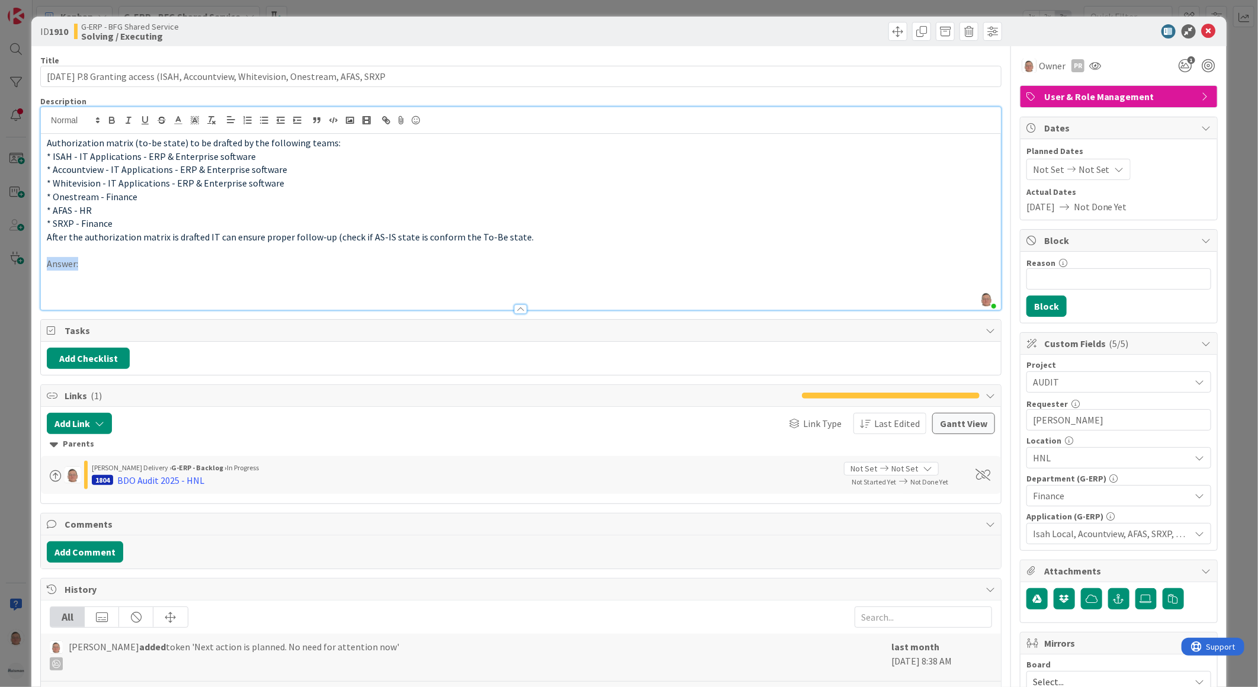
drag, startPoint x: 81, startPoint y: 264, endPoint x: 28, endPoint y: 261, distance: 52.8
click at [28, 261] on div "ID 1910 G-ERP - BFG Shared Service Solving / Executing Title 84 / 128 24-9-2025…" at bounding box center [629, 343] width 1258 height 687
click at [114, 120] on icon "button" at bounding box center [112, 121] width 5 height 3
click at [149, 122] on icon "button" at bounding box center [145, 120] width 11 height 11
click at [68, 280] on p at bounding box center [521, 278] width 948 height 14
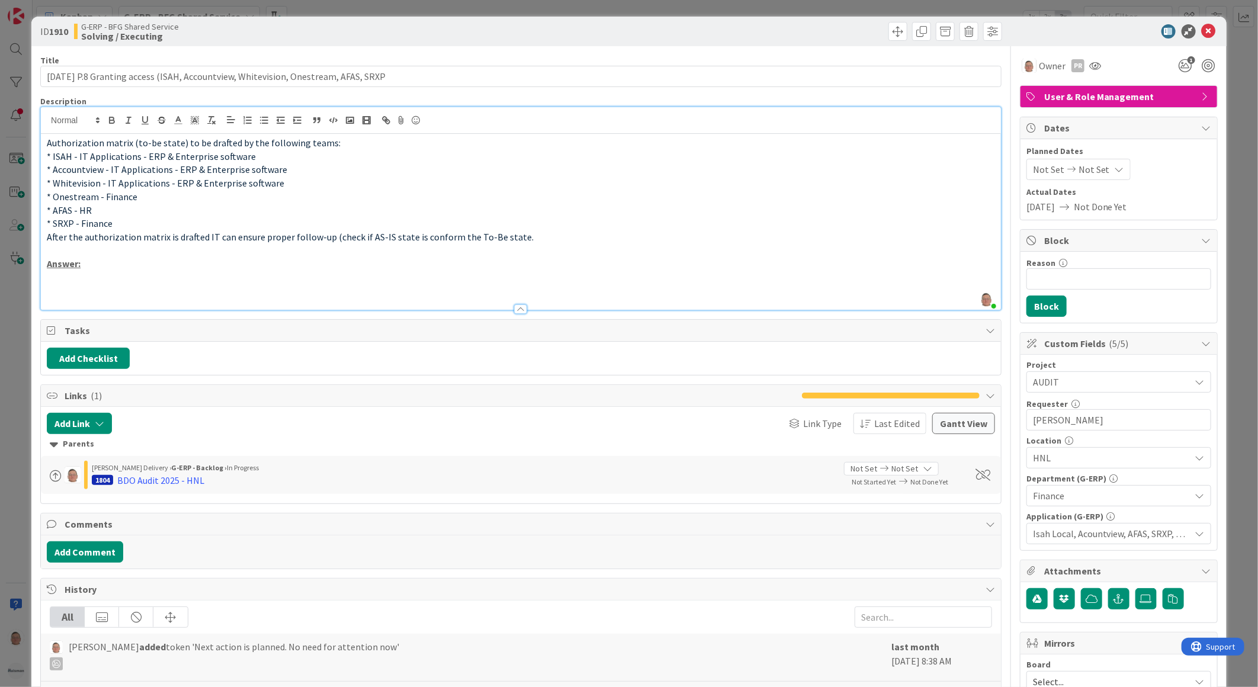
click at [62, 280] on p at bounding box center [521, 278] width 948 height 14
click at [1027, 63] on div "Owner" at bounding box center [1043, 66] width 43 height 14
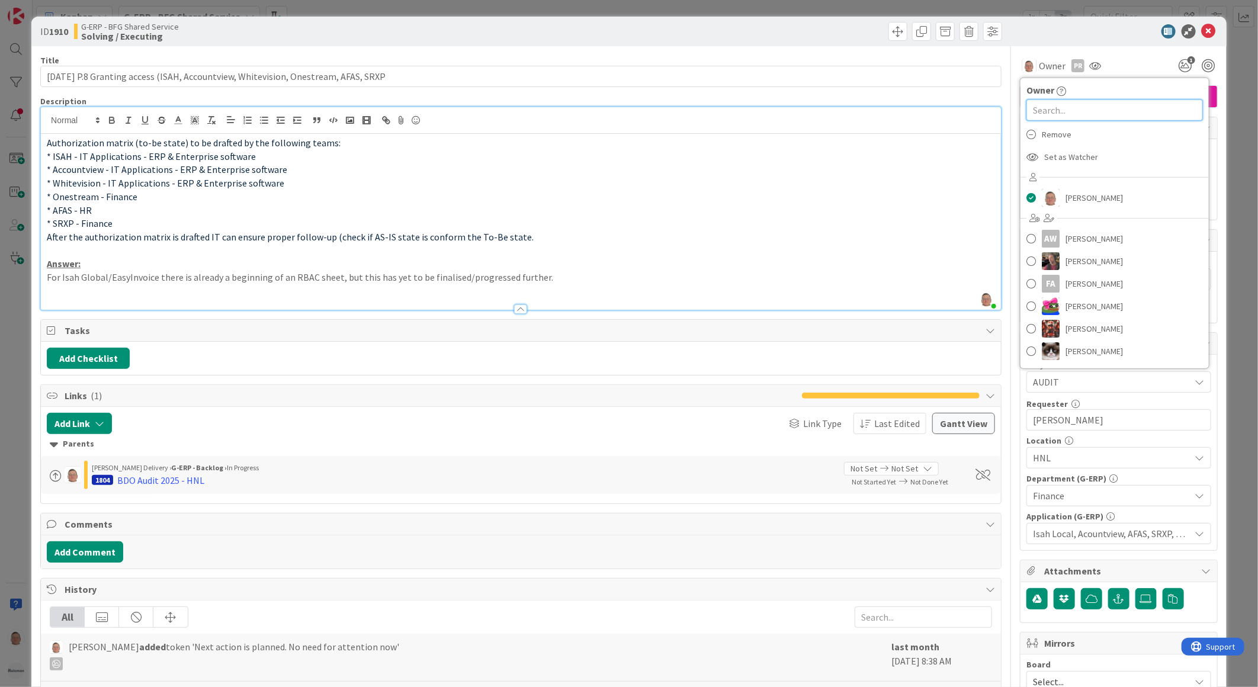
click at [1047, 105] on input "text" at bounding box center [1114, 109] width 176 height 21
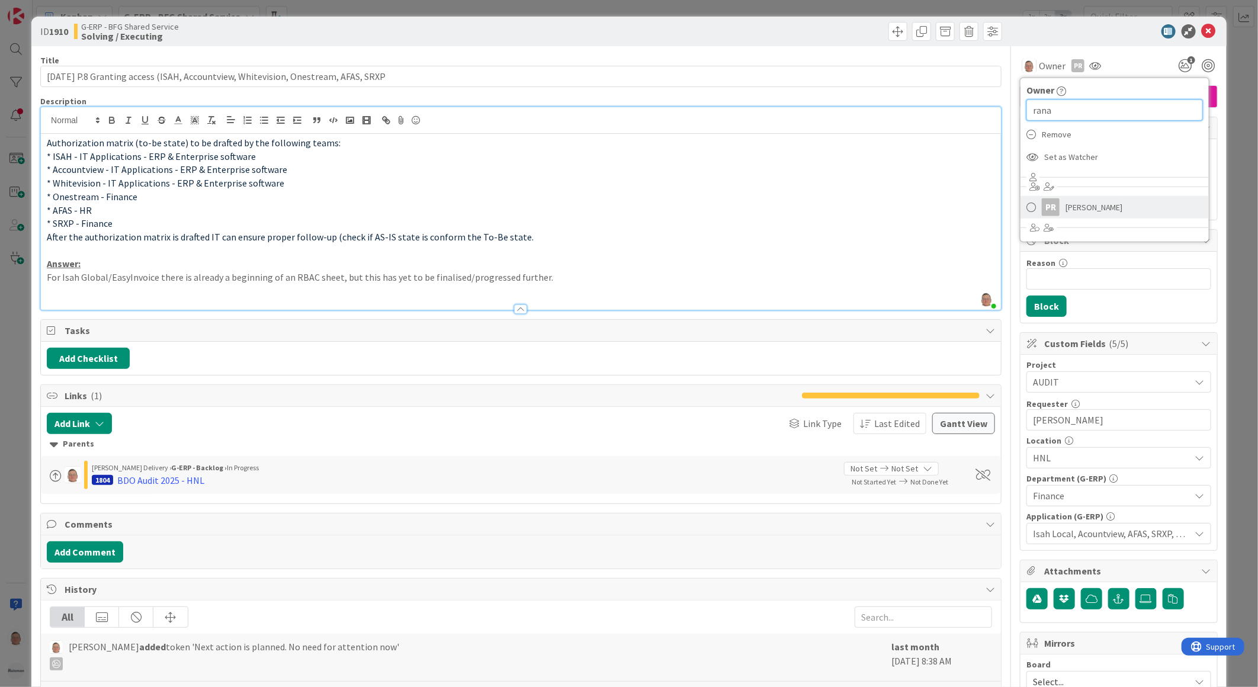
type input "rana"
click at [1071, 217] on link "PR Parveen Rana" at bounding box center [1114, 207] width 188 height 23
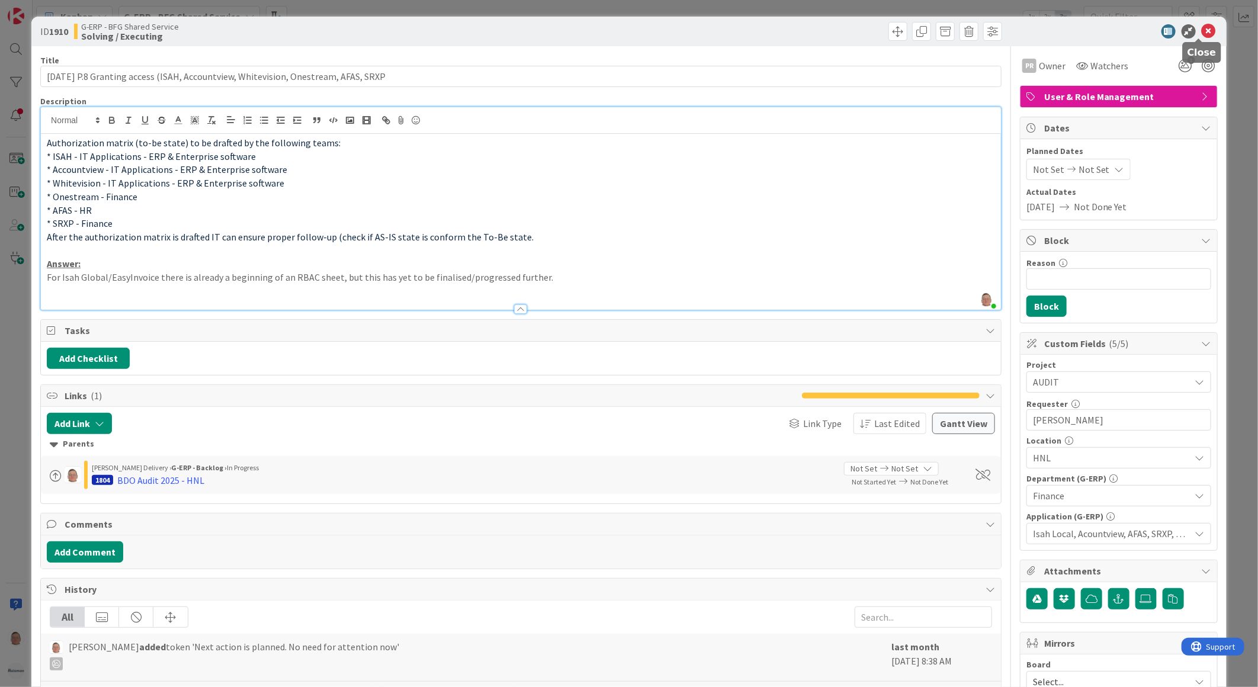
click at [1202, 28] on icon at bounding box center [1209, 31] width 14 height 14
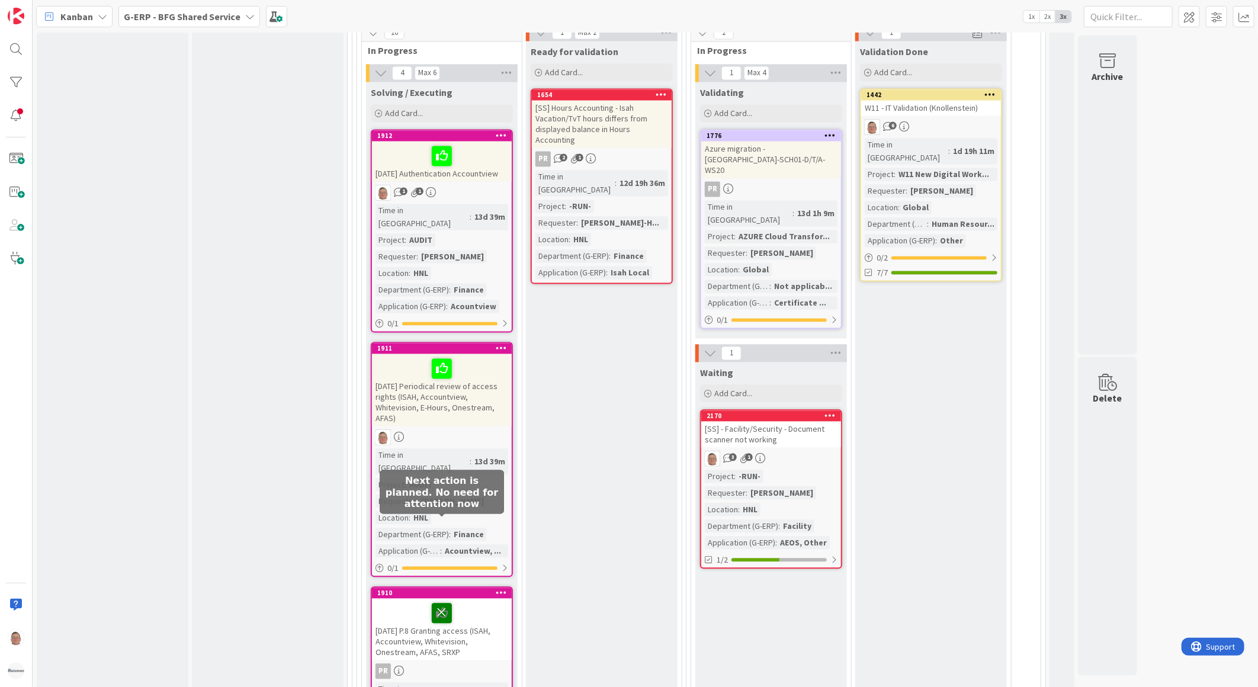
click at [445, 603] on icon at bounding box center [442, 612] width 20 height 19
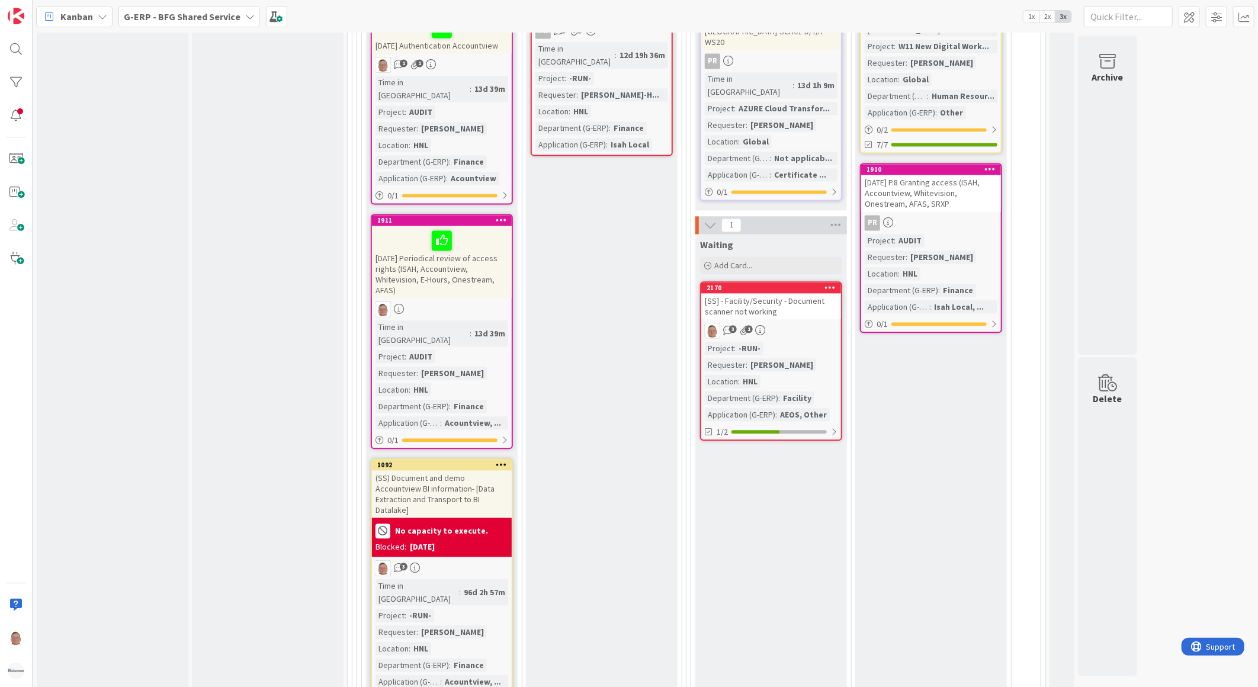
scroll to position [1534, 0]
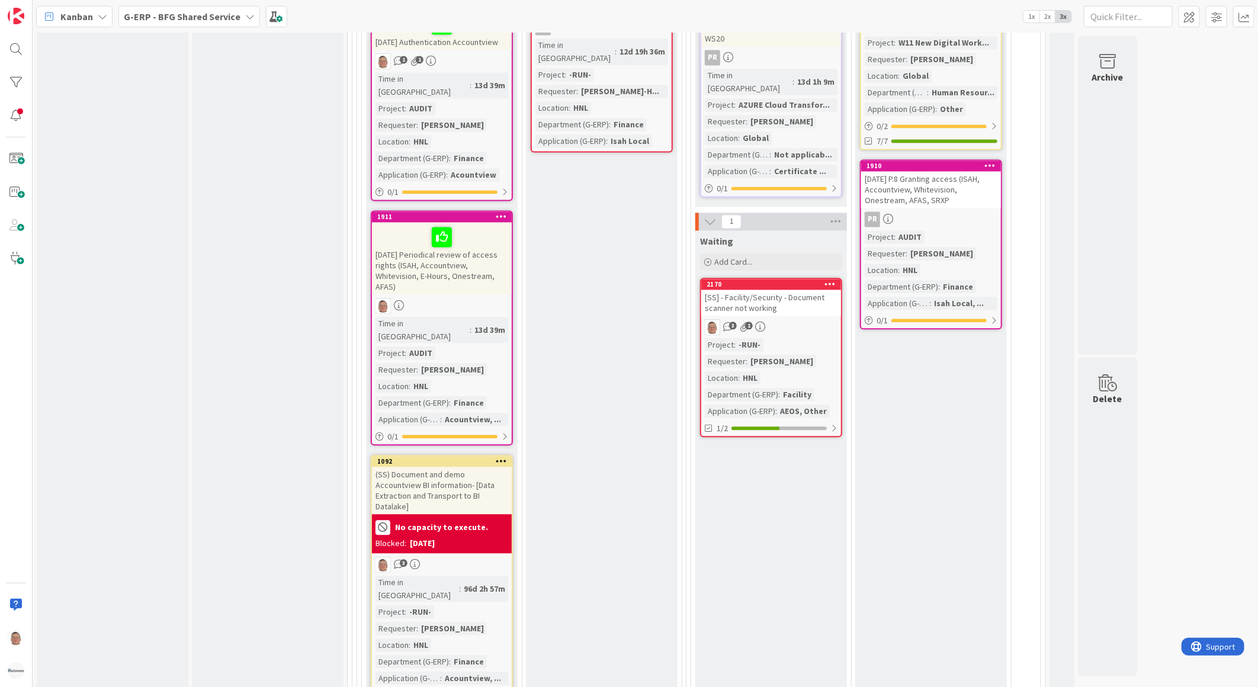
click at [455, 222] on div "[DATE] Periodical review of access rights (ISAH, Accountview, Whitevision, E-Ho…" at bounding box center [442, 258] width 140 height 72
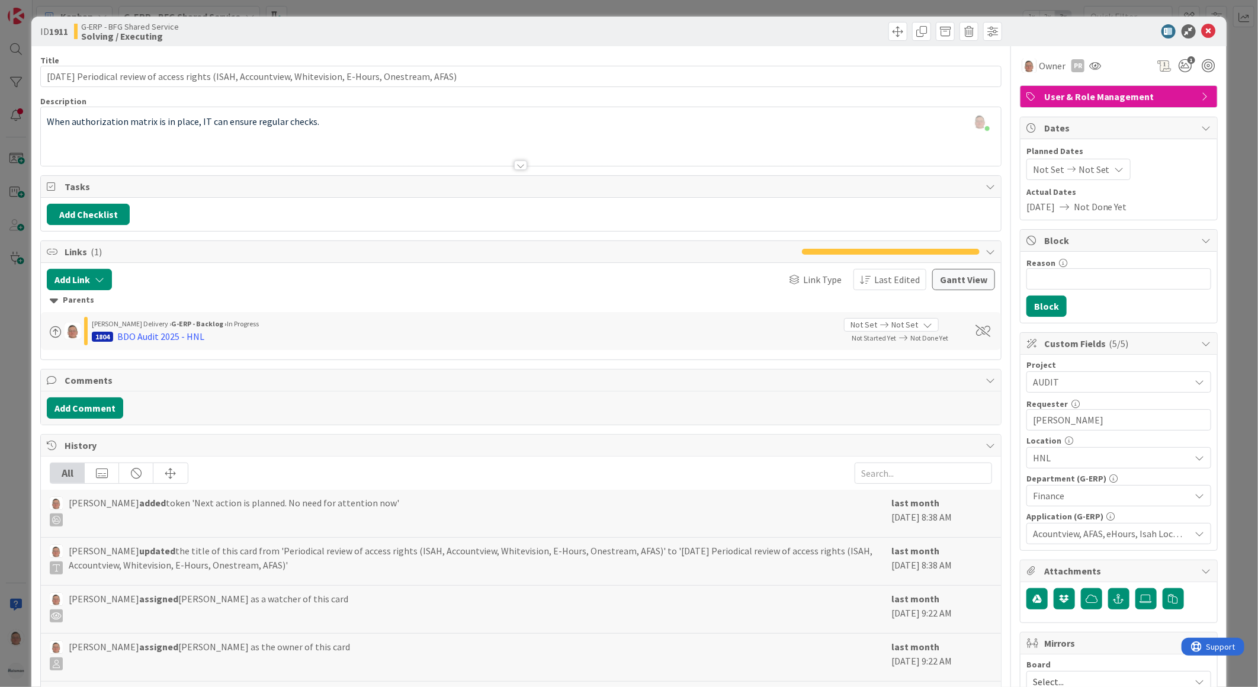
click at [334, 120] on div "leon Dolje just joined When authorization matrix is in place, IT can ensure reg…" at bounding box center [521, 136] width 960 height 59
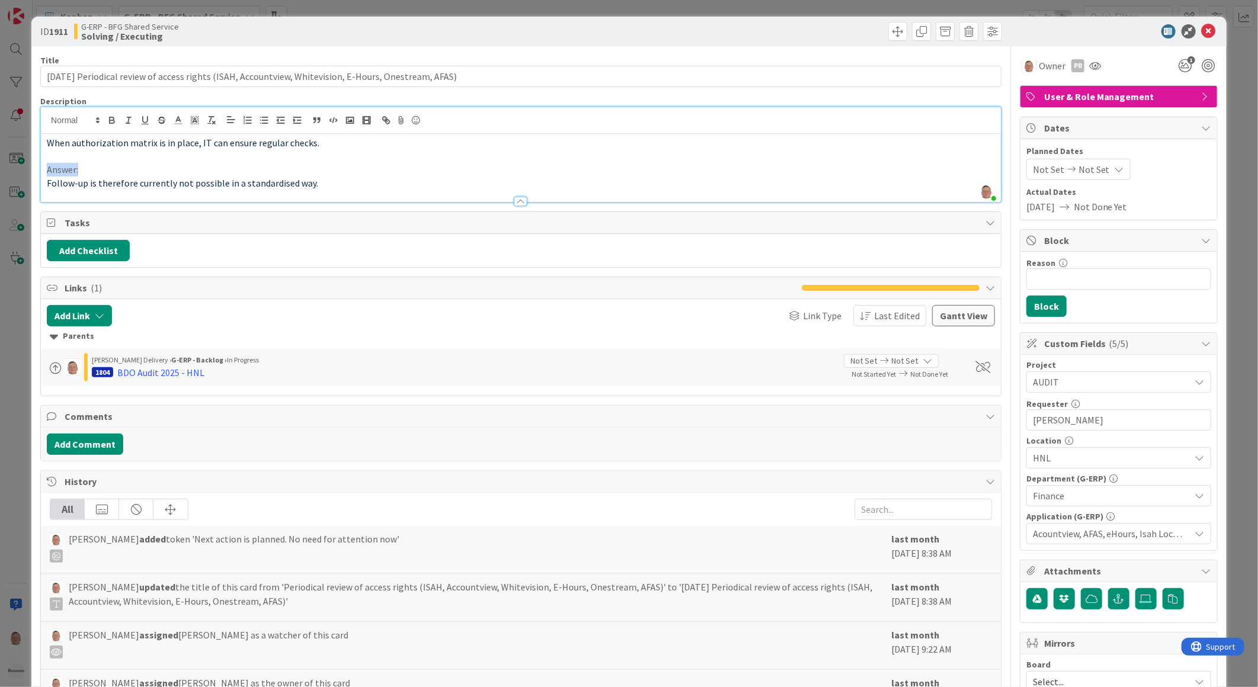
drag, startPoint x: 92, startPoint y: 172, endPoint x: 44, endPoint y: 169, distance: 48.1
click at [44, 169] on div "When authorization matrix is in place, IT can ensure regular checks. Answer: Fo…" at bounding box center [521, 168] width 960 height 68
click at [114, 118] on icon "button" at bounding box center [112, 120] width 11 height 11
click at [146, 118] on icon "button" at bounding box center [145, 120] width 11 height 11
click at [1027, 67] on div "Owner" at bounding box center [1043, 66] width 43 height 14
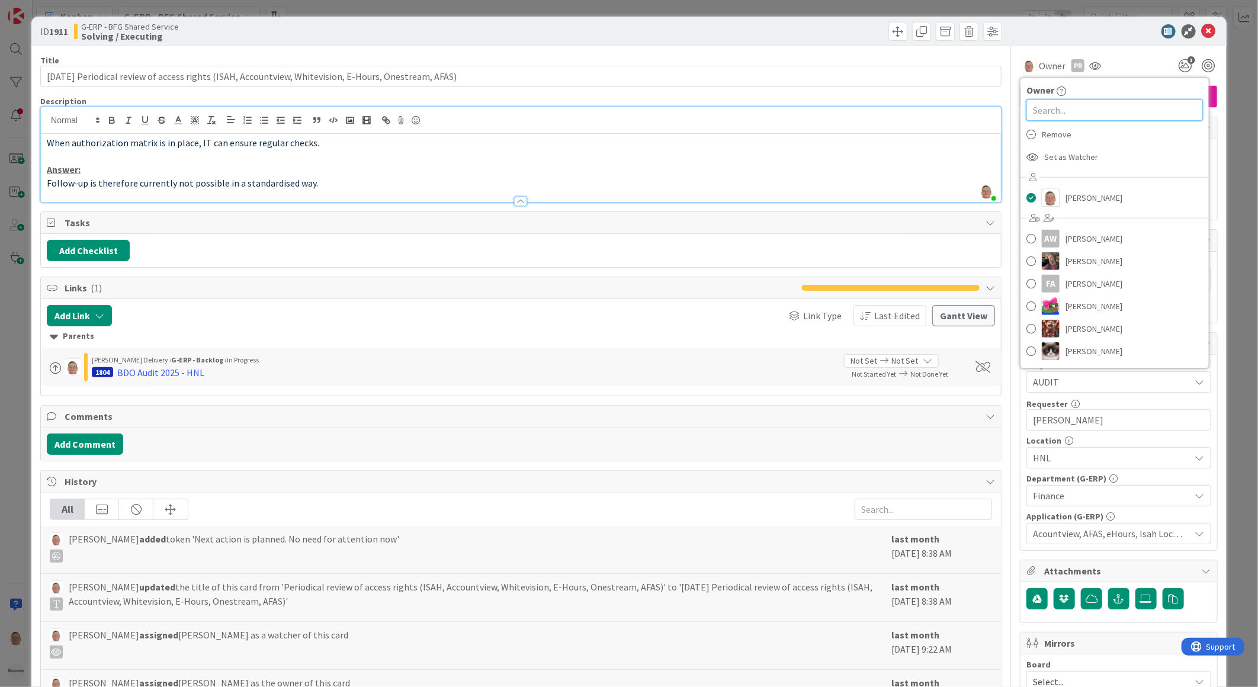
click at [1045, 115] on input "text" at bounding box center [1114, 109] width 176 height 21
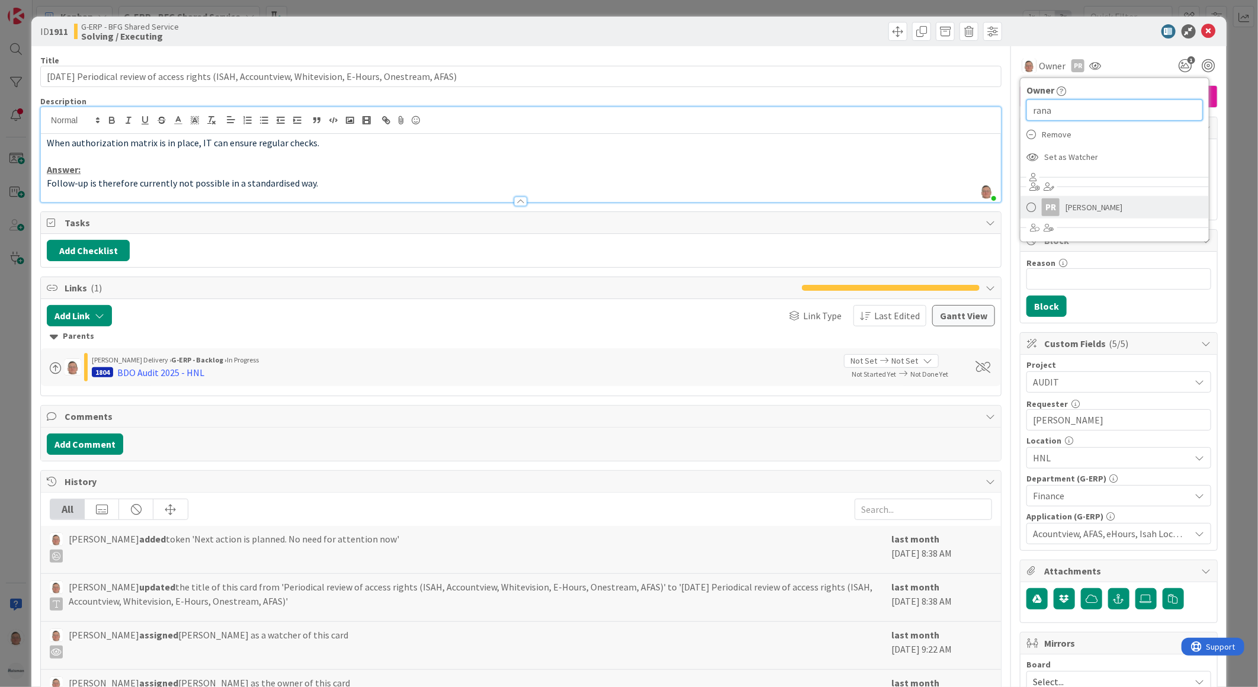
type input "rana"
click at [1065, 214] on span "Parveen Rana" at bounding box center [1093, 207] width 57 height 18
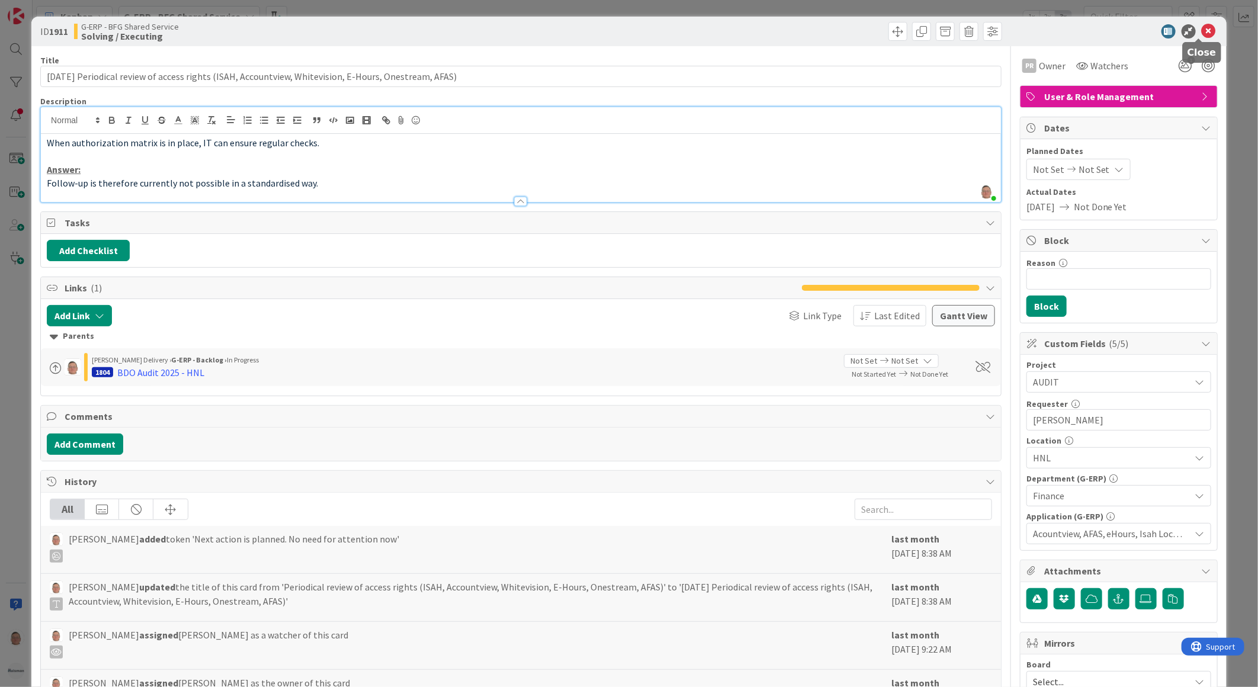
click at [1202, 30] on icon at bounding box center [1209, 31] width 14 height 14
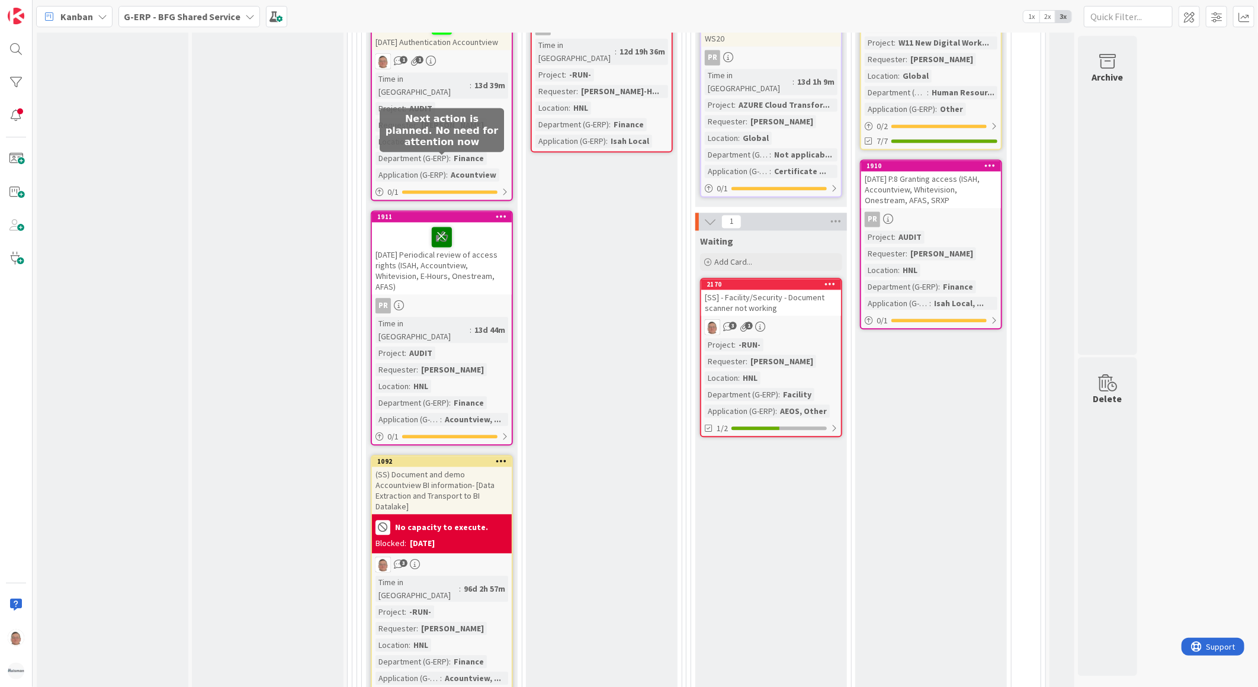
click at [442, 227] on icon at bounding box center [442, 236] width 20 height 19
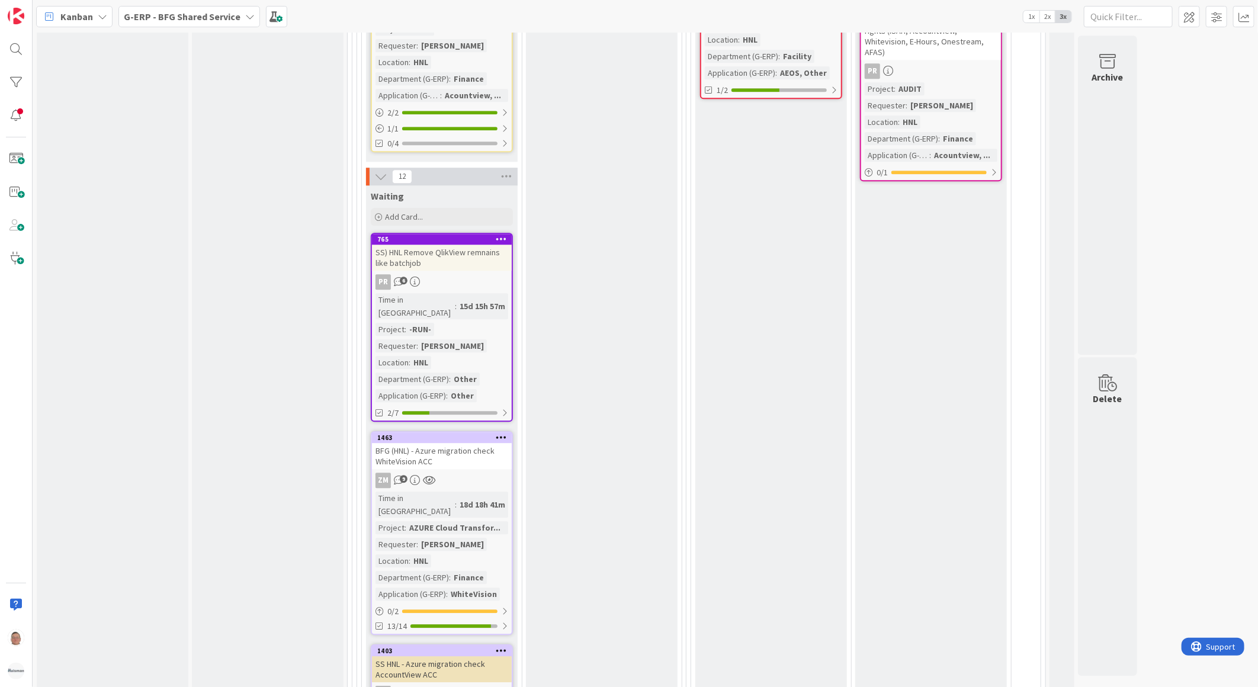
scroll to position [1908, 0]
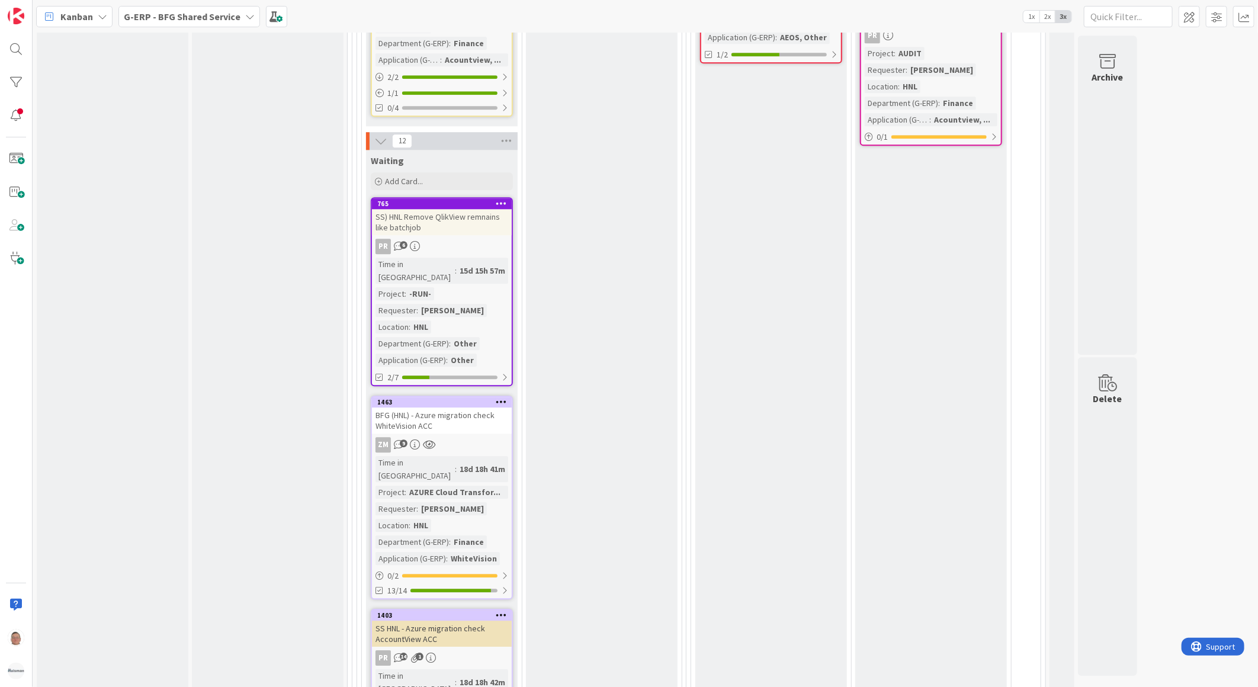
click at [434, 407] on div "BFG (HNL) - Azure migration check WhiteVision ACC" at bounding box center [442, 420] width 140 height 26
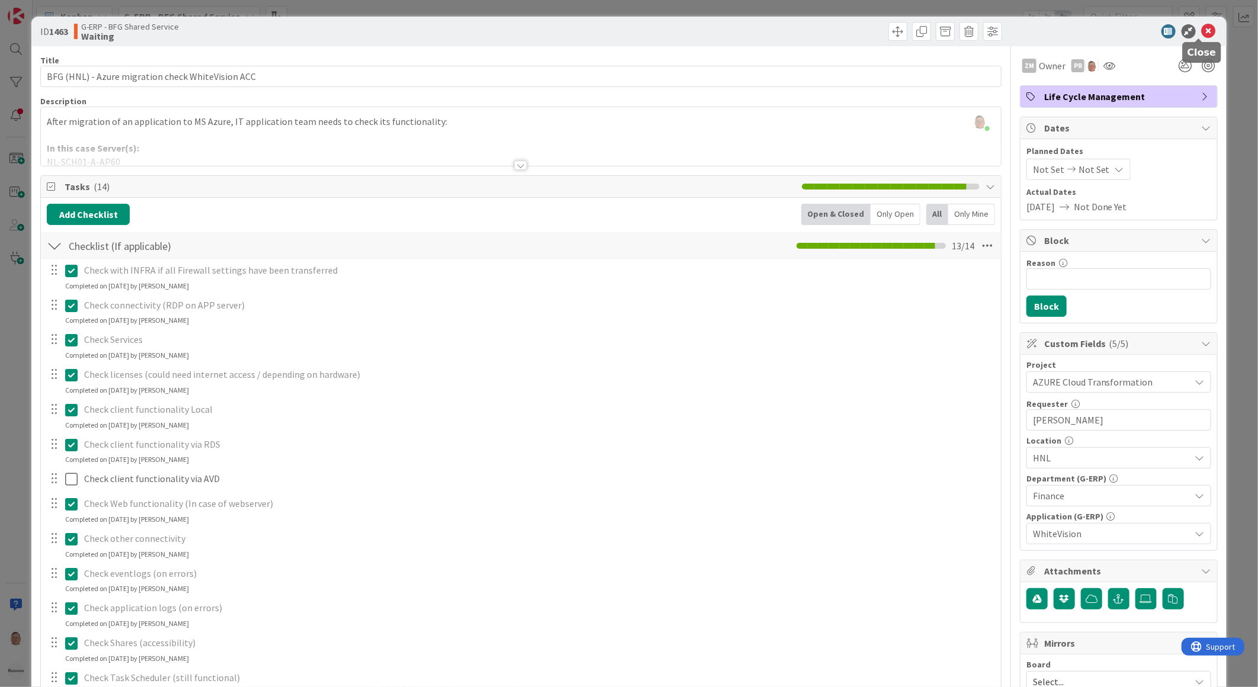
click at [1202, 30] on icon at bounding box center [1209, 31] width 14 height 14
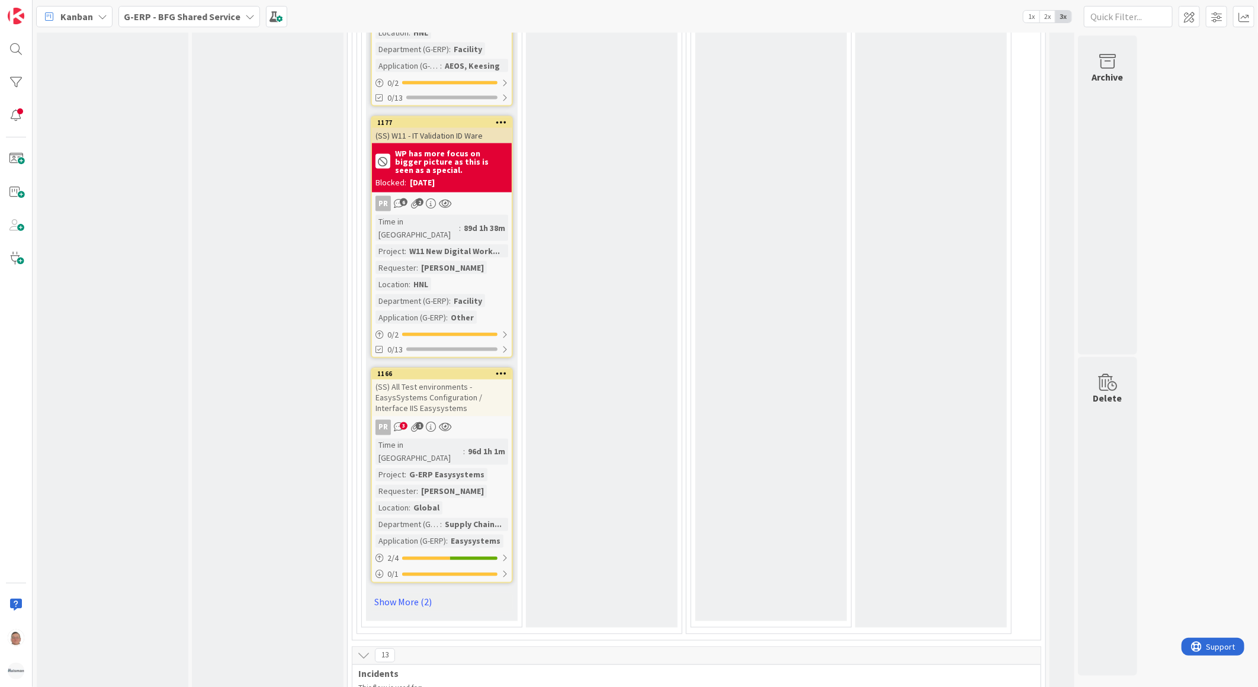
scroll to position [3948, 0]
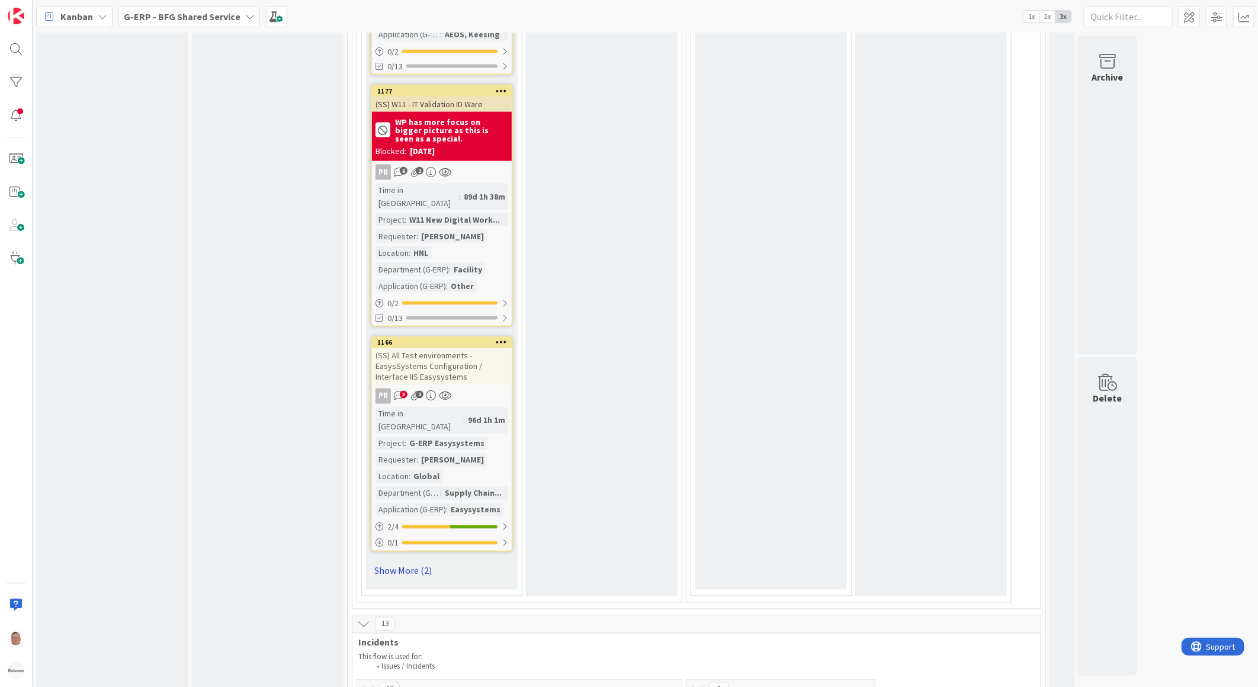
click at [393, 561] on link "Show More (2)" at bounding box center [442, 570] width 142 height 19
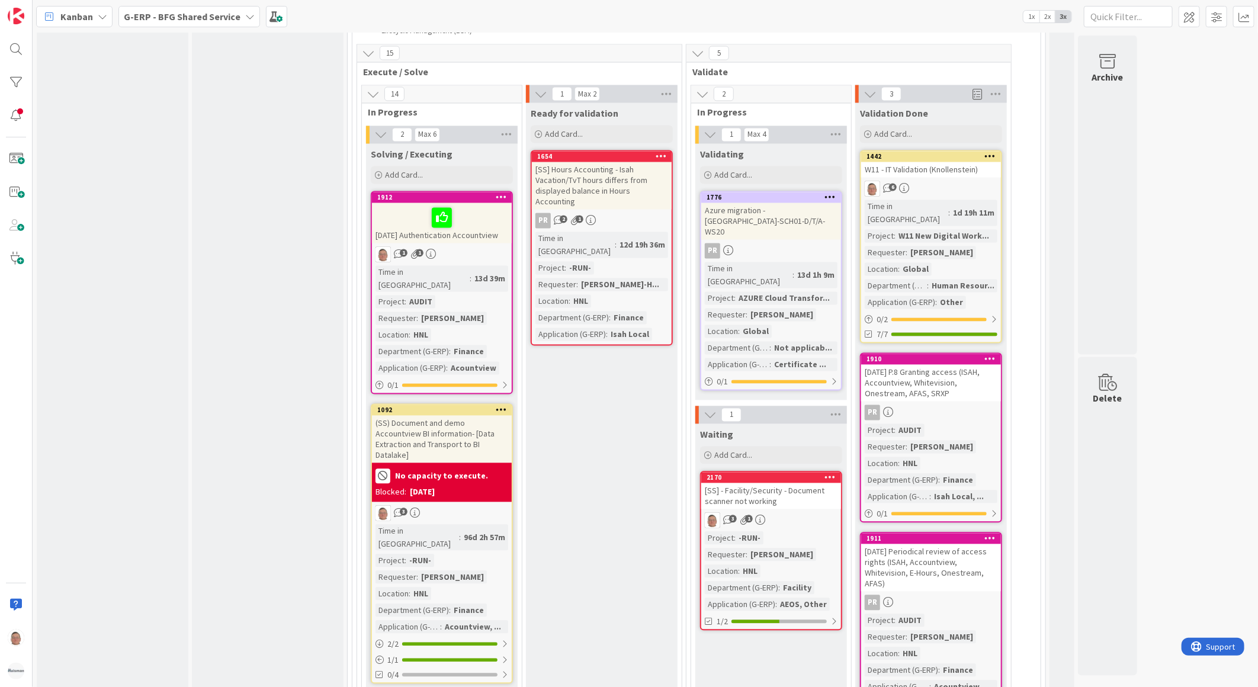
scroll to position [1316, 0]
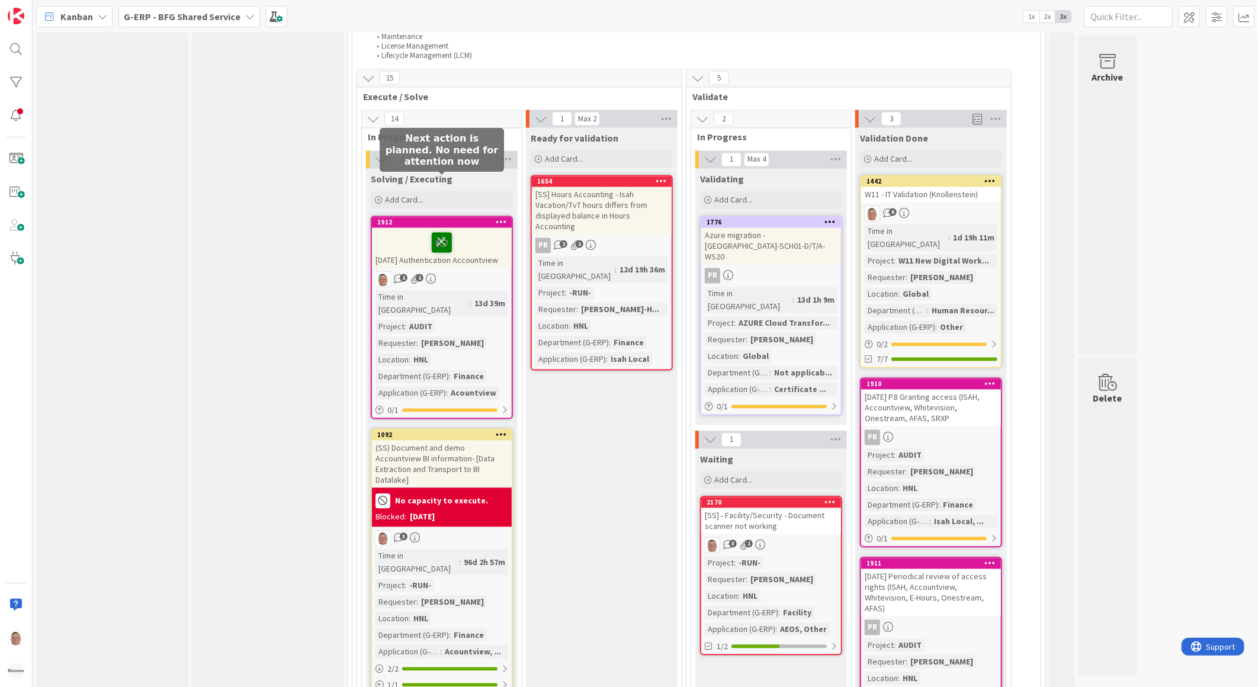
click at [439, 233] on icon at bounding box center [442, 242] width 20 height 19
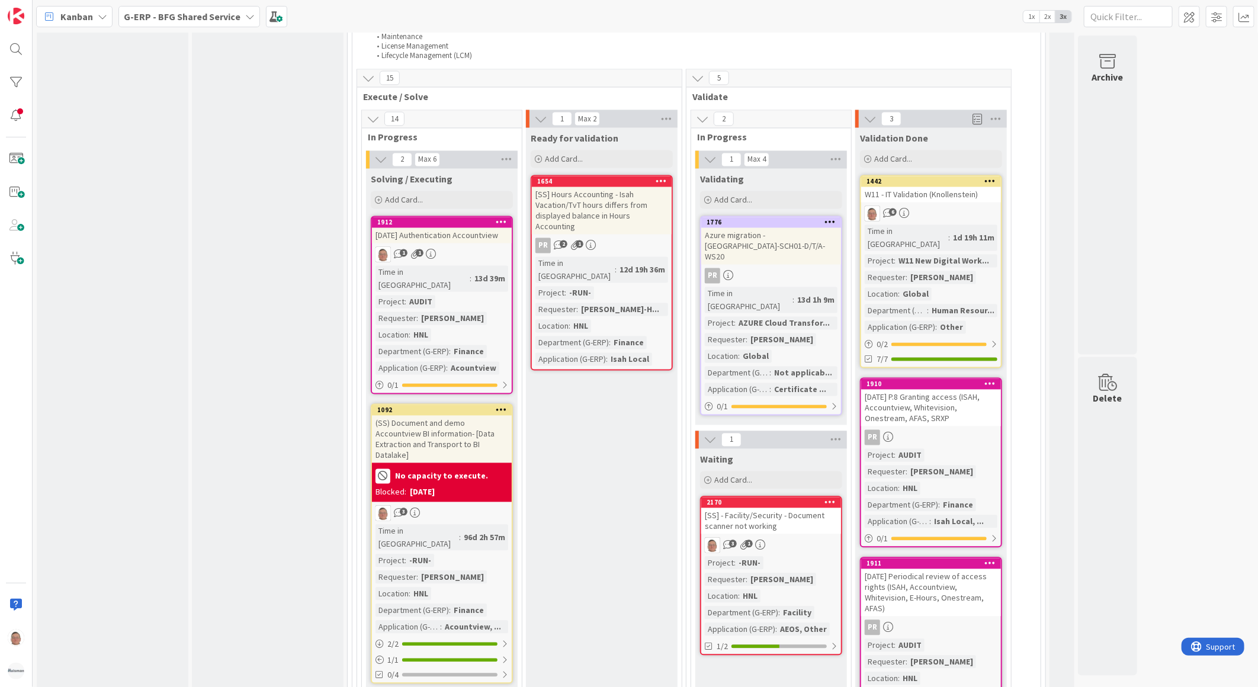
click at [457, 228] on div "[DATE] Authentication Accountview" at bounding box center [442, 235] width 140 height 15
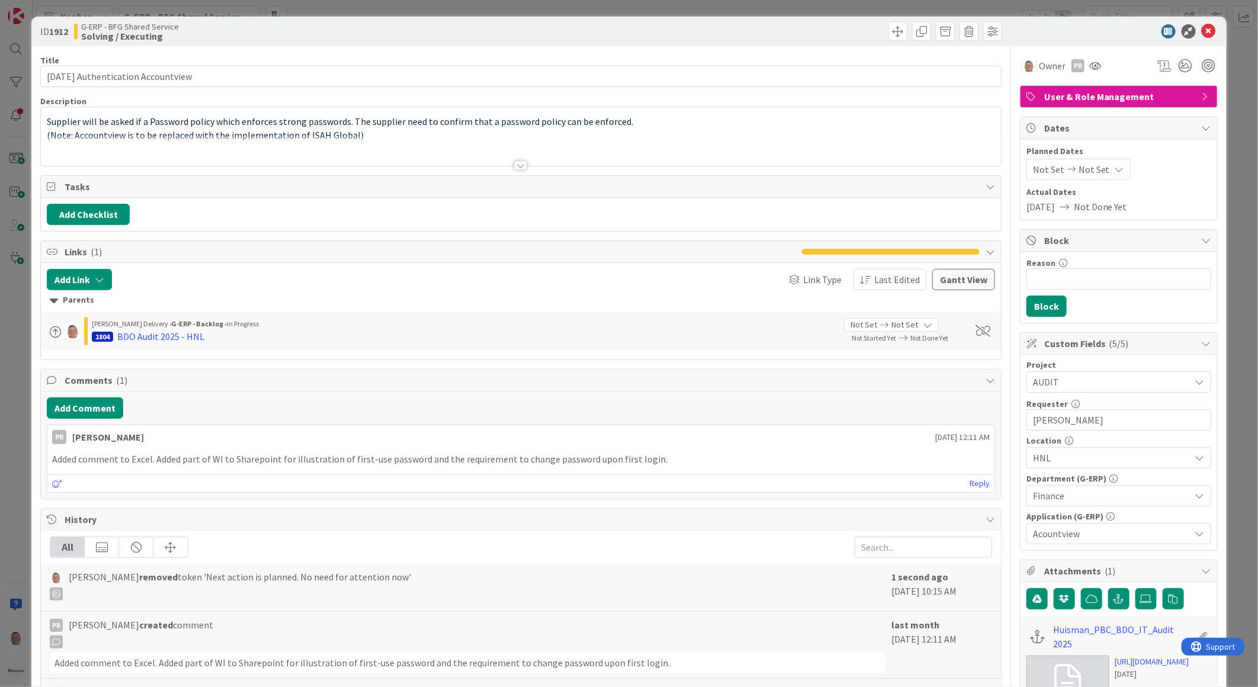
click at [516, 166] on div at bounding box center [520, 164] width 13 height 9
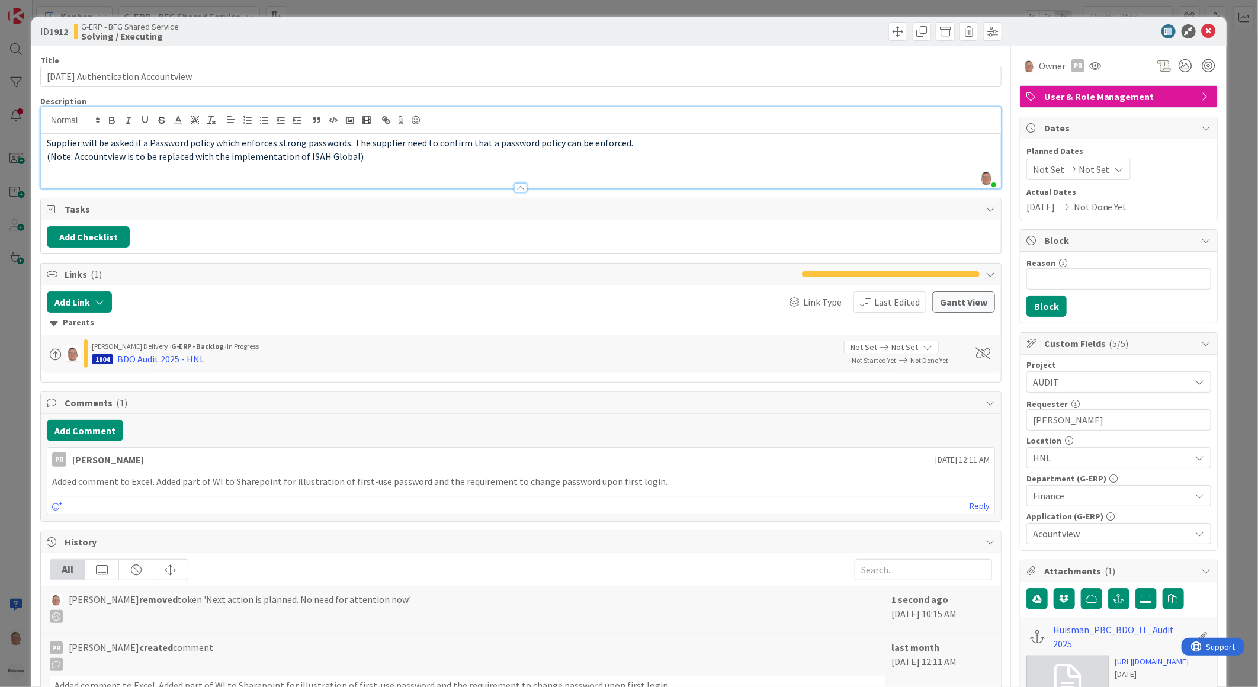
click at [305, 178] on div at bounding box center [521, 182] width 960 height 12
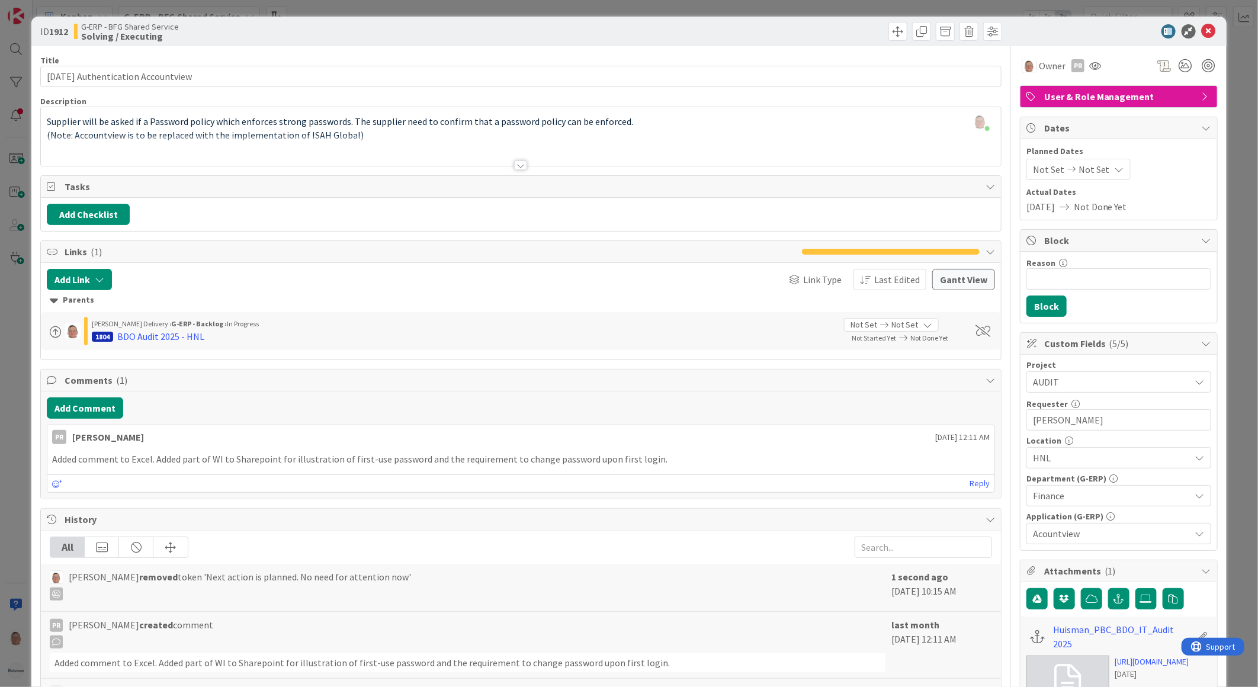
click at [371, 133] on p "(Note: Accountview is to be replaced with the implementation of ISAH Global)" at bounding box center [521, 136] width 948 height 14
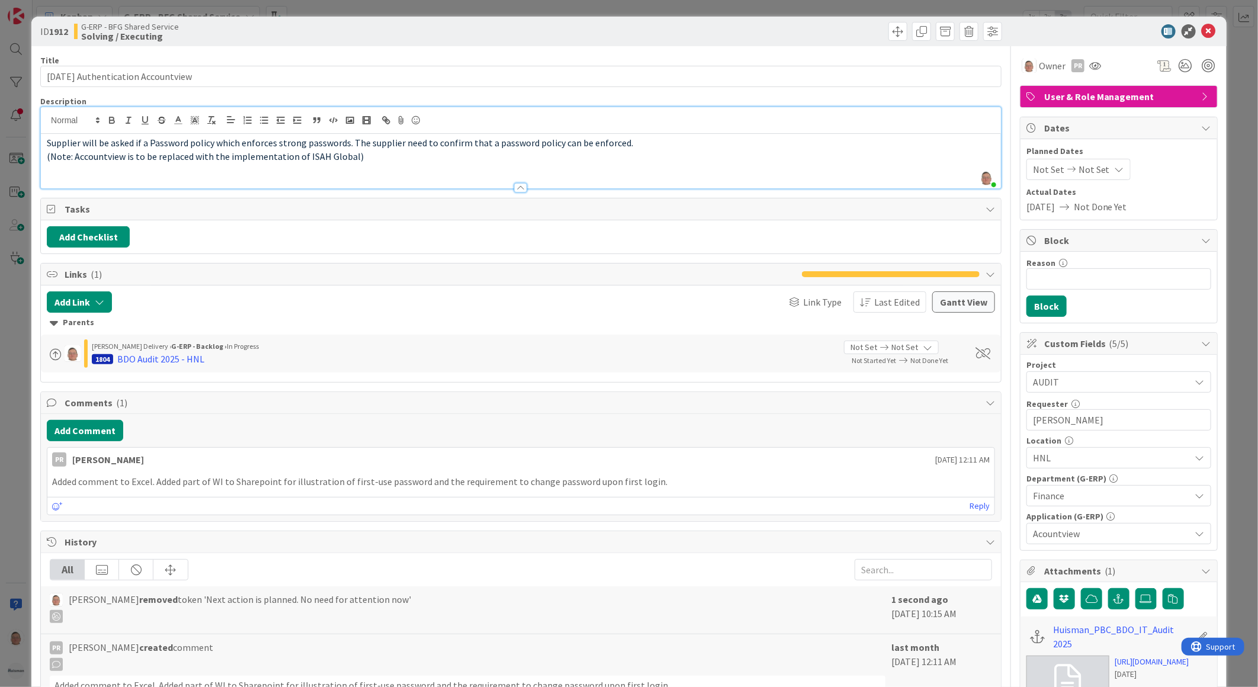
click at [365, 157] on p "(Note: Accountview is to be replaced with the implementation of ISAH Global)" at bounding box center [521, 157] width 948 height 14
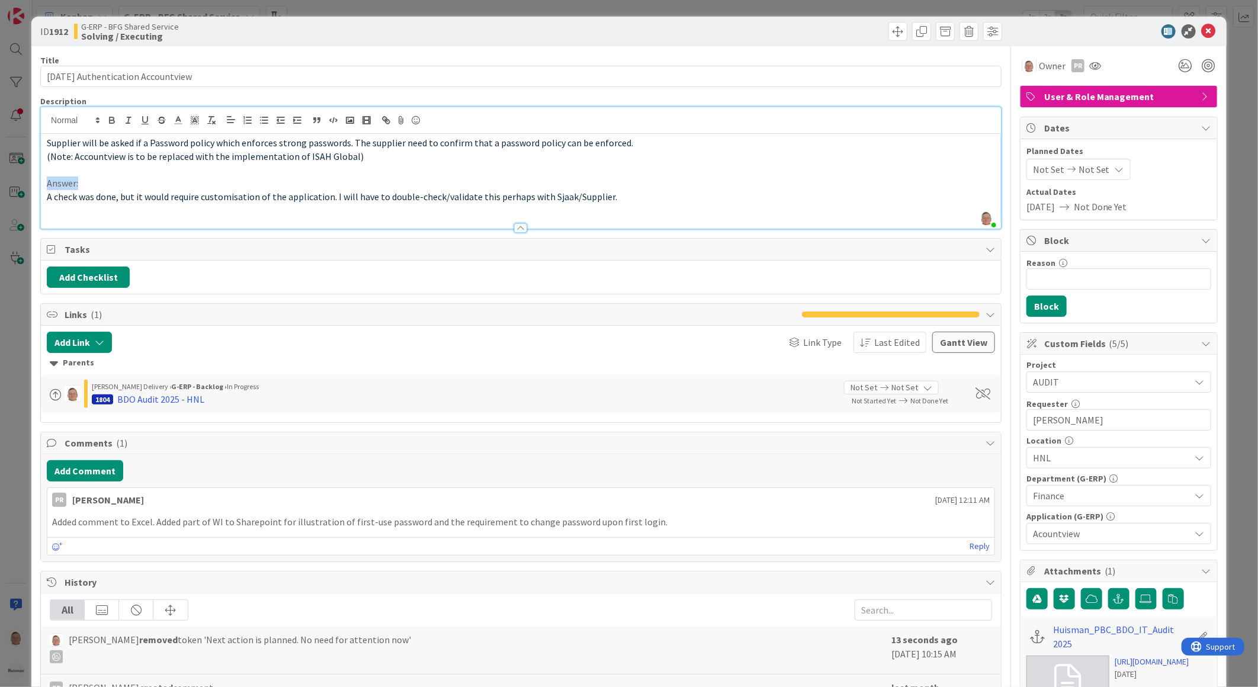
drag, startPoint x: 85, startPoint y: 184, endPoint x: 25, endPoint y: 182, distance: 59.8
click at [25, 182] on div "ID 1912 G-ERP - BFG Shared Service Solving / Executing Title 36 / 128 24-9-2025…" at bounding box center [629, 343] width 1258 height 687
click at [113, 120] on icon "button" at bounding box center [112, 121] width 5 height 3
click at [140, 118] on icon "button" at bounding box center [145, 120] width 11 height 11
click at [1039, 64] on span "Owner" at bounding box center [1052, 66] width 27 height 14
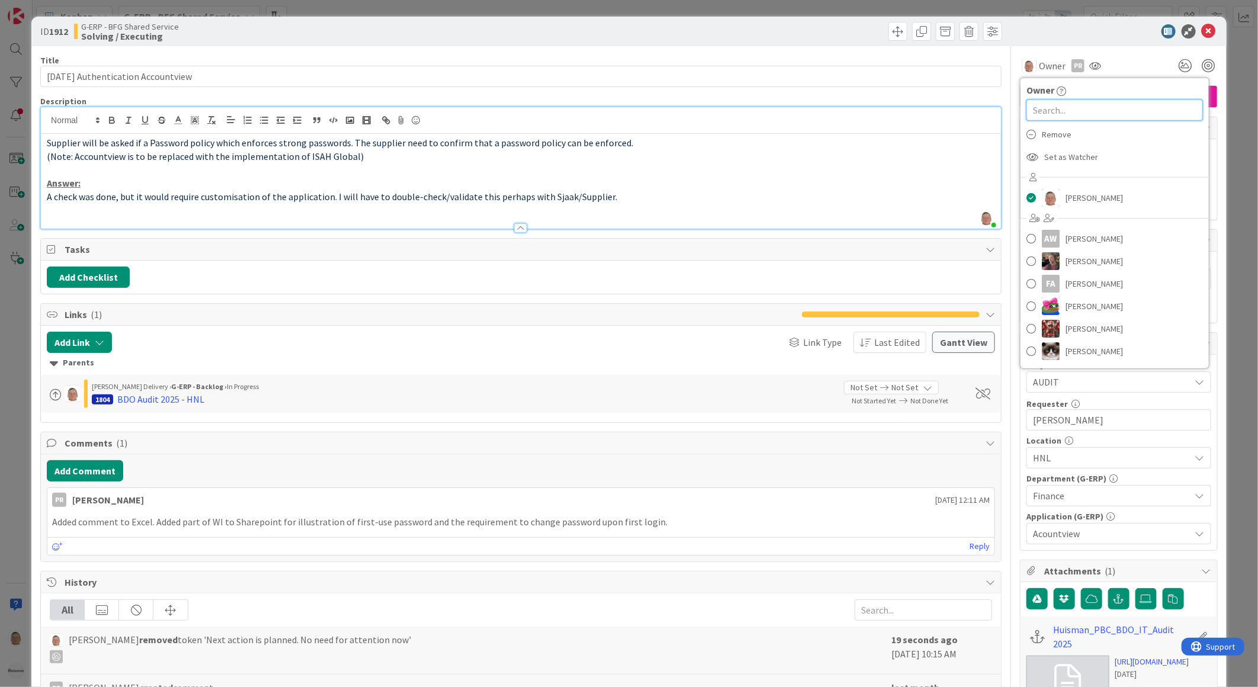
drag, startPoint x: 1039, startPoint y: 64, endPoint x: 1045, endPoint y: 114, distance: 50.2
click at [1045, 114] on input "text" at bounding box center [1114, 109] width 176 height 21
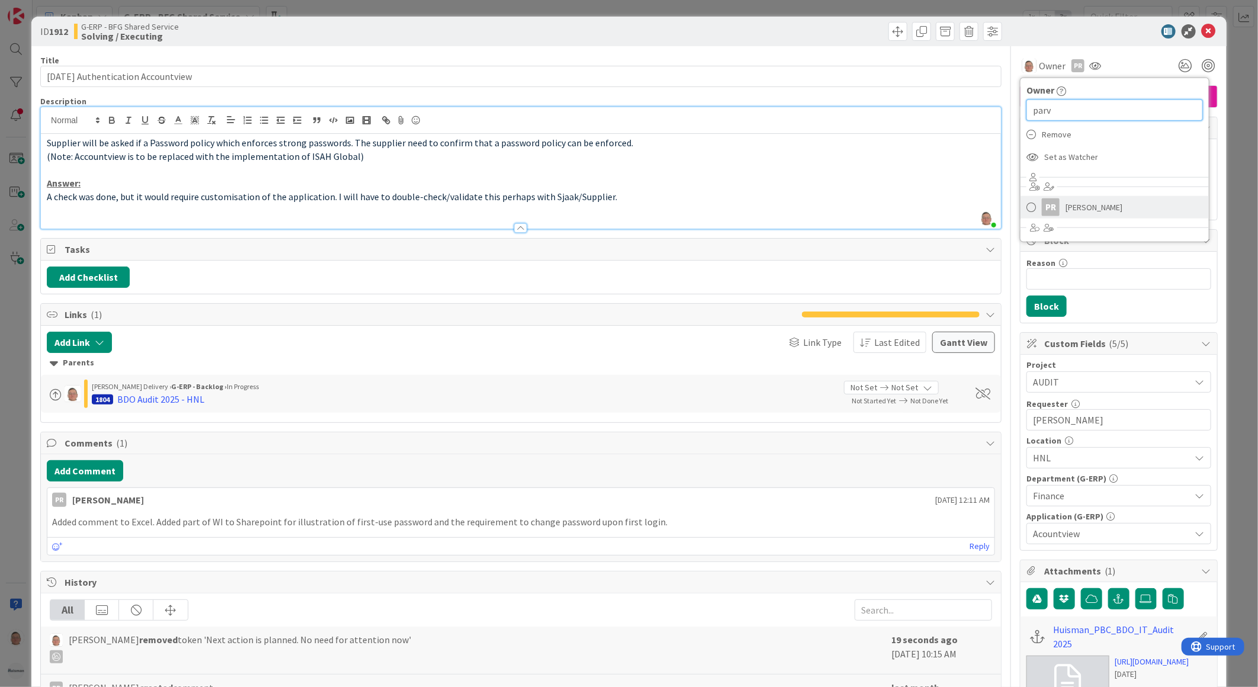
type input "parv"
click at [1065, 203] on span "Parveen Rana" at bounding box center [1093, 207] width 57 height 18
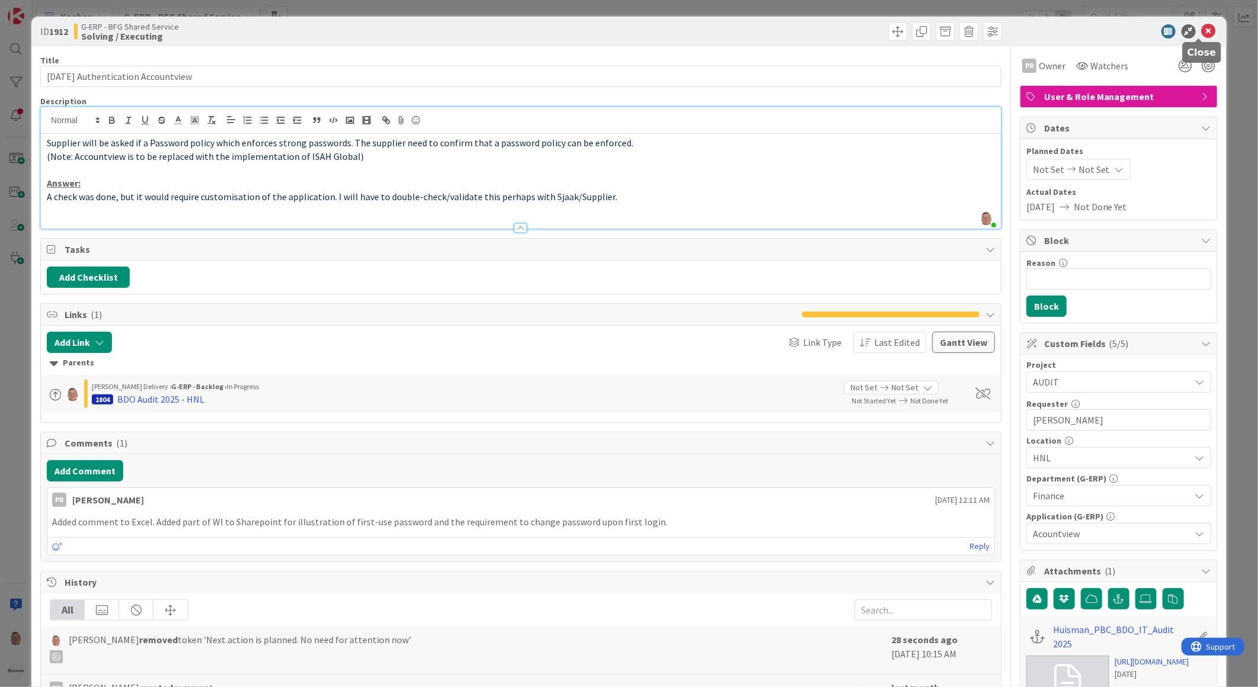
click at [1203, 30] on icon at bounding box center [1209, 31] width 14 height 14
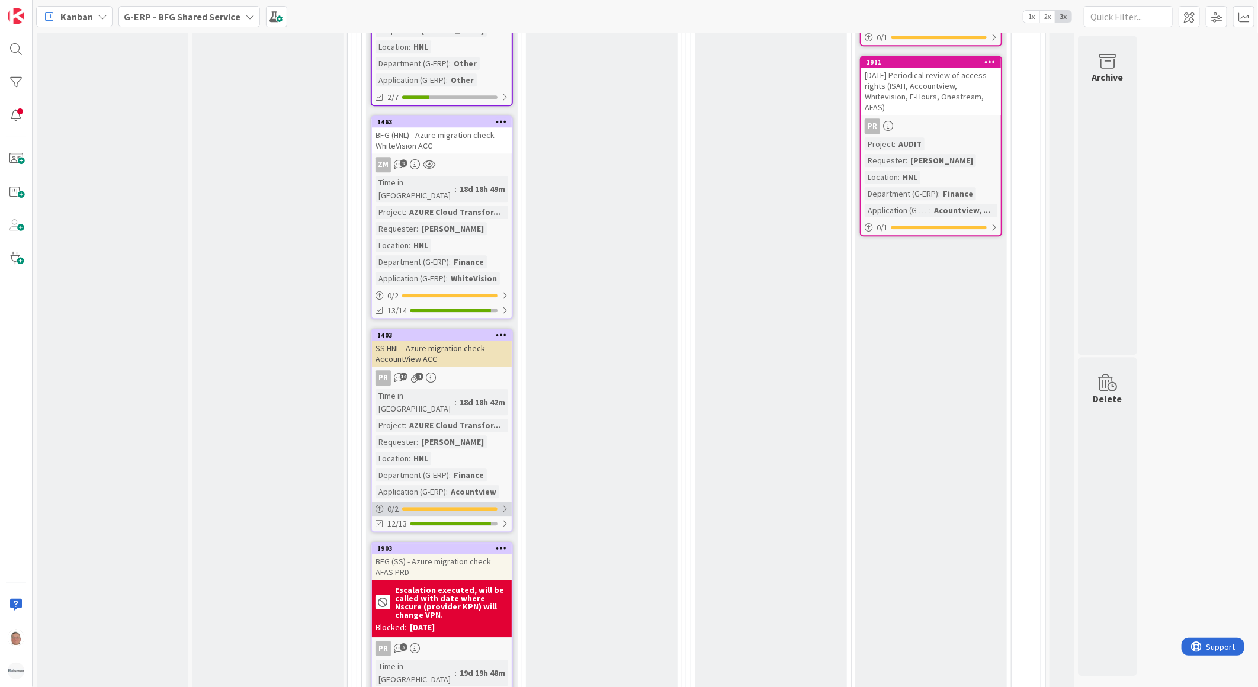
scroll to position [2040, 0]
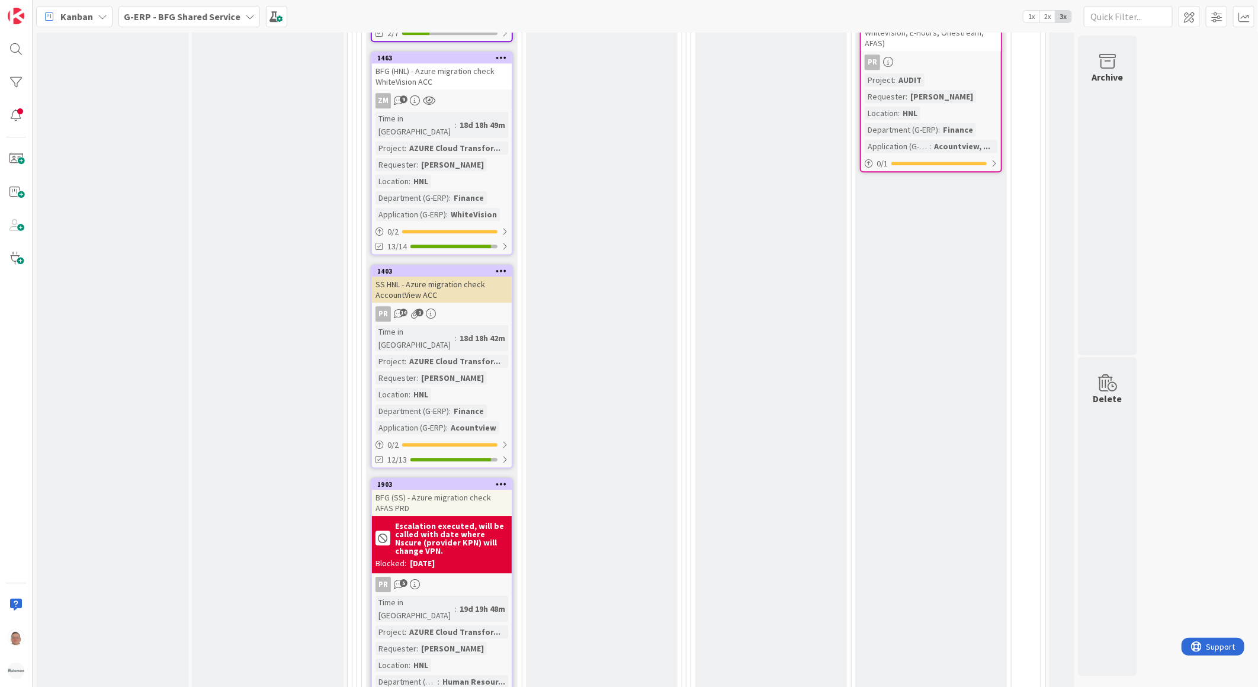
click at [458, 490] on div "BFG (SS) - Azure migration check AFAS PRD" at bounding box center [442, 503] width 140 height 26
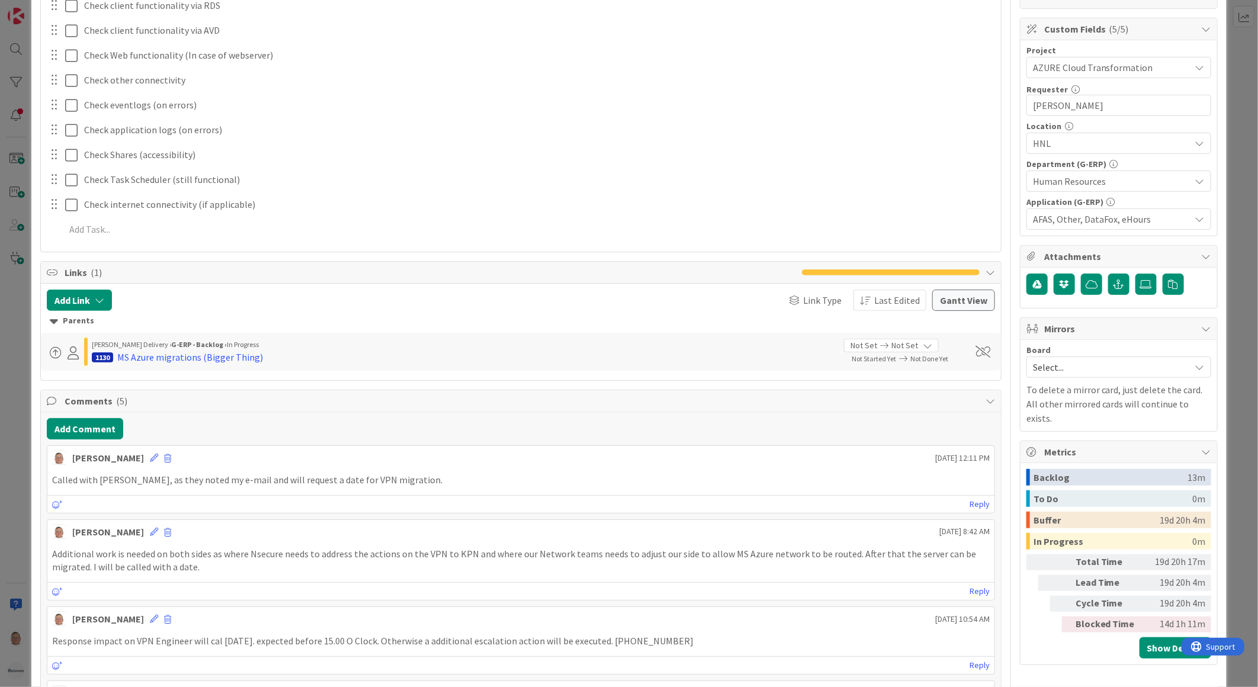
scroll to position [394, 0]
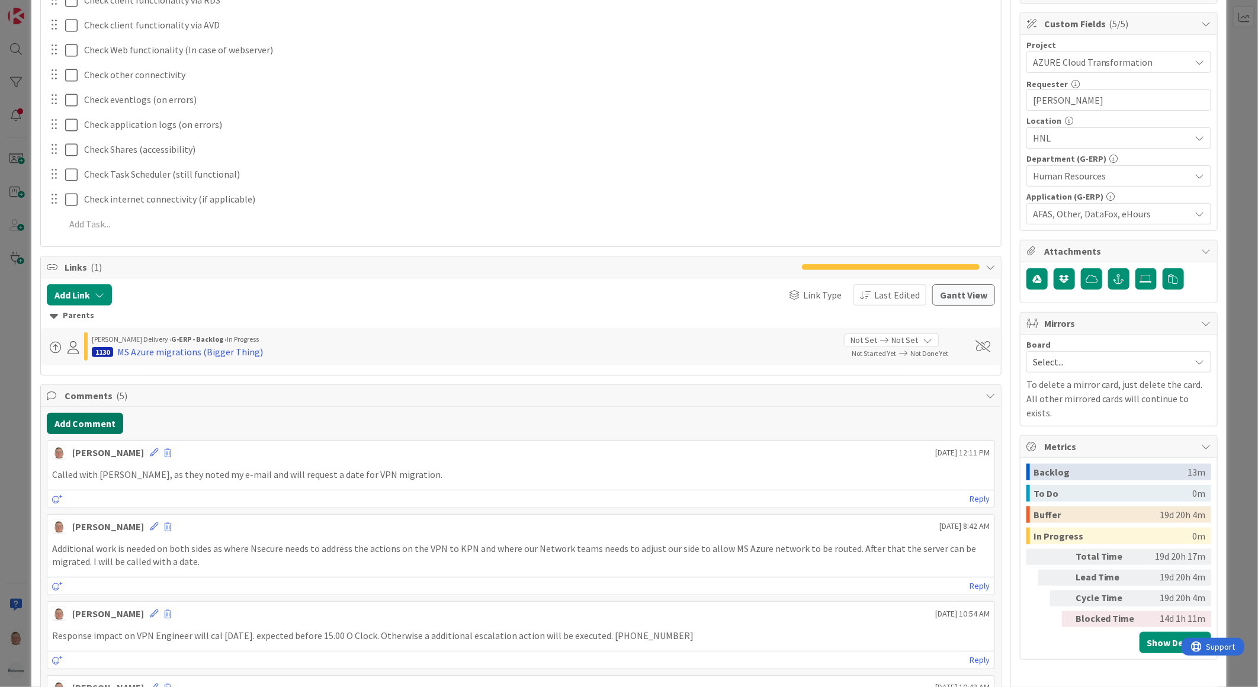
click at [85, 423] on button "Add Comment" at bounding box center [85, 423] width 76 height 21
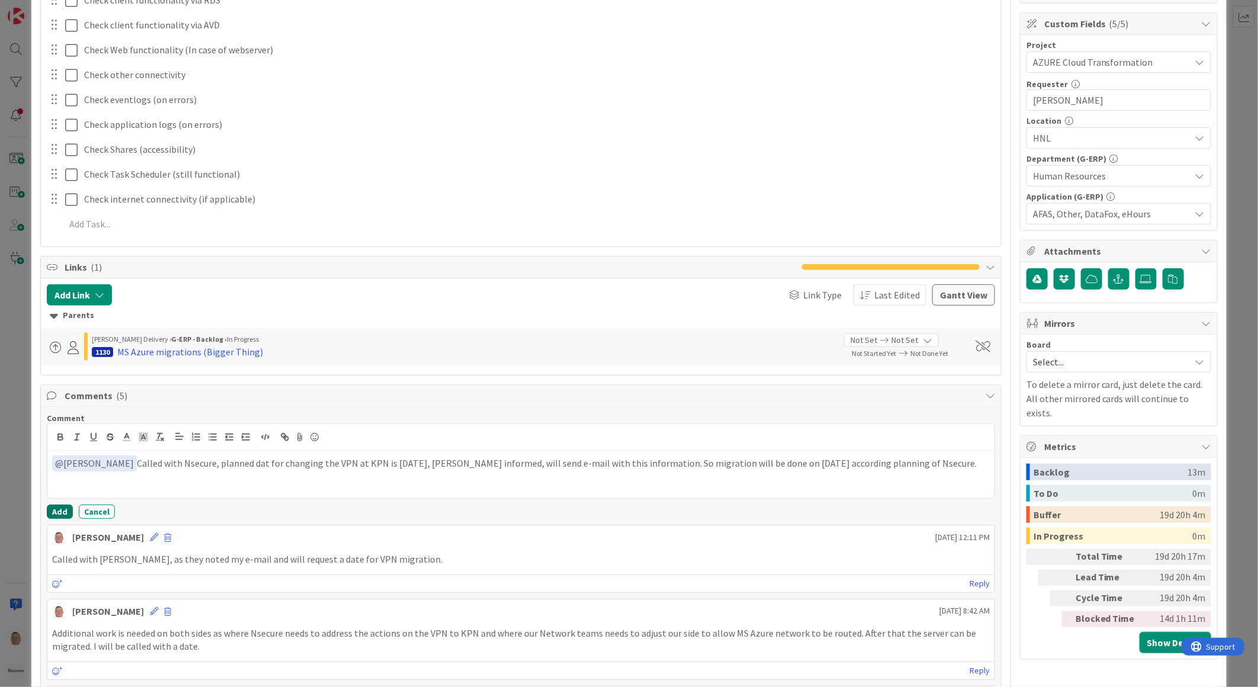
click at [58, 512] on button "Add" at bounding box center [60, 512] width 26 height 14
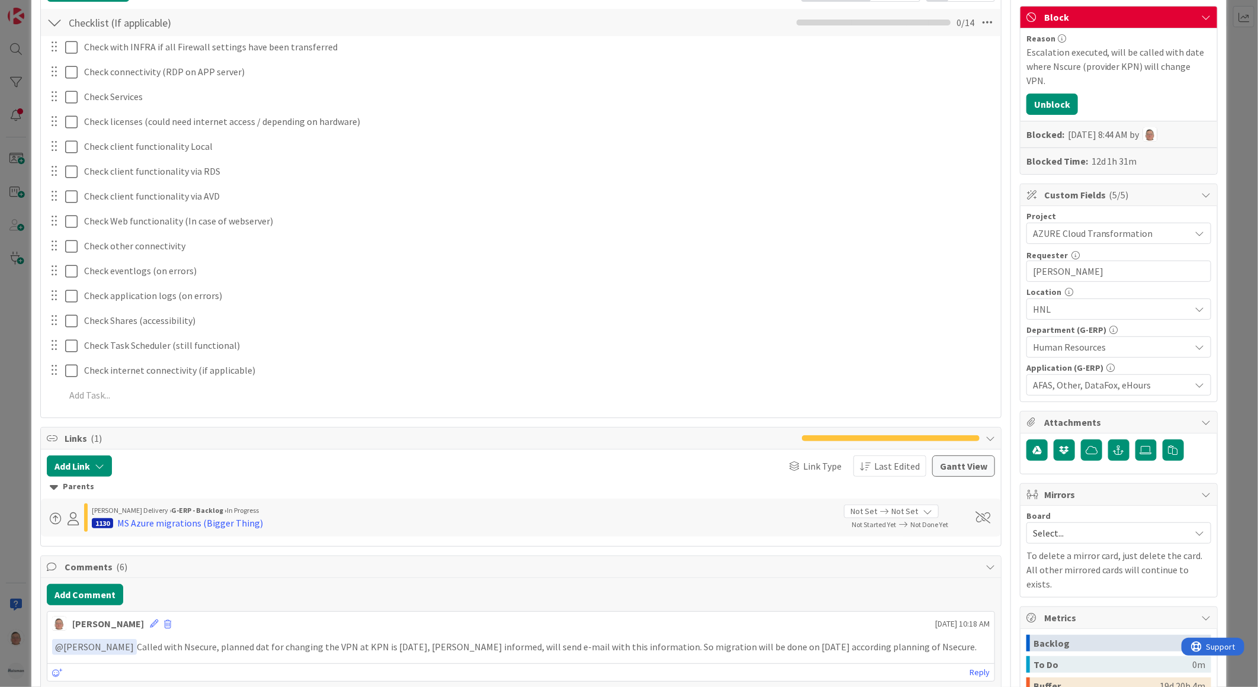
scroll to position [0, 0]
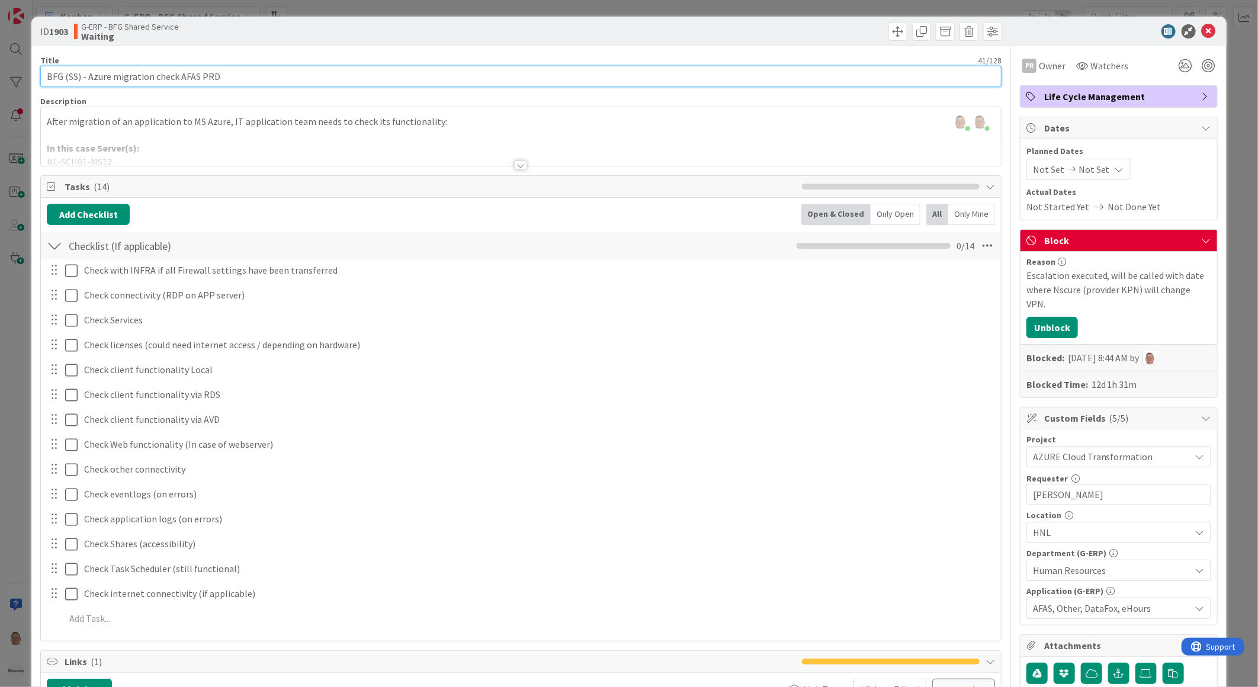
click at [44, 77] on input "BFG (SS) - Azure migration check AFAS PRD" at bounding box center [520, 76] width 961 height 21
type input "3-10-2025 BFG (SS) - Azure migration check AFAS PRD"
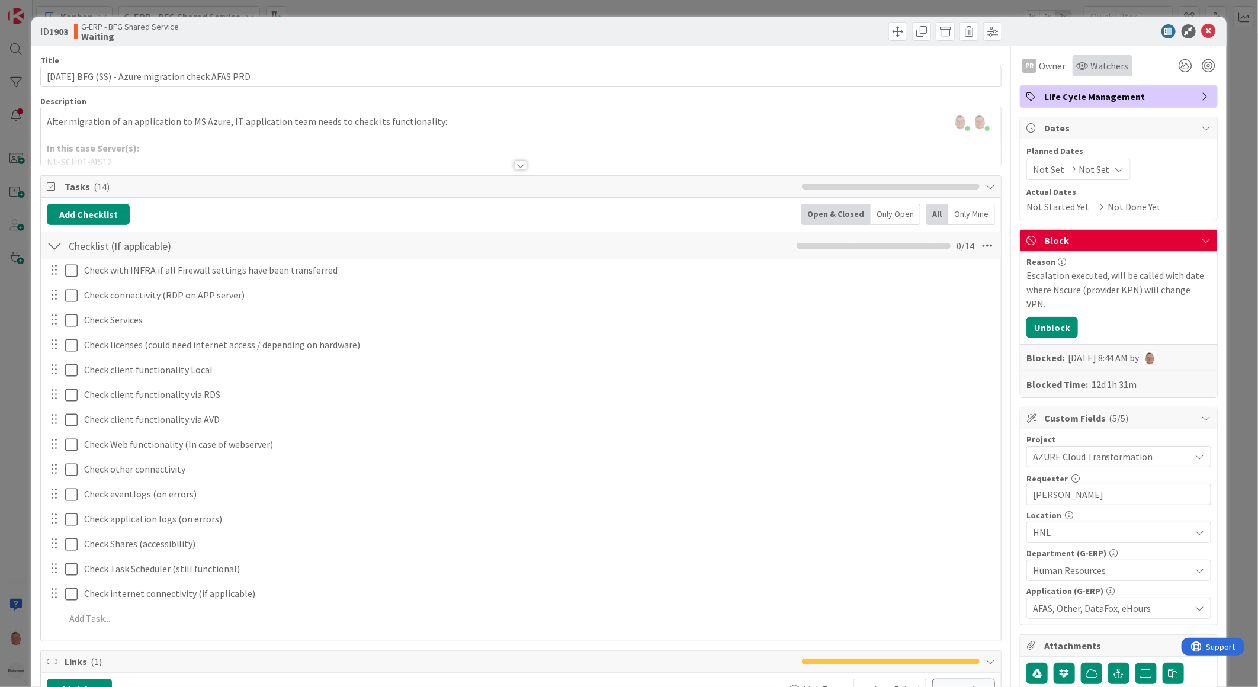
click at [1096, 60] on span "Watchers" at bounding box center [1109, 66] width 38 height 14
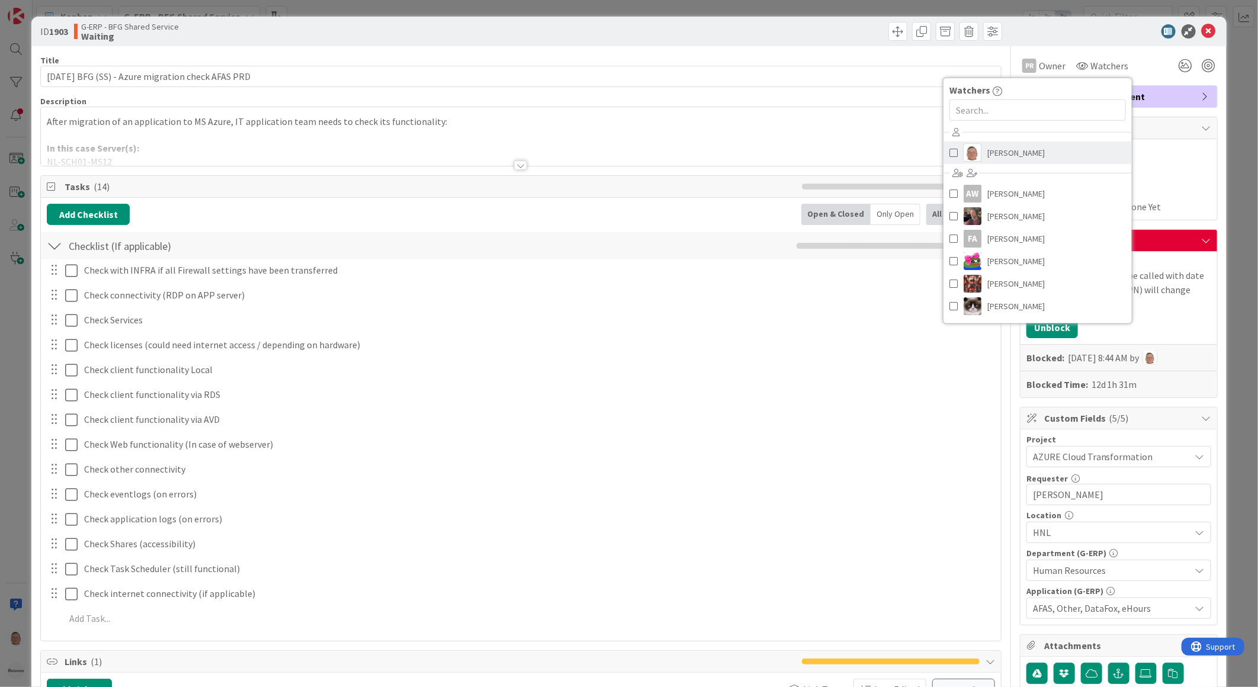
click at [970, 160] on link "[PERSON_NAME]" at bounding box center [1037, 153] width 188 height 23
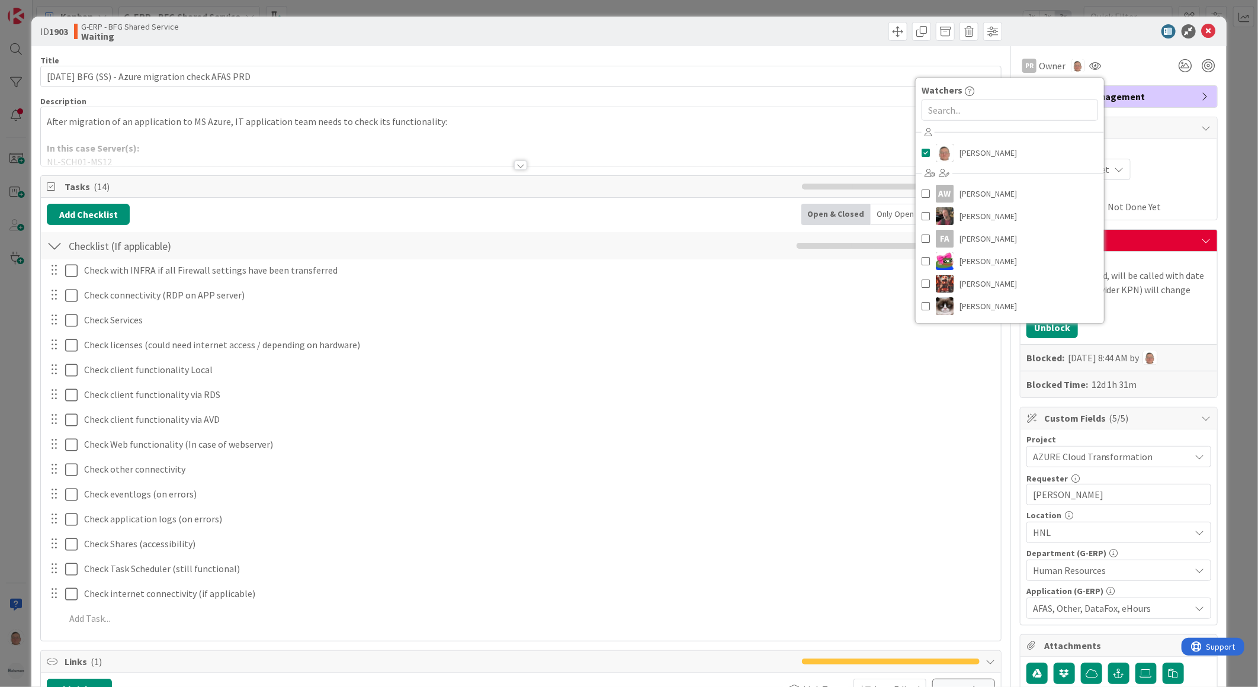
click at [1116, 33] on div at bounding box center [1113, 31] width 210 height 14
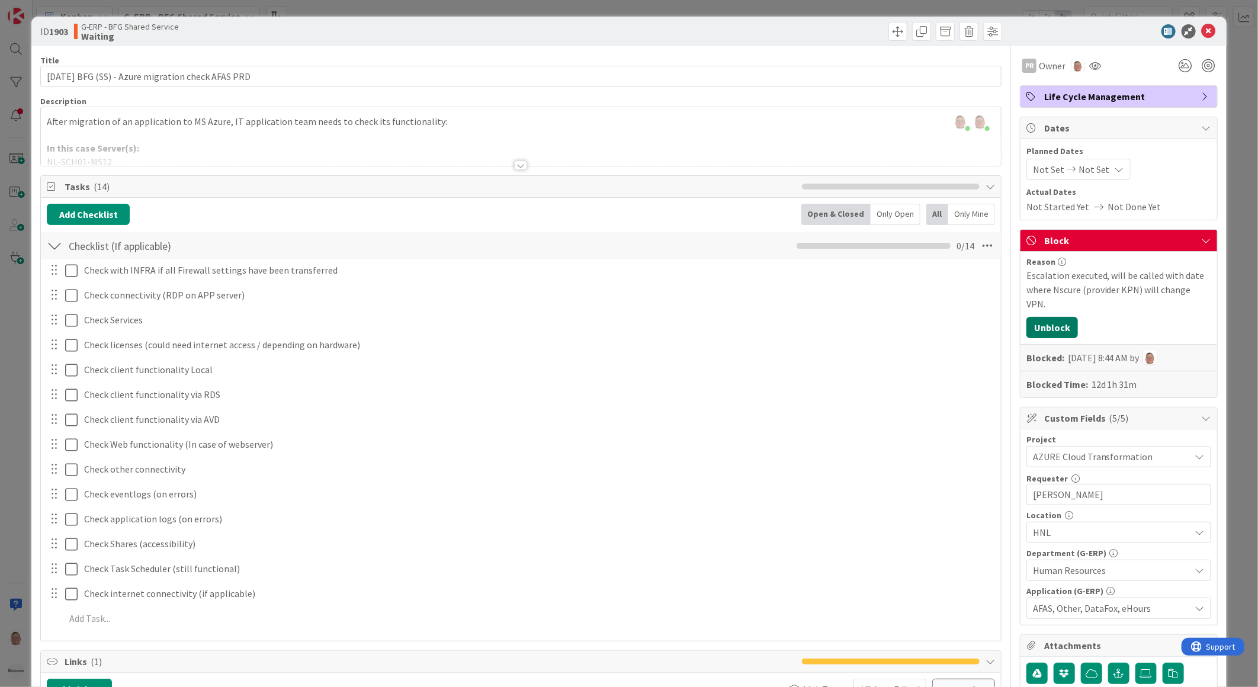
click at [1043, 317] on button "Unblock" at bounding box center [1052, 327] width 52 height 21
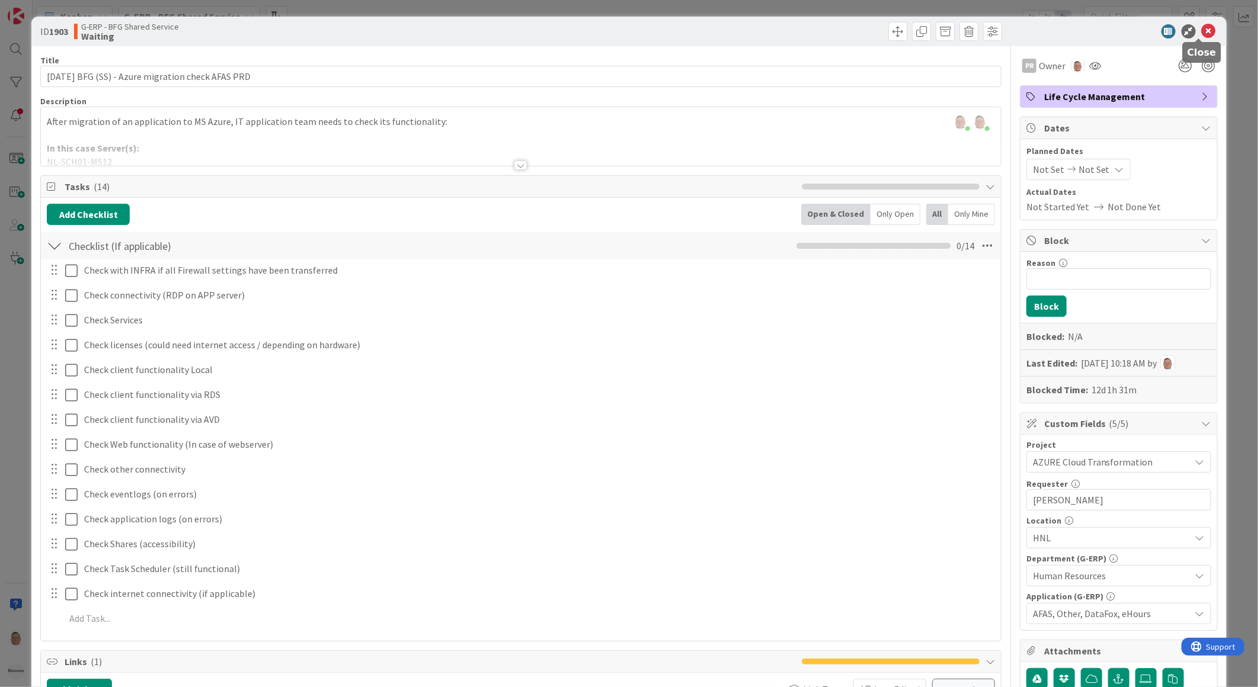
click at [1202, 30] on icon at bounding box center [1209, 31] width 14 height 14
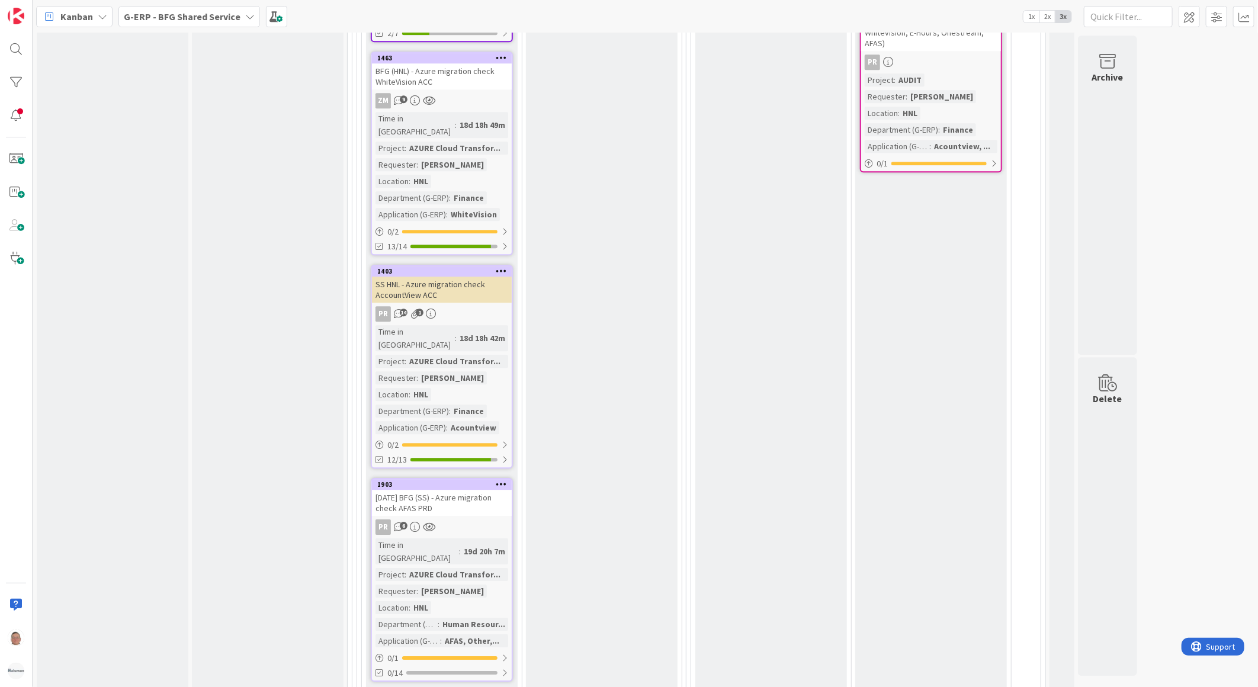
click at [504, 480] on icon at bounding box center [501, 484] width 11 height 8
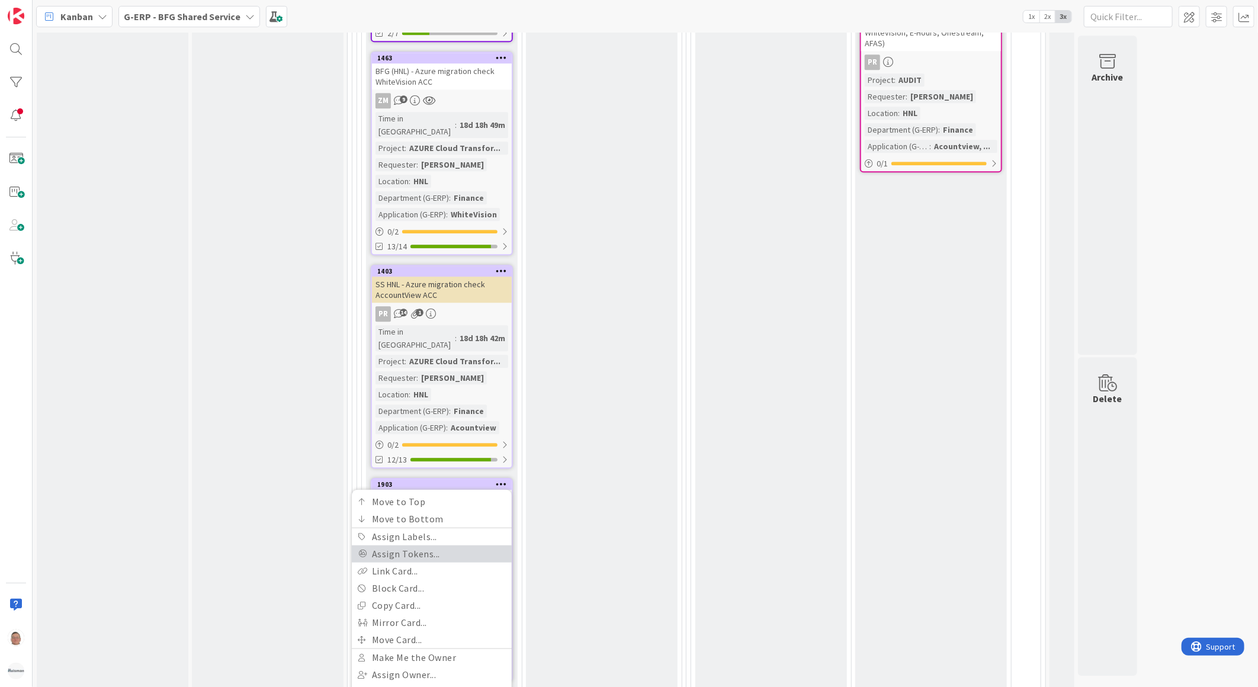
click at [423, 545] on link "Assign Tokens..." at bounding box center [432, 553] width 160 height 17
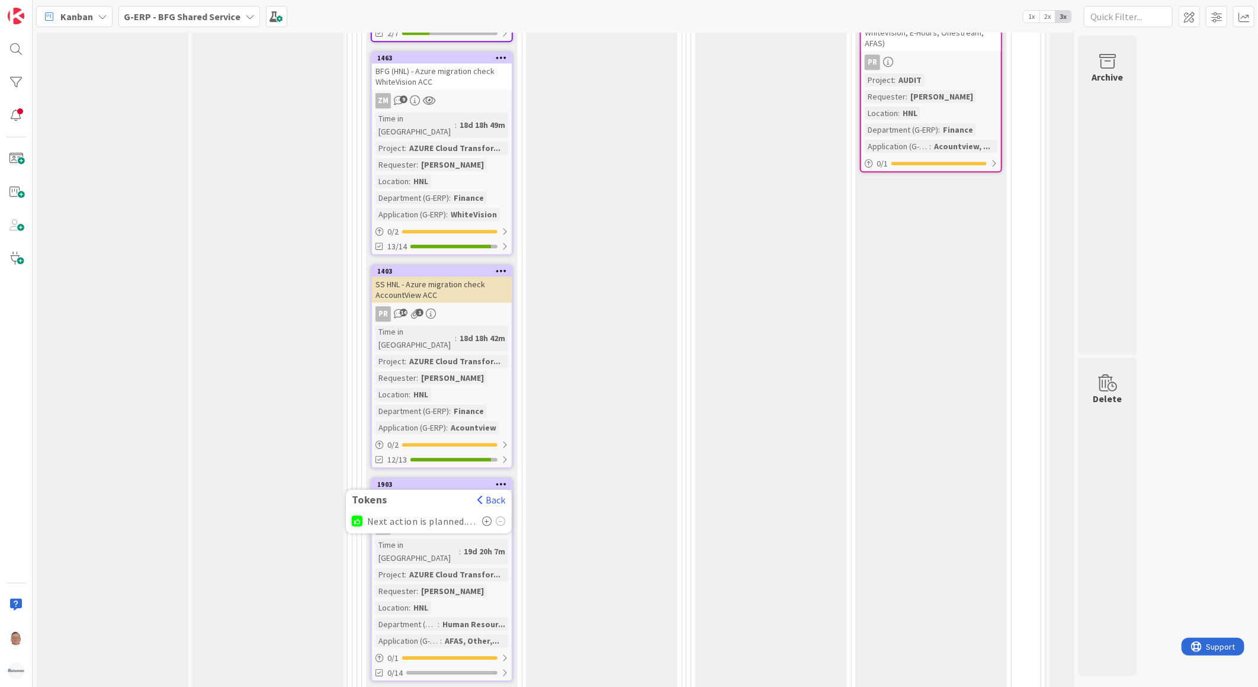
click at [488, 516] on icon at bounding box center [487, 520] width 10 height 9
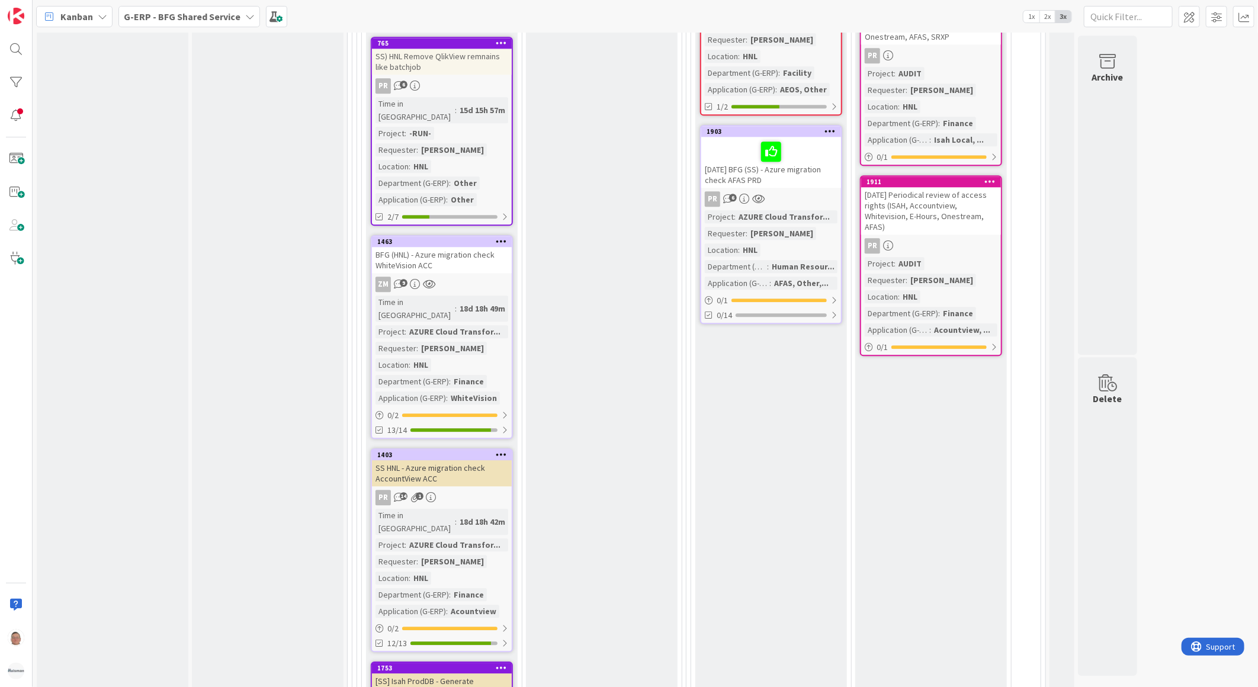
scroll to position [1777, 0]
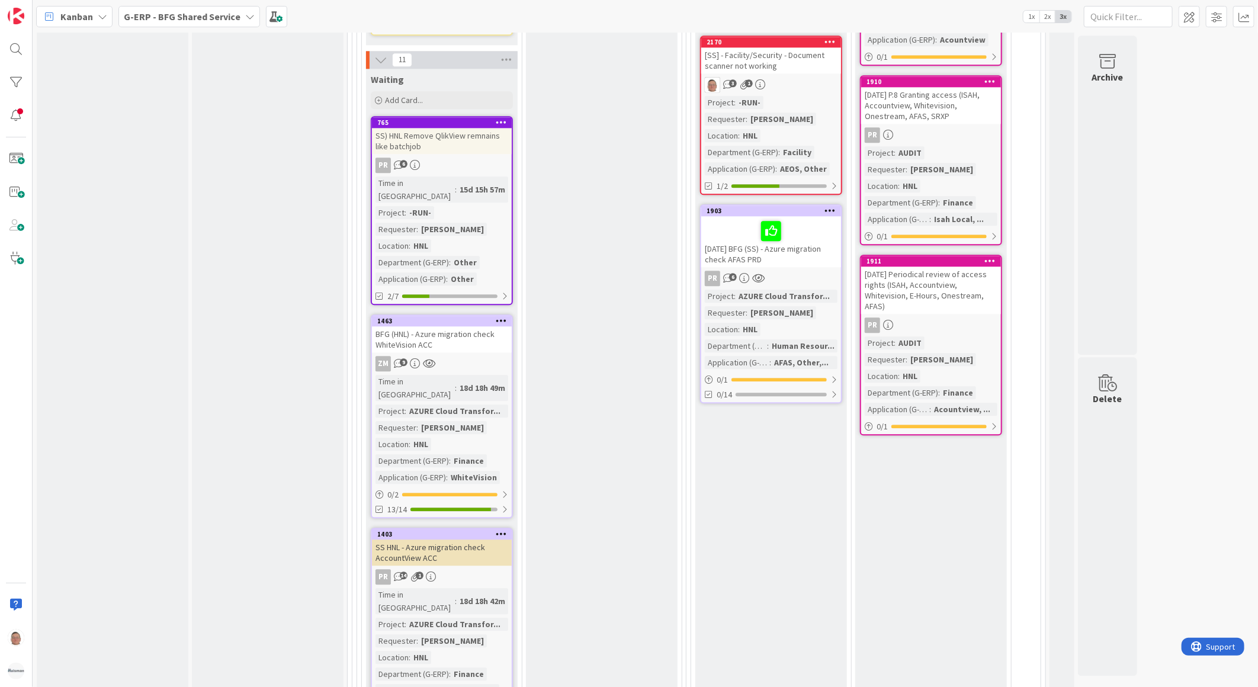
click at [781, 216] on div "3-10-2025 BFG (SS) - Azure migration check AFAS PRD" at bounding box center [771, 241] width 140 height 51
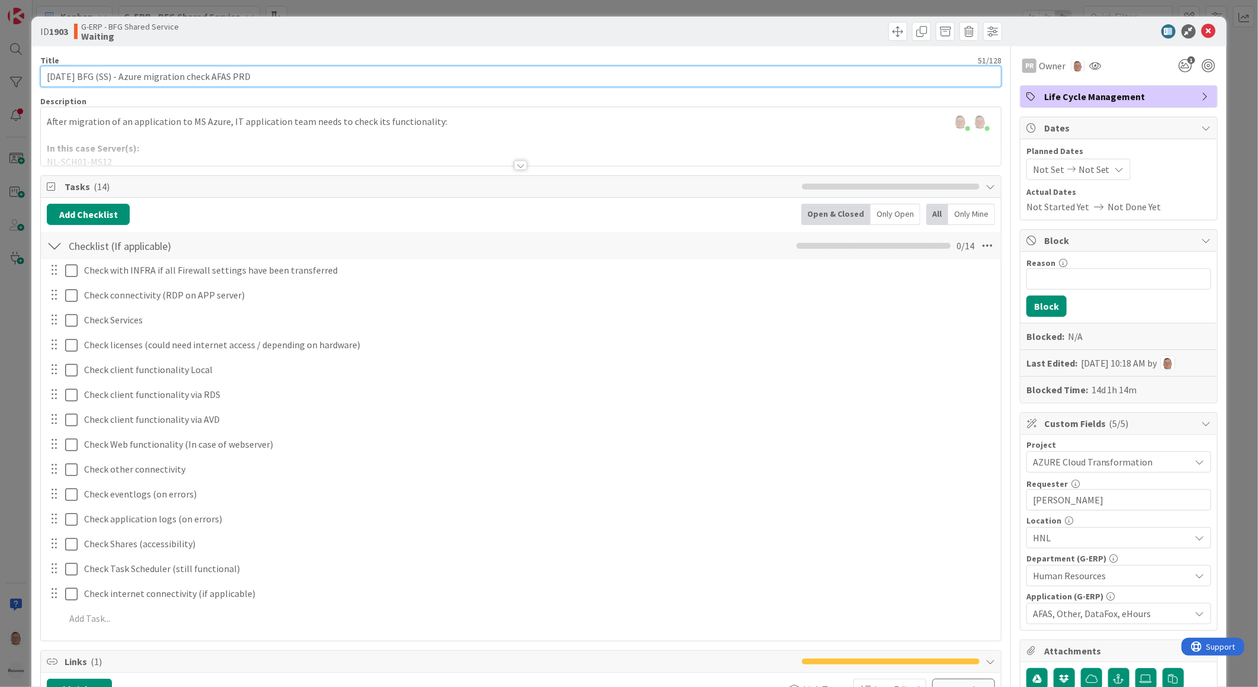
drag, startPoint x: 266, startPoint y: 73, endPoint x: 31, endPoint y: 54, distance: 236.5
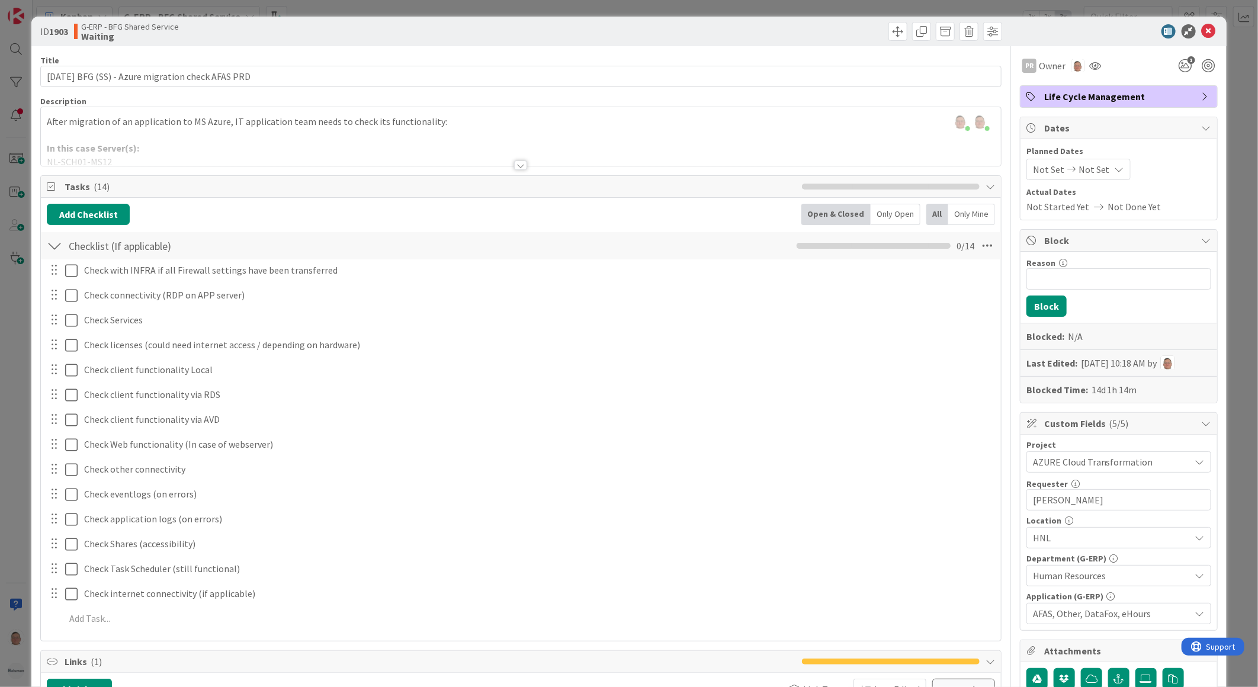
click at [516, 162] on div at bounding box center [520, 164] width 13 height 9
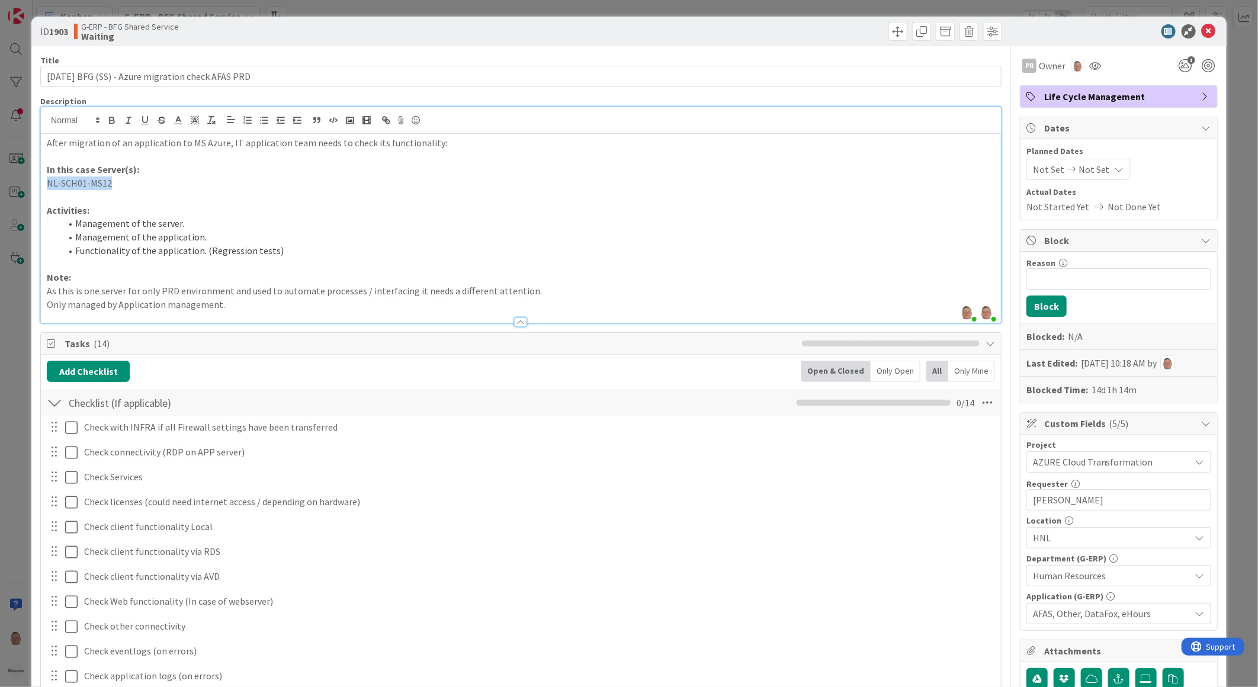
drag, startPoint x: 120, startPoint y: 182, endPoint x: 32, endPoint y: 181, distance: 88.2
copy p "NL-SCH01-MS12"
click at [513, 258] on p at bounding box center [521, 264] width 948 height 14
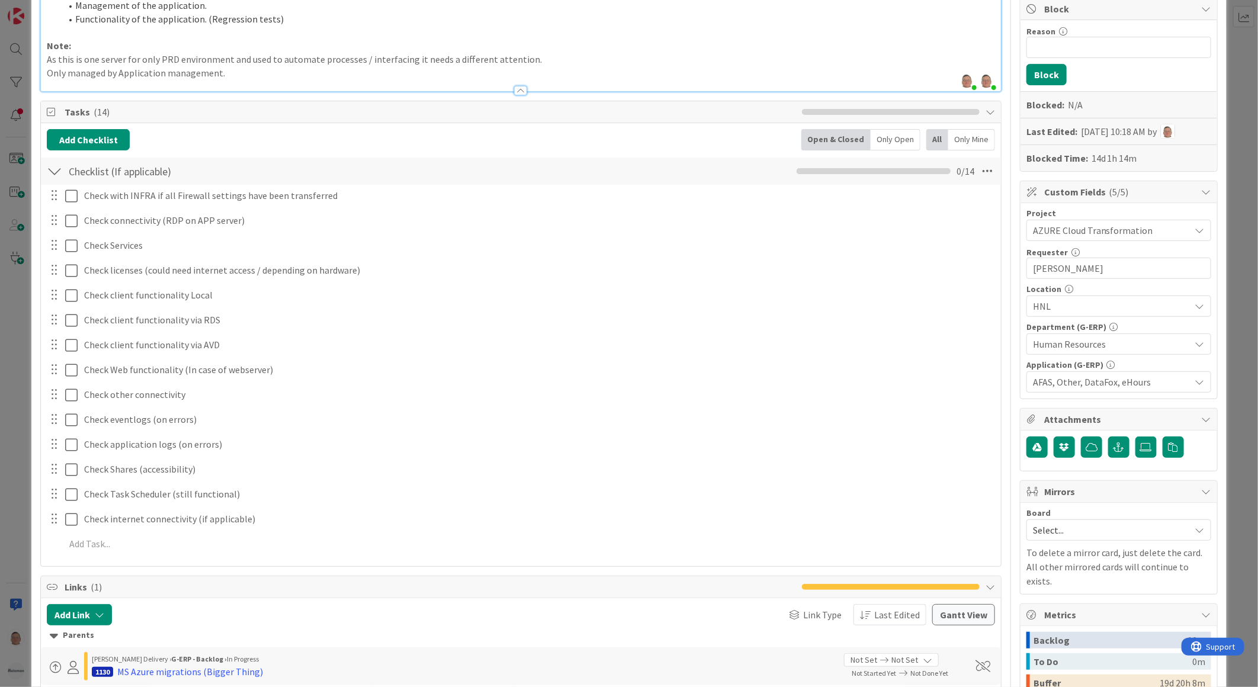
scroll to position [197, 0]
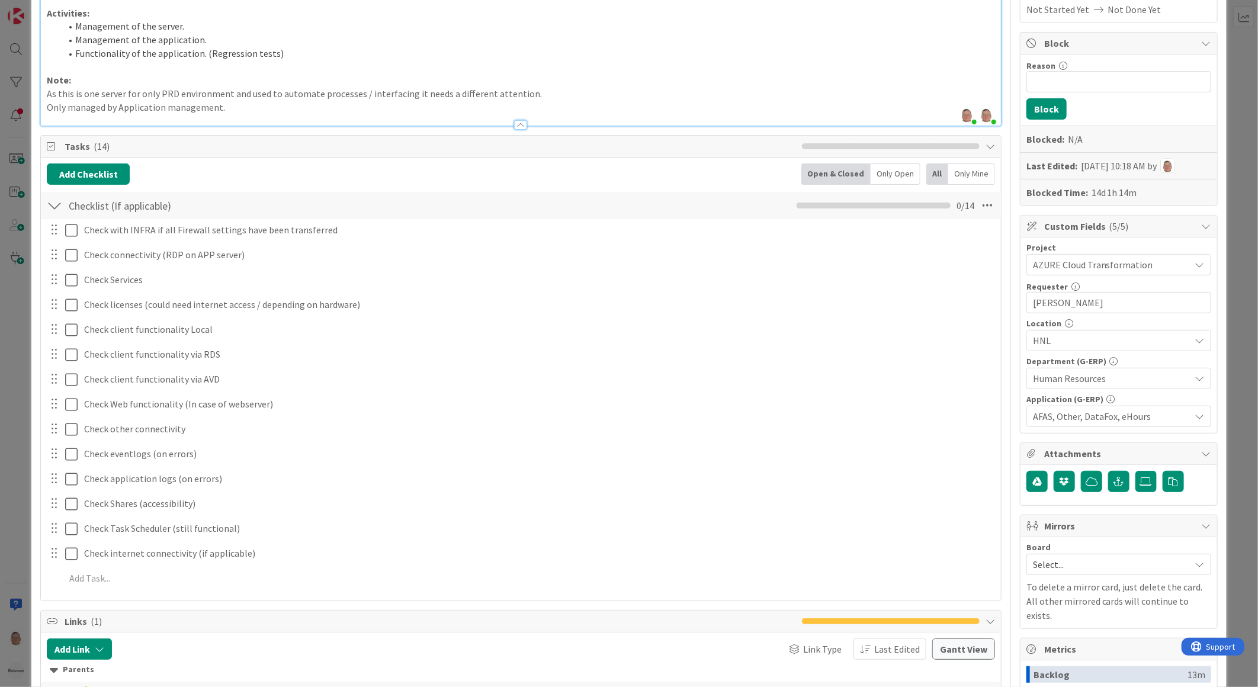
click at [234, 108] on p "Only managed by Application management." at bounding box center [521, 108] width 948 height 14
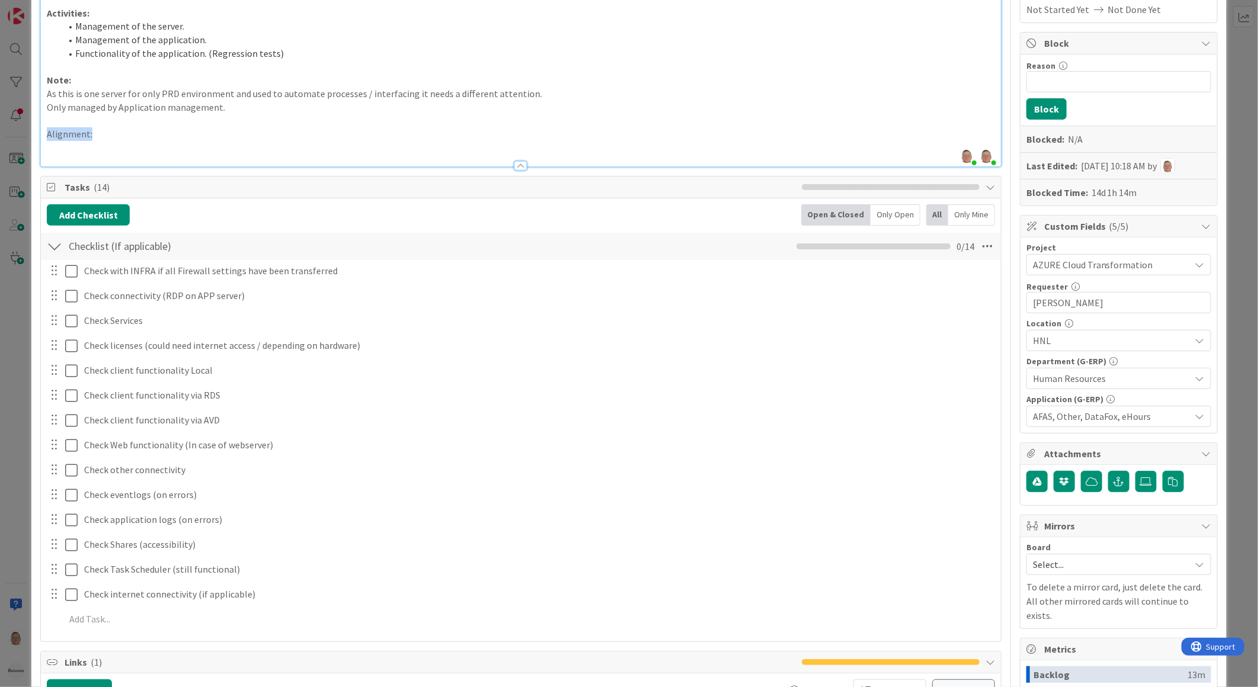
drag, startPoint x: 104, startPoint y: 133, endPoint x: 18, endPoint y: 128, distance: 86.6
click at [18, 128] on div "ID 1903 G-ERP - BFG Shared Service Waiting Title 51 / 128 3-10-2025 BFG (SS) - …" at bounding box center [629, 343] width 1258 height 687
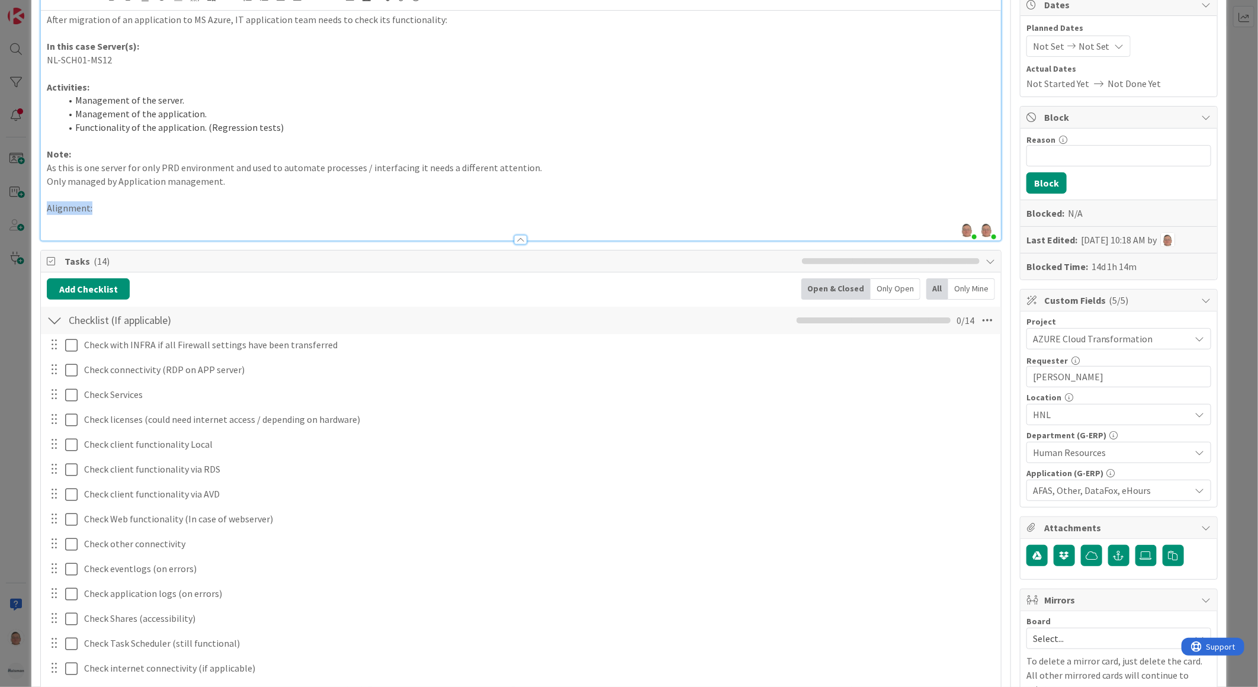
scroll to position [66, 0]
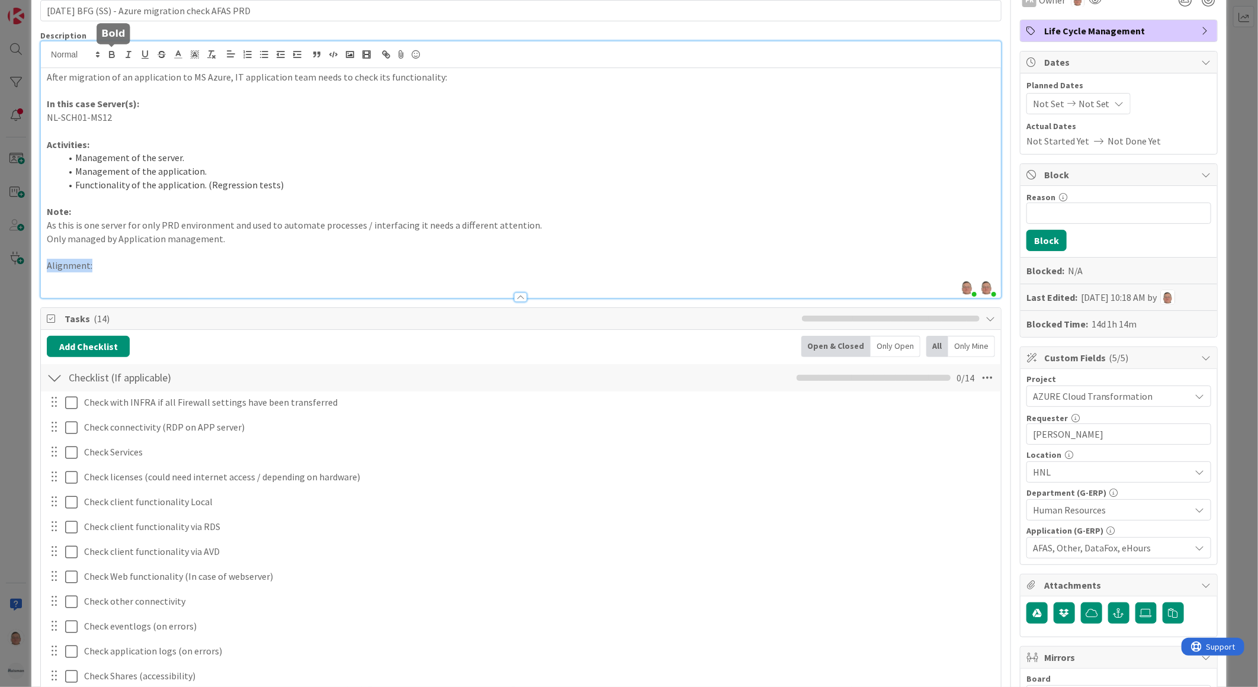
click at [111, 52] on icon "button" at bounding box center [112, 54] width 11 height 11
click at [144, 55] on icon "button" at bounding box center [145, 54] width 11 height 11
click at [69, 279] on p at bounding box center [521, 279] width 948 height 14
click at [63, 285] on div at bounding box center [521, 291] width 960 height 12
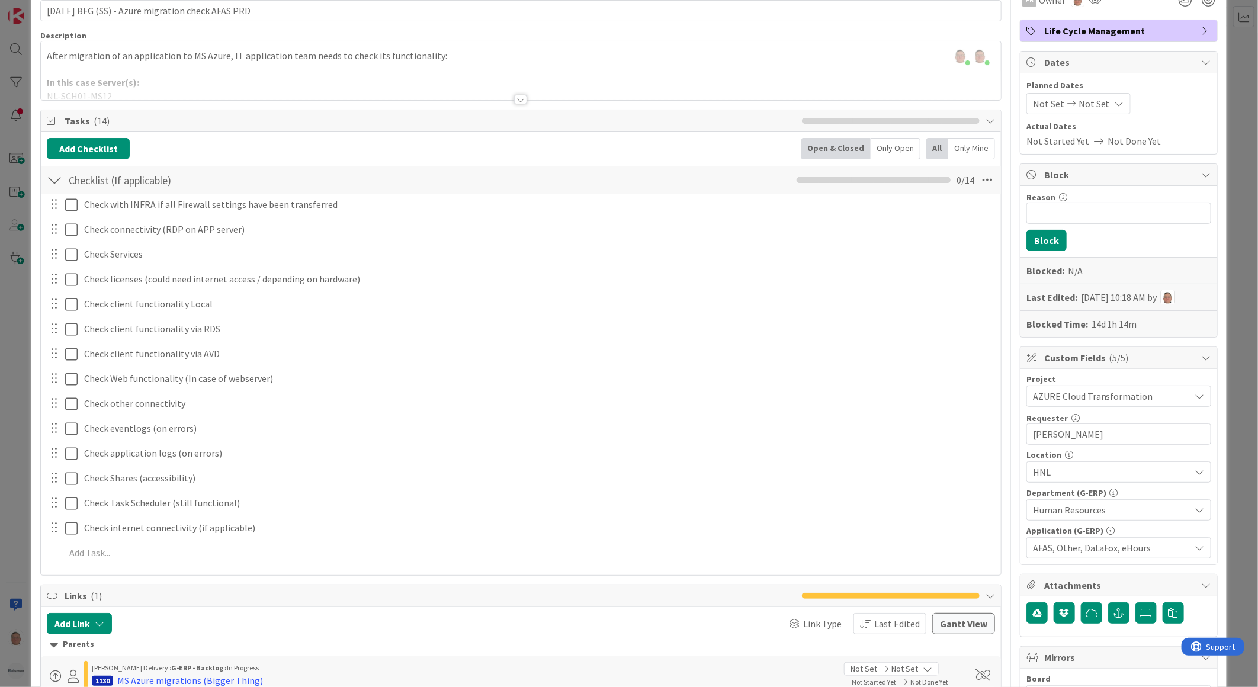
click at [517, 99] on div at bounding box center [520, 99] width 13 height 9
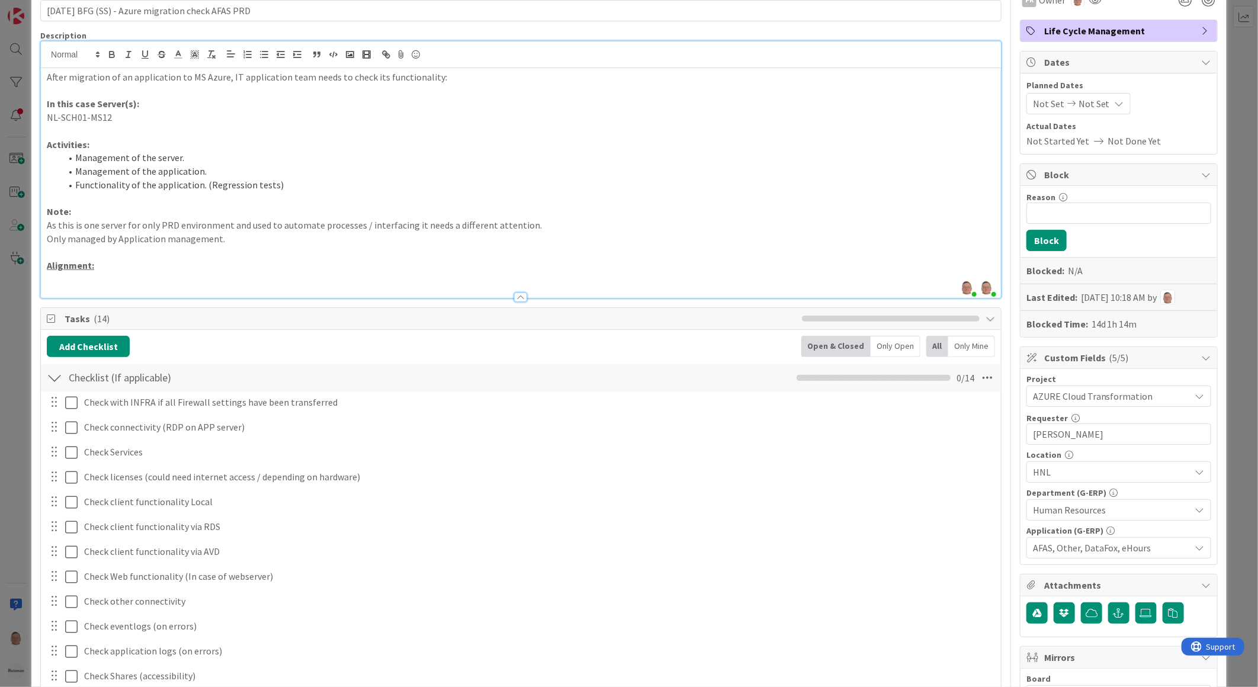
click at [66, 276] on p at bounding box center [521, 279] width 948 height 14
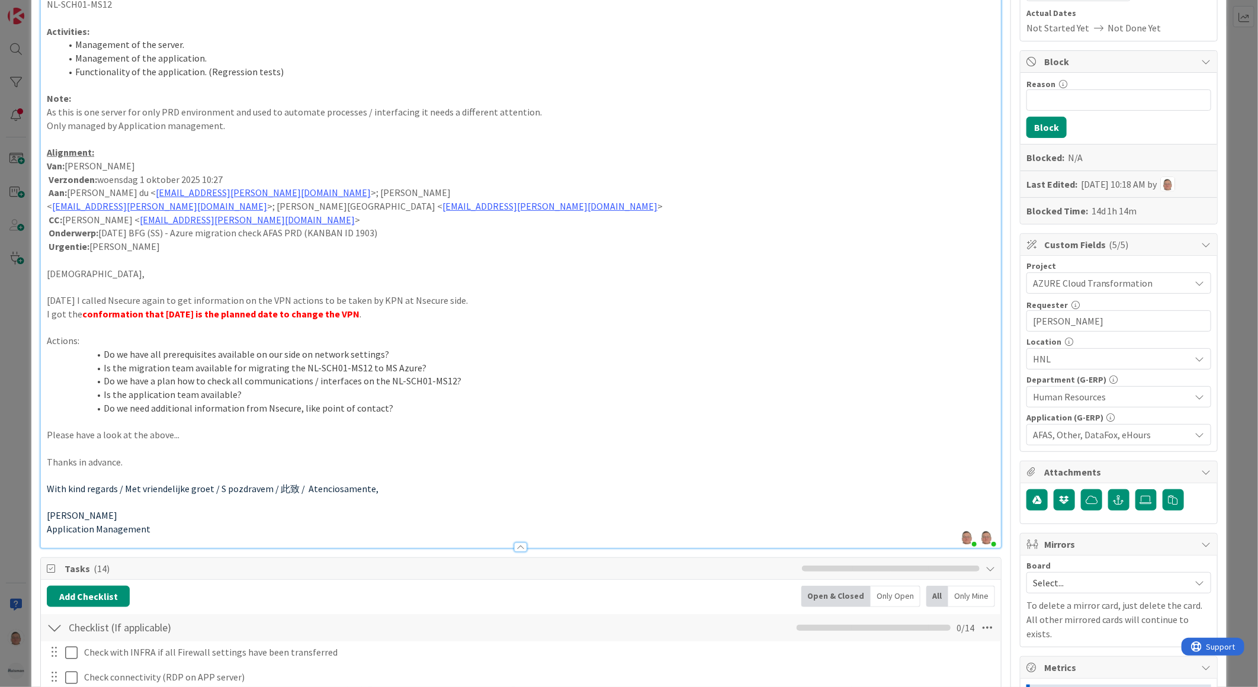
scroll to position [0, 0]
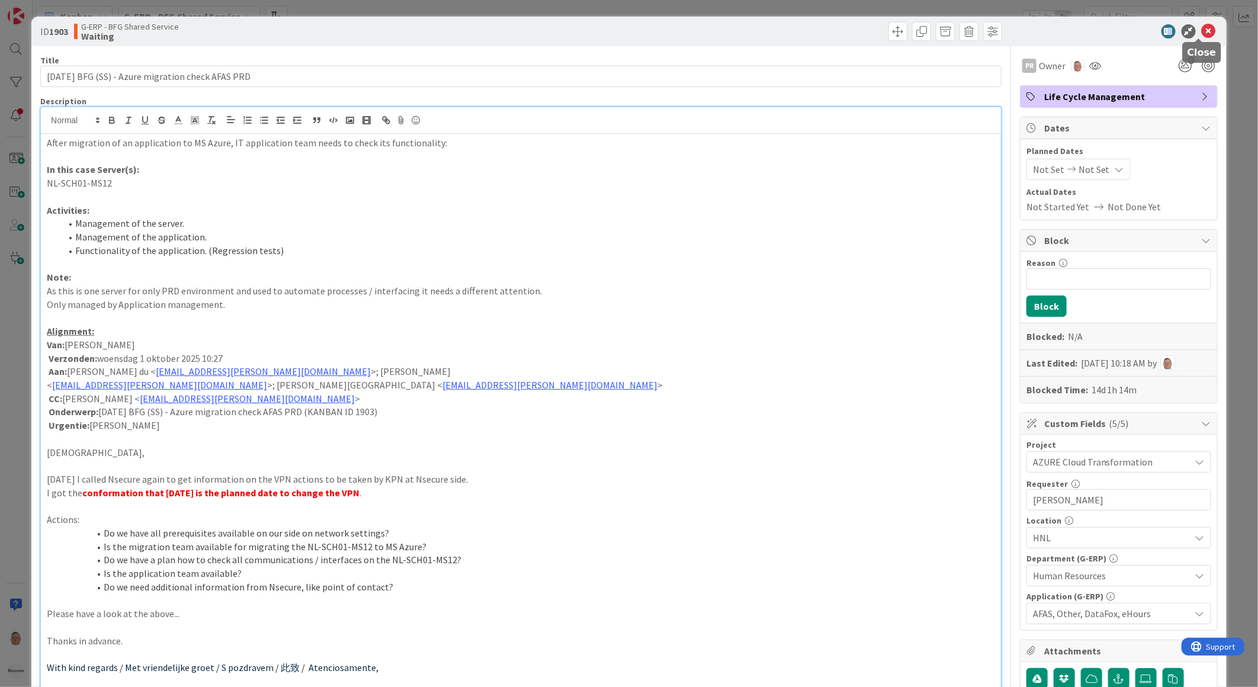
click at [1202, 31] on icon at bounding box center [1209, 31] width 14 height 14
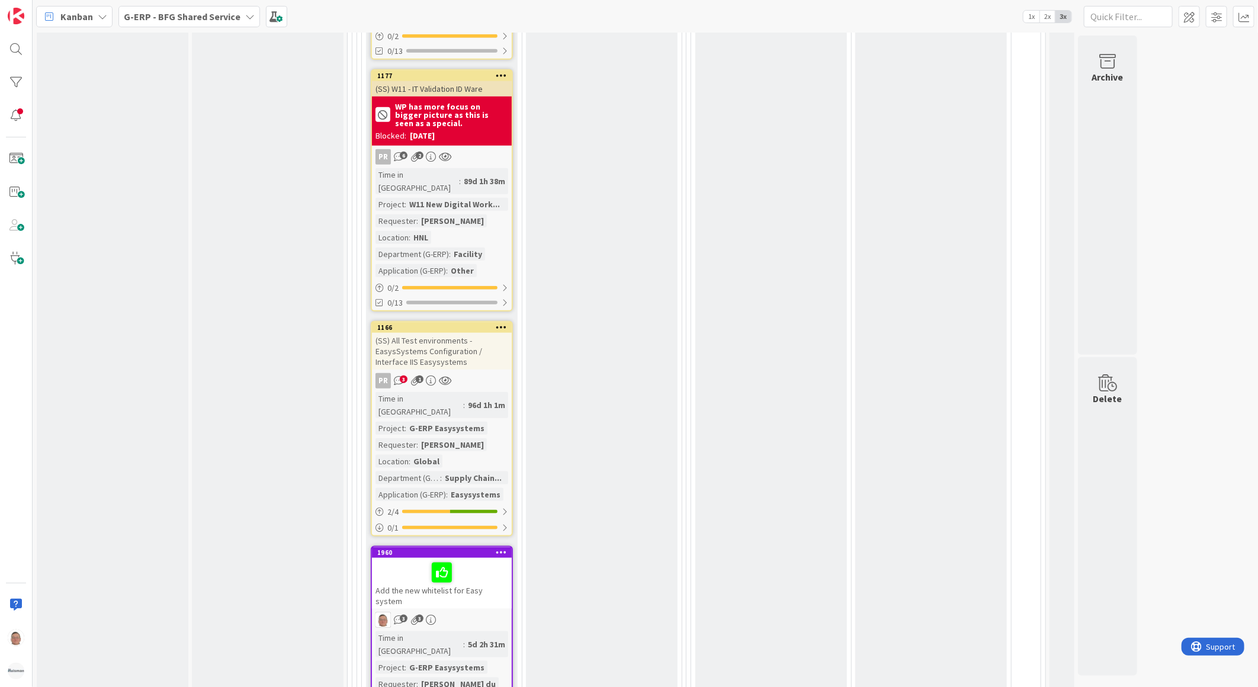
scroll to position [3553, 0]
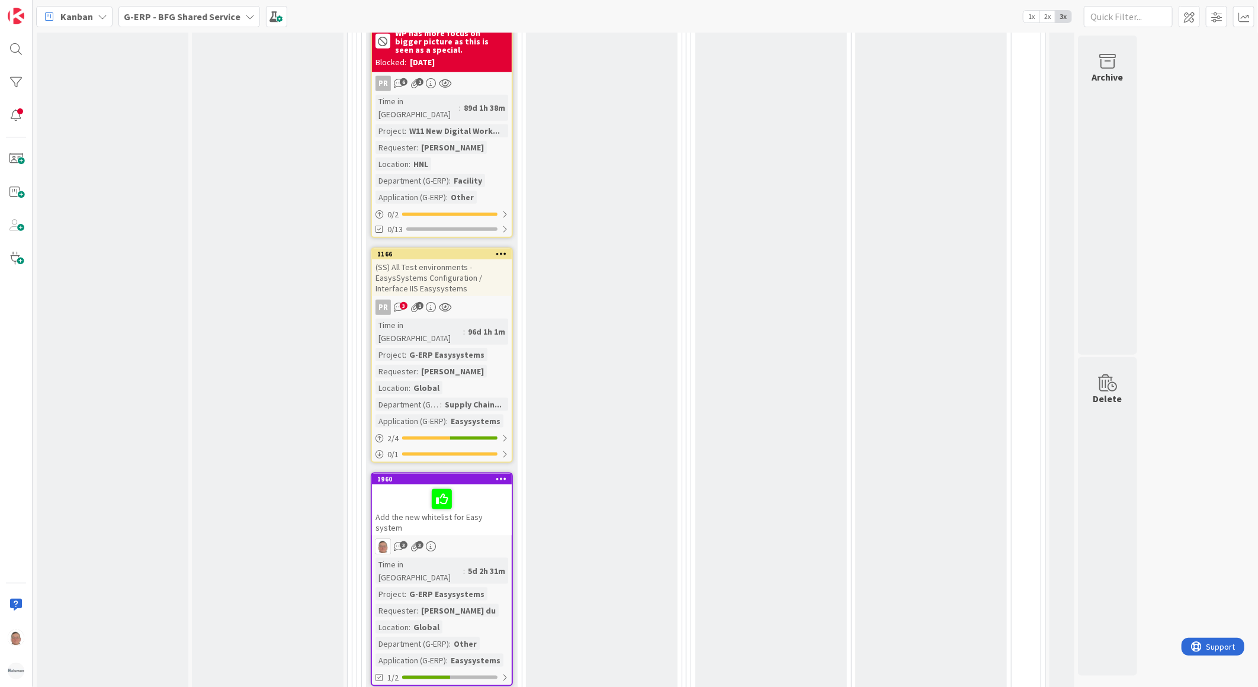
click at [487, 487] on div at bounding box center [441, 499] width 133 height 25
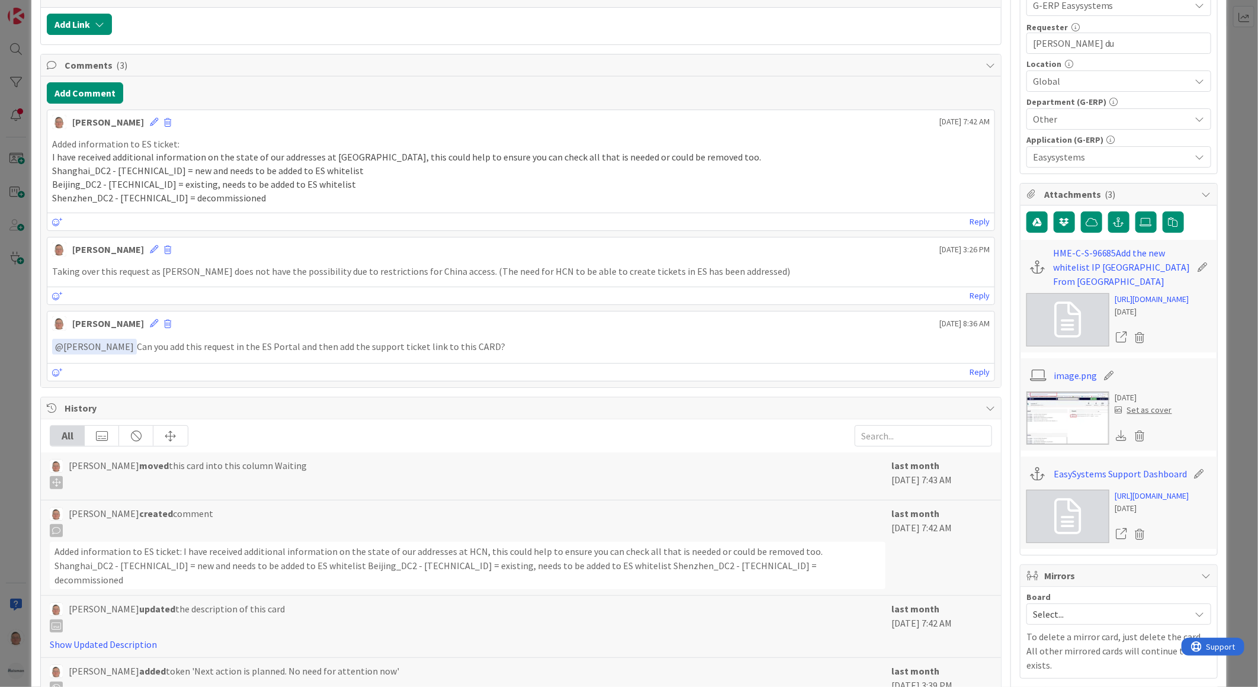
scroll to position [394, 0]
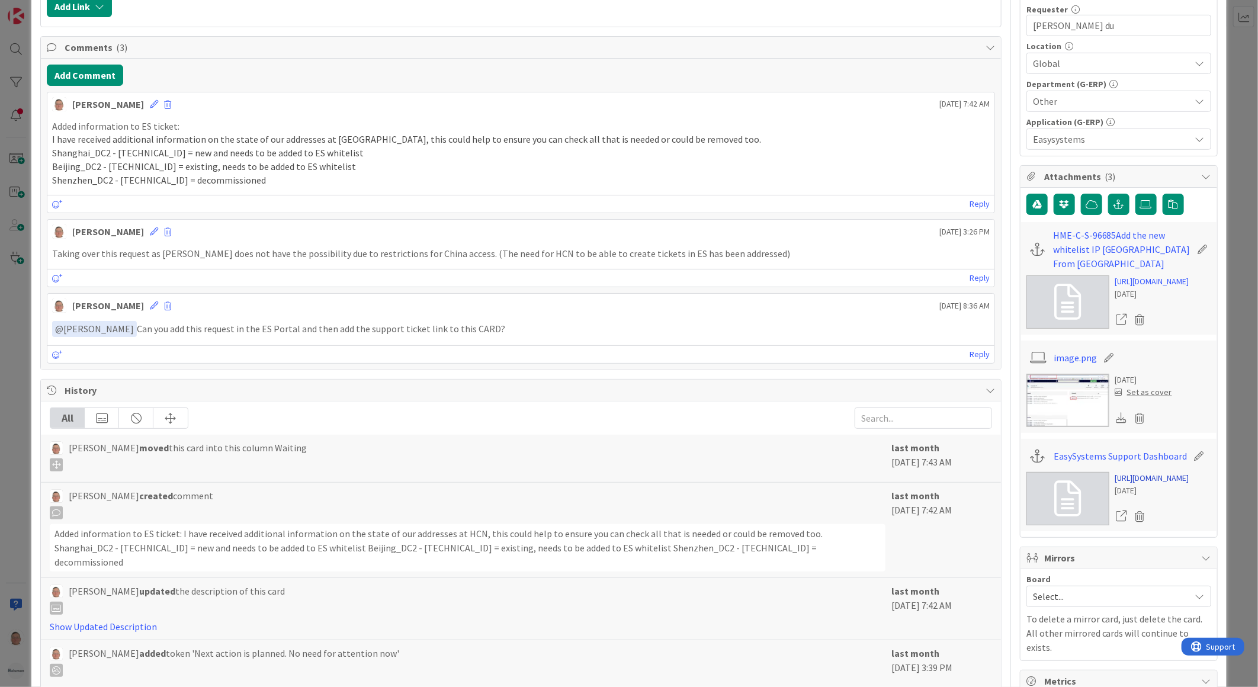
click at [1134, 484] on link "https://support.easysystems.nl/dashboard" at bounding box center [1152, 478] width 74 height 12
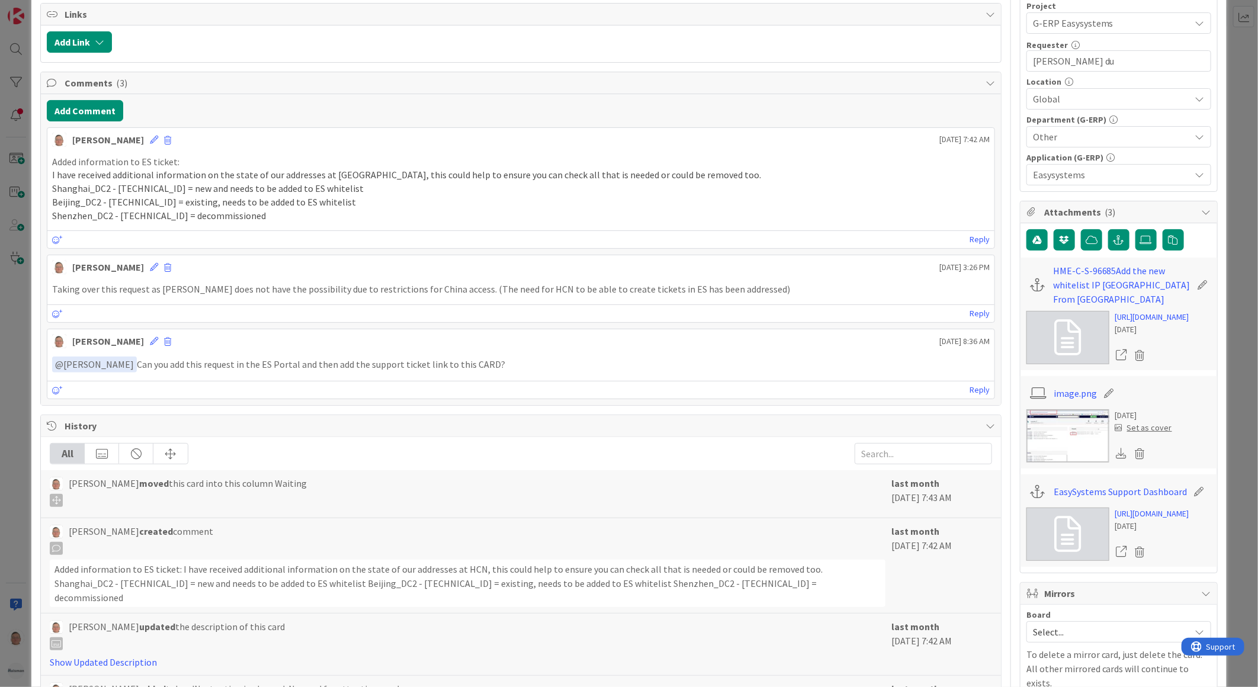
scroll to position [329, 0]
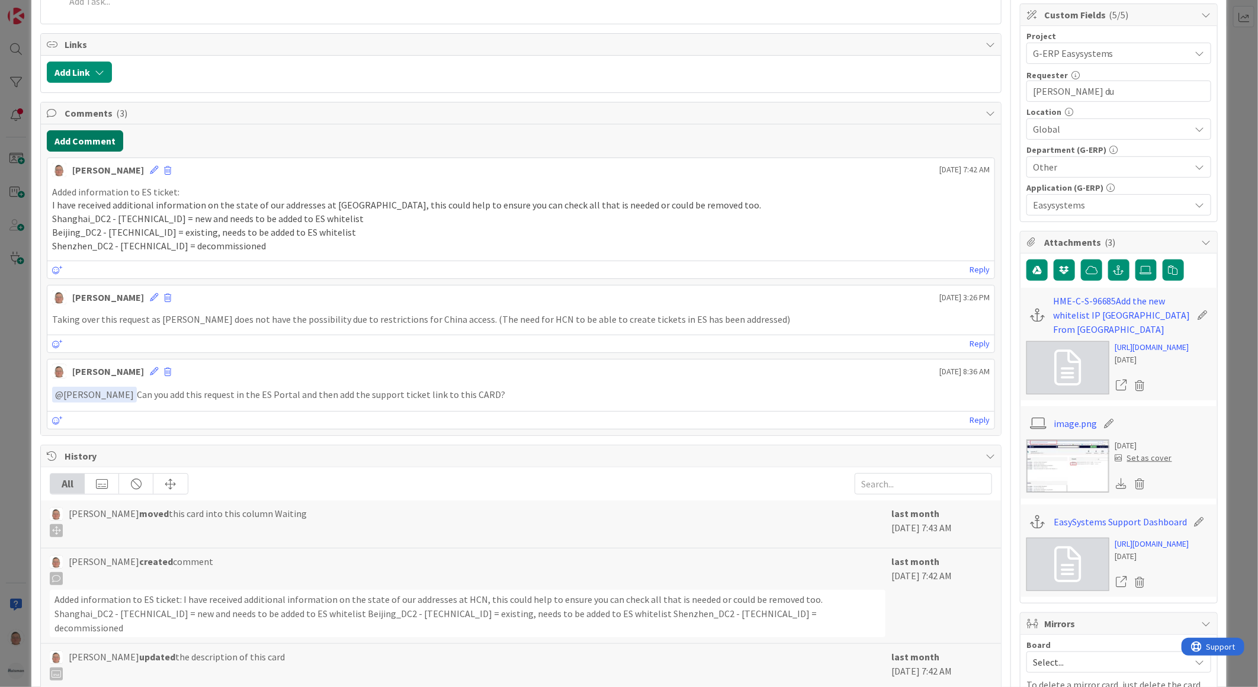
click at [82, 136] on button "Add Comment" at bounding box center [85, 140] width 76 height 21
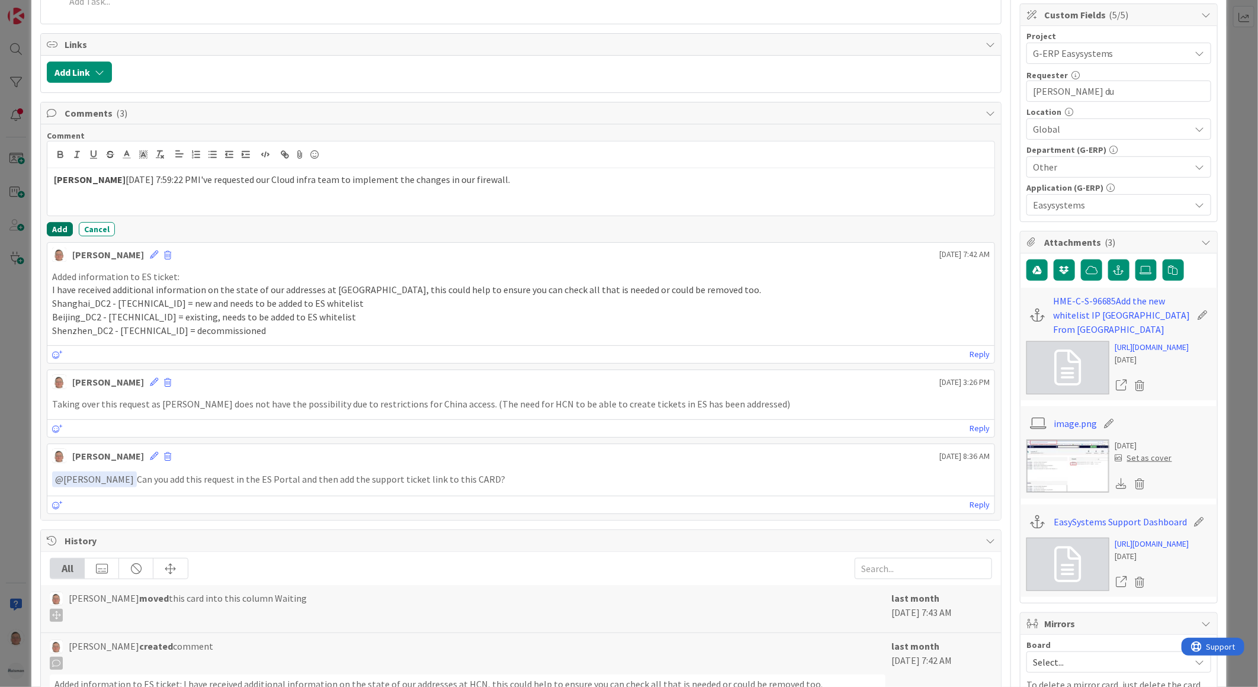
click at [52, 231] on button "Add" at bounding box center [60, 229] width 26 height 14
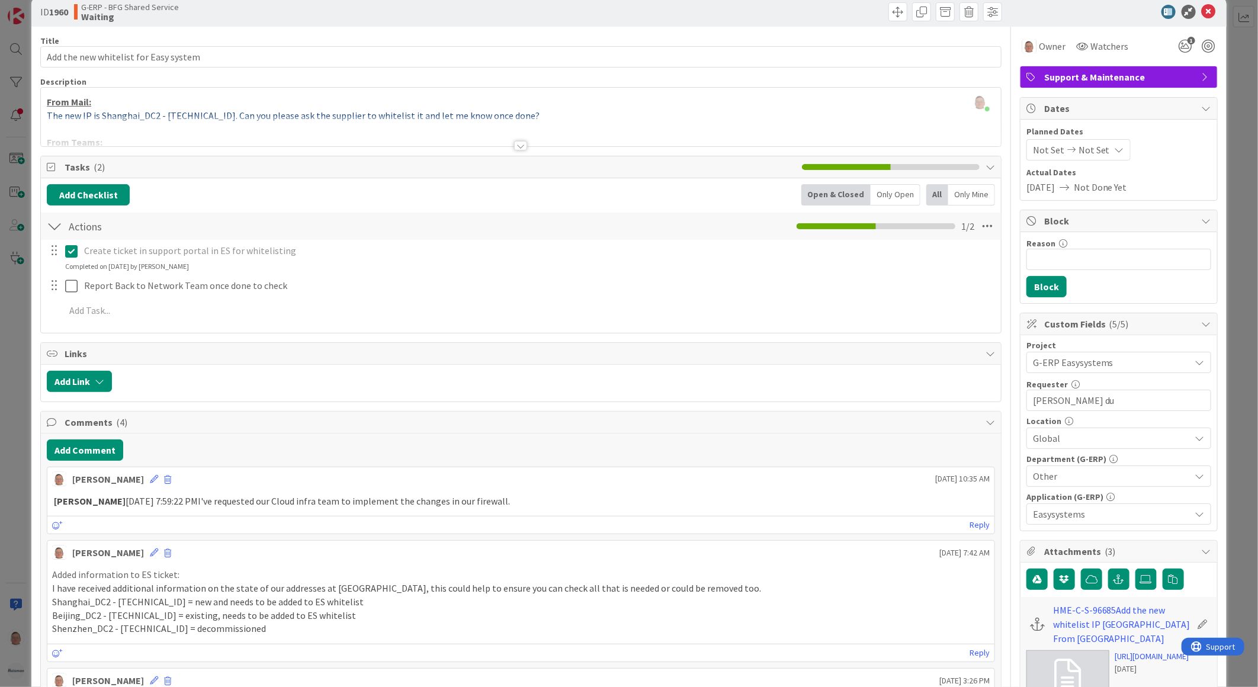
scroll to position [0, 0]
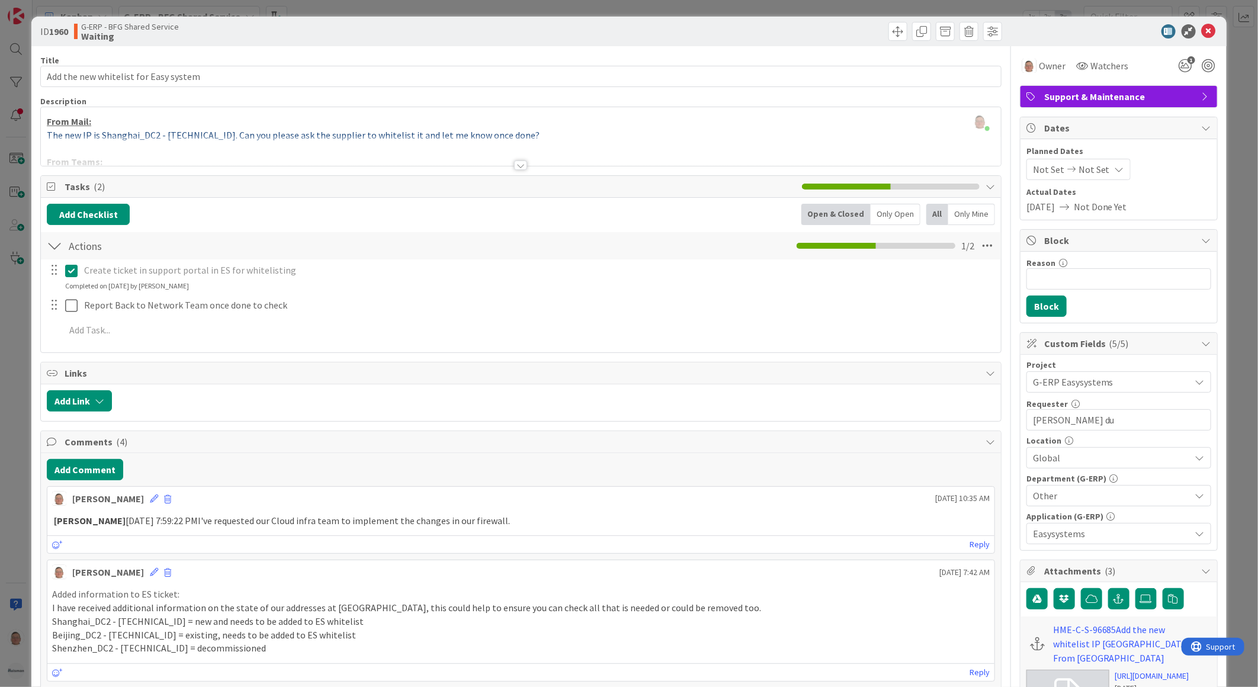
click at [518, 166] on div at bounding box center [520, 164] width 13 height 9
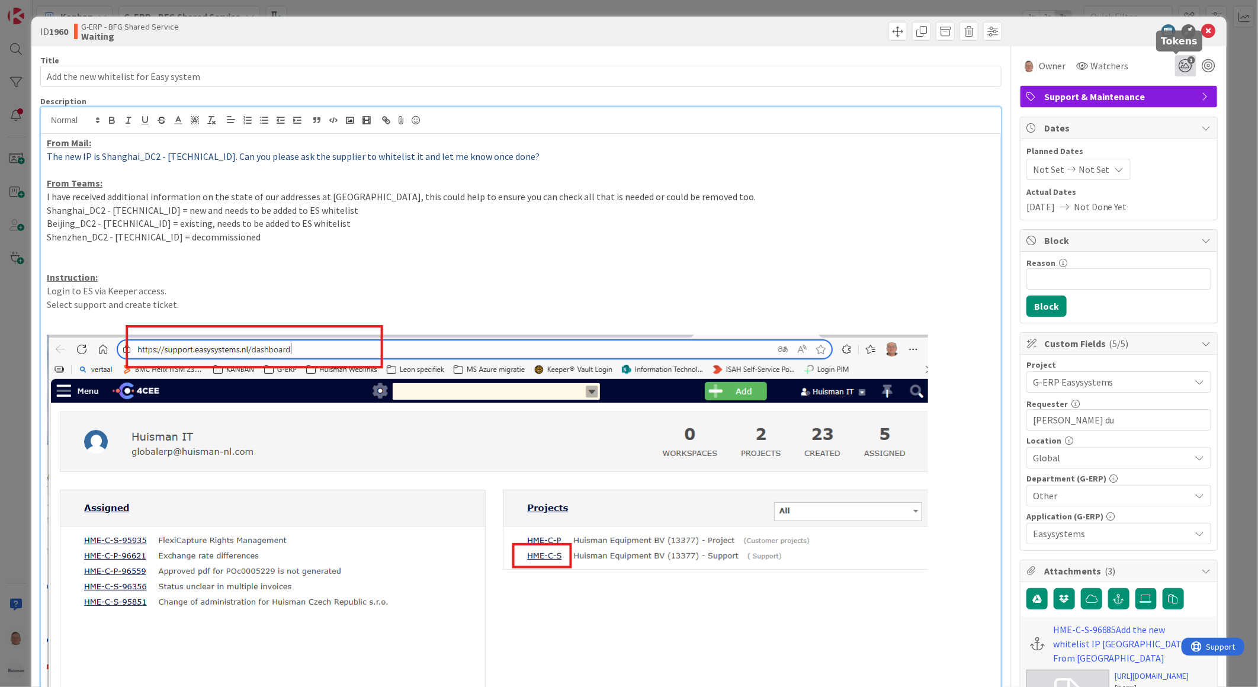
click at [1175, 60] on icon "1" at bounding box center [1185, 65] width 21 height 21
click at [1167, 110] on icon at bounding box center [1171, 111] width 9 height 9
click at [1167, 109] on icon at bounding box center [1171, 111] width 9 height 9
click at [1181, 109] on icon at bounding box center [1185, 111] width 9 height 9
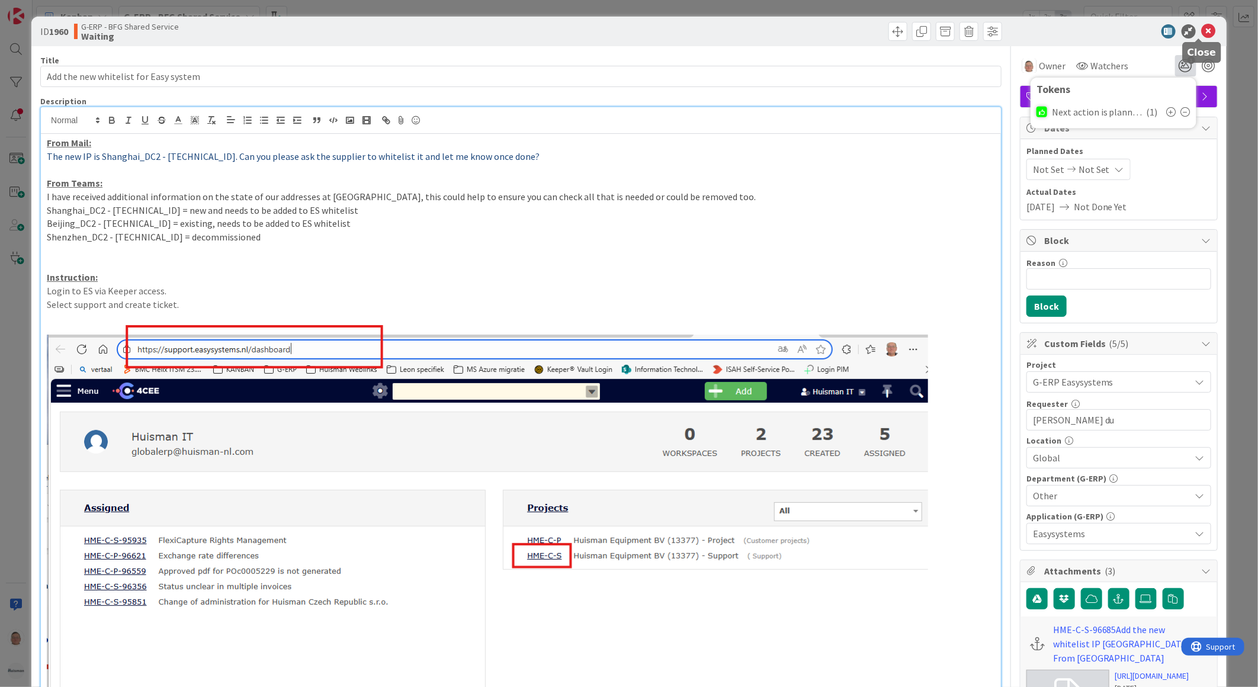
click at [1201, 24] on div "ID 1960 G-ERP - BFG Shared Service Waiting" at bounding box center [628, 32] width 1195 height 30
click at [1202, 28] on icon at bounding box center [1209, 31] width 14 height 14
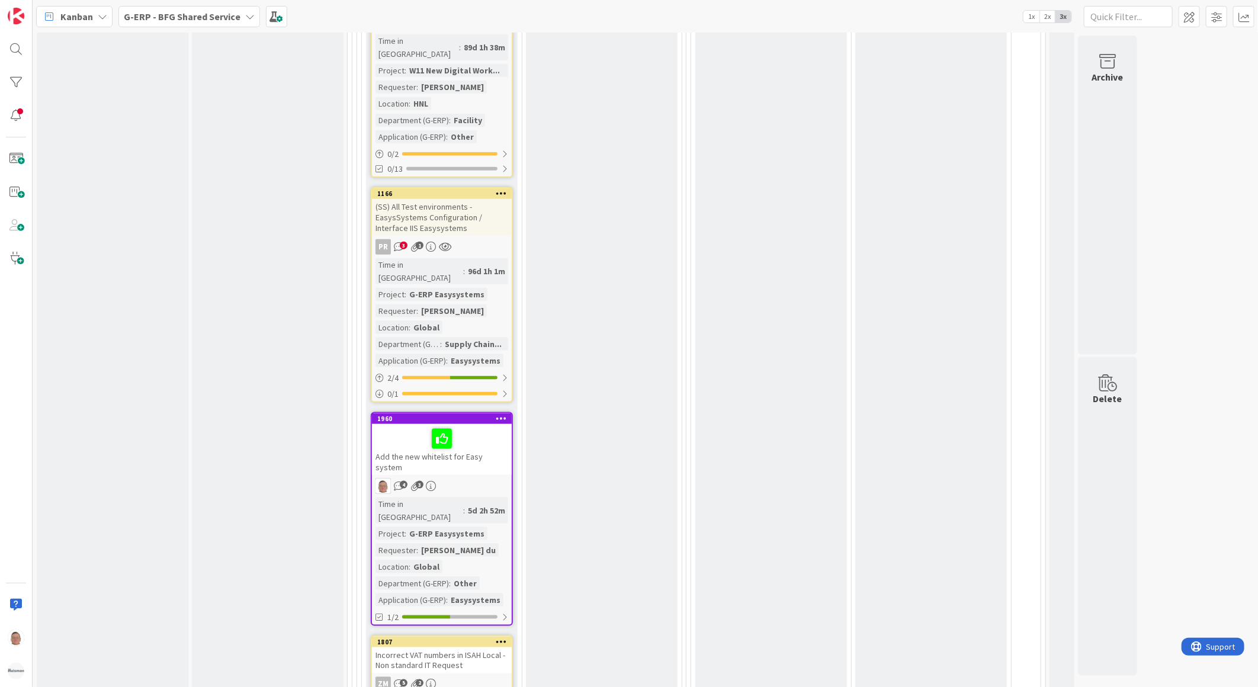
scroll to position [3619, 0]
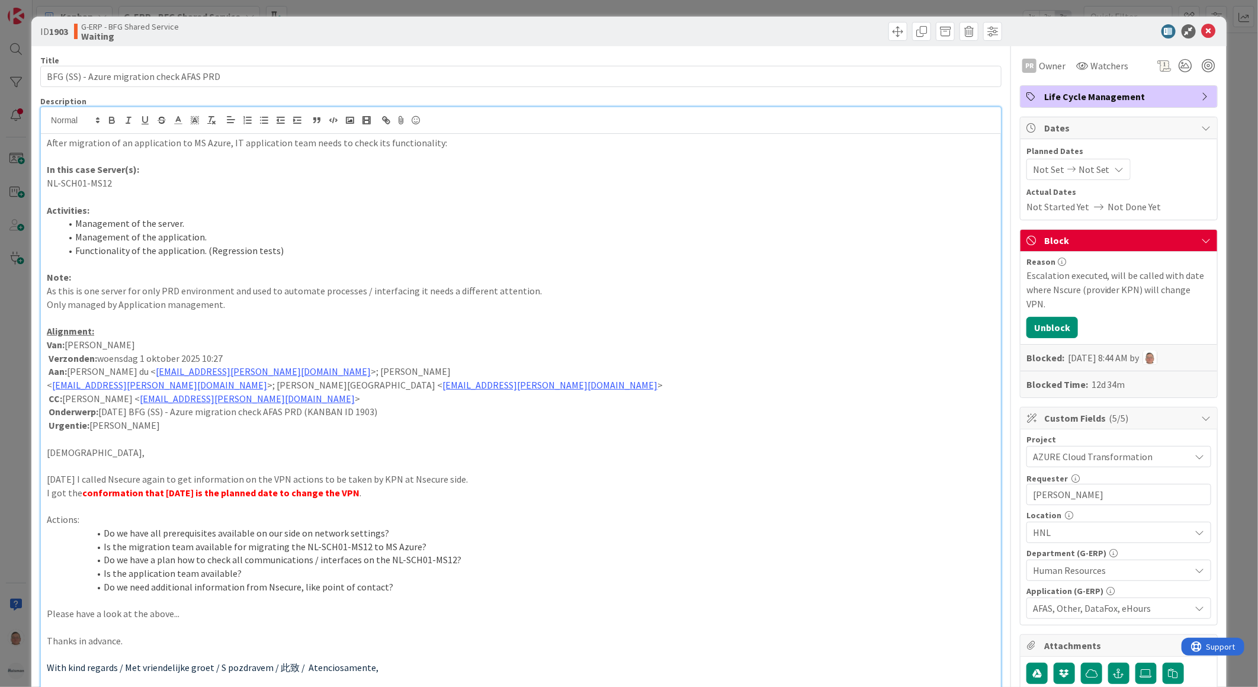
scroll to position [2763, 0]
click at [1202, 26] on icon at bounding box center [1209, 31] width 14 height 14
